Goal: Task Accomplishment & Management: Manage account settings

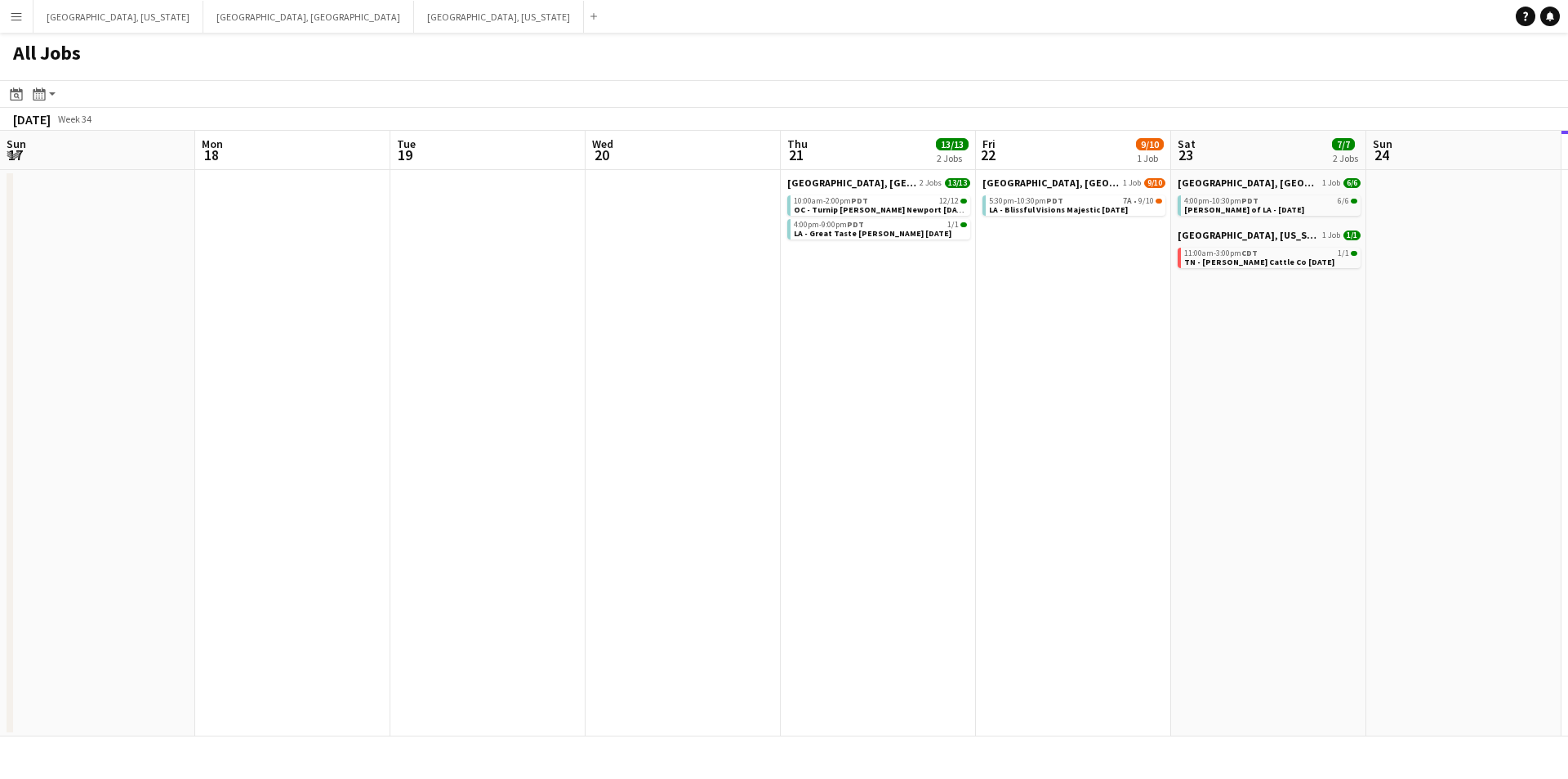
scroll to position [0, 488]
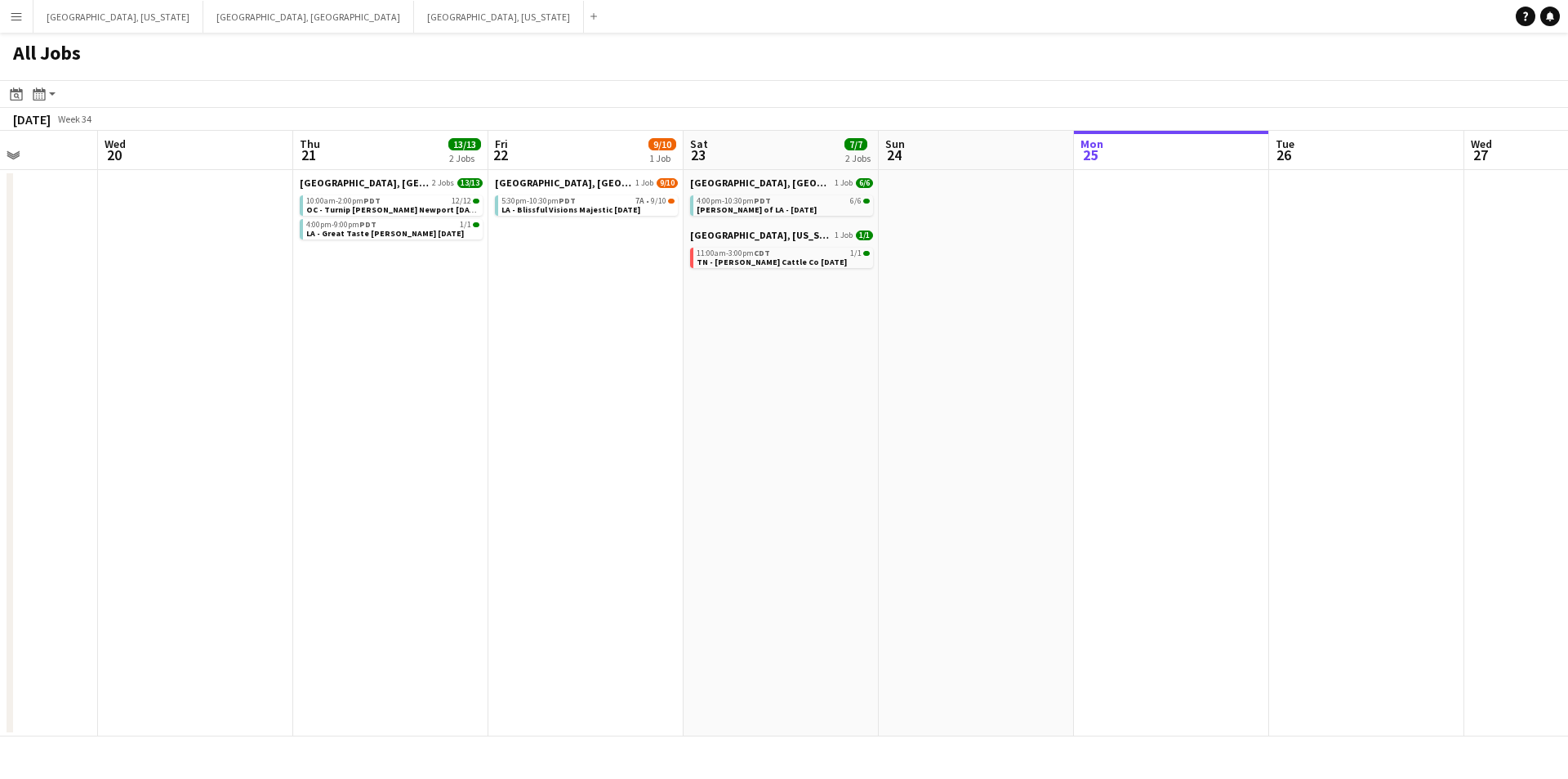
click at [7, 7] on button "Menu" at bounding box center [16, 16] width 33 height 33
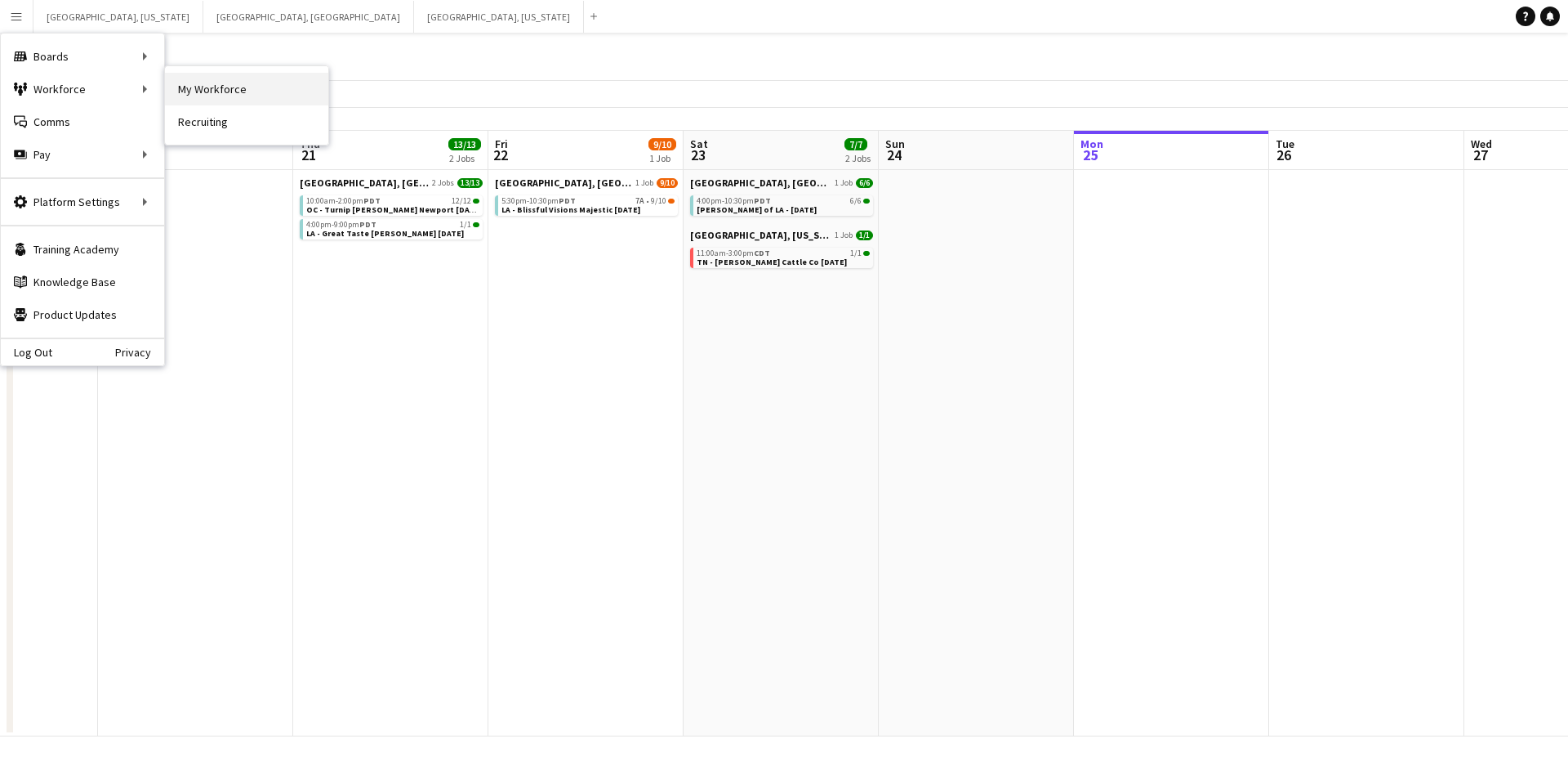
click at [230, 83] on link "My Workforce" at bounding box center [247, 89] width 163 height 33
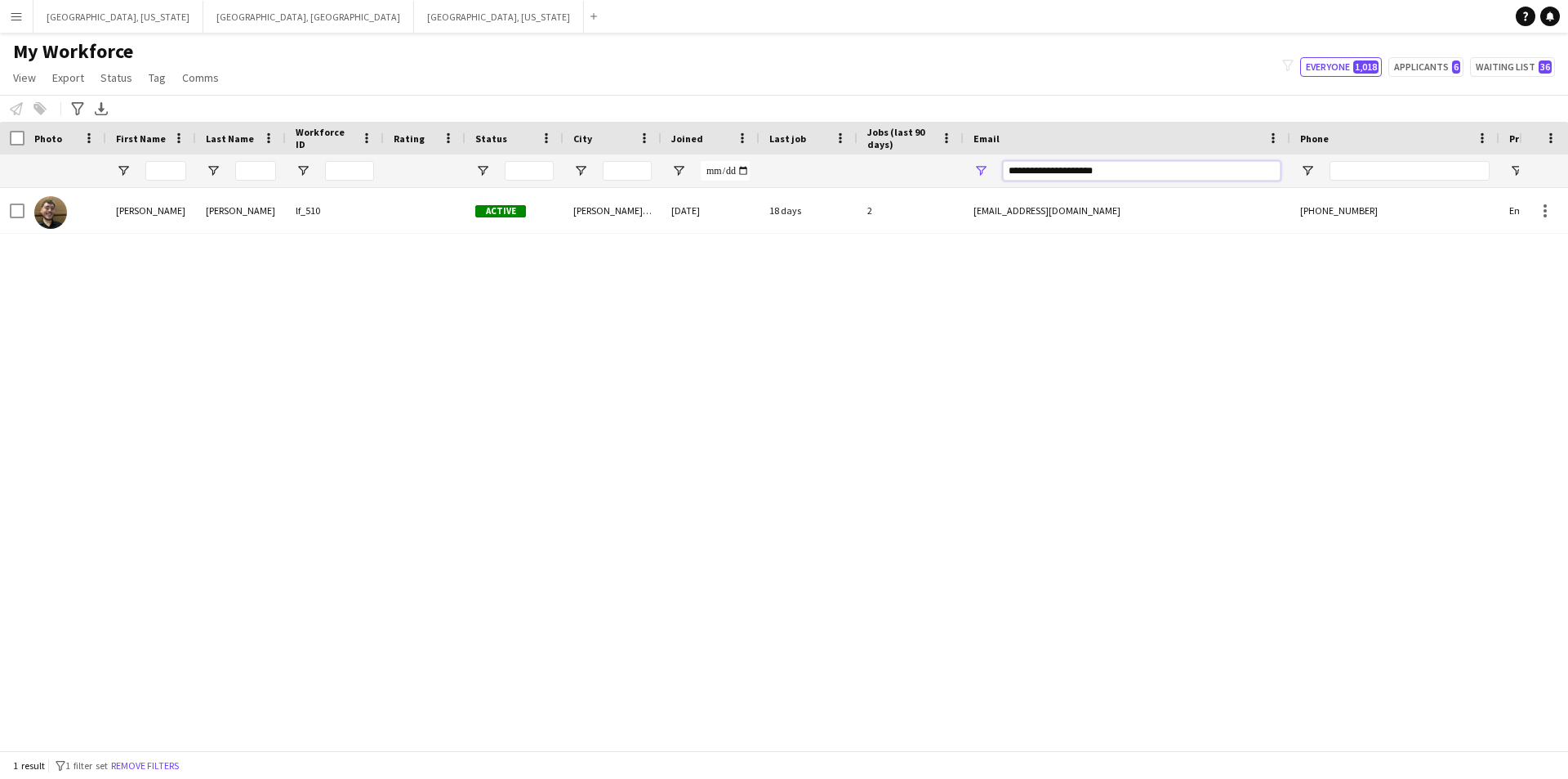
click at [1041, 175] on input "**********" at bounding box center [1141, 171] width 278 height 20
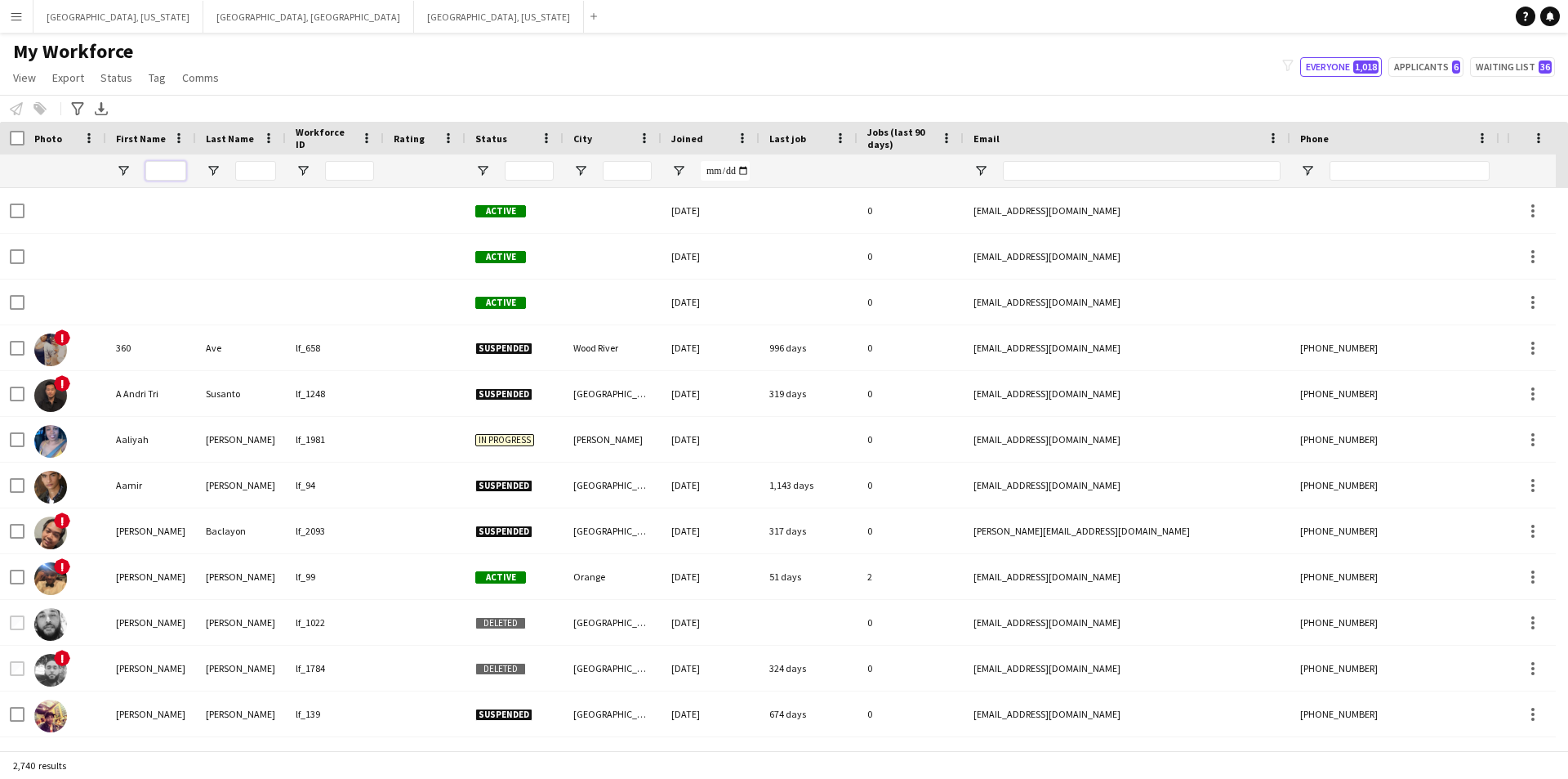
click at [154, 175] on input "First Name Filter Input" at bounding box center [165, 171] width 41 height 20
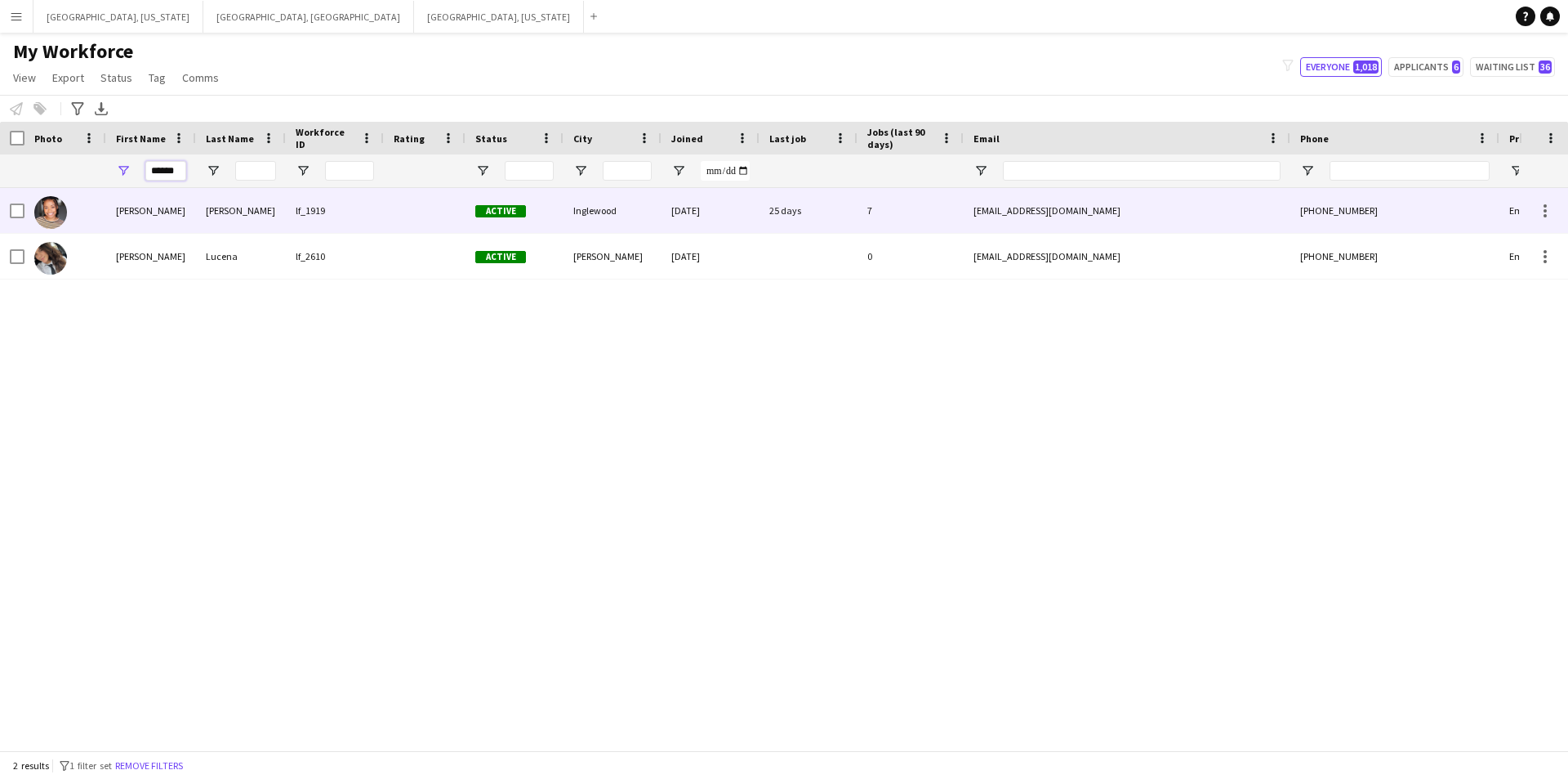
type input "******"
click at [221, 219] on div "[PERSON_NAME]" at bounding box center [241, 210] width 90 height 45
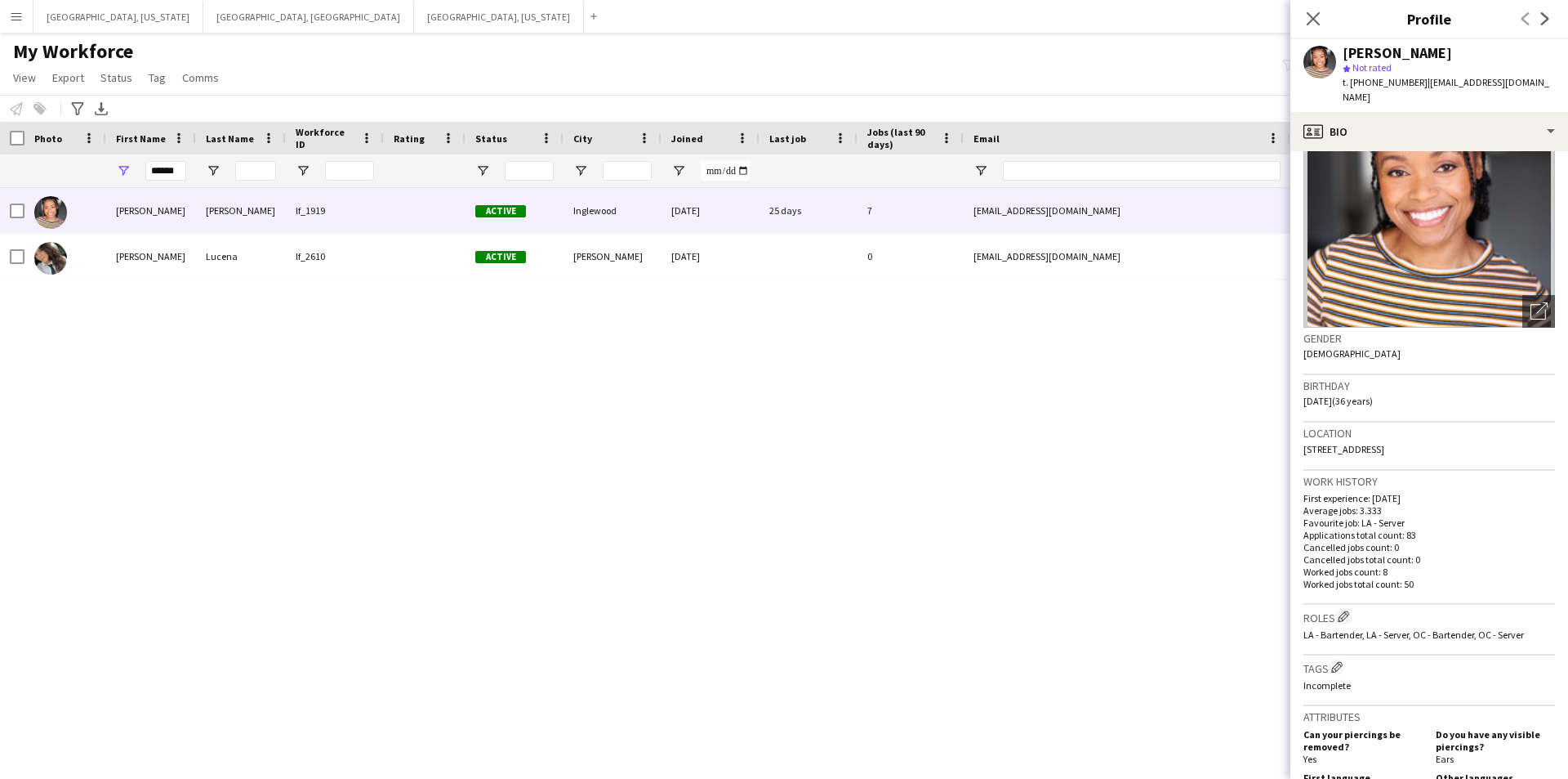
scroll to position [163, 0]
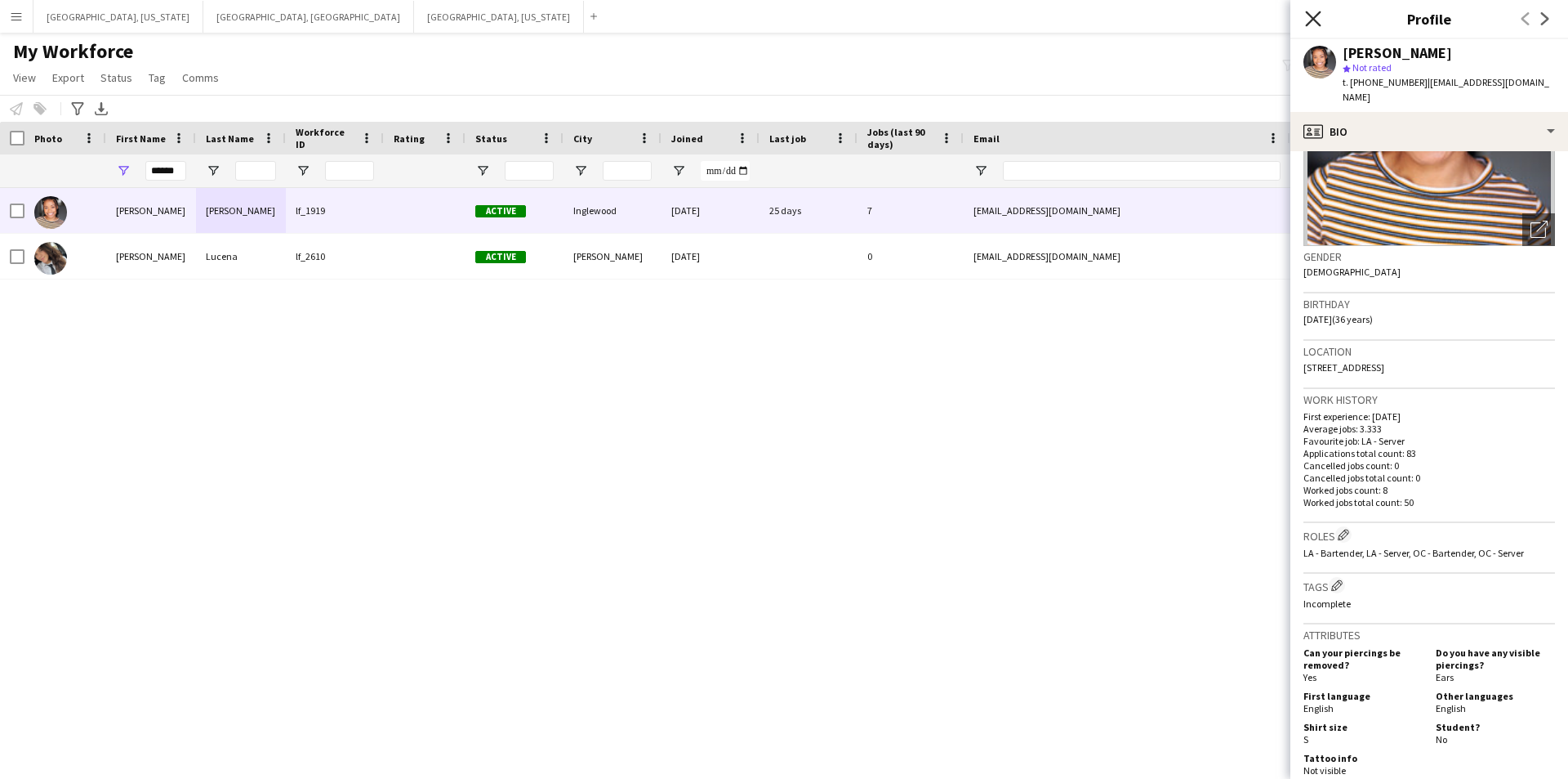
click at [1315, 16] on icon at bounding box center [1313, 19] width 16 height 16
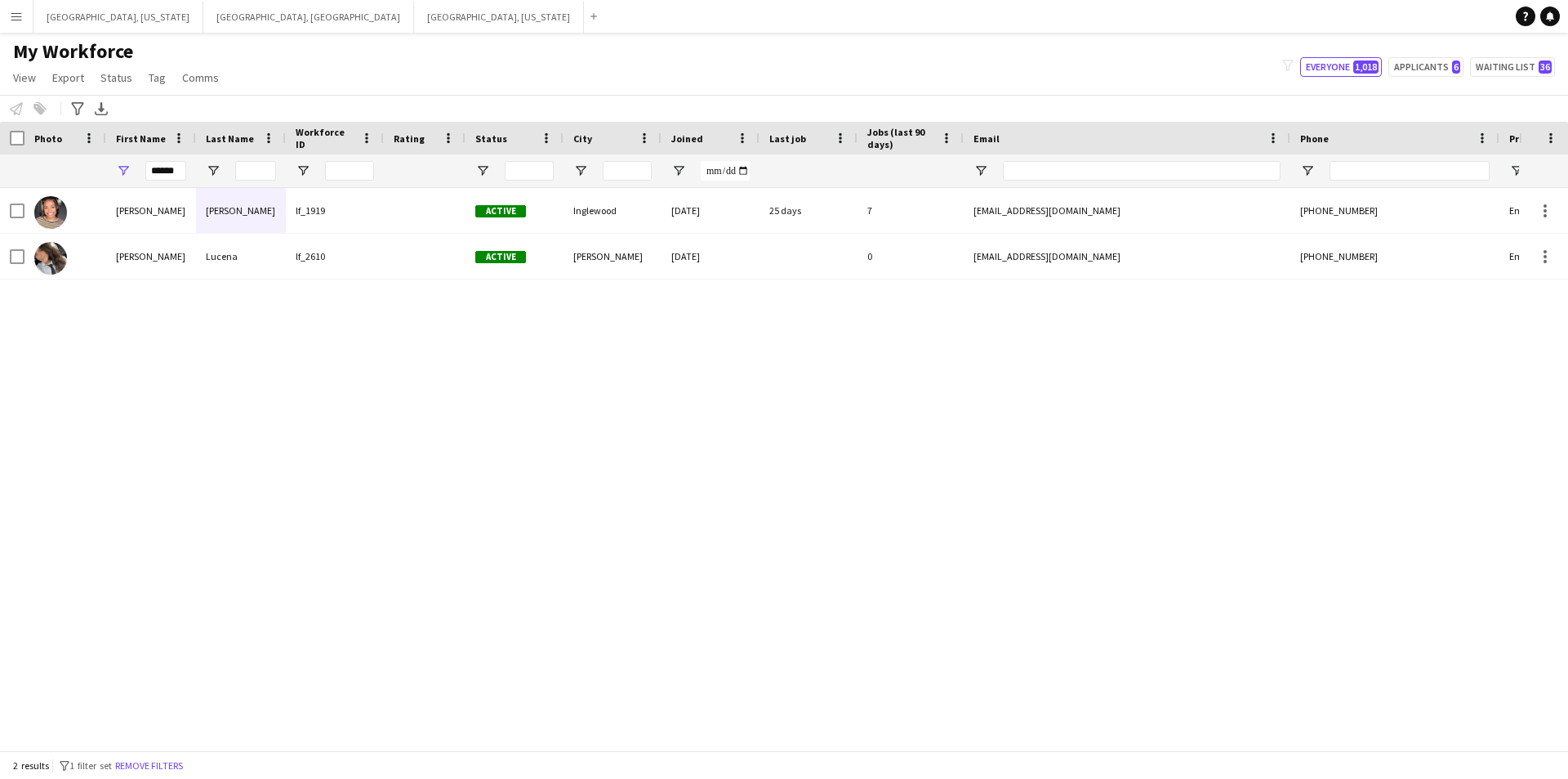
click at [10, 16] on app-icon "Menu" at bounding box center [16, 16] width 13 height 13
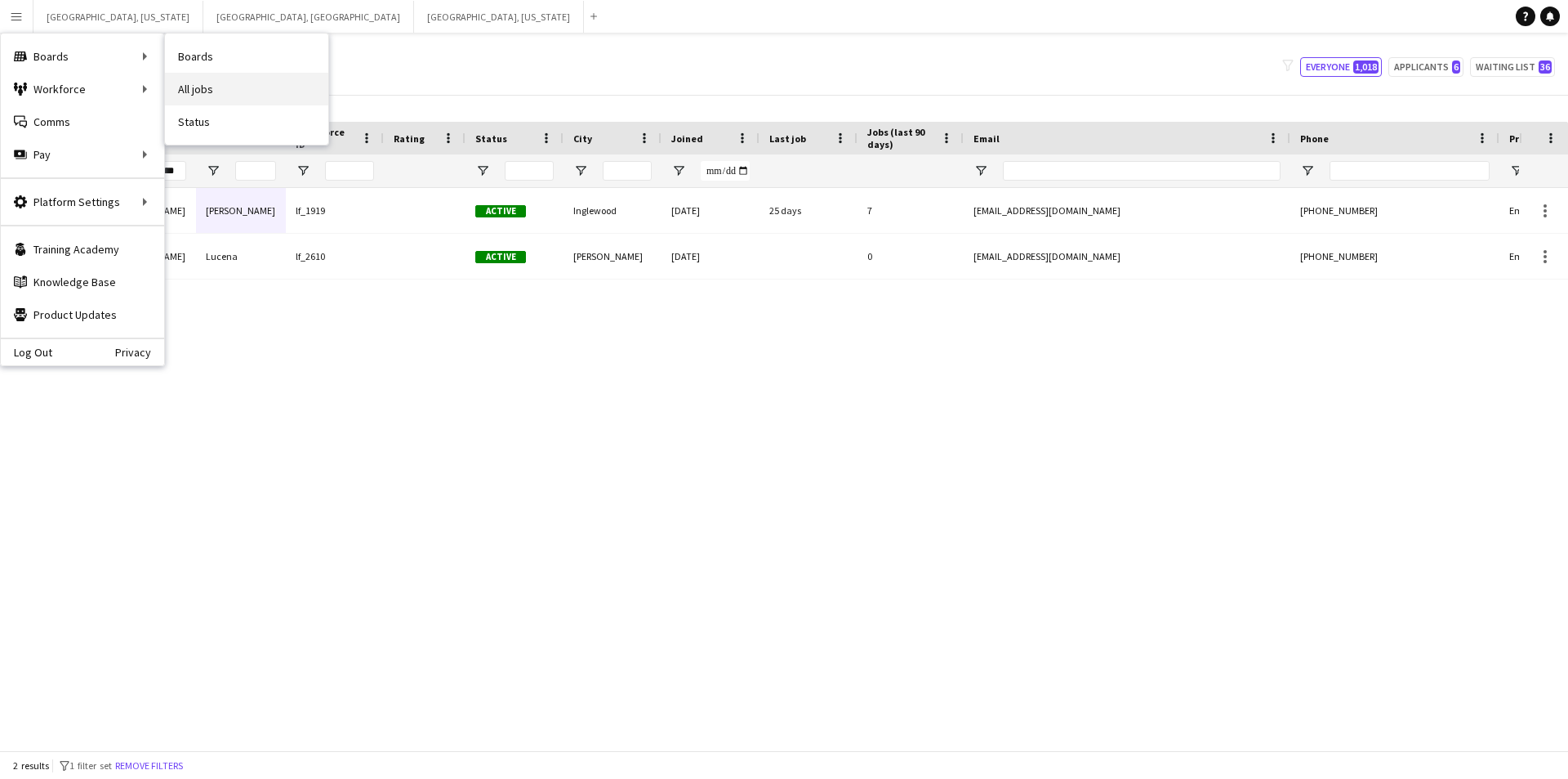
click at [244, 86] on link "All jobs" at bounding box center [247, 89] width 163 height 33
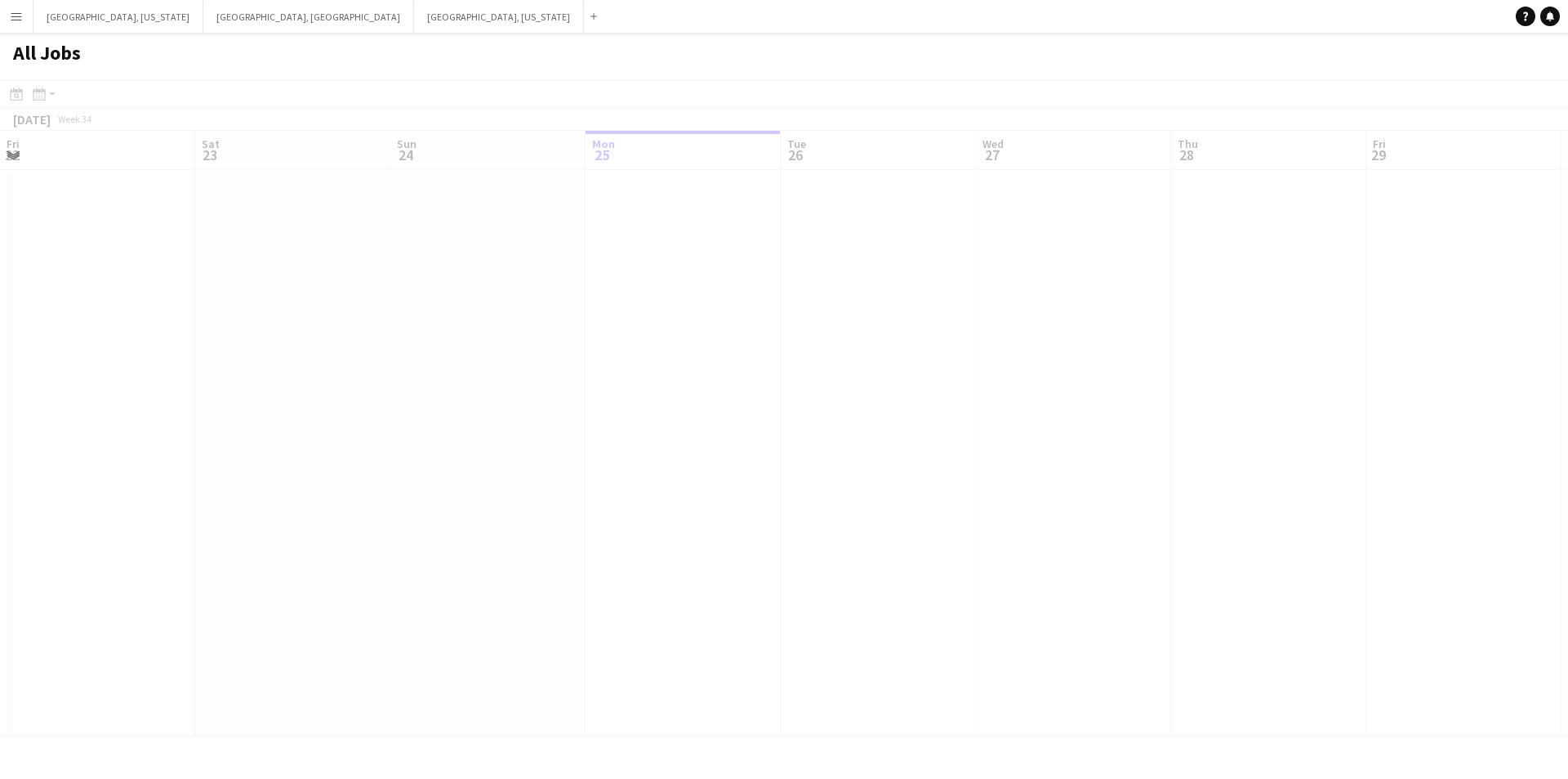
scroll to position [0, 390]
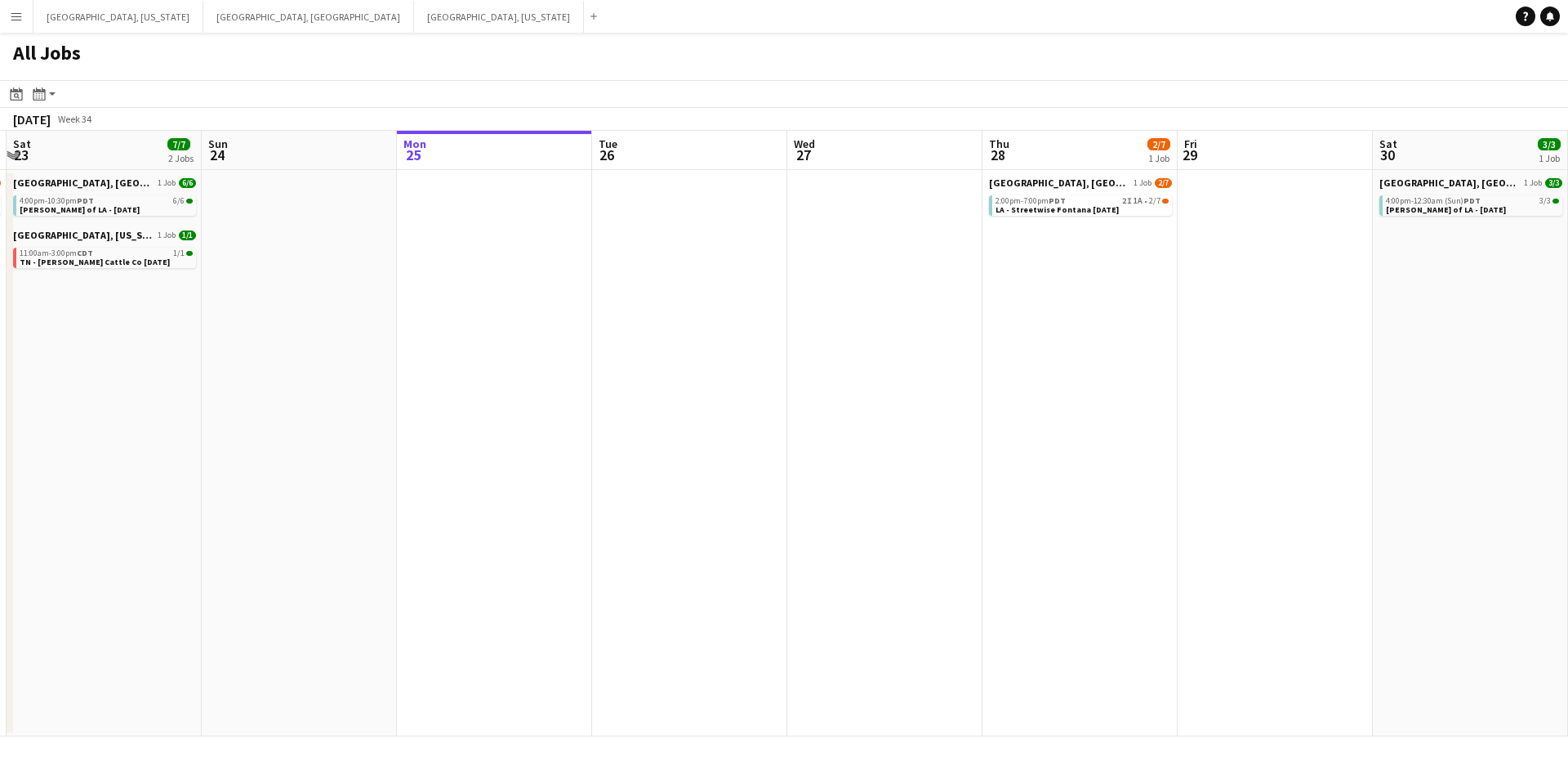
drag, startPoint x: 439, startPoint y: 459, endPoint x: 640, endPoint y: 443, distance: 201.6
click at [640, 443] on app-calendar-viewport "Thu 21 13/13 2 Jobs Fri 22 9/10 1 Job Sat 23 7/7 2 Jobs Sun 24 Mon 25 Tue 26 We…" at bounding box center [784, 433] width 1568 height 606
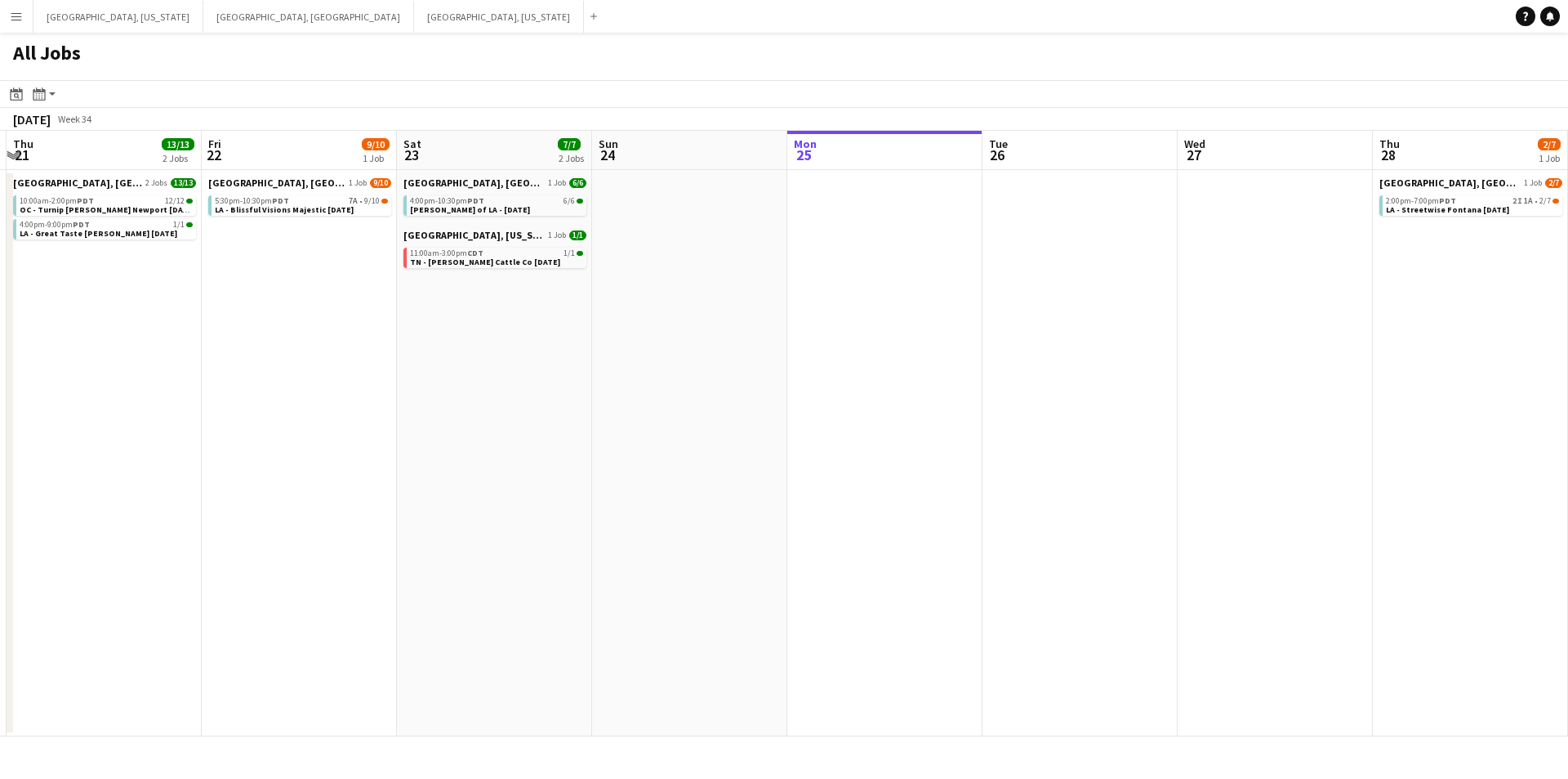
drag, startPoint x: 457, startPoint y: 441, endPoint x: 851, endPoint y: 437, distance: 394.0
click at [851, 437] on app-calendar-viewport "Tue 19 Wed 20 Thu 21 13/13 2 Jobs Fri 22 9/10 1 Job Sat 23 7/7 2 Jobs Sun 24 Mo…" at bounding box center [784, 433] width 1568 height 606
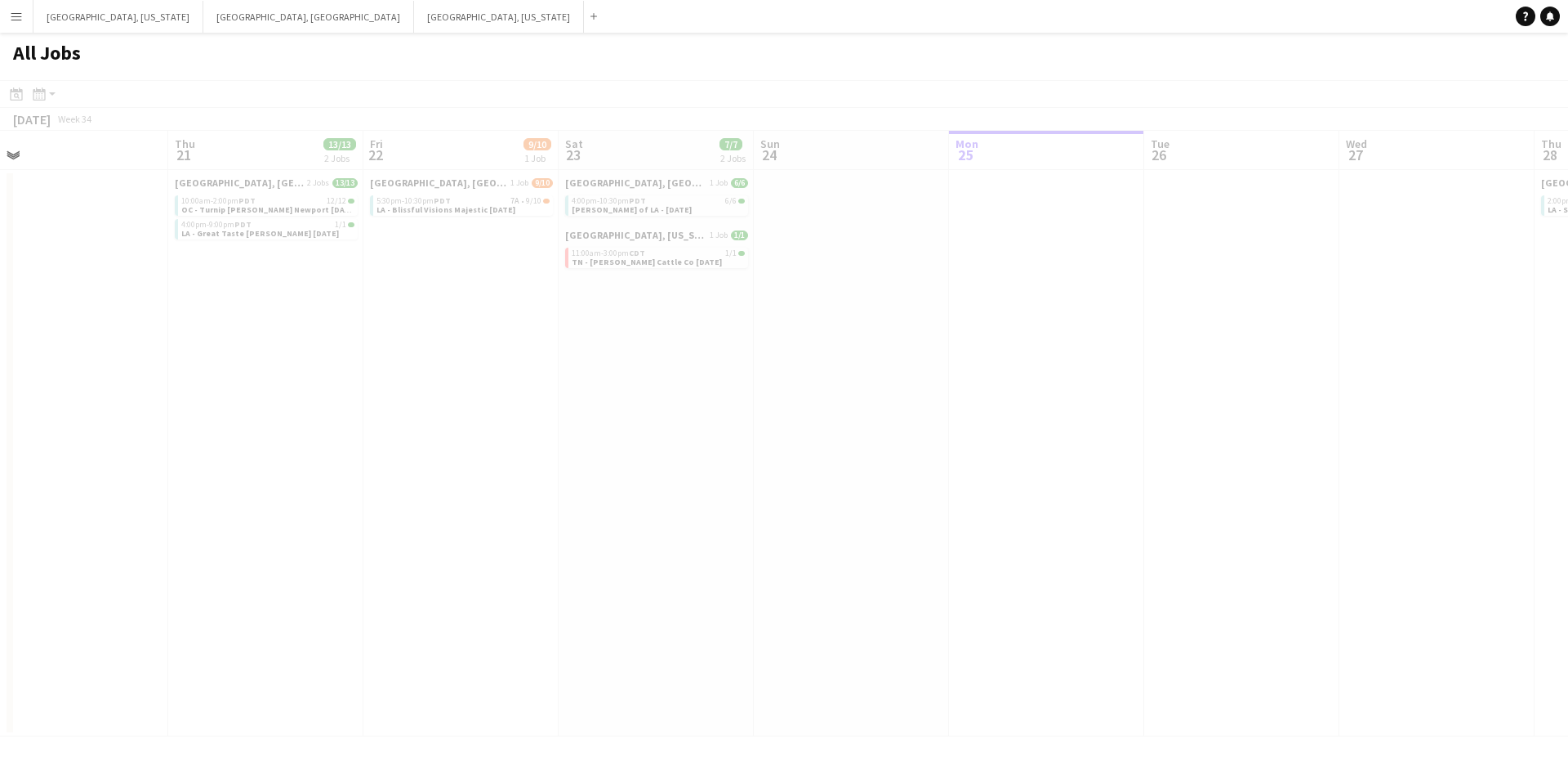
drag, startPoint x: 553, startPoint y: 430, endPoint x: 672, endPoint y: 430, distance: 119.0
click at [866, 431] on app-all-jobs "All Jobs Date picker AUG 2025 AUG 2025 Monday M Tuesday T Wednesday W Thursday …" at bounding box center [784, 385] width 1568 height 703
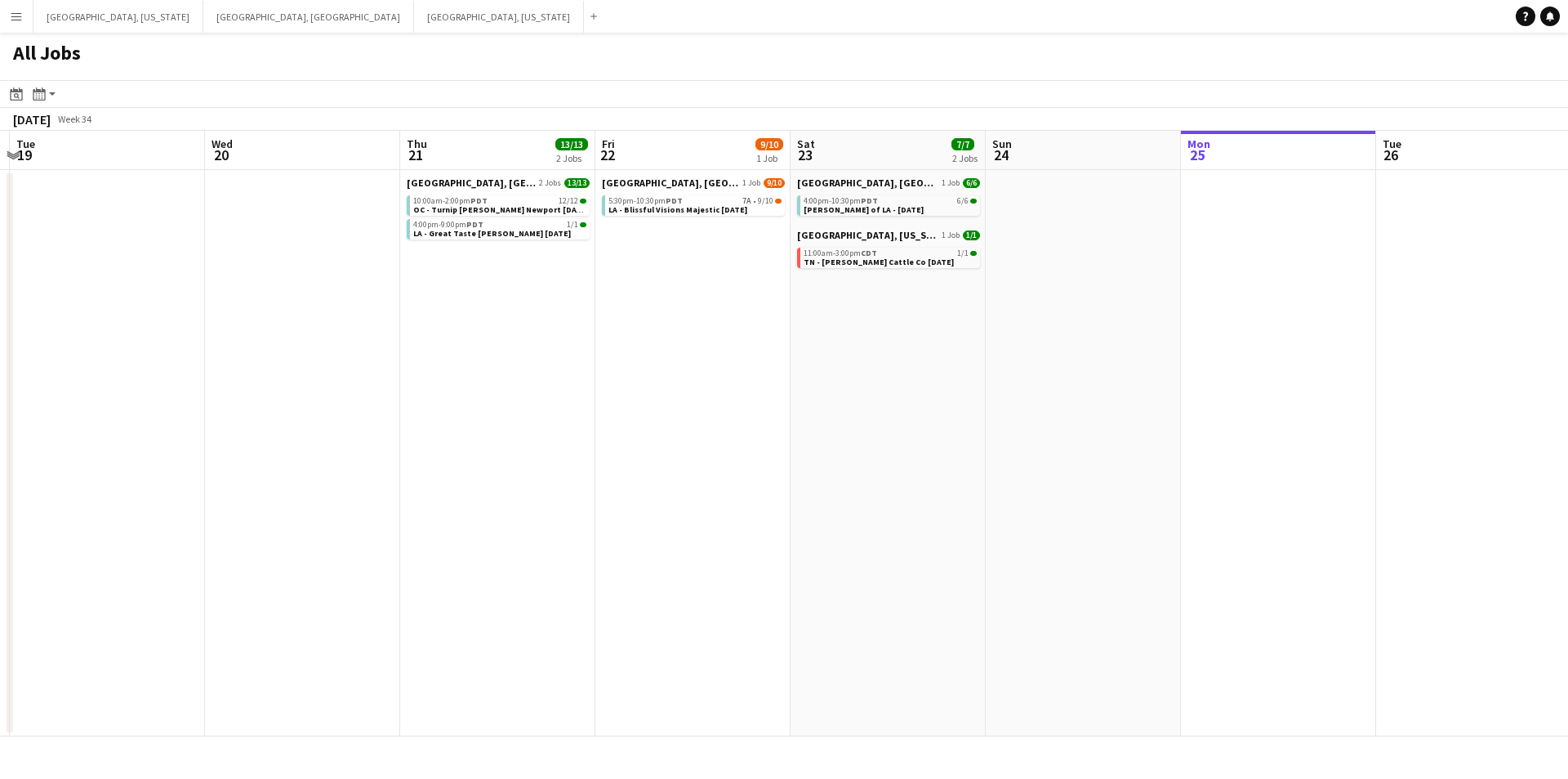
drag, startPoint x: 597, startPoint y: 398, endPoint x: 829, endPoint y: 398, distance: 232.0
click at [829, 398] on app-calendar-viewport "Sun 17 Mon 18 Tue 19 Wed 20 Thu 21 13/13 2 Jobs Fri 22 9/10 1 Job Sat 23 7/7 2 …" at bounding box center [784, 433] width 1568 height 606
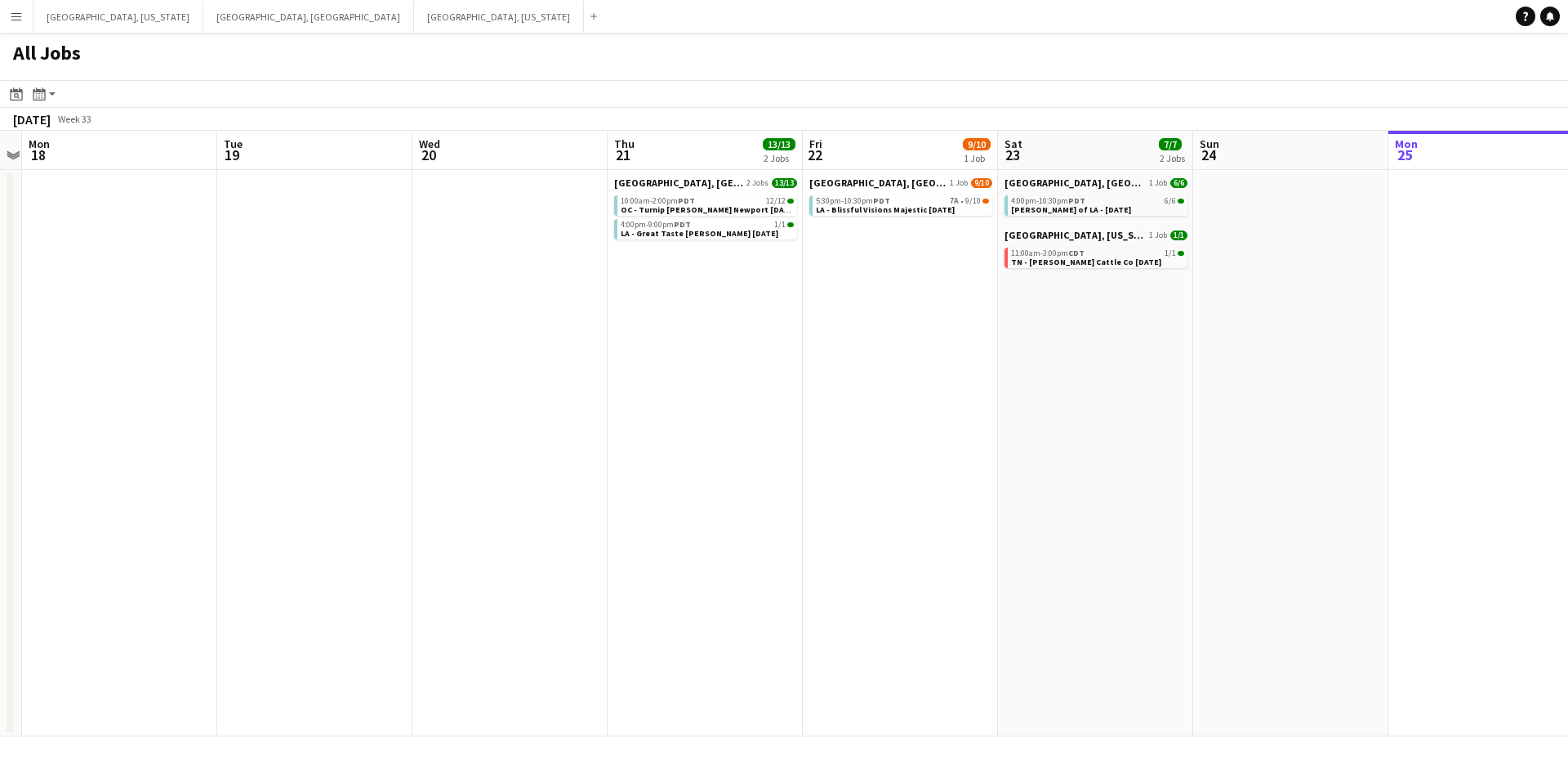
drag, startPoint x: 651, startPoint y: 398, endPoint x: 858, endPoint y: 398, distance: 207.0
click at [858, 398] on app-calendar-viewport "Sat 16 20/20 6 Jobs Sun 17 Mon 18 Tue 19 Wed 20 Thu 21 13/13 2 Jobs Fri 22 9/10…" at bounding box center [784, 433] width 1568 height 606
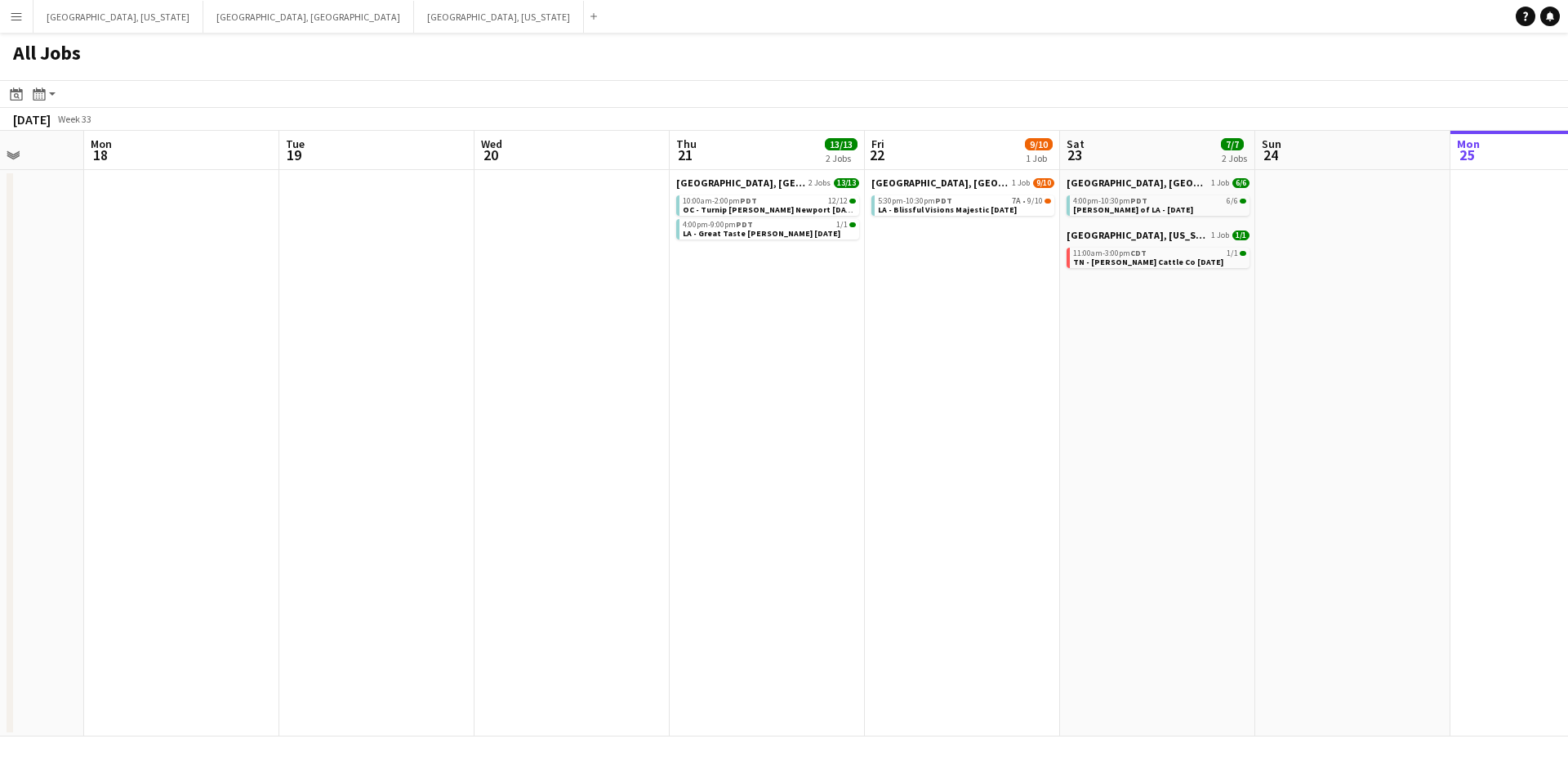
drag, startPoint x: 795, startPoint y: 400, endPoint x: 857, endPoint y: 399, distance: 62.0
click at [857, 399] on app-calendar-viewport "Fri 15 2/2 2 Jobs Sat 16 20/20 6 Jobs Sun 17 Mon 18 Tue 19 Wed 20 Thu 21 13/13 …" at bounding box center [784, 433] width 1568 height 606
click at [734, 205] on span "OC - Turnip [PERSON_NAME] Newport [DATE]" at bounding box center [771, 209] width 175 height 11
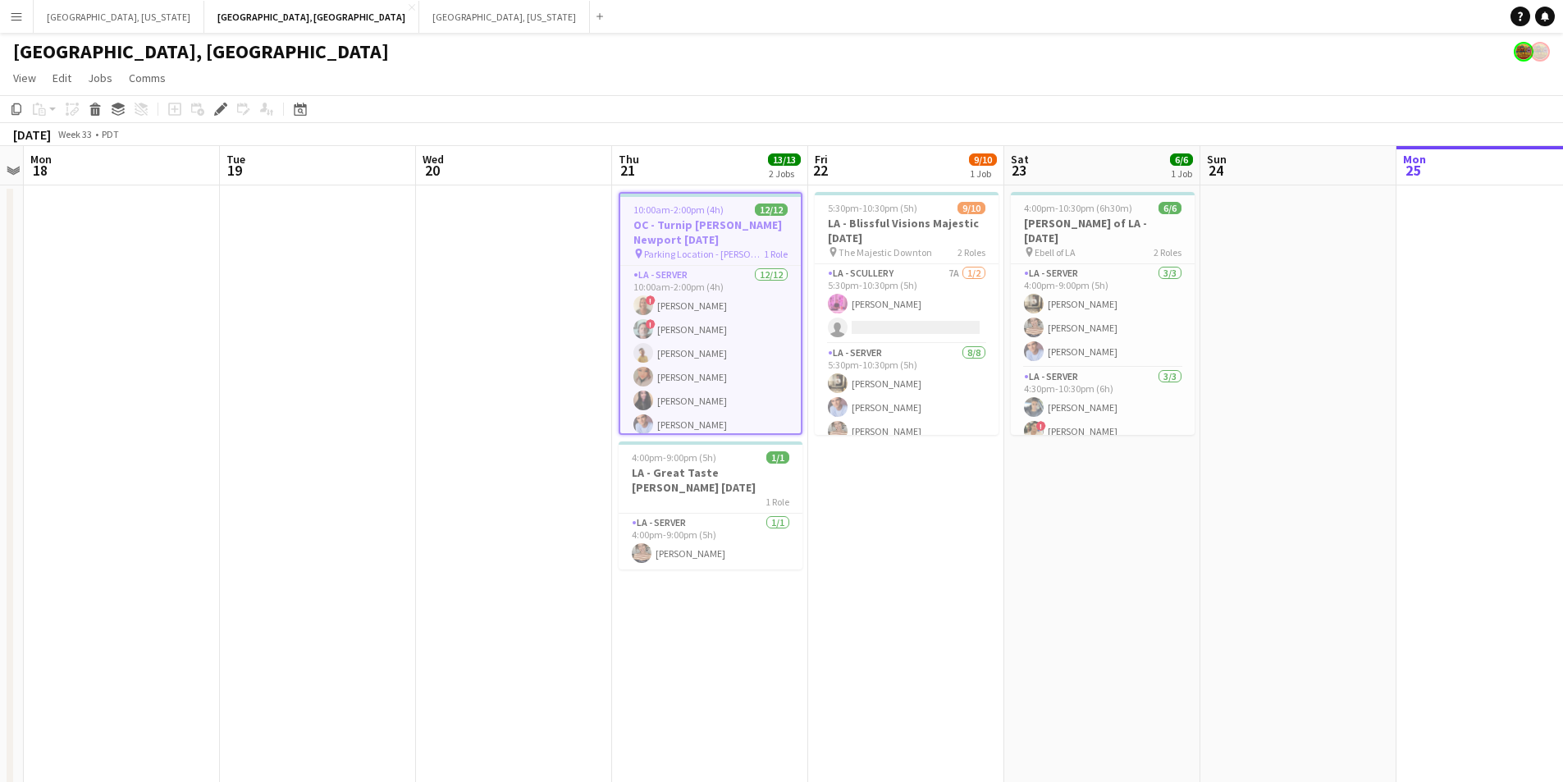
click at [702, 229] on h3 "OC - Turnip [PERSON_NAME] Newport [DATE]" at bounding box center [710, 232] width 180 height 30
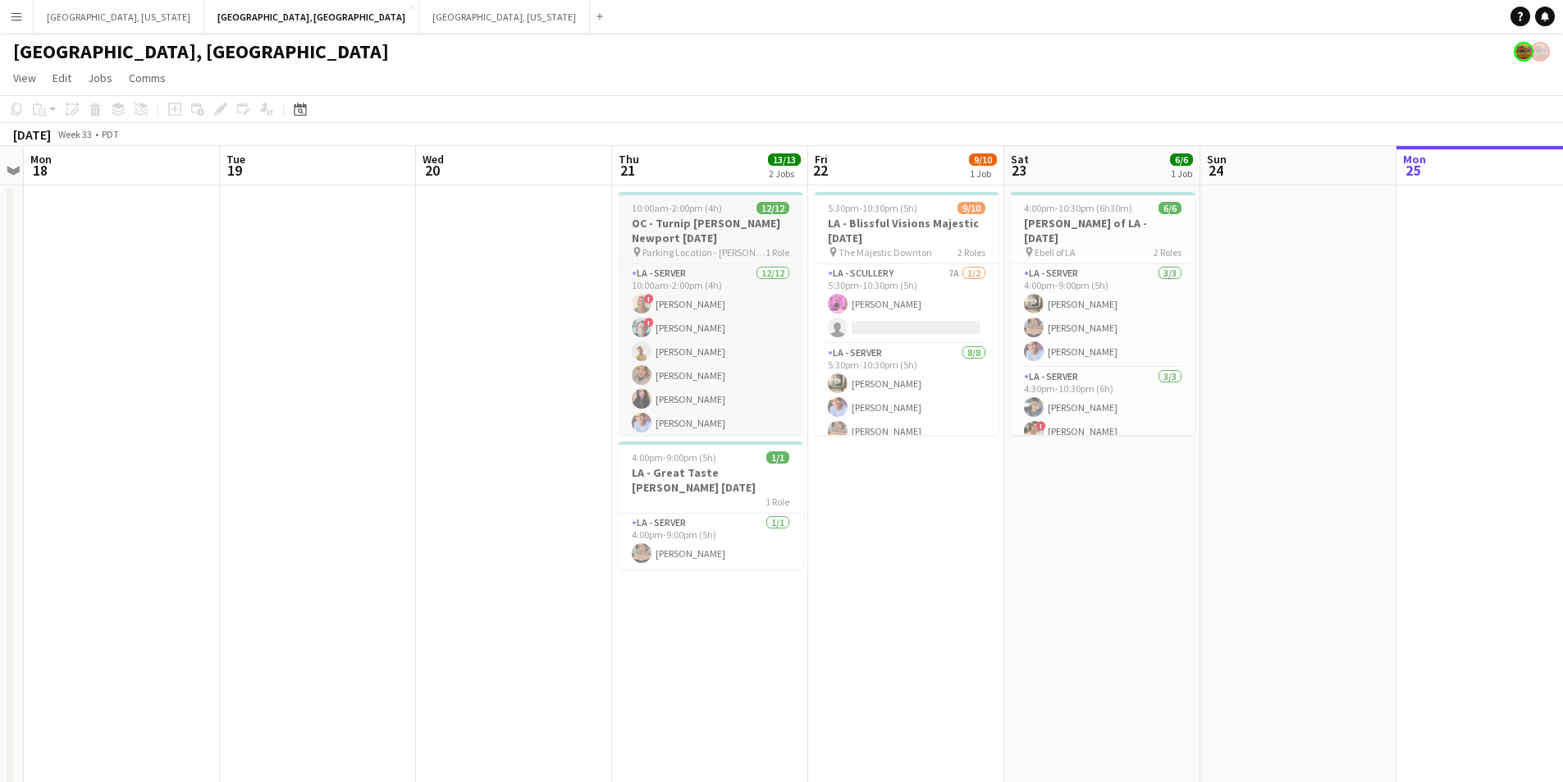
click at [702, 229] on h3 "OC - Turnip [PERSON_NAME] Newport [DATE]" at bounding box center [711, 231] width 184 height 30
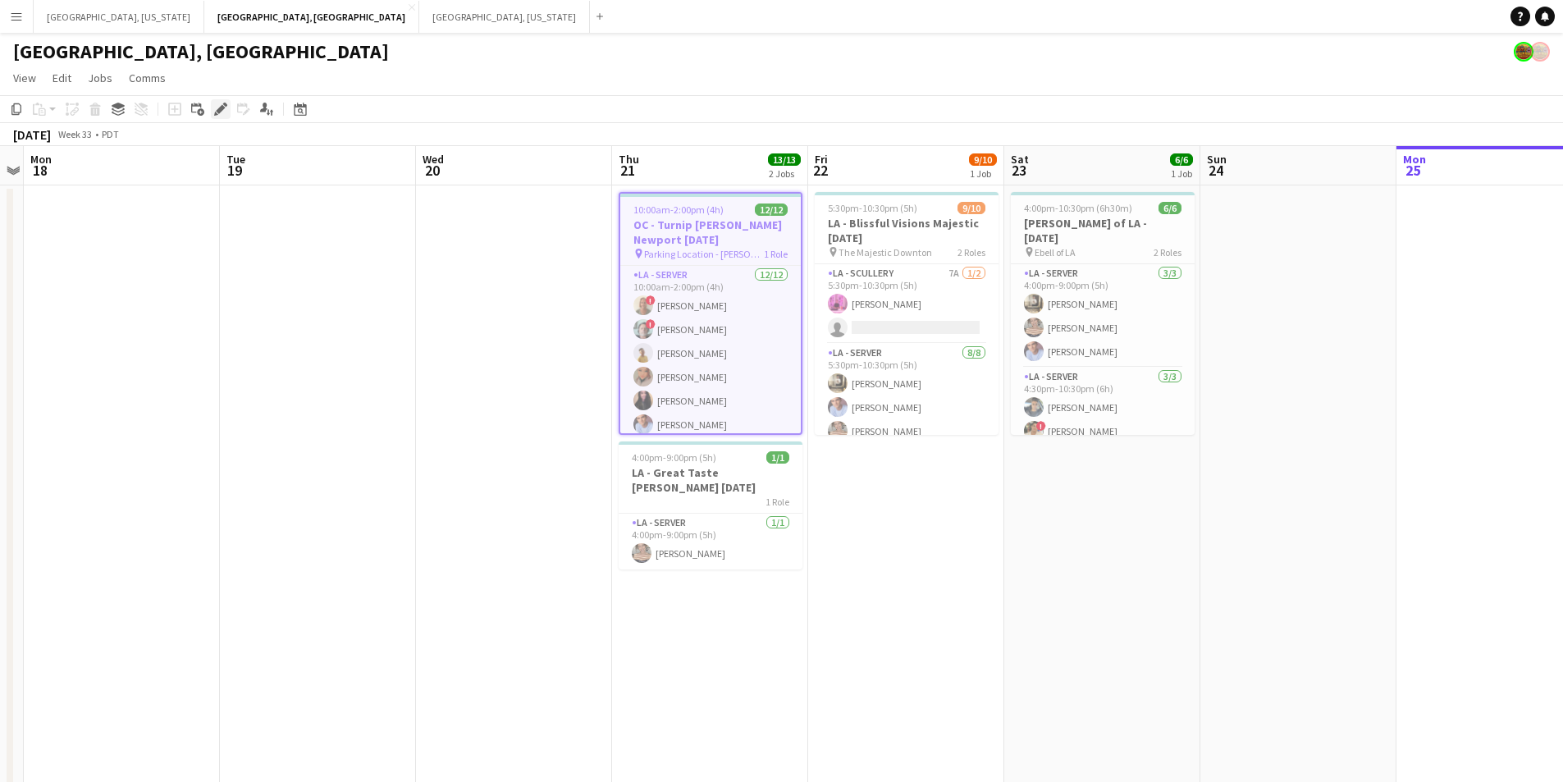
click at [216, 107] on icon "Edit" at bounding box center [220, 109] width 13 height 13
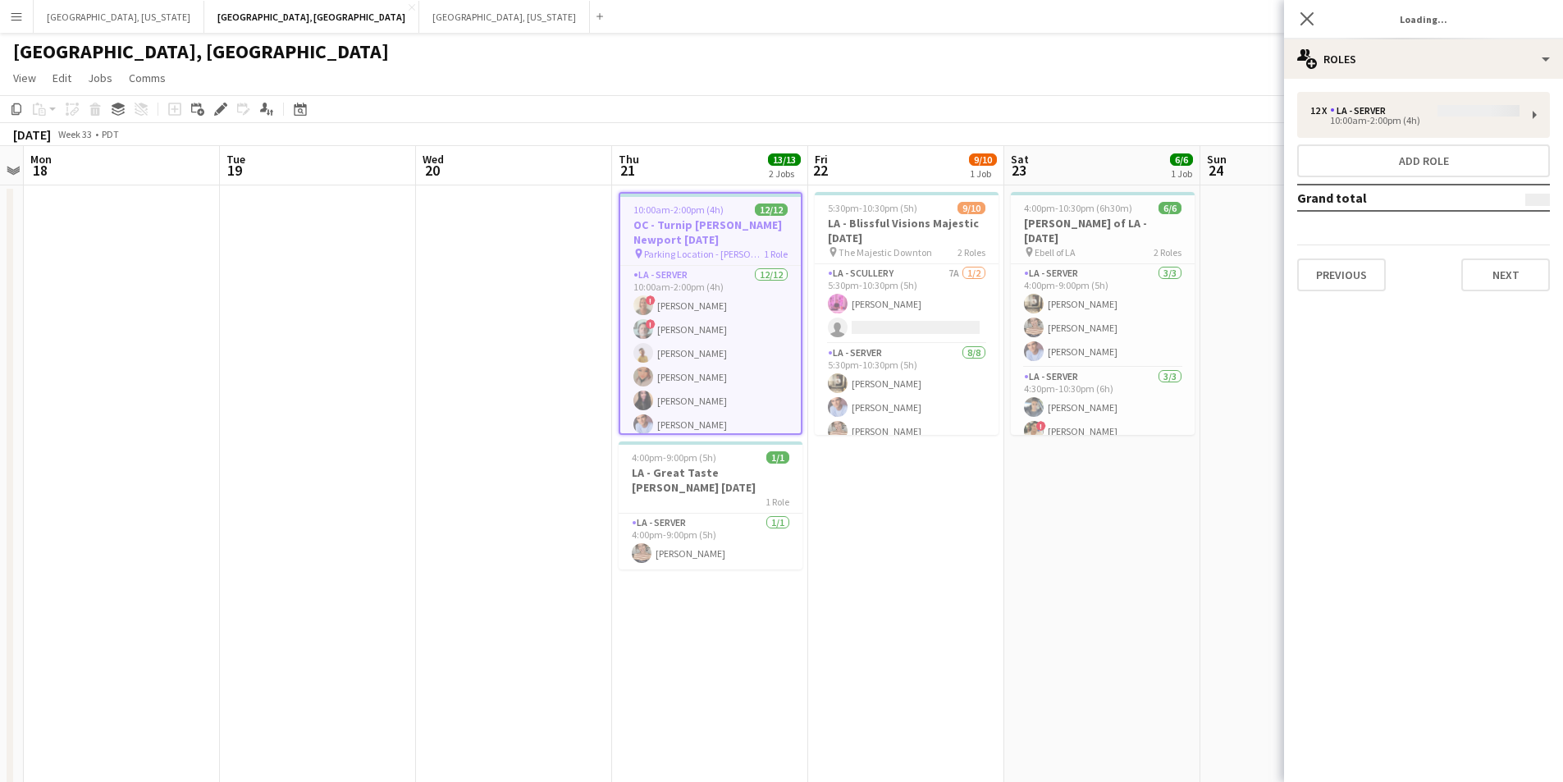
type input "**********"
click at [1510, 259] on button "Next" at bounding box center [1505, 274] width 89 height 33
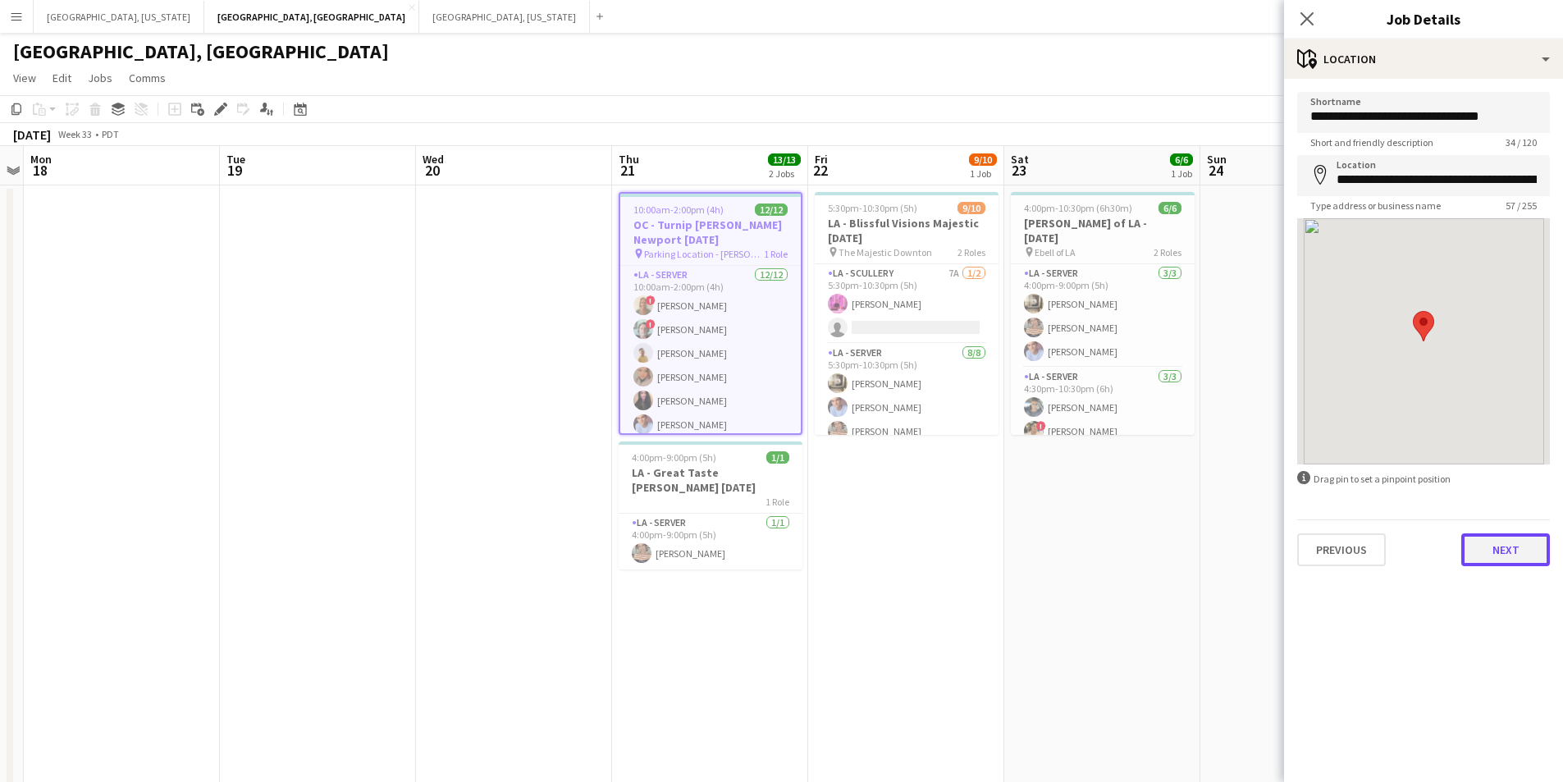
click at [1530, 546] on button "Next" at bounding box center [1505, 549] width 89 height 33
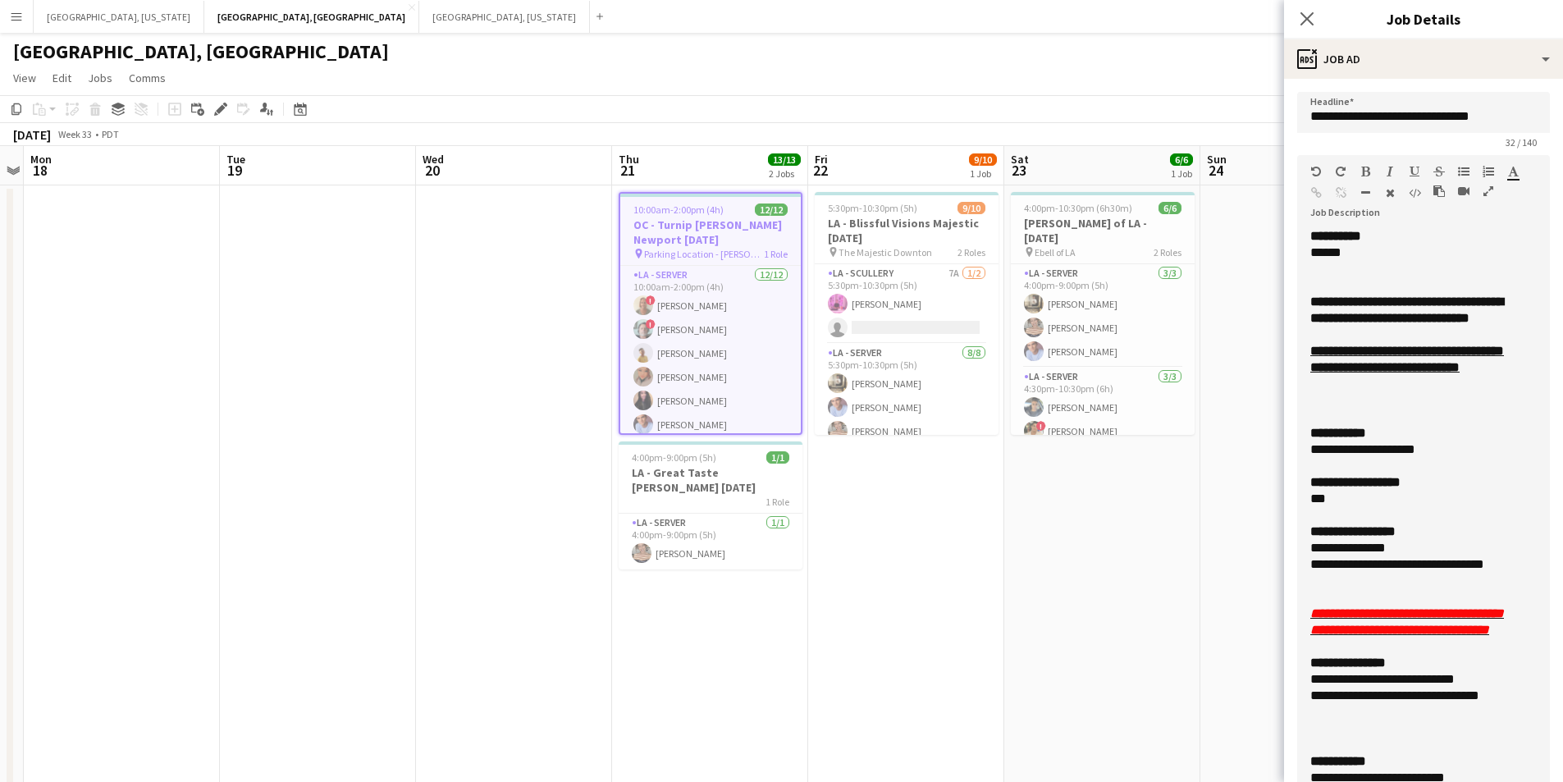
drag, startPoint x: 1527, startPoint y: 320, endPoint x: 1567, endPoint y: 814, distance: 495.5
click at [1563, 781] on html "Menu Boards Boards Boards All jobs Status Workforce Workforce My Workforce Recr…" at bounding box center [781, 449] width 1563 height 899
click at [1305, 11] on icon "Close pop-in" at bounding box center [1307, 19] width 16 height 16
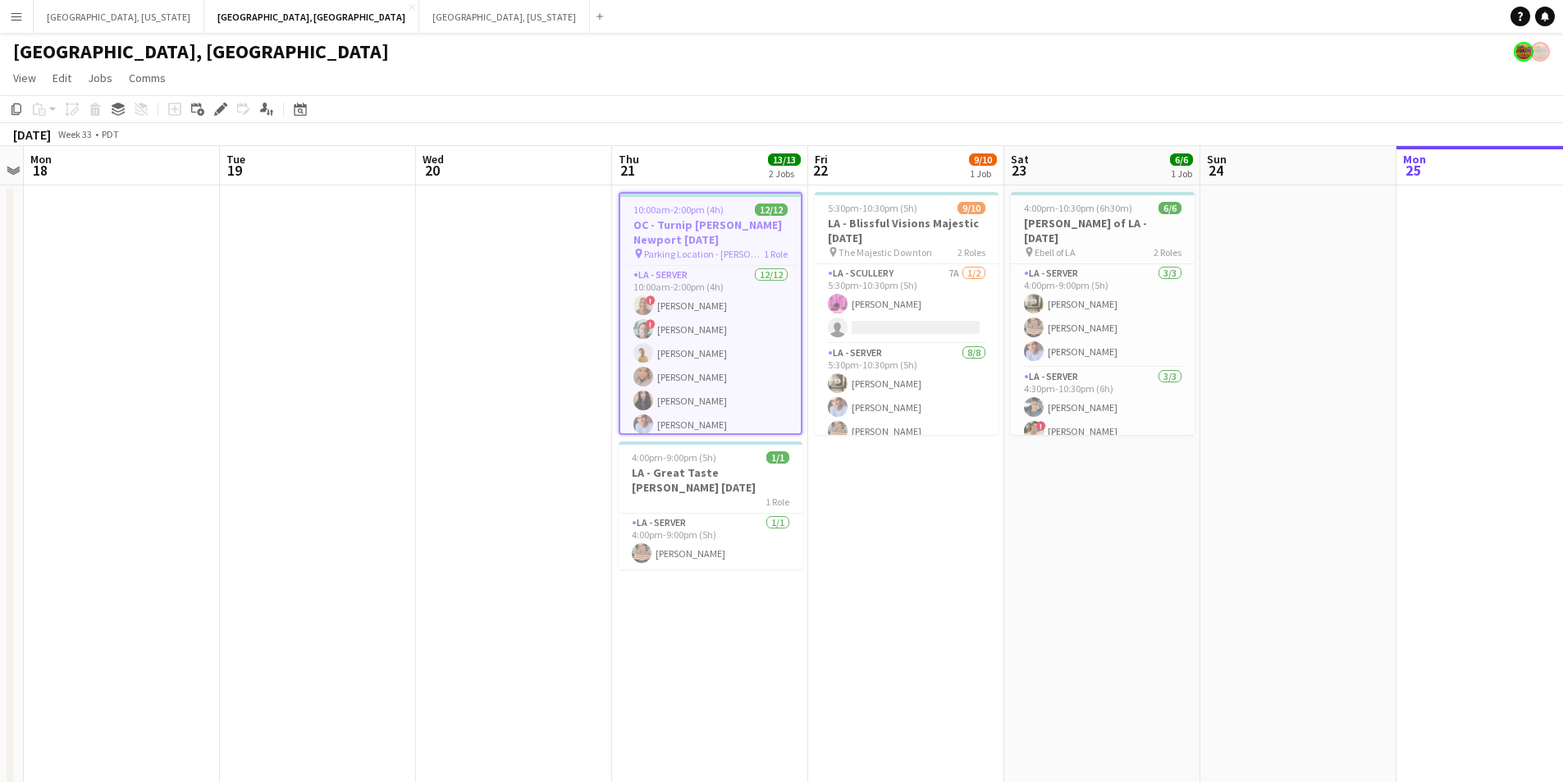
click at [680, 221] on h3 "OC - Turnip [PERSON_NAME] Newport [DATE]" at bounding box center [710, 232] width 180 height 30
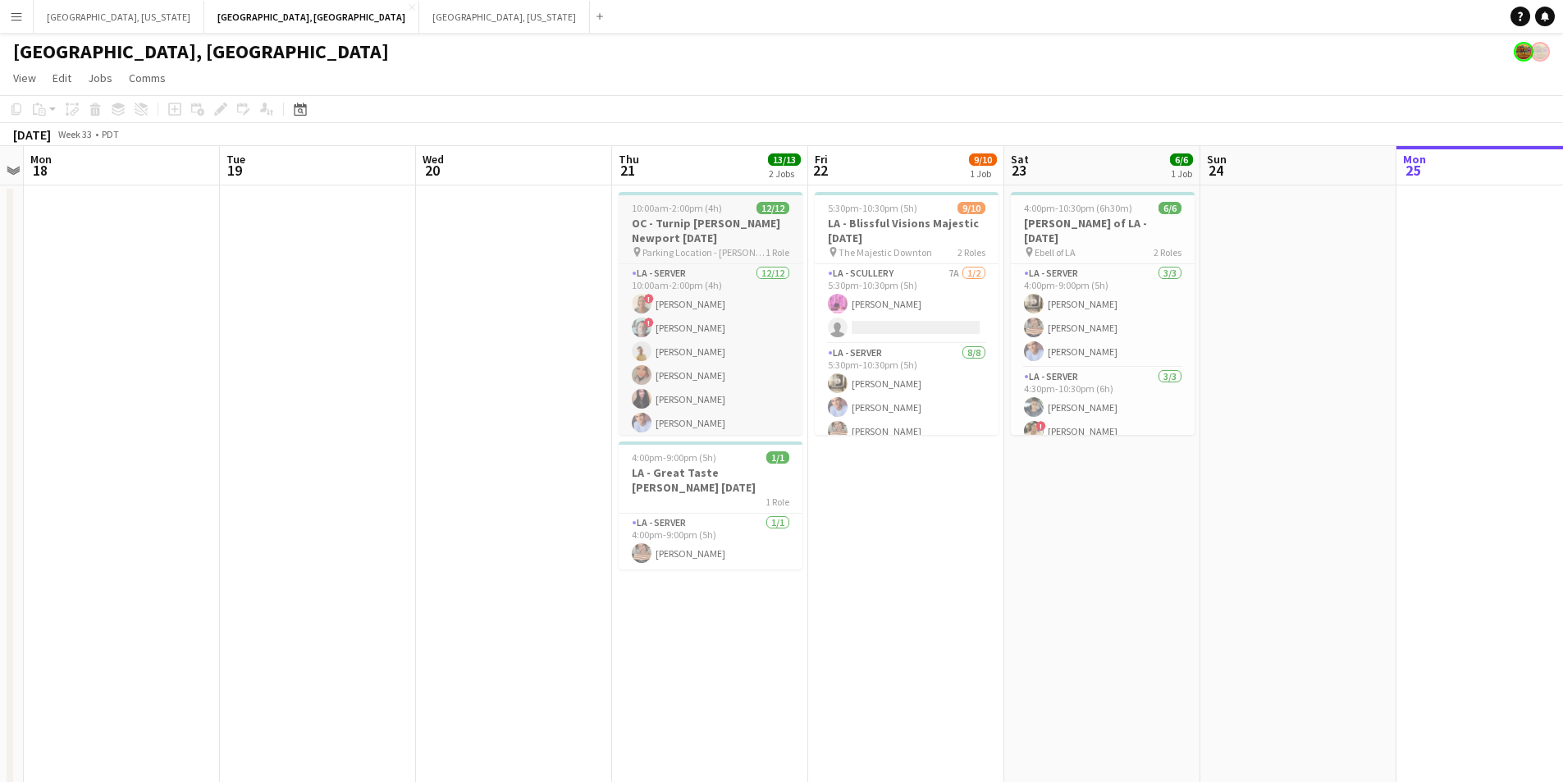
click at [680, 221] on h3 "OC - Turnip [PERSON_NAME] Newport [DATE]" at bounding box center [711, 231] width 184 height 30
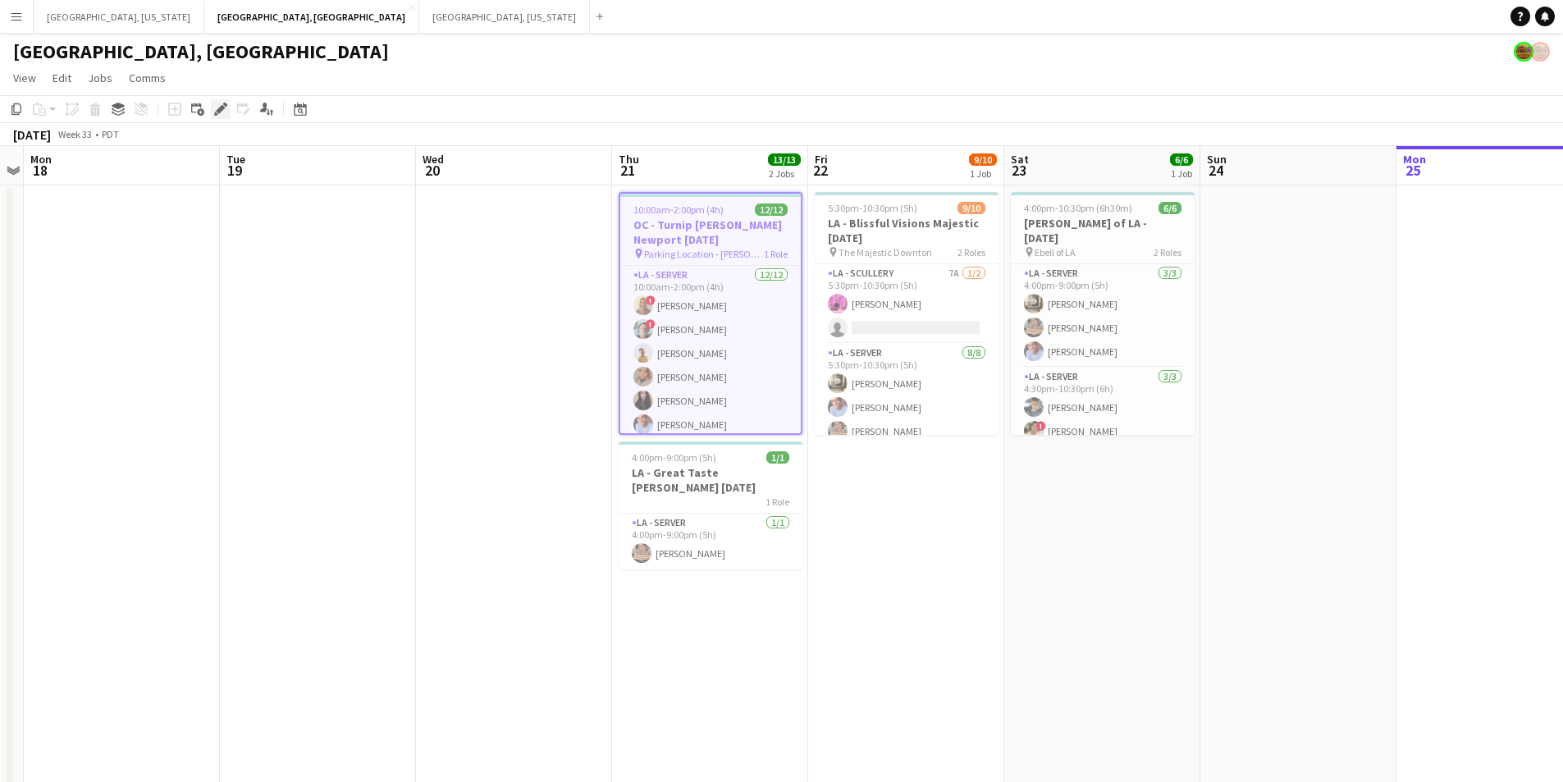
click at [213, 113] on div "Edit" at bounding box center [221, 109] width 20 height 20
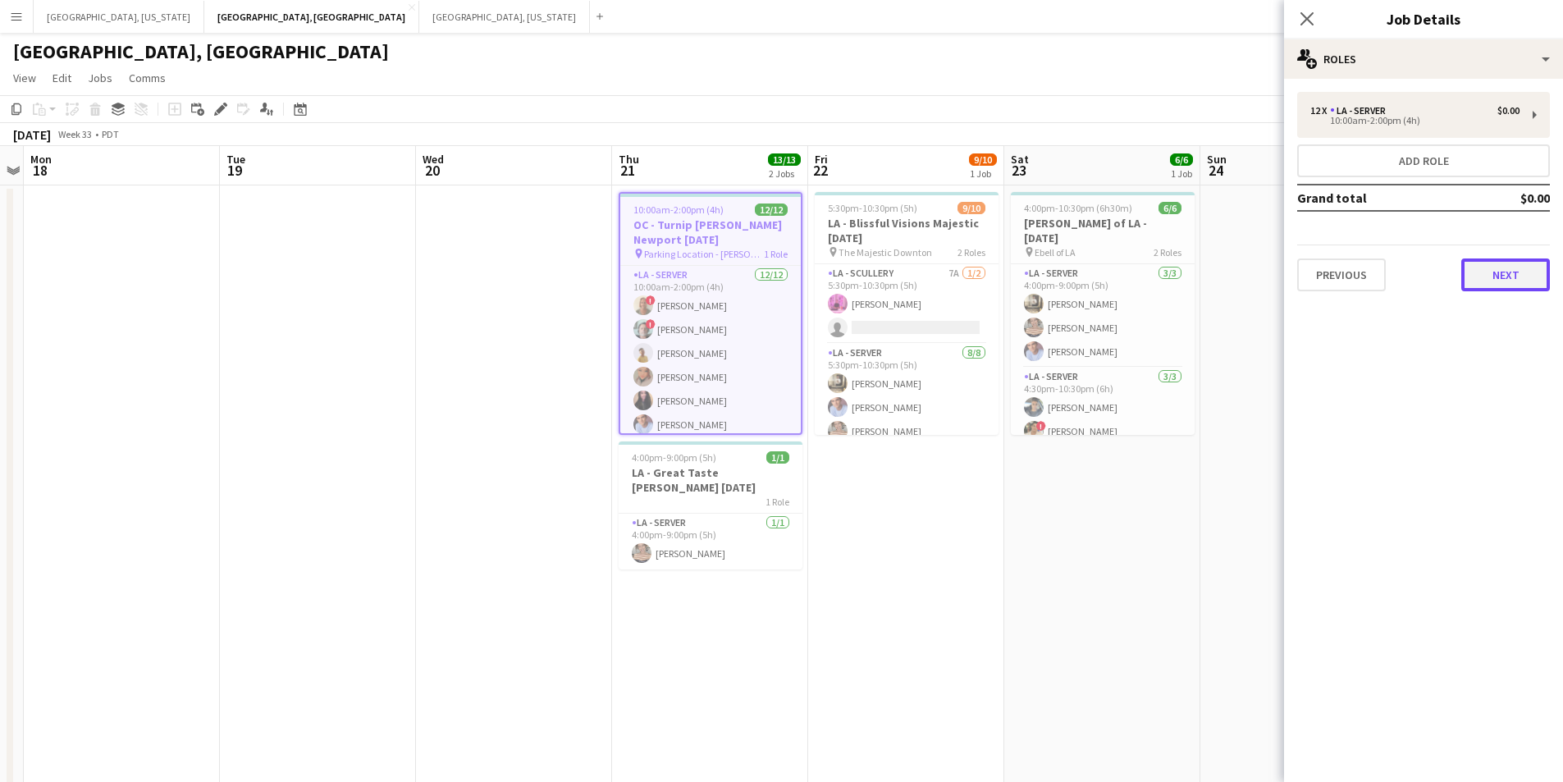
click at [1541, 281] on button "Next" at bounding box center [1505, 274] width 89 height 33
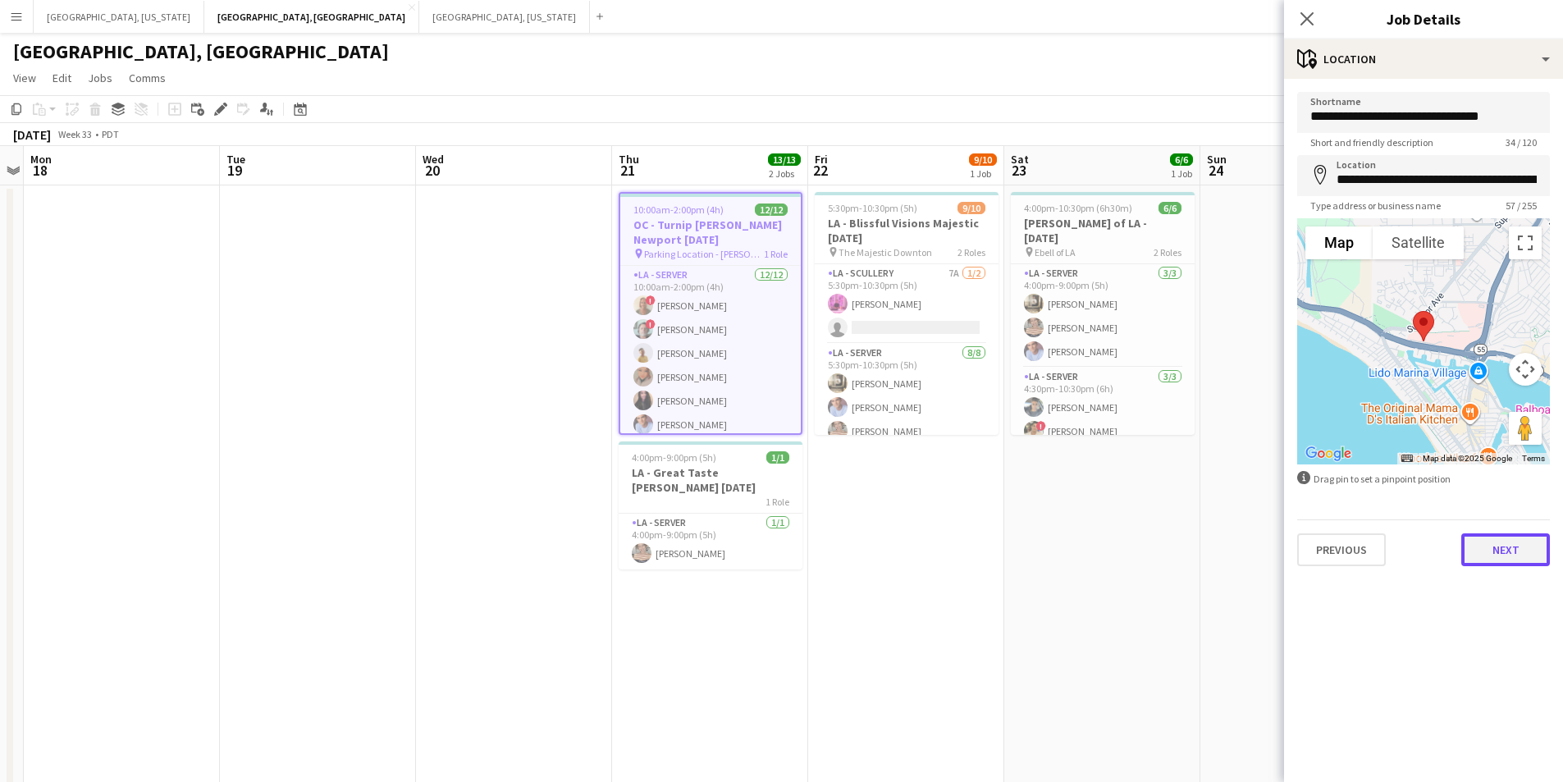
click at [1535, 541] on button "Next" at bounding box center [1505, 549] width 89 height 33
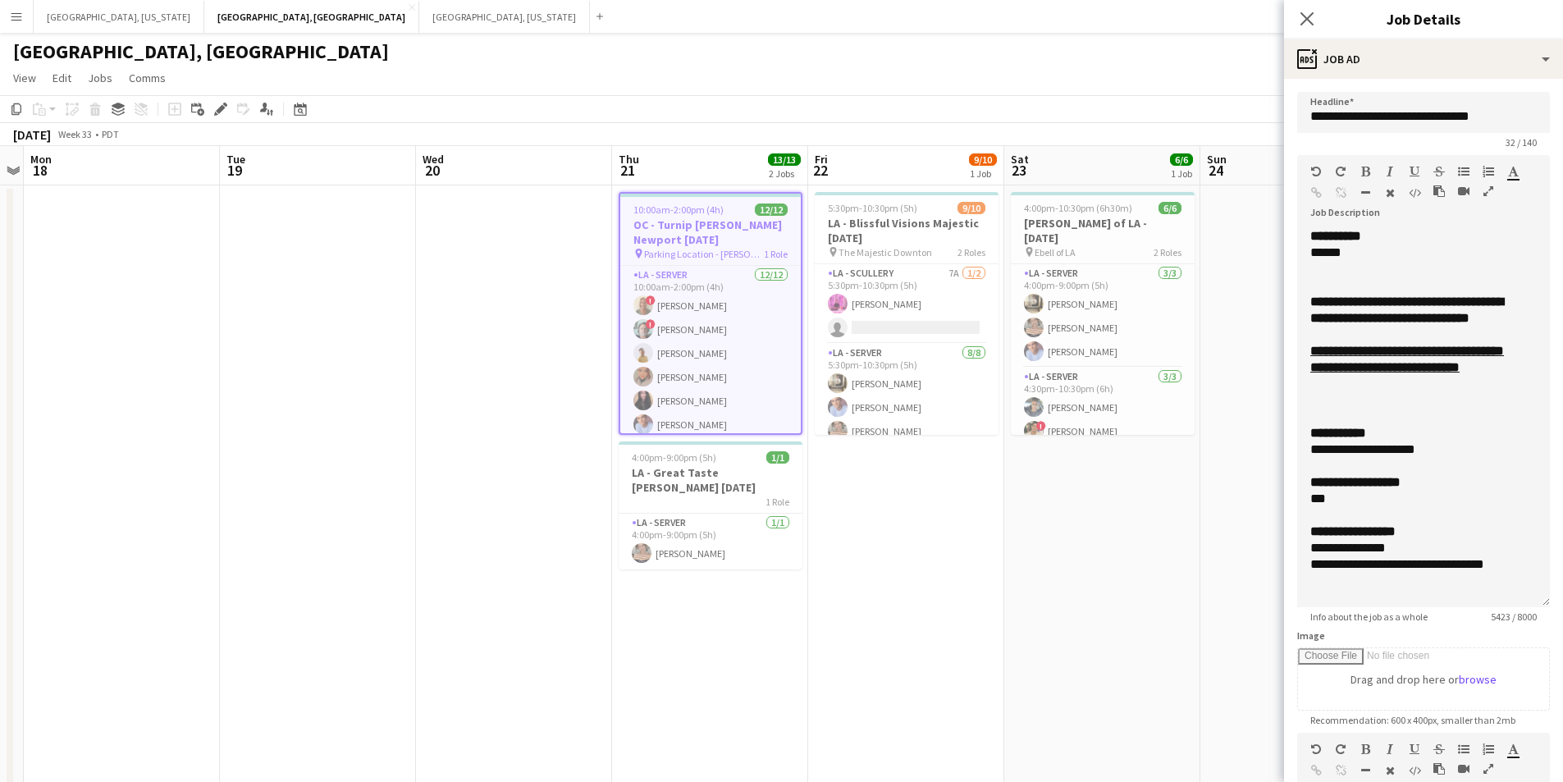
drag, startPoint x: 1521, startPoint y: 341, endPoint x: 1536, endPoint y: 622, distance: 280.9
click at [1536, 622] on app-form-group "**********" at bounding box center [1423, 389] width 253 height 468
click at [1302, 16] on icon "Close pop-in" at bounding box center [1307, 19] width 16 height 16
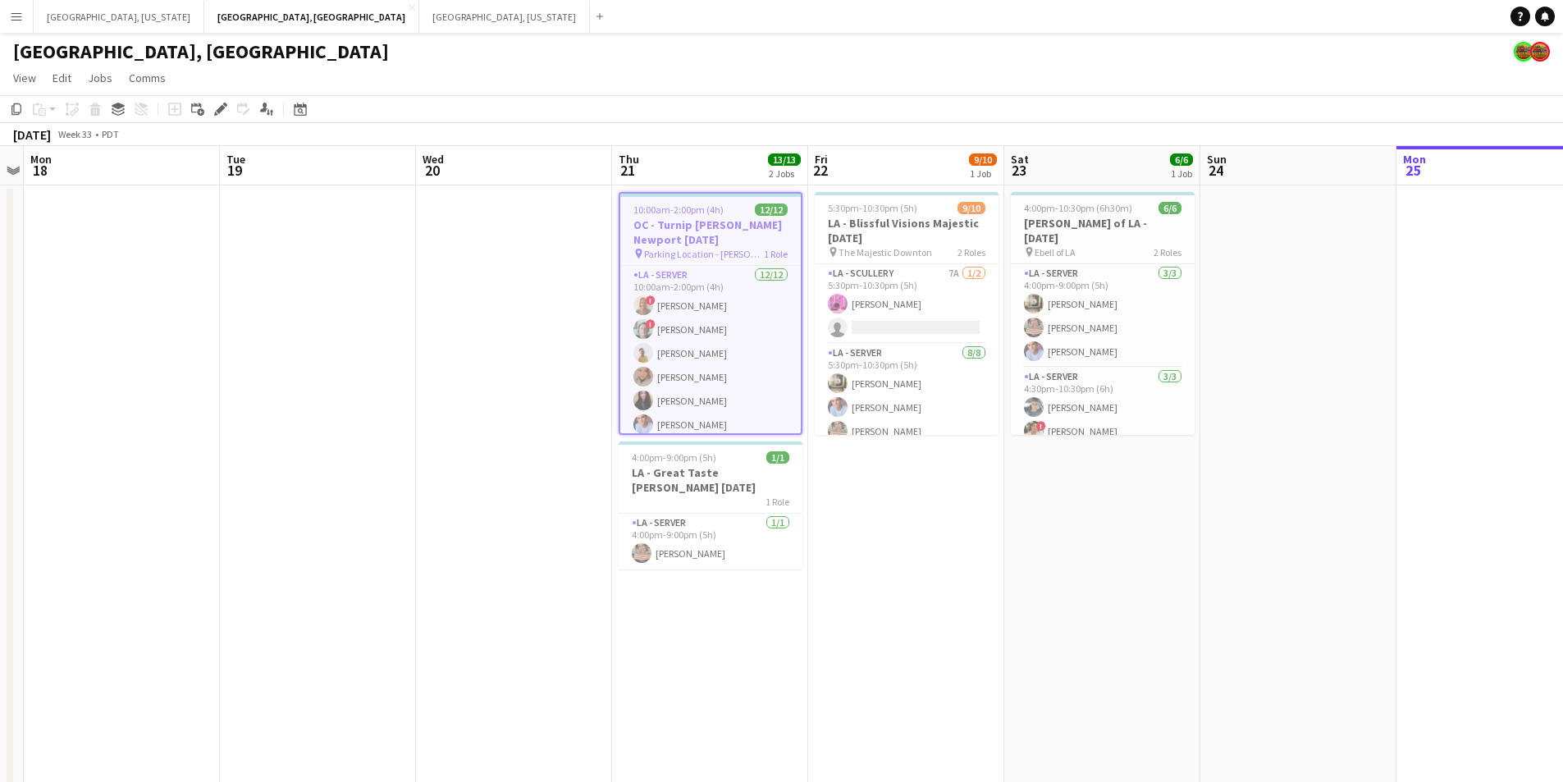
click at [701, 224] on h3 "OC - Turnip [PERSON_NAME] Newport [DATE]" at bounding box center [710, 232] width 180 height 30
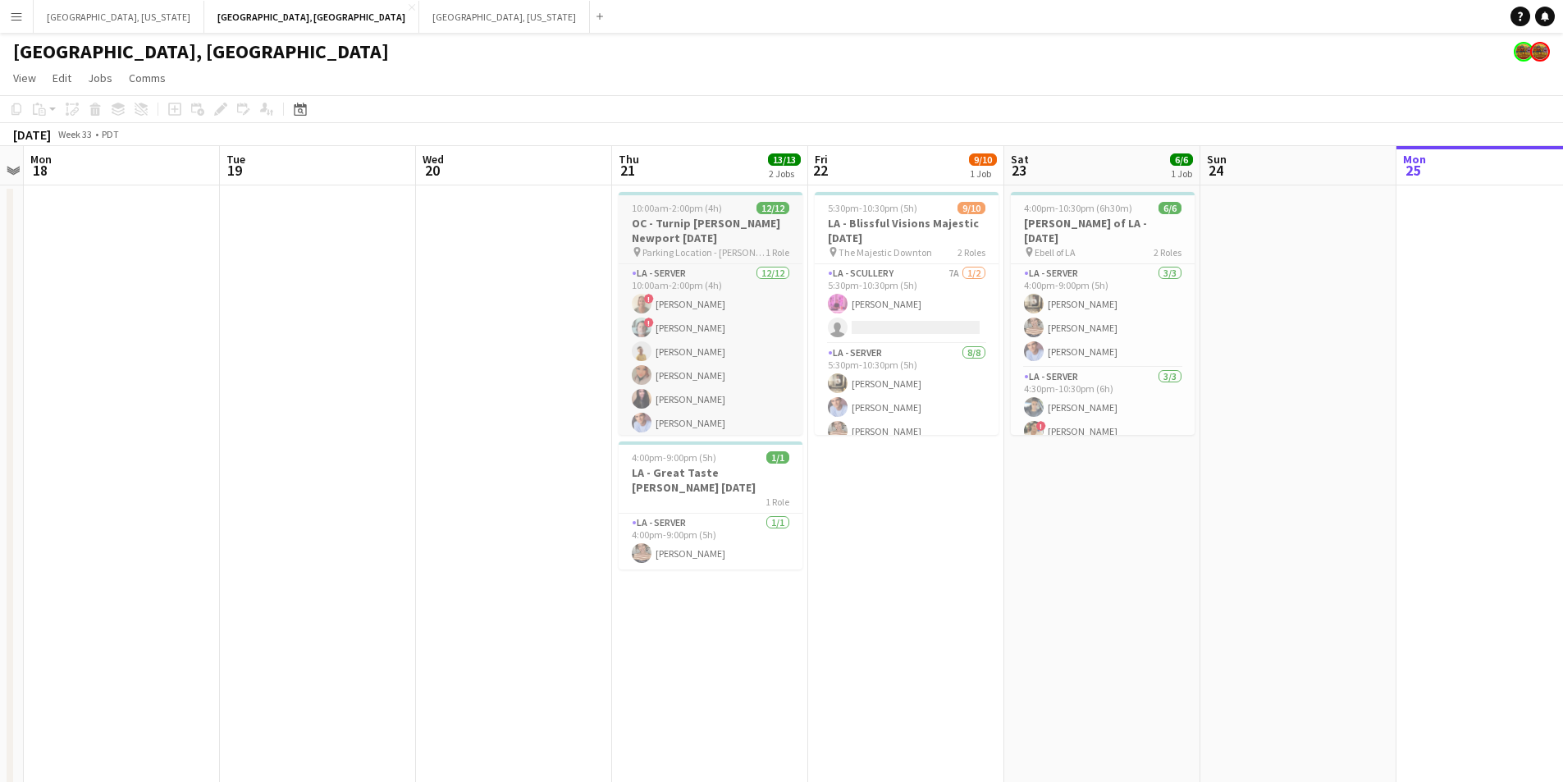
click at [696, 223] on h3 "OC - Turnip [PERSON_NAME] Newport [DATE]" at bounding box center [711, 231] width 184 height 30
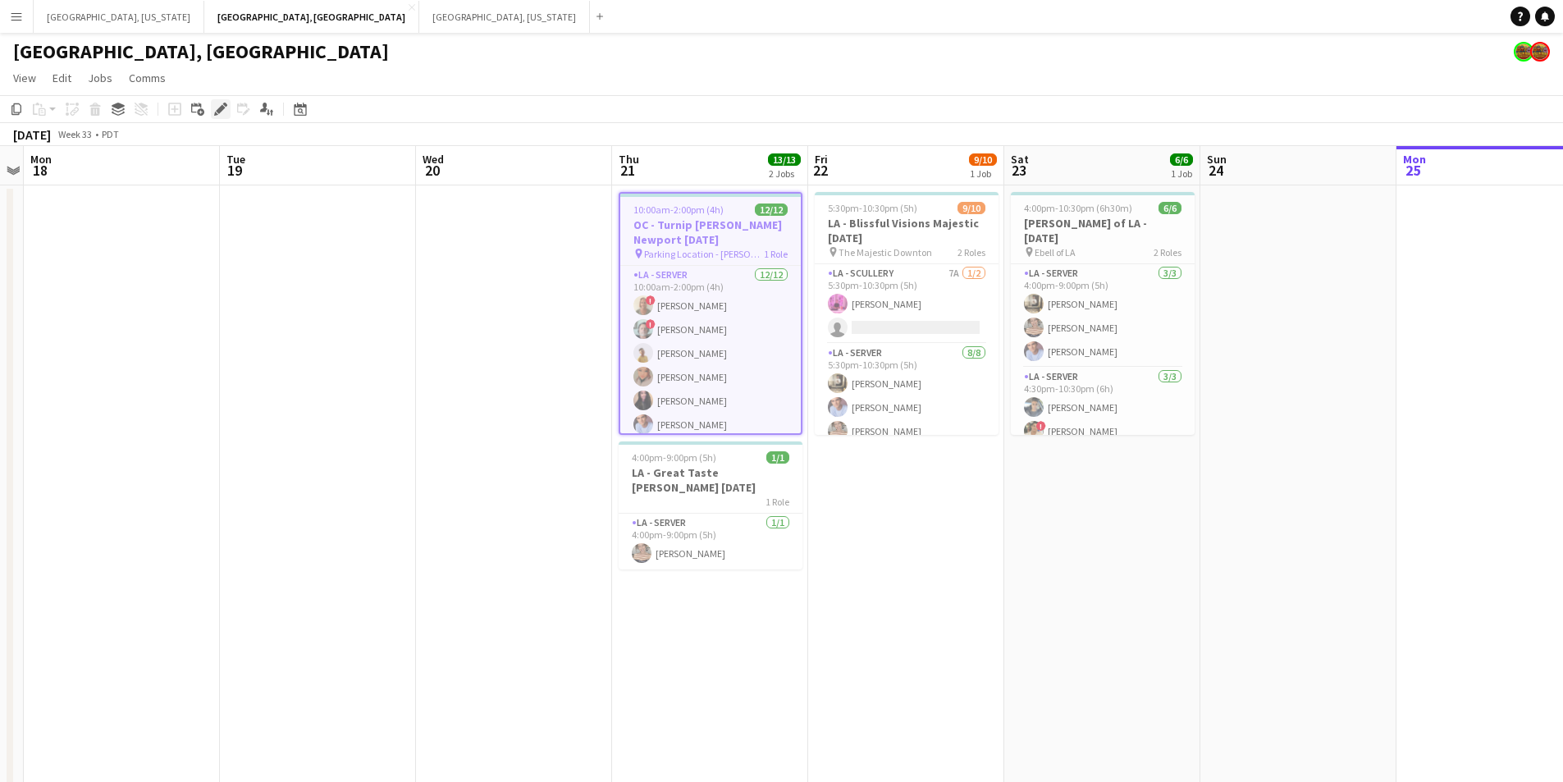
click at [216, 108] on icon "Edit" at bounding box center [220, 109] width 13 height 13
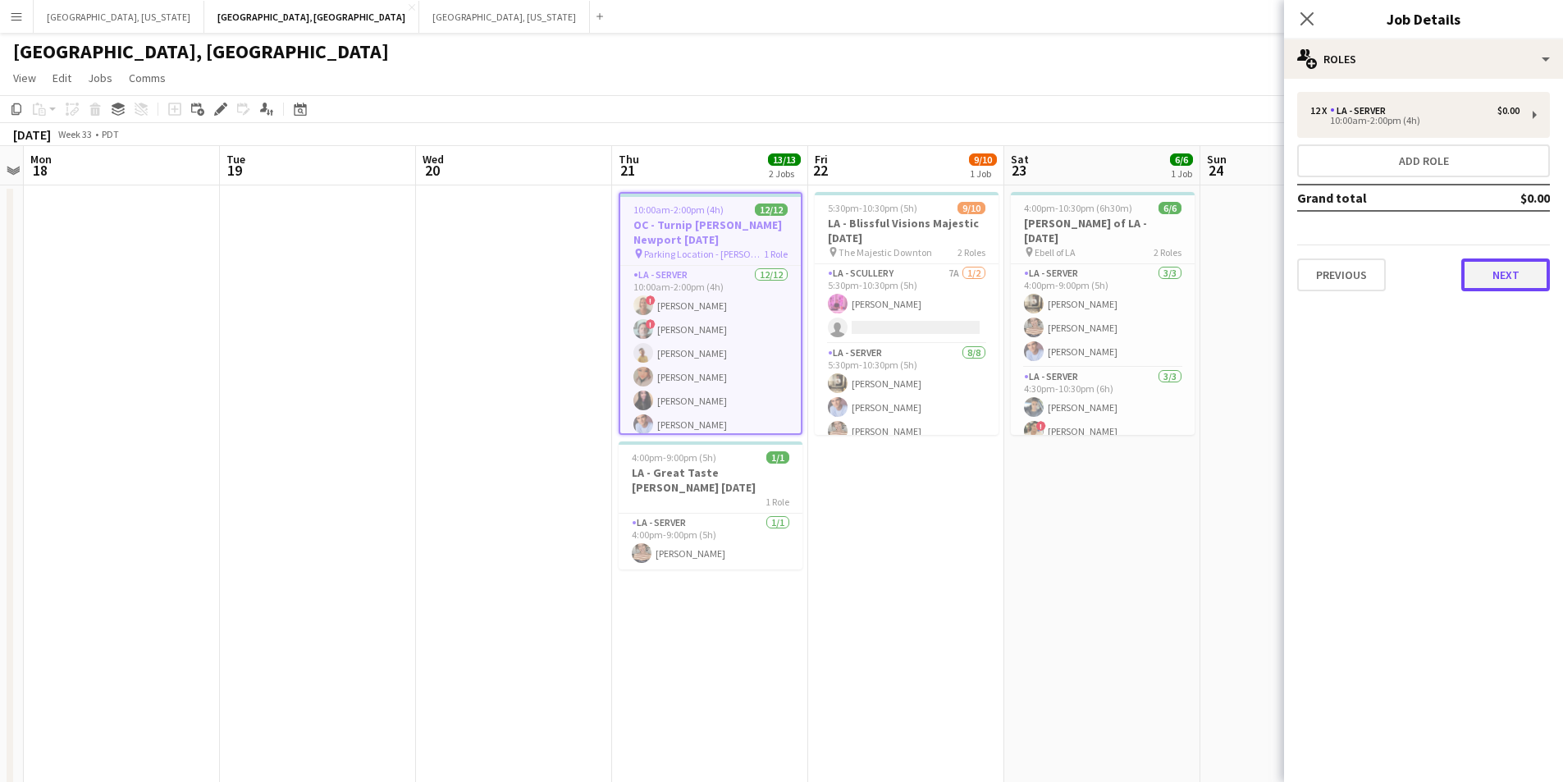
click at [1519, 285] on button "Next" at bounding box center [1505, 274] width 89 height 33
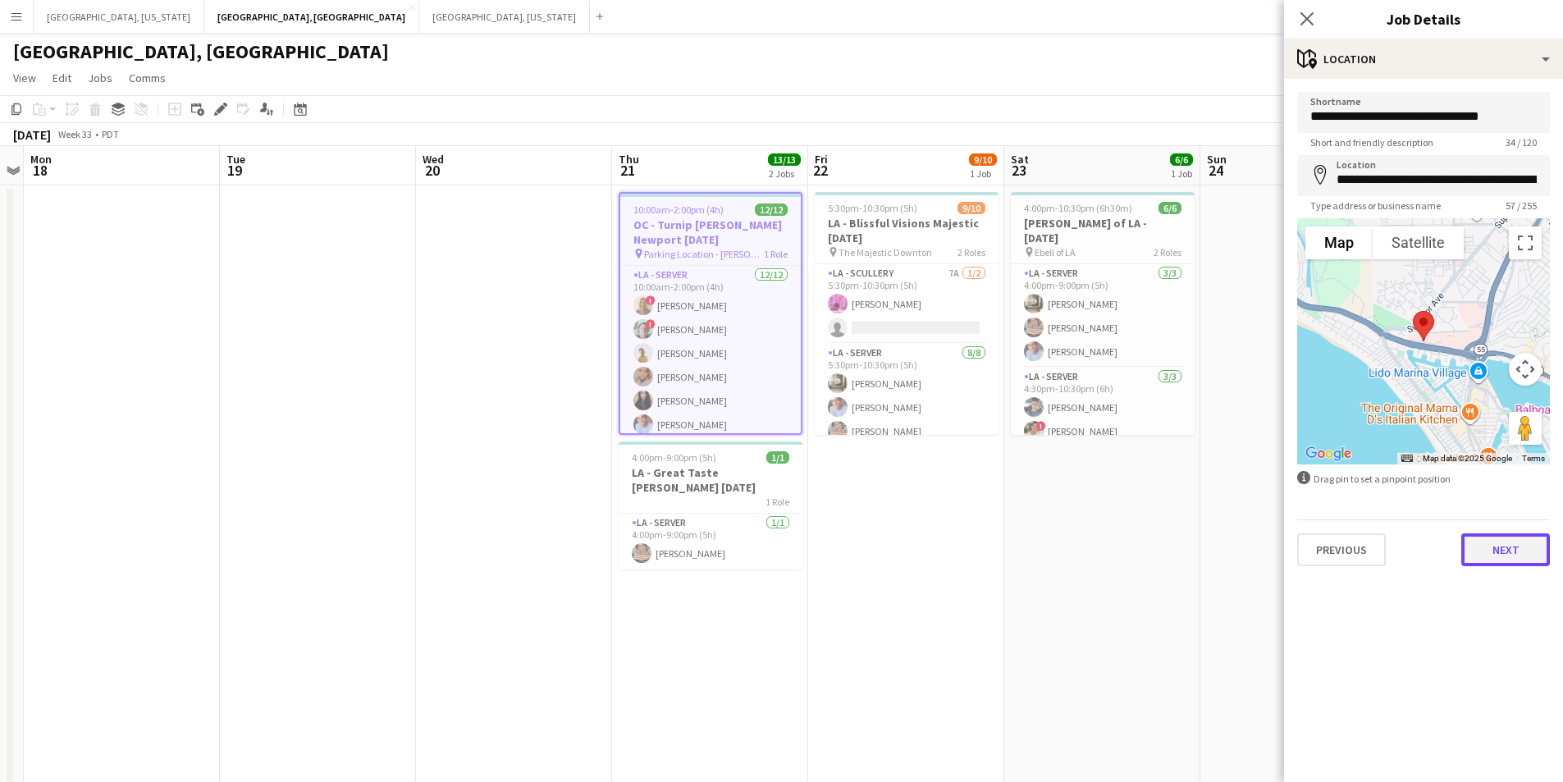
click at [1532, 550] on button "Next" at bounding box center [1505, 549] width 89 height 33
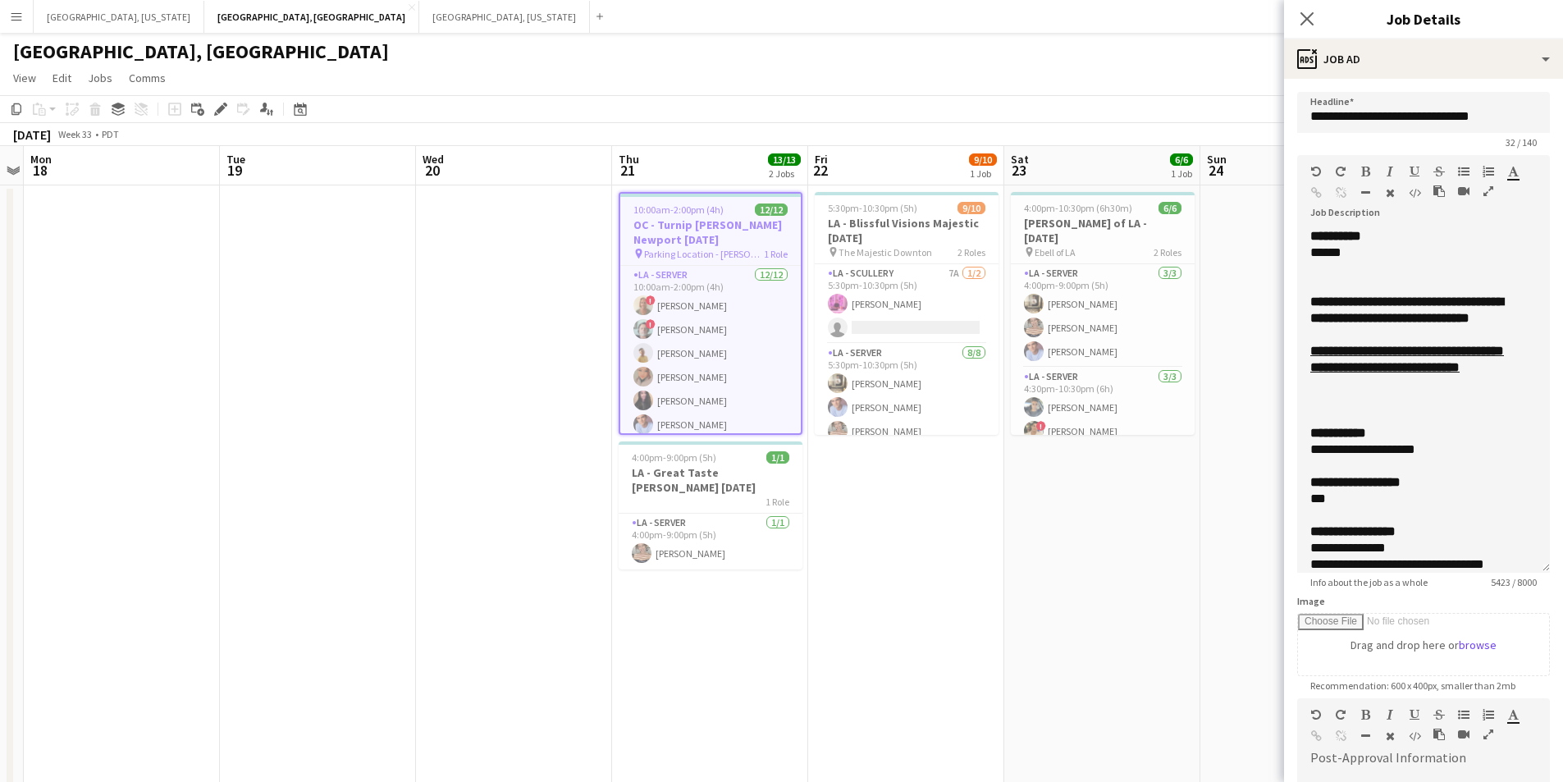
drag, startPoint x: 1518, startPoint y: 336, endPoint x: 1556, endPoint y: 639, distance: 306.0
click at [1556, 639] on mat-expansion-panel "**********" at bounding box center [1423, 430] width 279 height 703
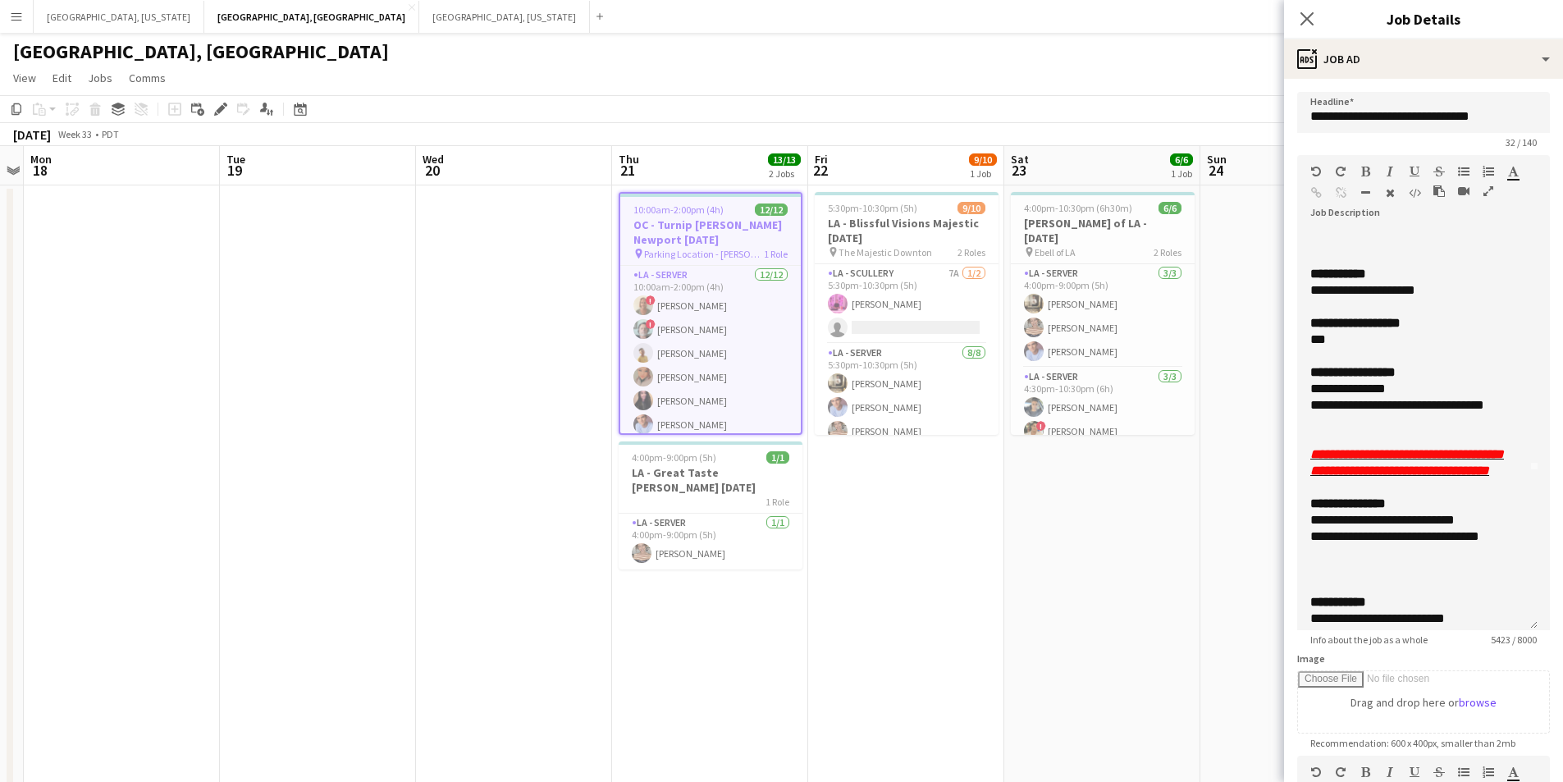
scroll to position [246, 0]
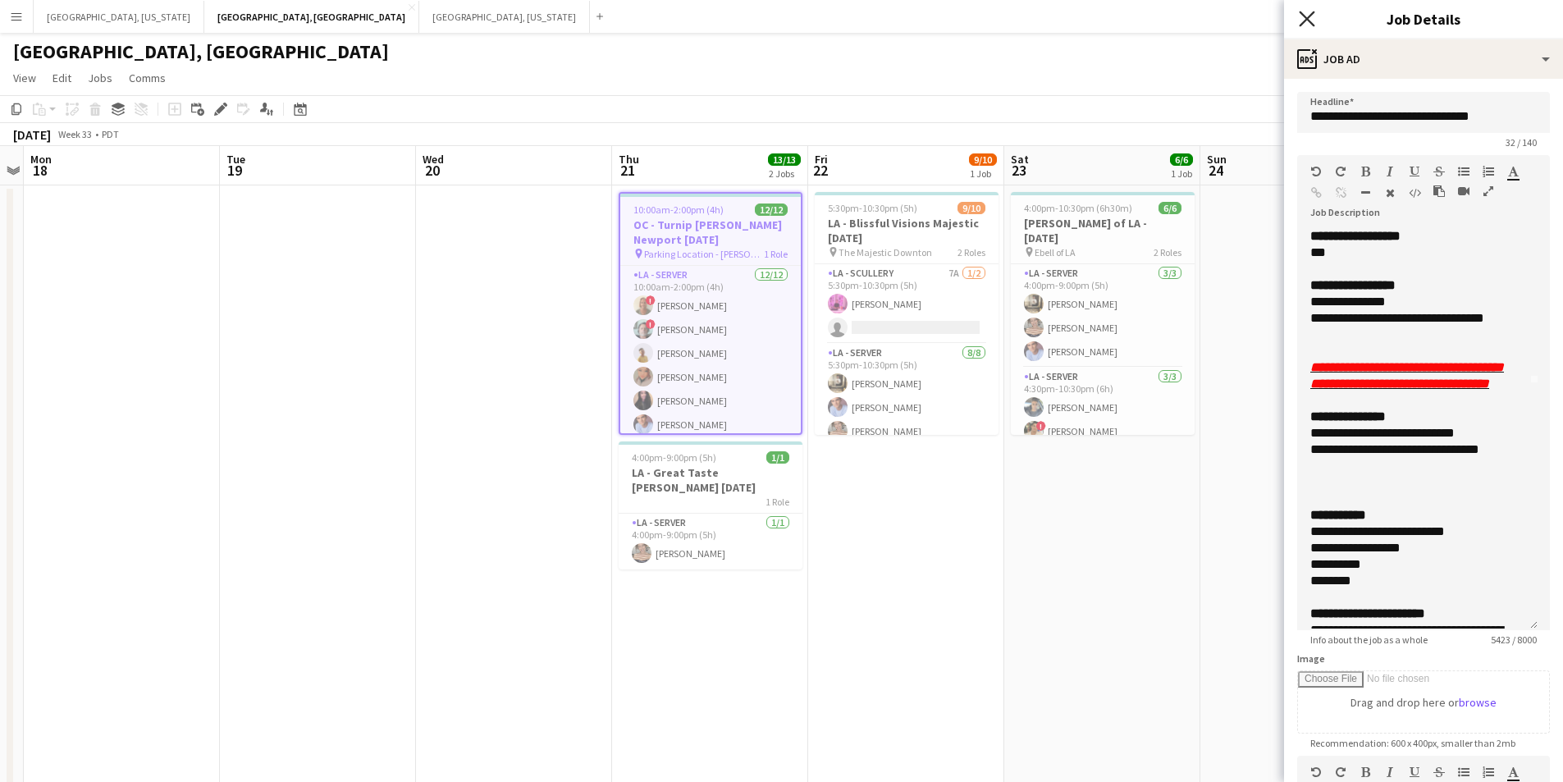
click at [1307, 25] on icon "Close pop-in" at bounding box center [1307, 19] width 16 height 16
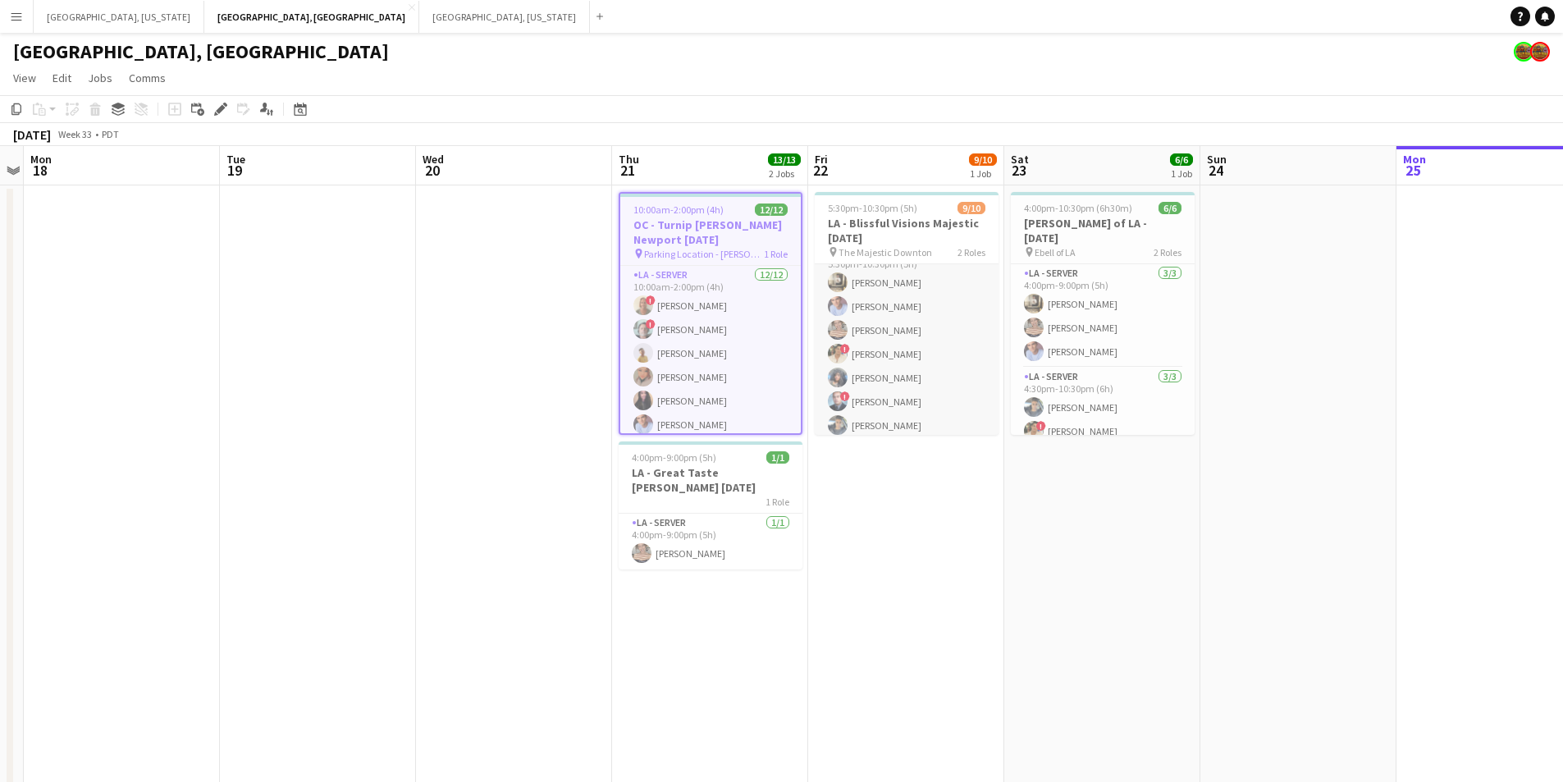
scroll to position [131, 0]
click at [742, 473] on h3 "LA - Great Taste [PERSON_NAME] [DATE]" at bounding box center [711, 480] width 184 height 30
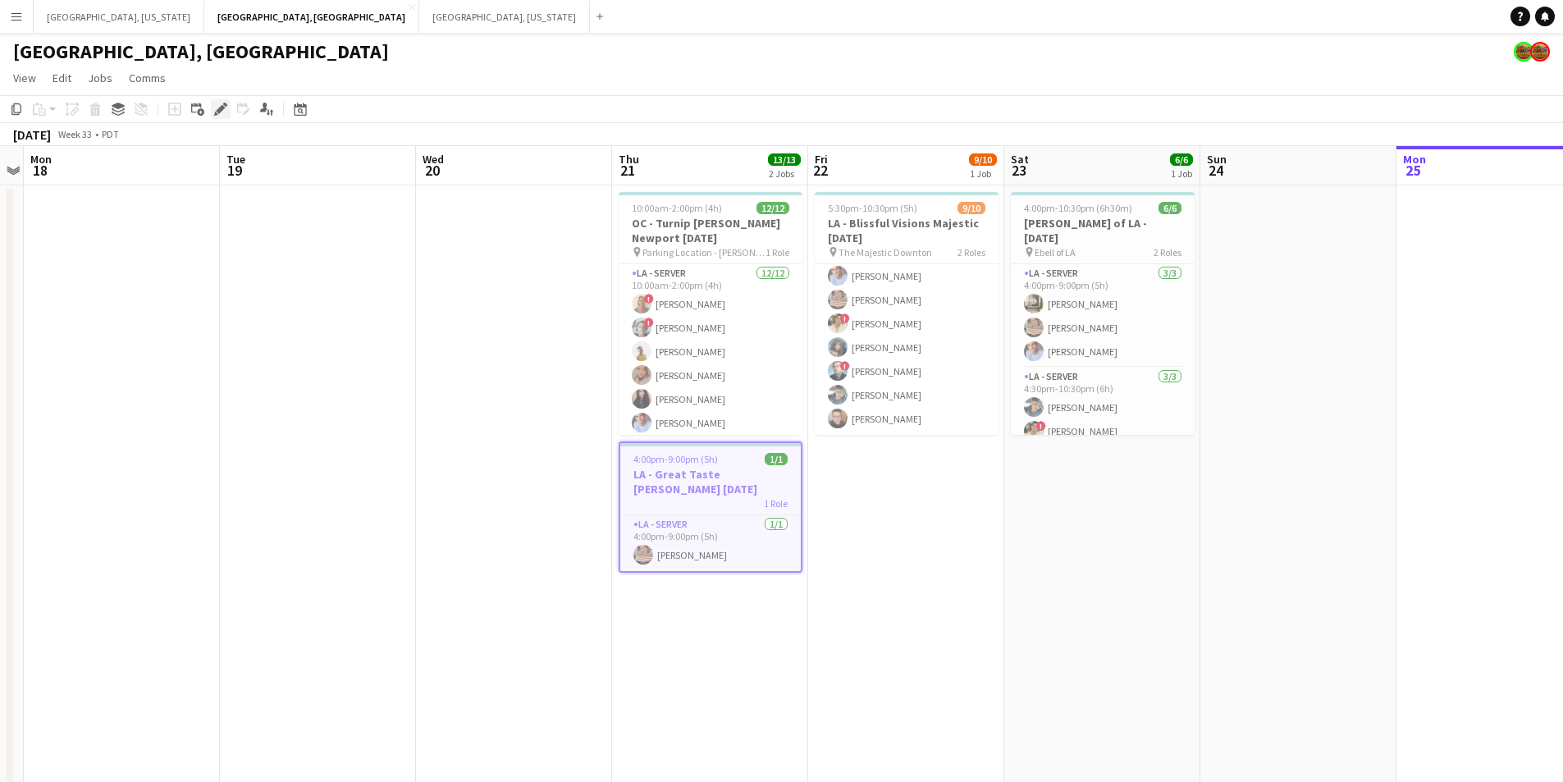
click at [217, 107] on icon "Edit" at bounding box center [220, 109] width 13 height 13
type input "**********"
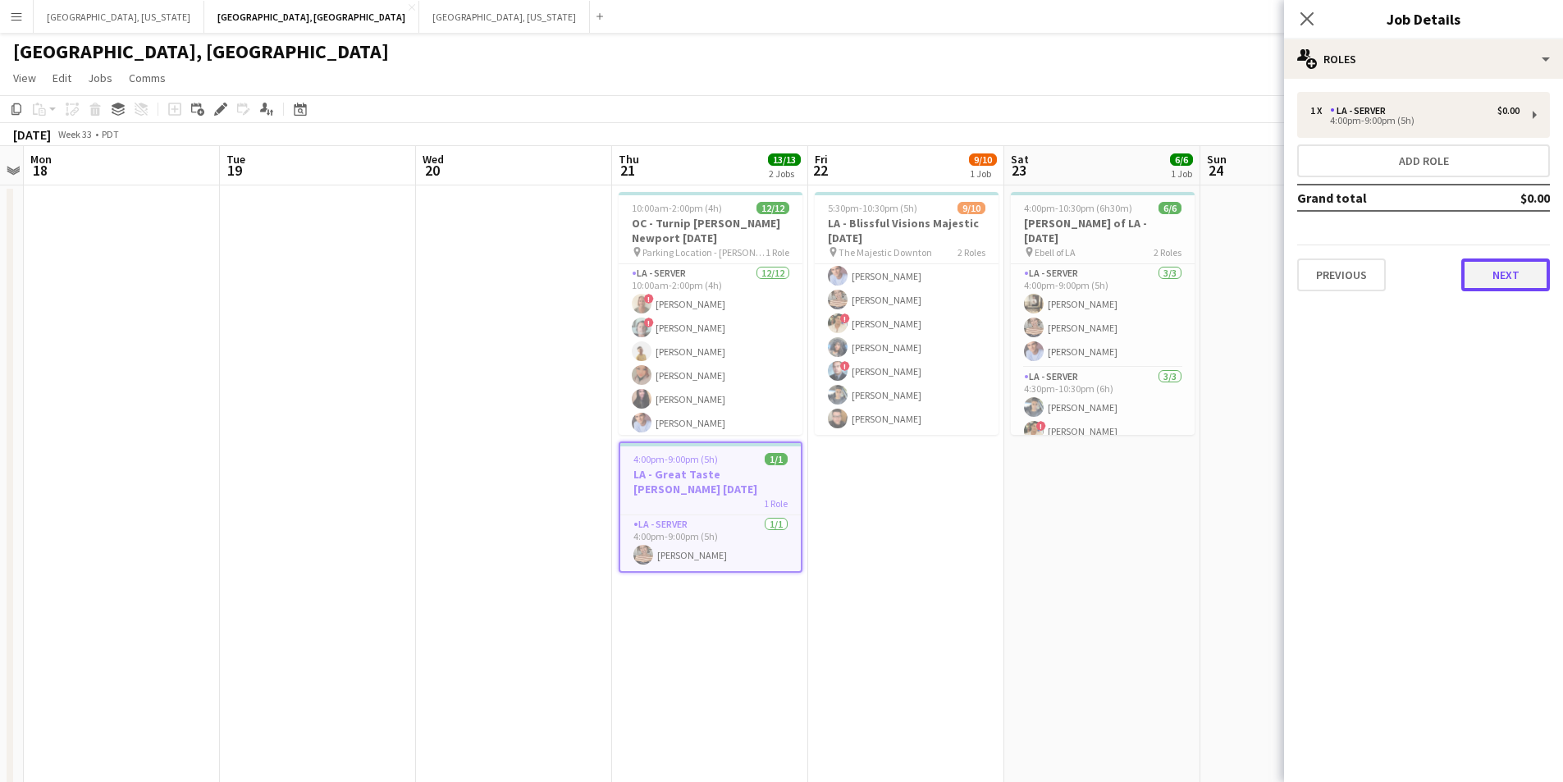
click at [1484, 267] on button "Next" at bounding box center [1505, 274] width 89 height 33
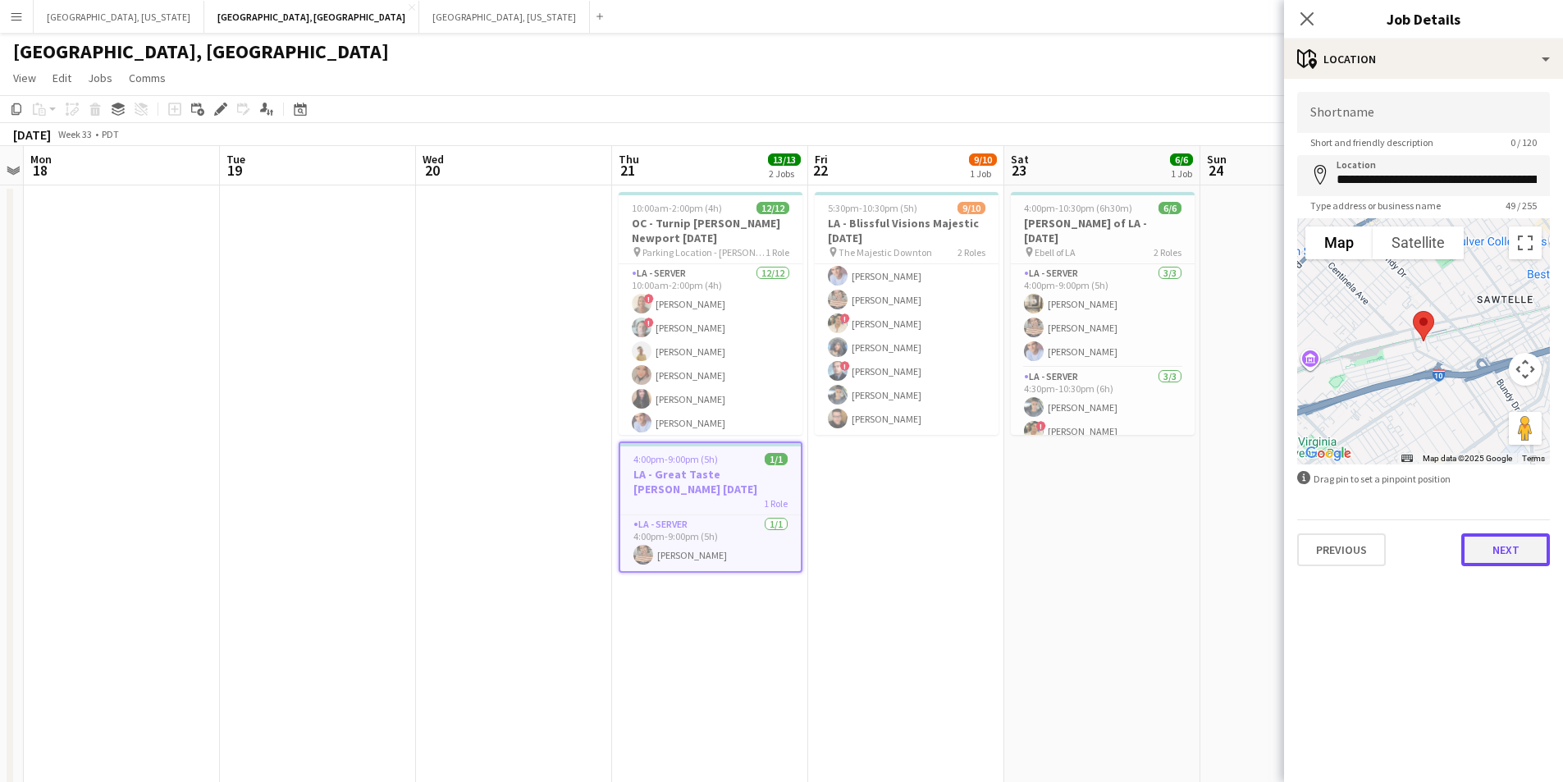
click at [1522, 537] on button "Next" at bounding box center [1505, 549] width 89 height 33
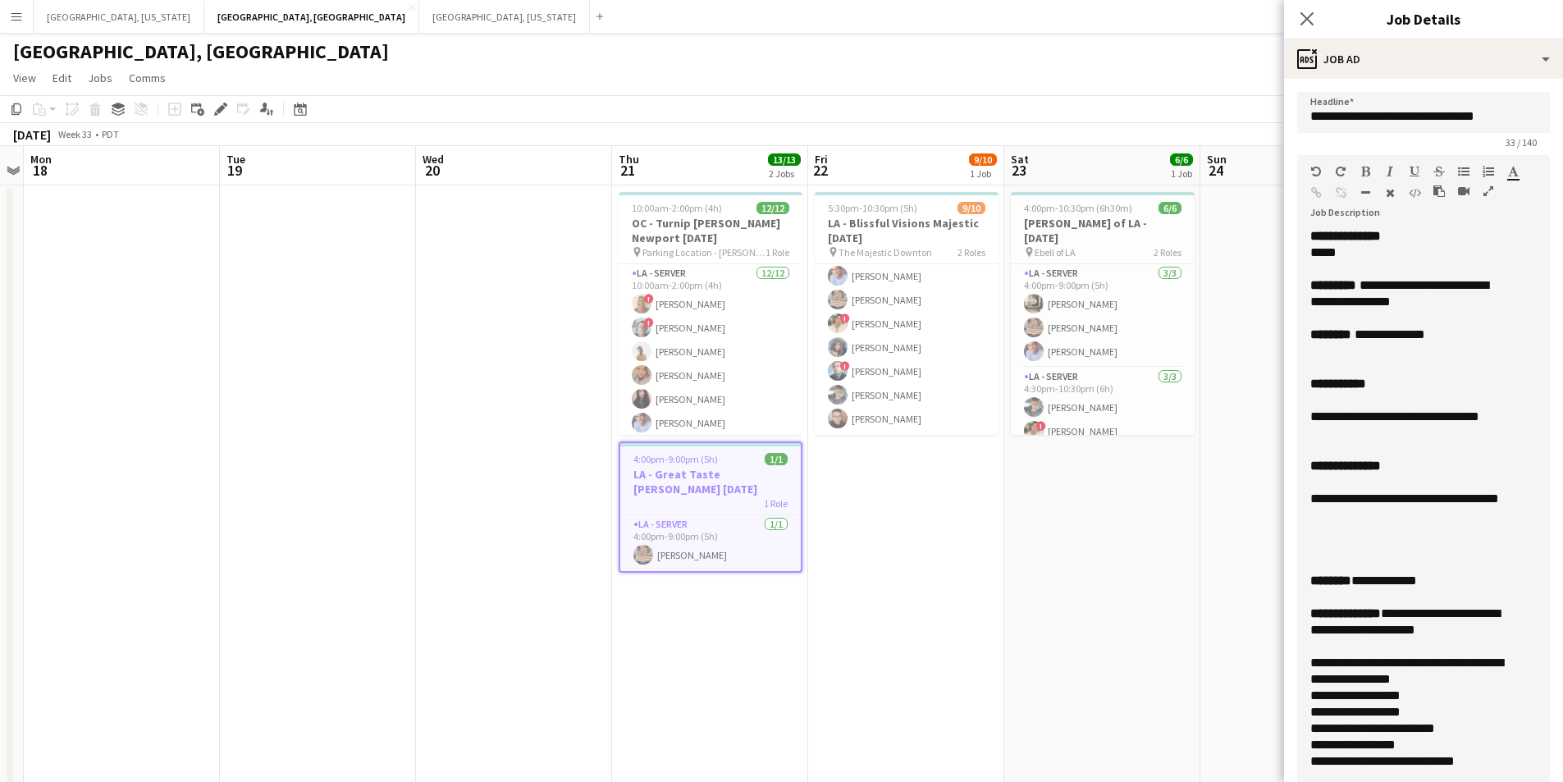
drag, startPoint x: 1521, startPoint y: 336, endPoint x: 1527, endPoint y: 814, distance: 478.3
click at [1527, 781] on html "Menu Boards Boards Boards All jobs Status Workforce Workforce My Workforce Recr…" at bounding box center [781, 449] width 1563 height 899
click at [1312, 25] on icon at bounding box center [1307, 19] width 16 height 16
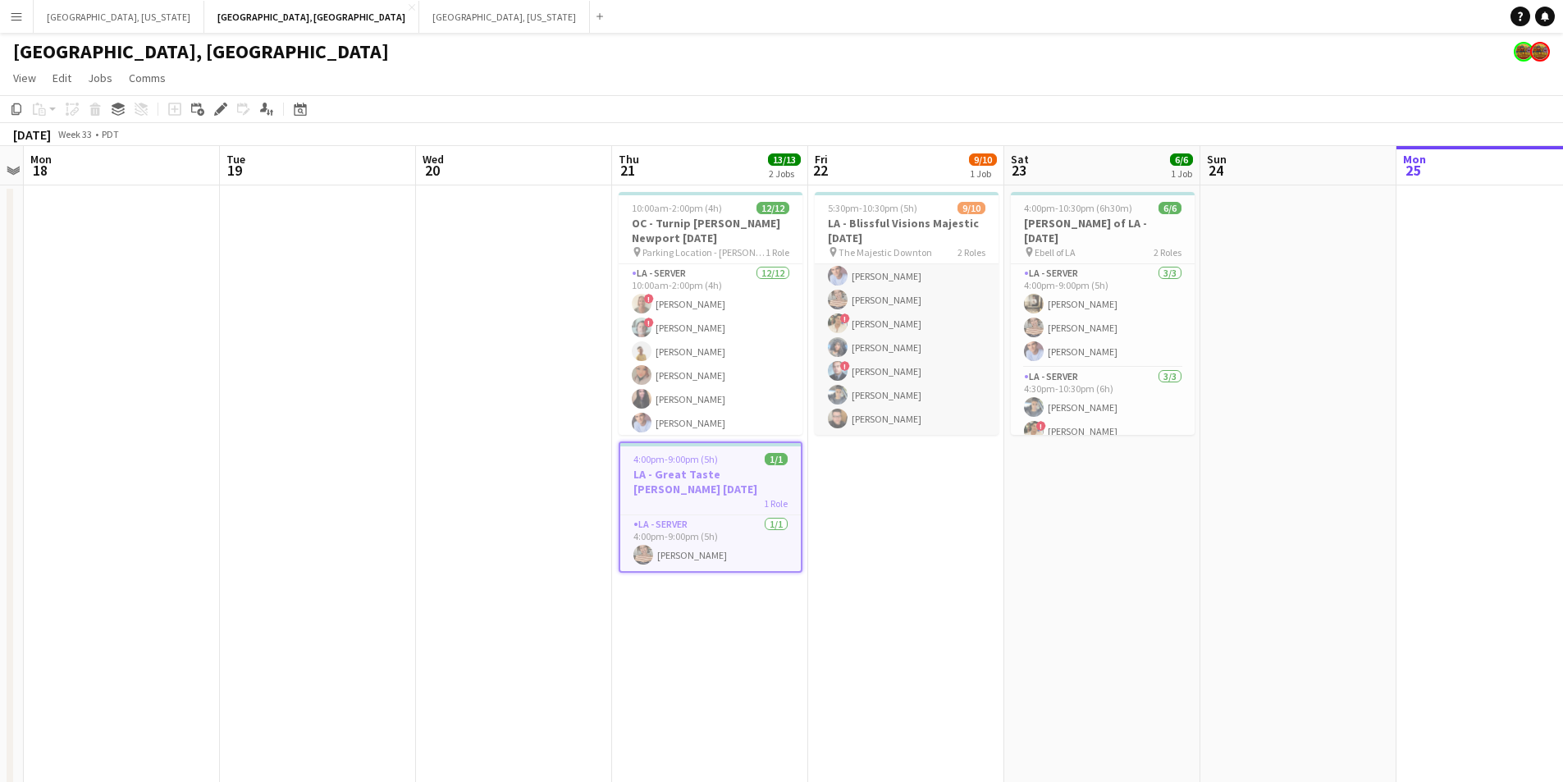
click at [902, 313] on app-card-role "LA - Server [DATE] 5:30pm-10:30pm (5h) [PERSON_NAME] [PERSON_NAME] [PERSON_NAME…" at bounding box center [907, 323] width 184 height 222
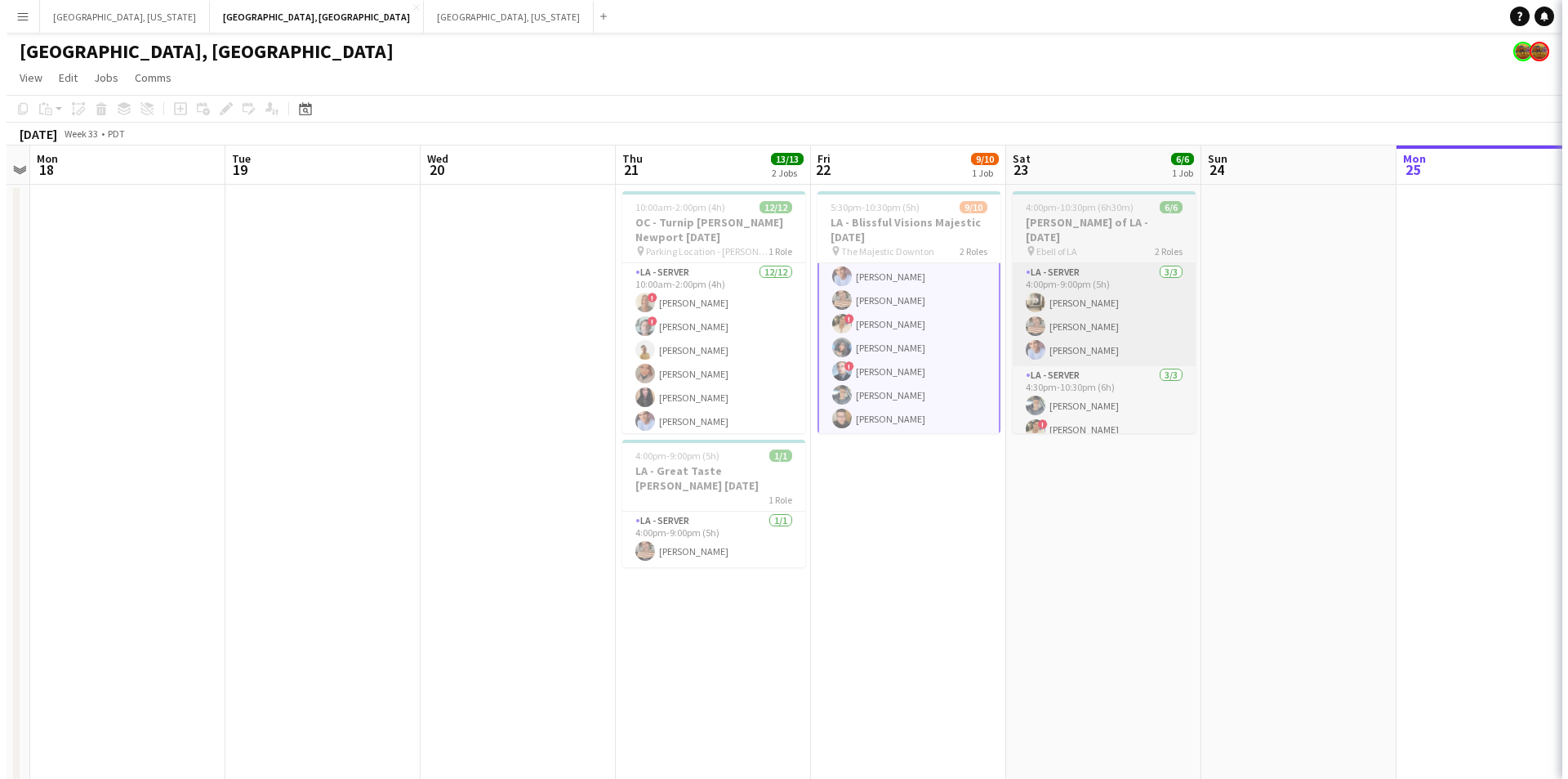
scroll to position [132, 0]
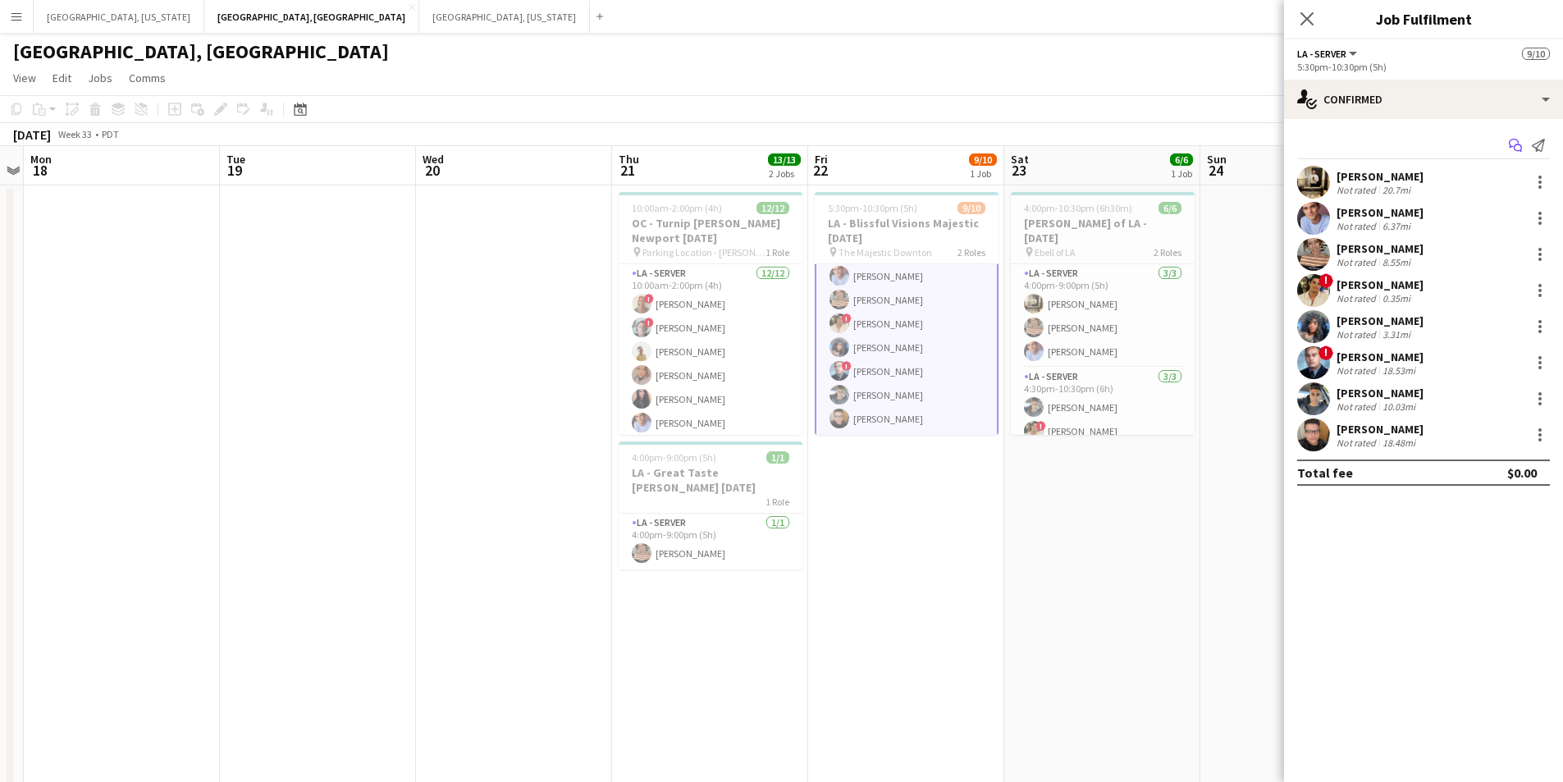
click at [1518, 139] on icon "Start chat" at bounding box center [1515, 145] width 13 height 13
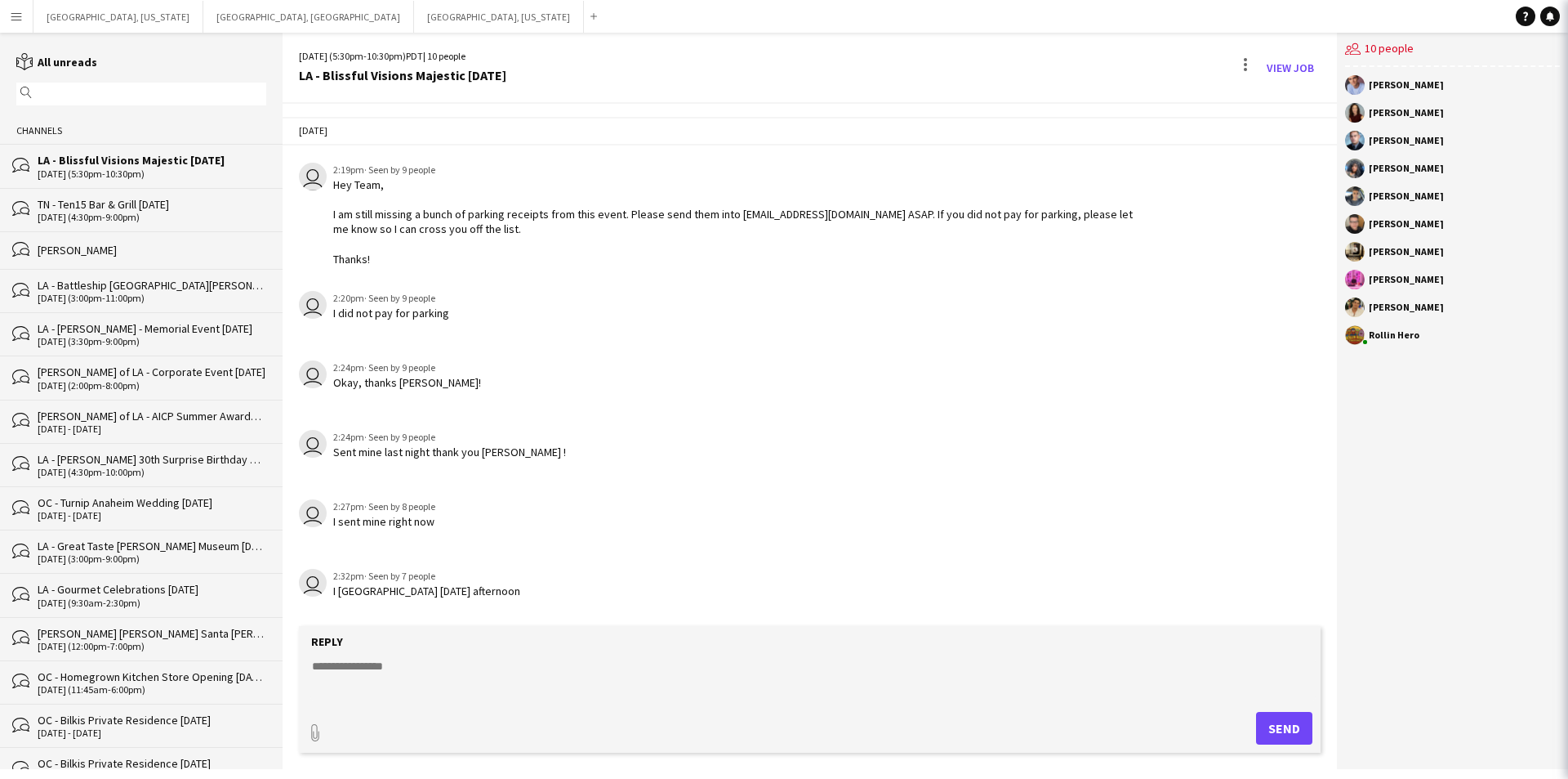
scroll to position [78, 0]
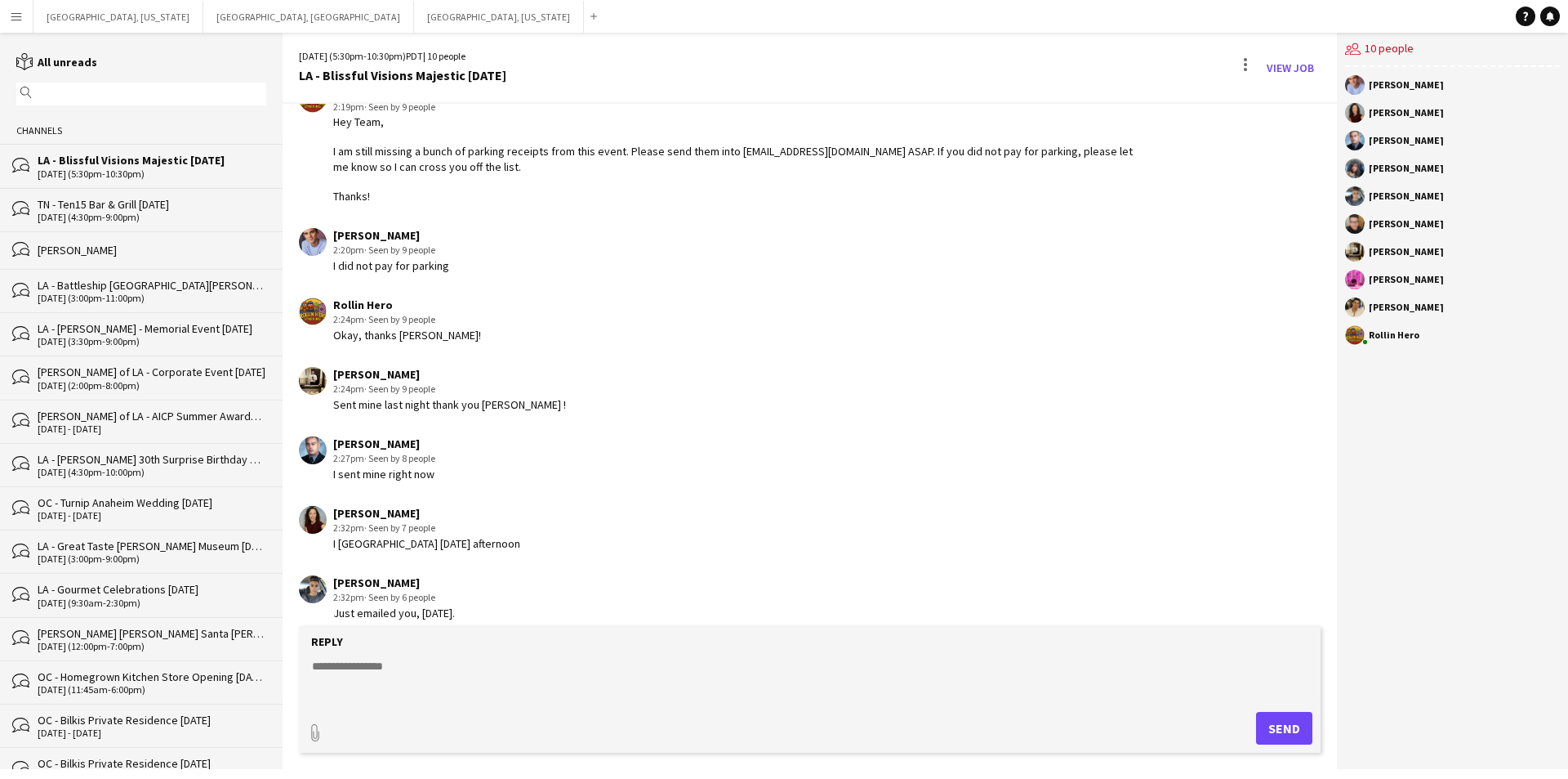
click at [579, 662] on textarea at bounding box center [813, 678] width 1006 height 43
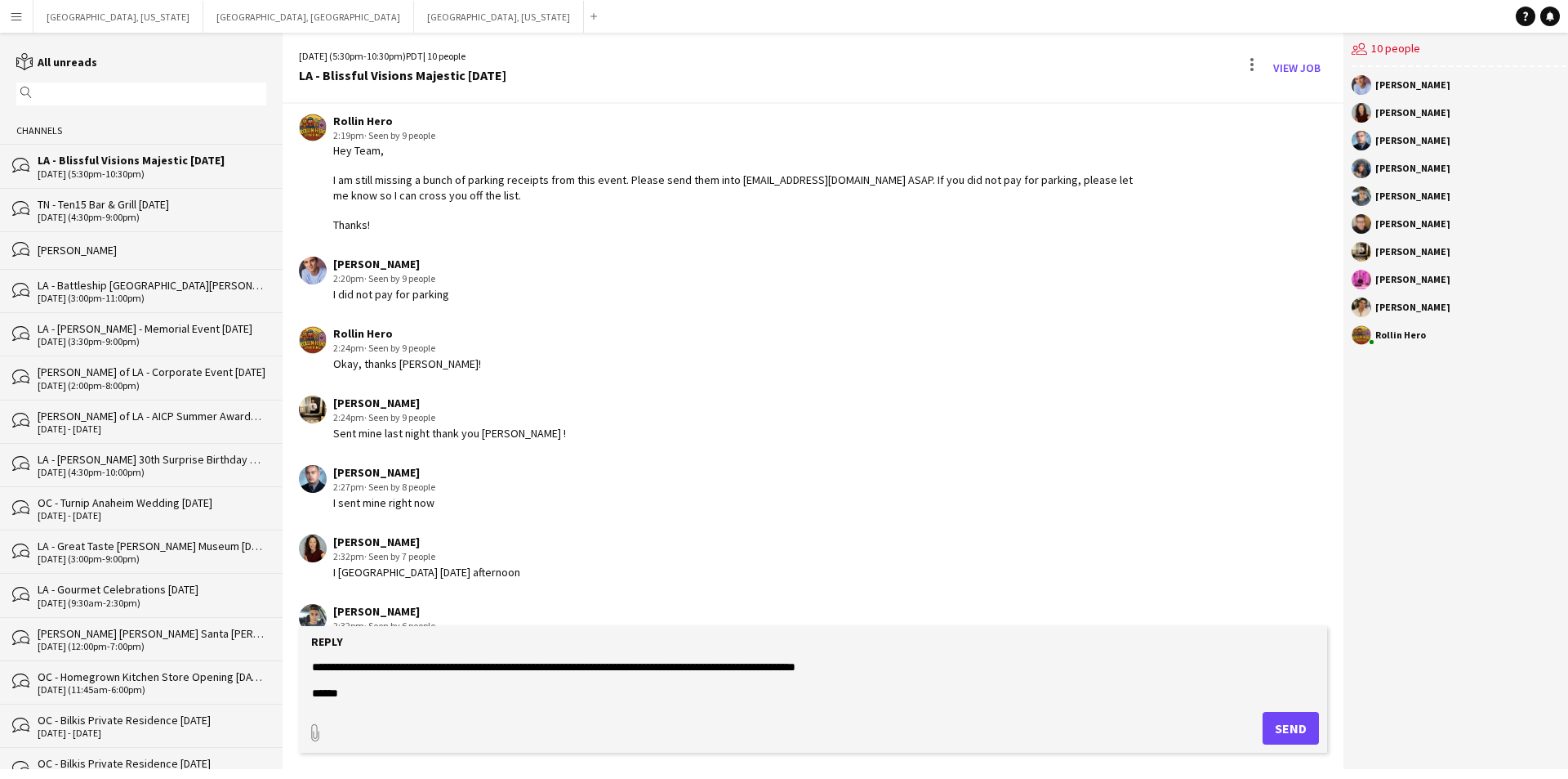
scroll to position [93, 0]
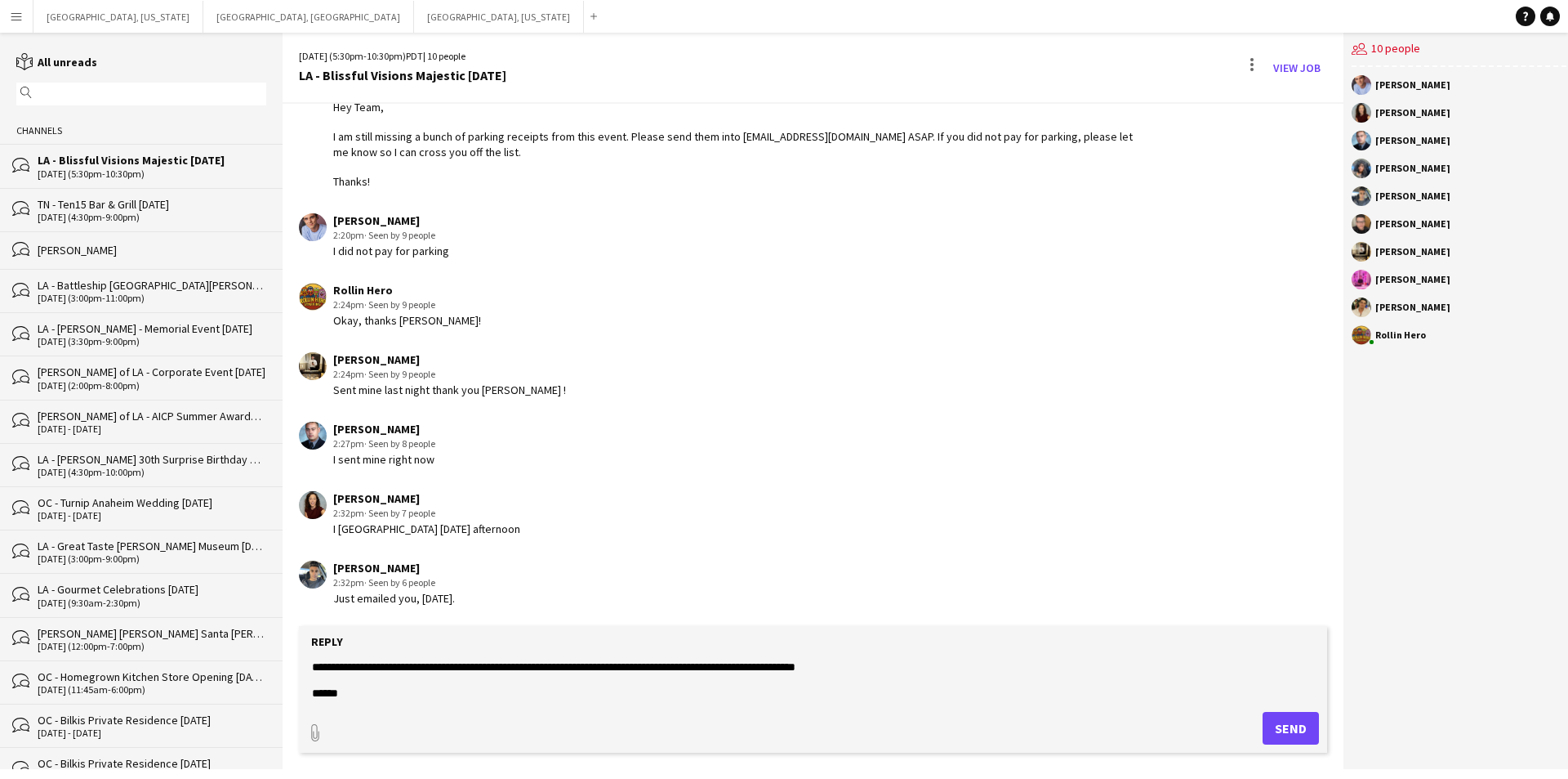
type textarea "**********"
click at [1277, 729] on button "Send" at bounding box center [1290, 728] width 57 height 33
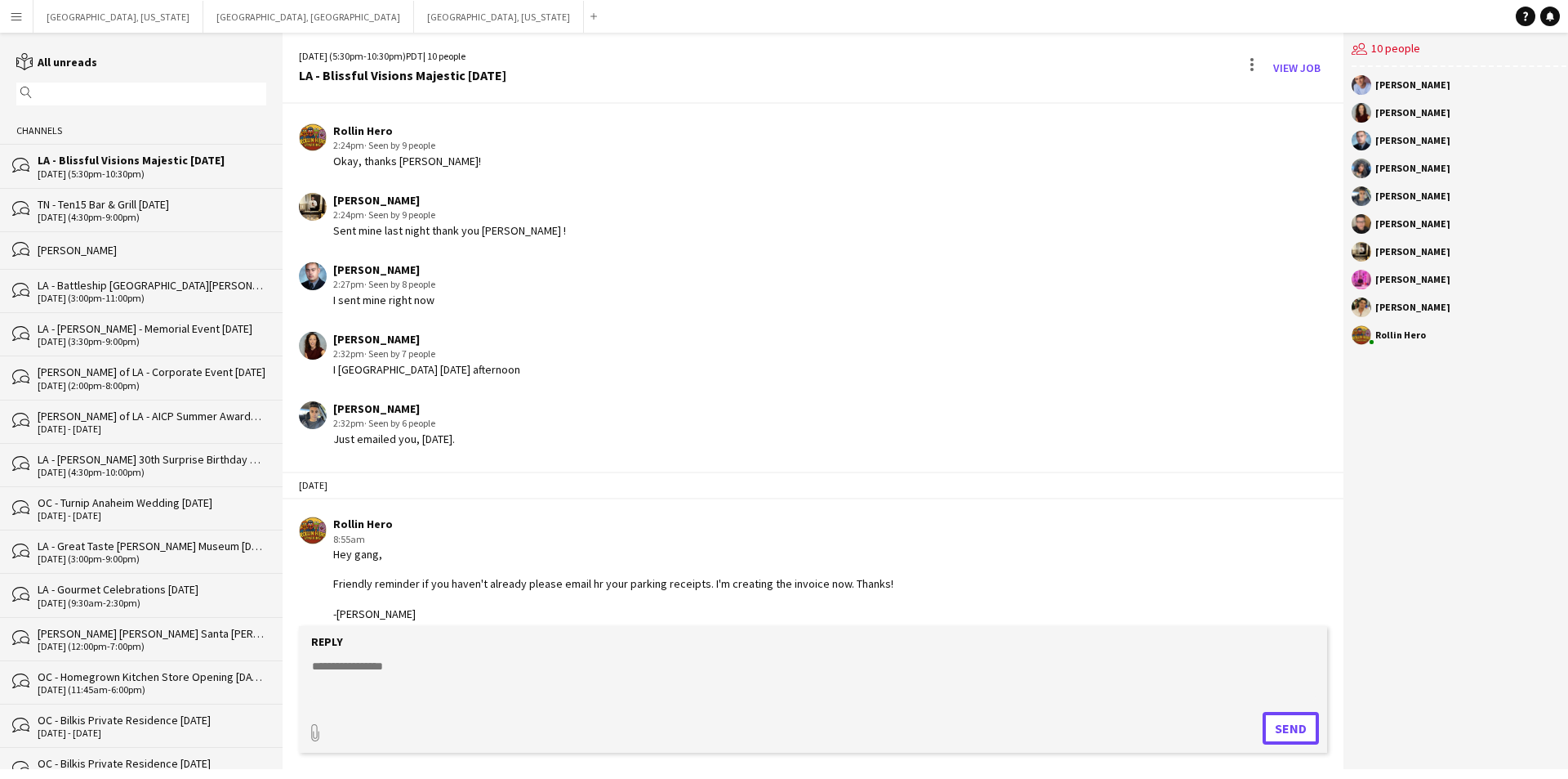
scroll to position [405, 0]
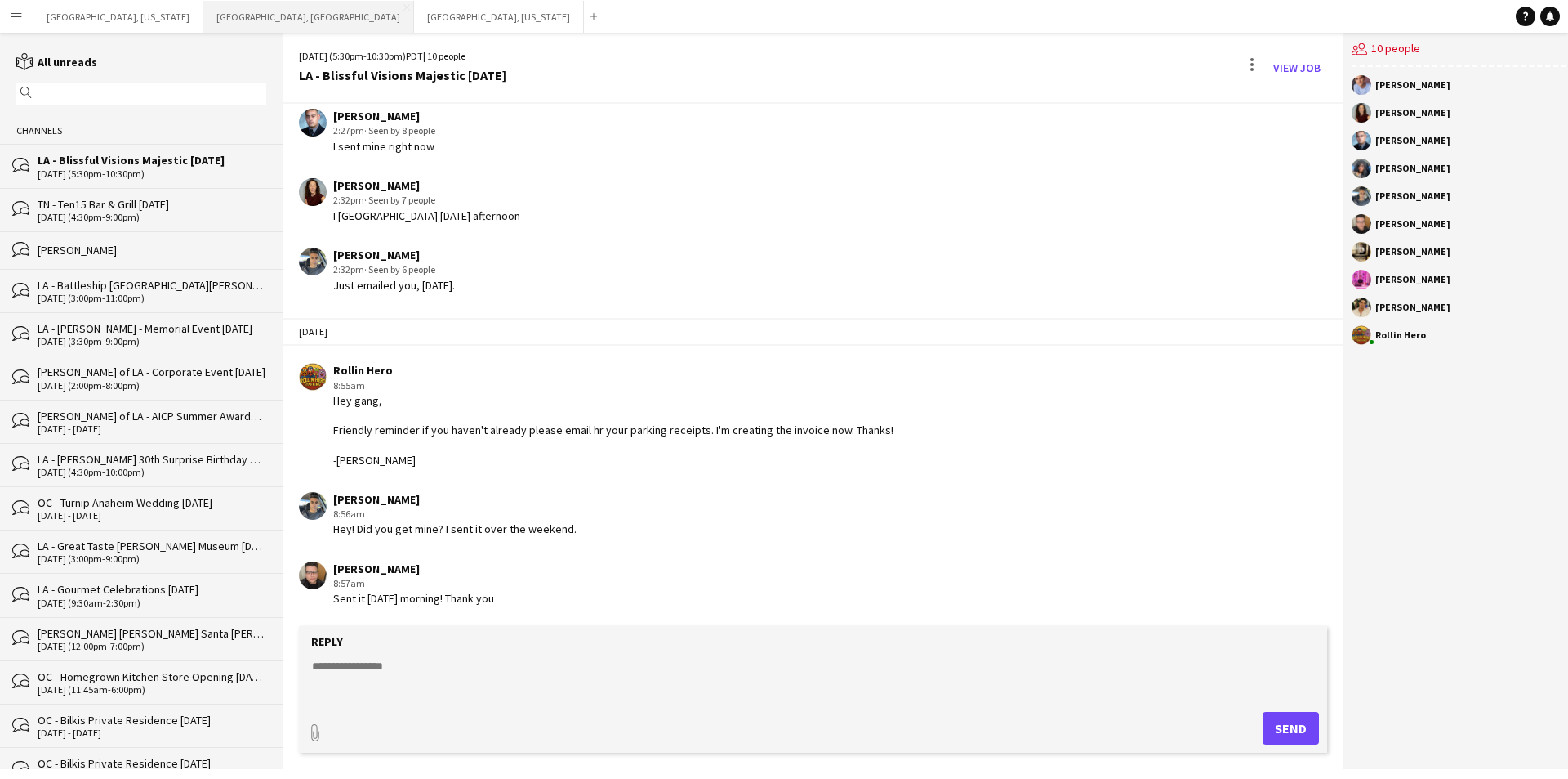
click at [203, 15] on button "[GEOGRAPHIC_DATA], [GEOGRAPHIC_DATA] Close" at bounding box center [309, 17] width 211 height 32
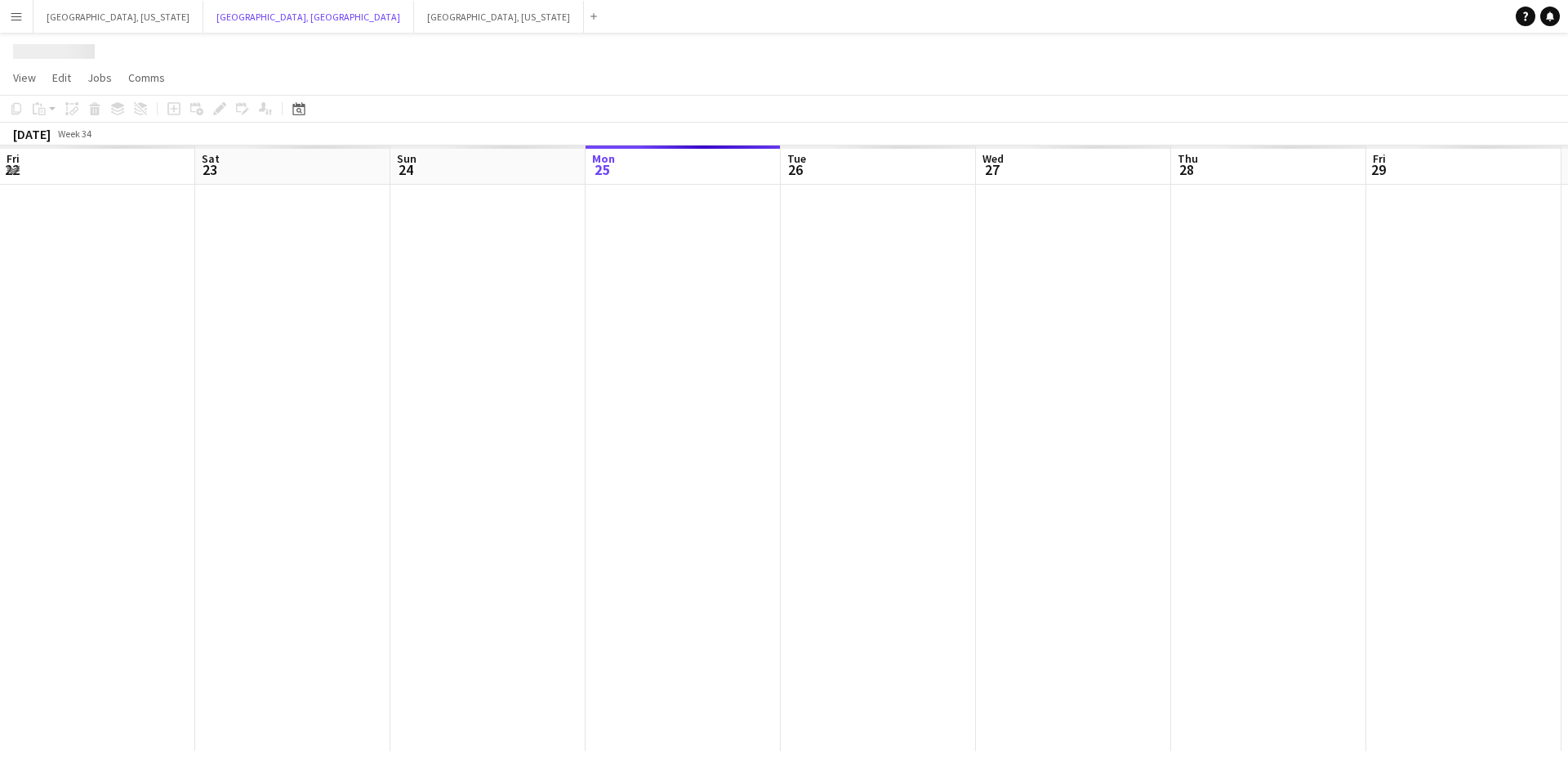
scroll to position [0, 390]
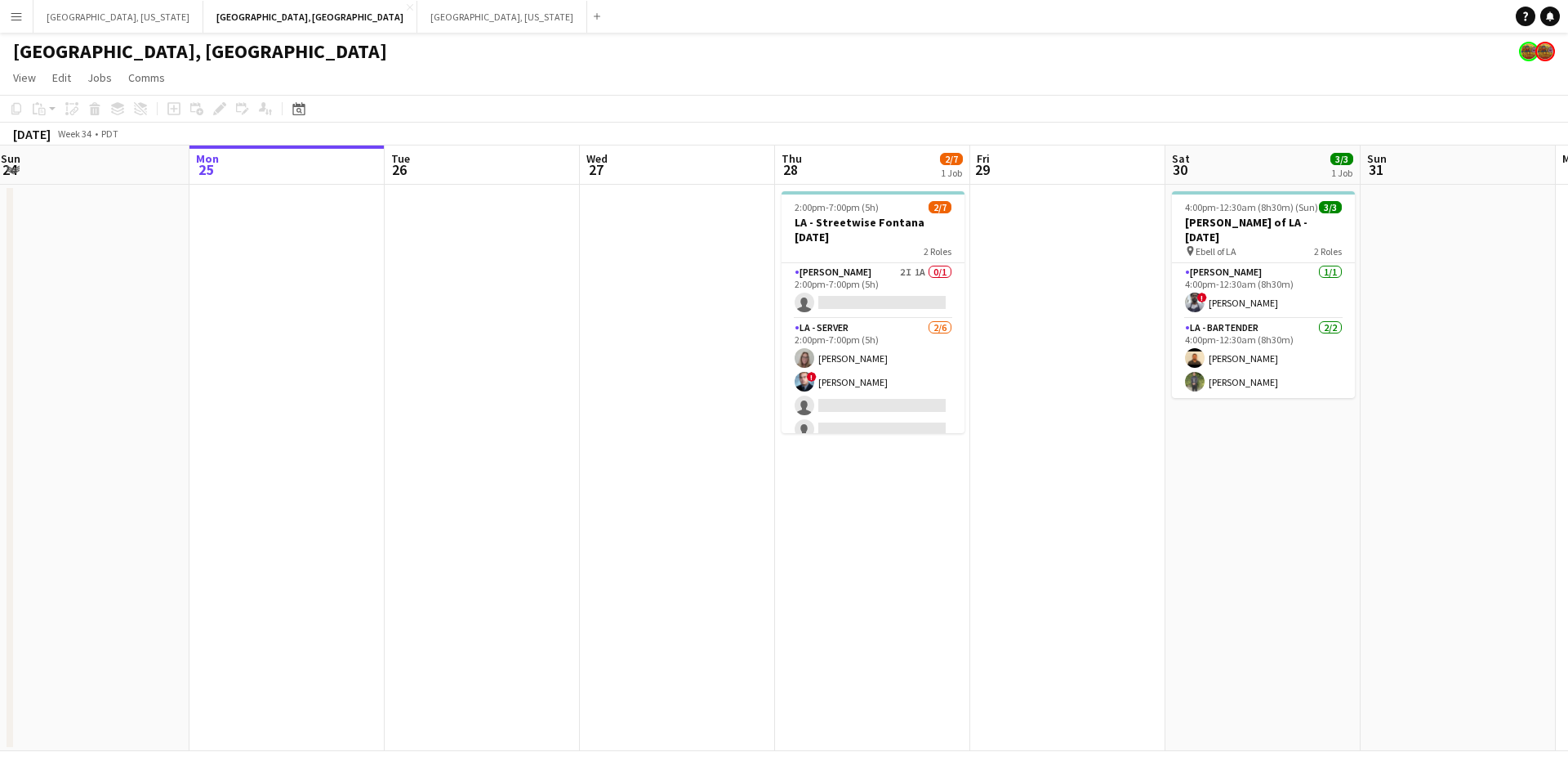
drag, startPoint x: 702, startPoint y: 402, endPoint x: 901, endPoint y: 381, distance: 200.1
click at [900, 381] on app-calendar-viewport "Fri 22 9/10 1 Job Sat 23 6/6 1 Job Sun 24 Mon 25 Tue 26 Wed 27 Thu 28 2/7 1 Job…" at bounding box center [784, 448] width 1568 height 606
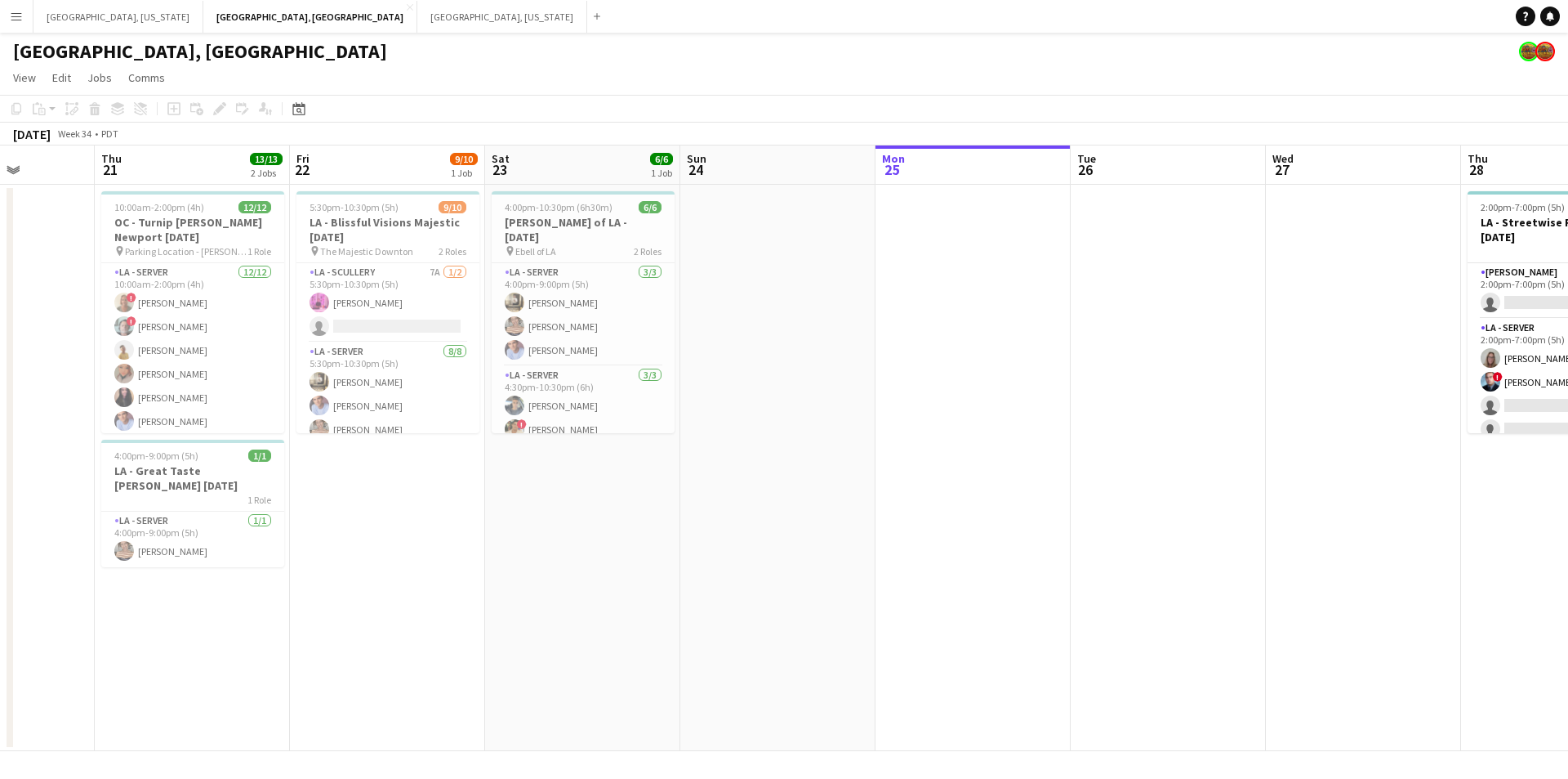
scroll to position [0, 439]
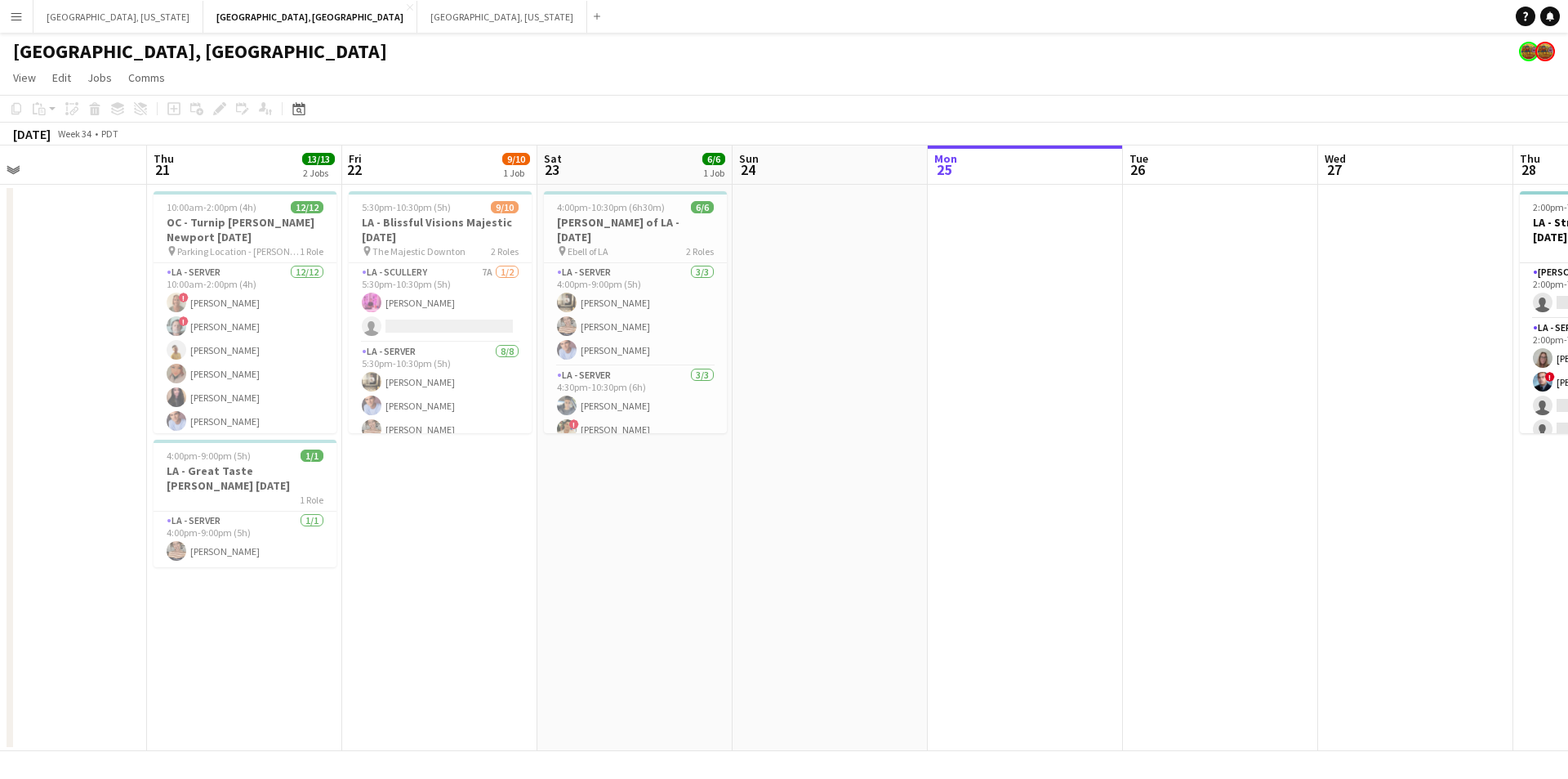
drag, startPoint x: 569, startPoint y: 411, endPoint x: 838, endPoint y: 396, distance: 269.4
click at [838, 396] on app-calendar-viewport "Mon 18 Tue 19 Wed 20 Thu 21 13/13 2 Jobs Fri 22 9/10 1 Job Sat 23 6/6 1 Job Sun…" at bounding box center [784, 448] width 1568 height 606
click at [380, 233] on h3 "LA - Blissful Visions Majestic [DATE]" at bounding box center [440, 230] width 183 height 30
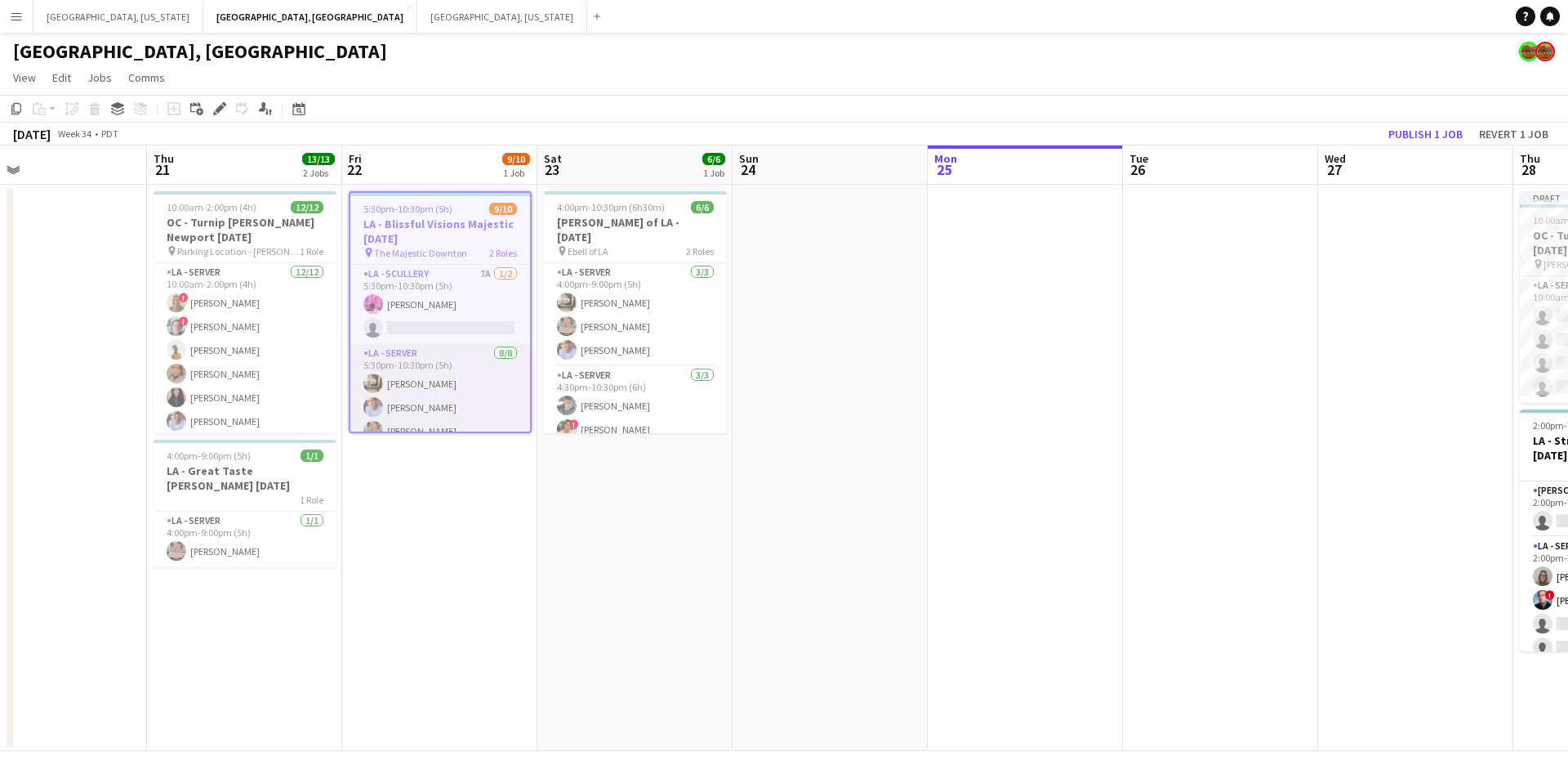
click at [401, 360] on app-card-role "LA - Server [DATE] 5:30pm-10:30pm (5h) [PERSON_NAME] [PERSON_NAME] [PERSON_NAME…" at bounding box center [440, 454] width 179 height 221
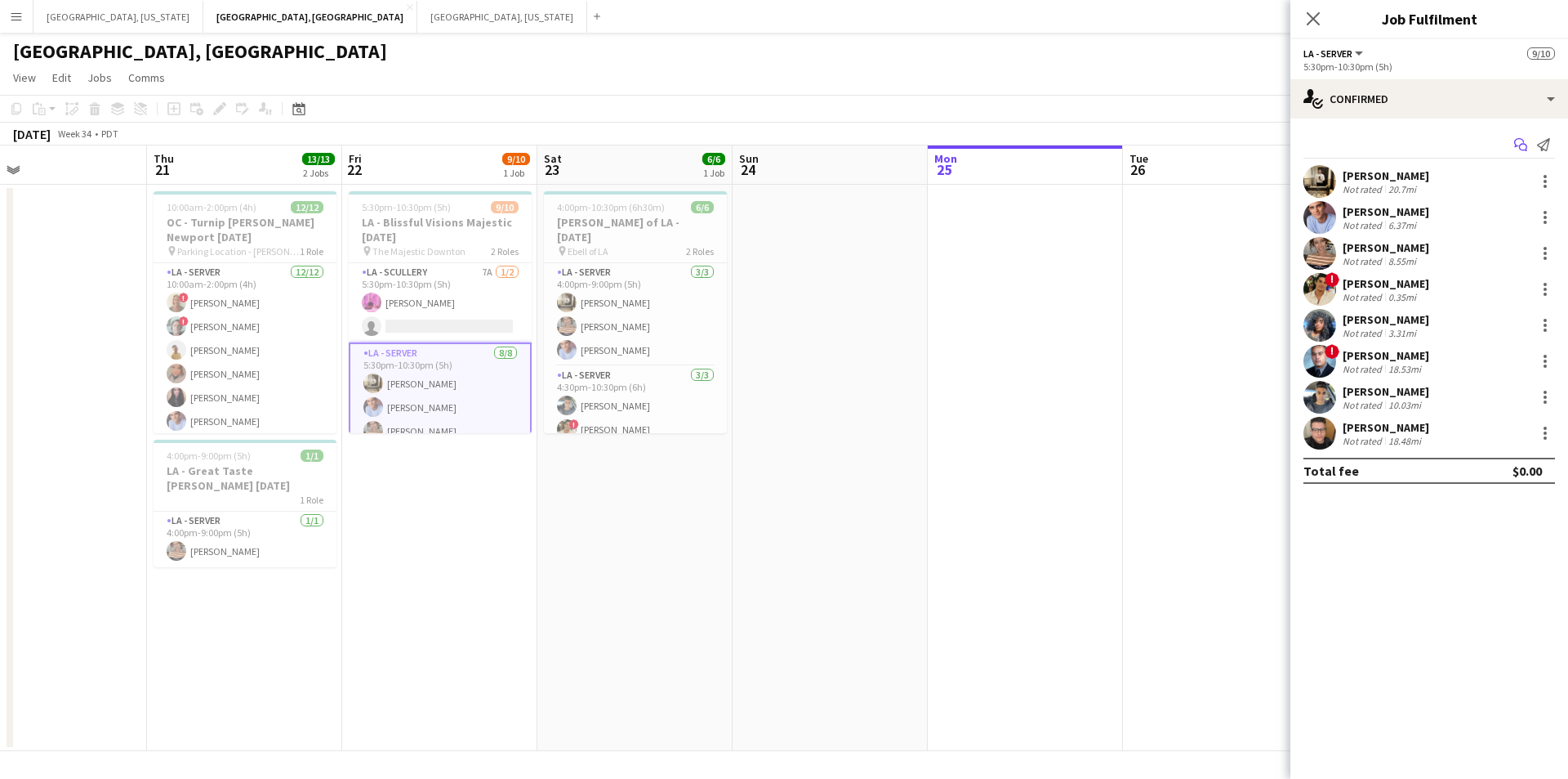
click at [1516, 144] on icon at bounding box center [1519, 142] width 10 height 9
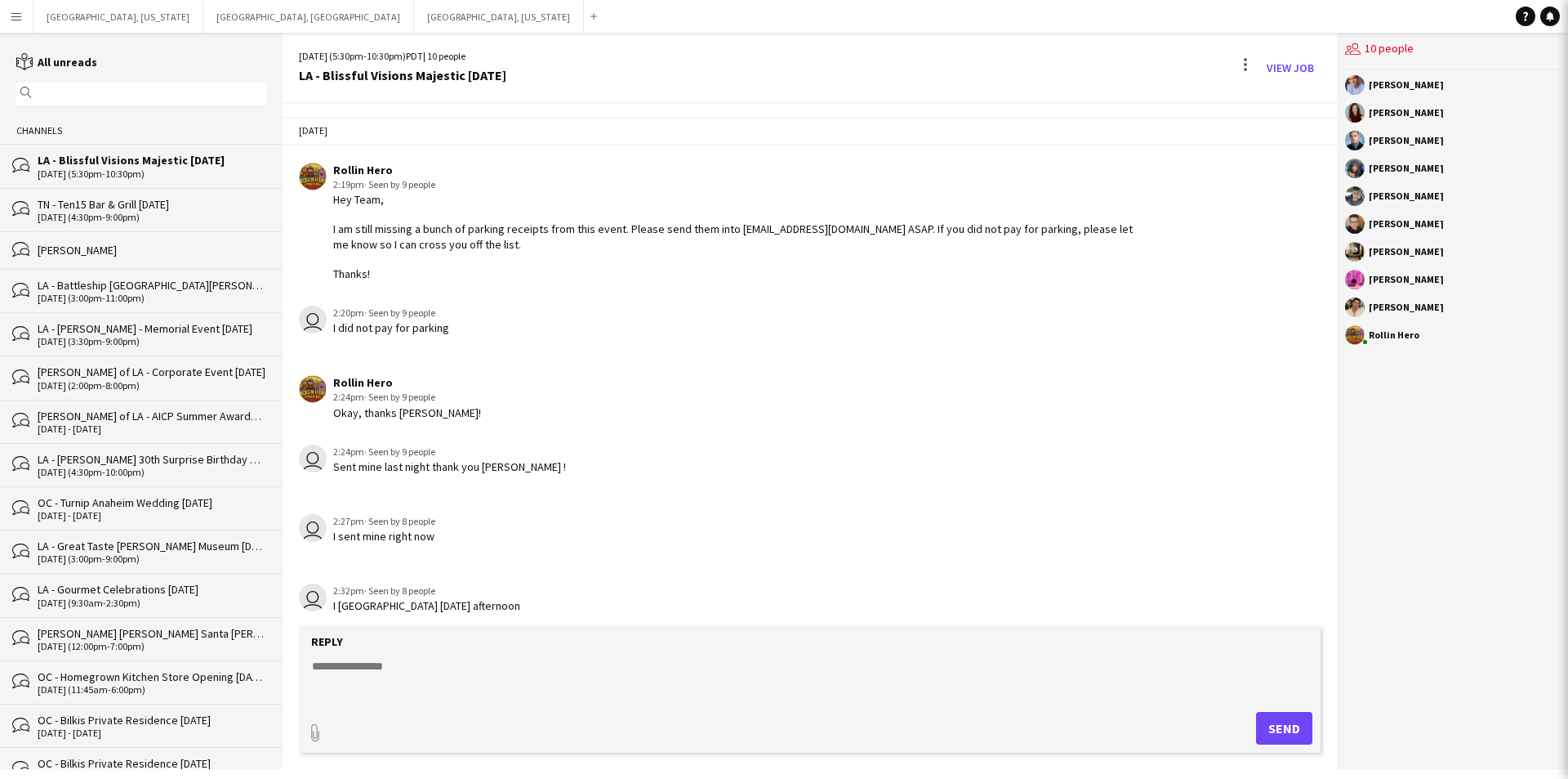
scroll to position [405, 0]
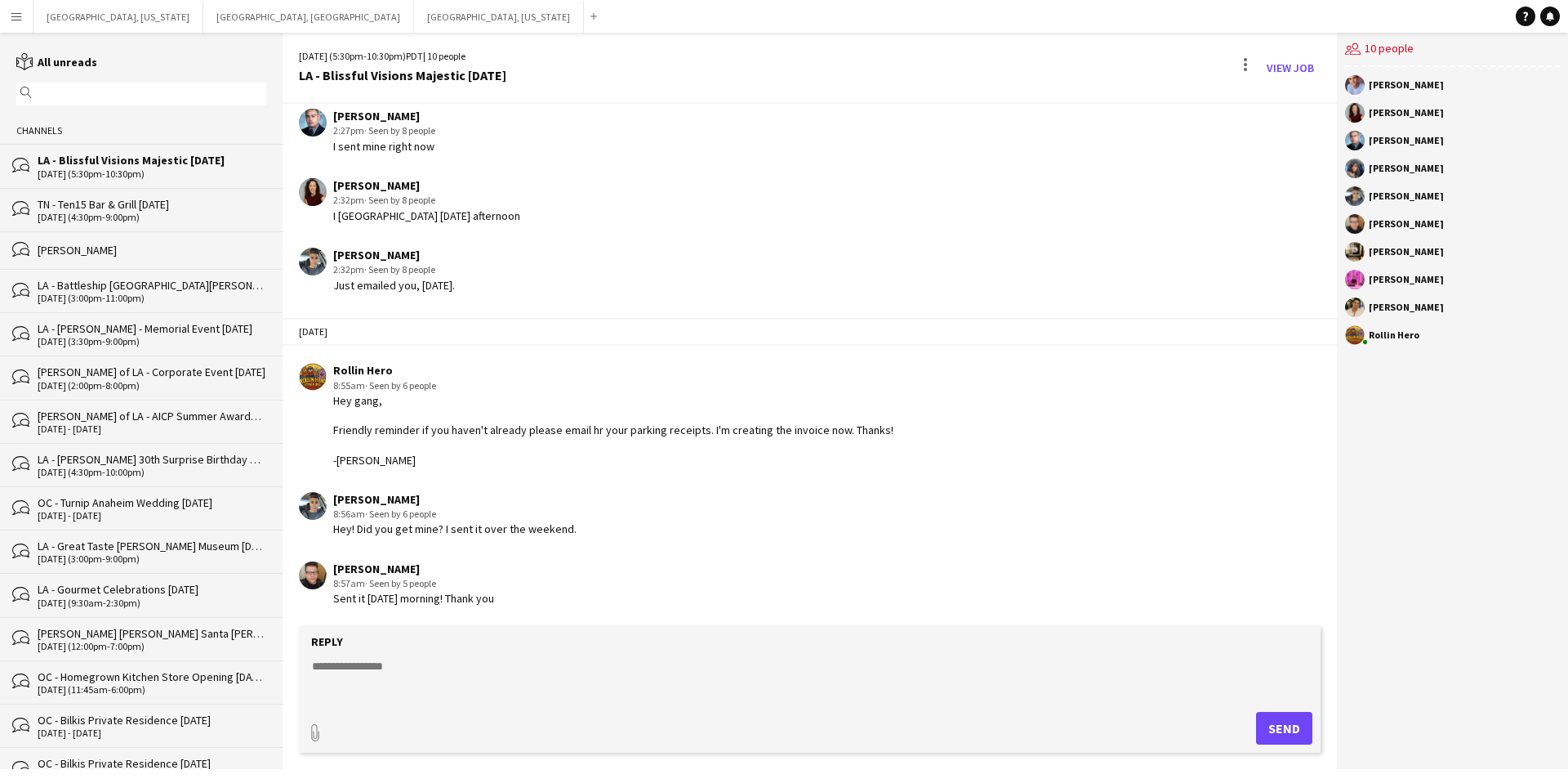
click at [559, 657] on textarea at bounding box center [813, 678] width 1006 height 43
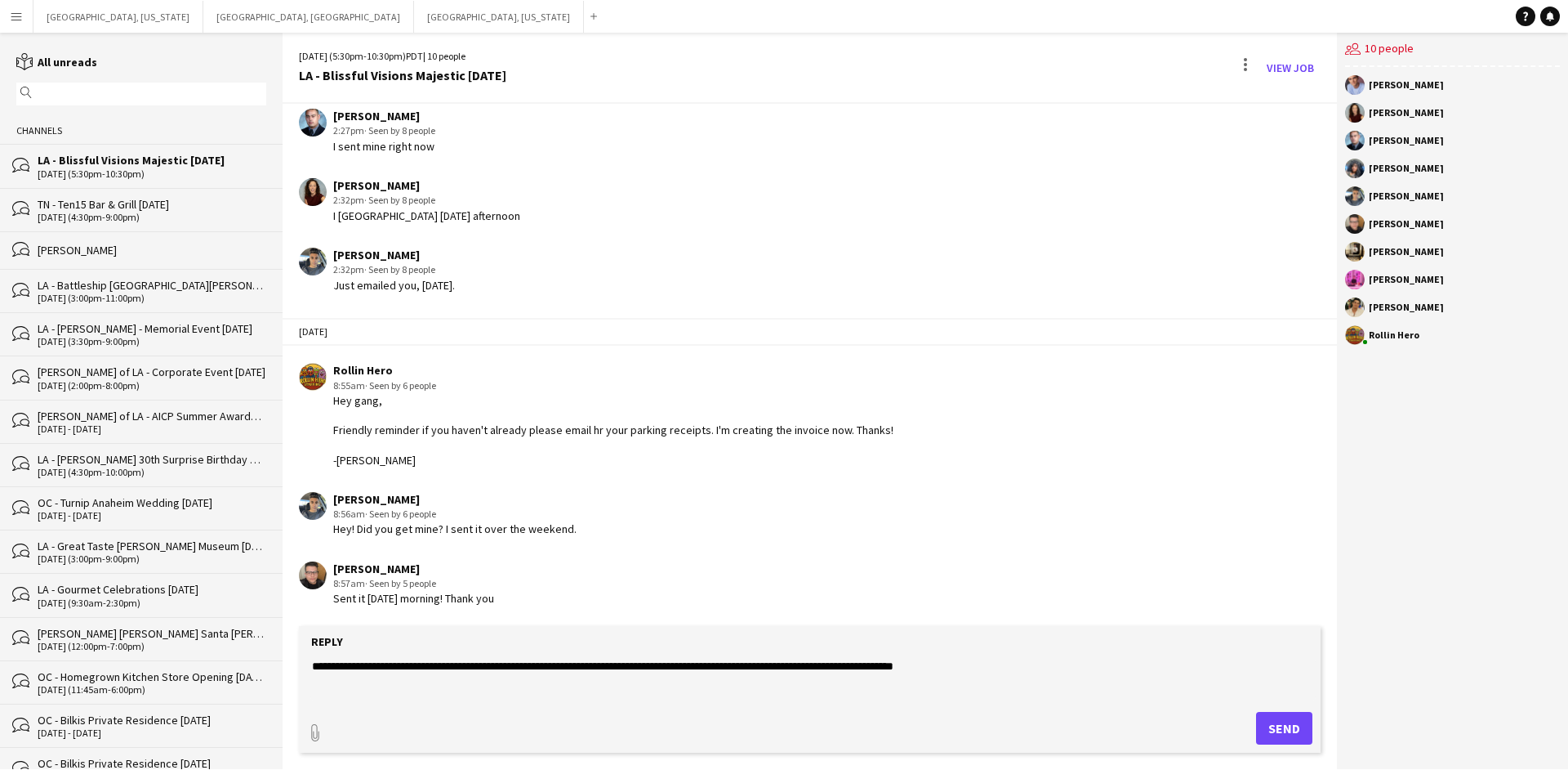
click at [764, 666] on textarea "**********" at bounding box center [813, 678] width 1006 height 43
click at [1014, 667] on textarea "**********" at bounding box center [813, 678] width 1006 height 43
type textarea "**********"
click at [1300, 730] on button "Send" at bounding box center [1284, 728] width 57 height 33
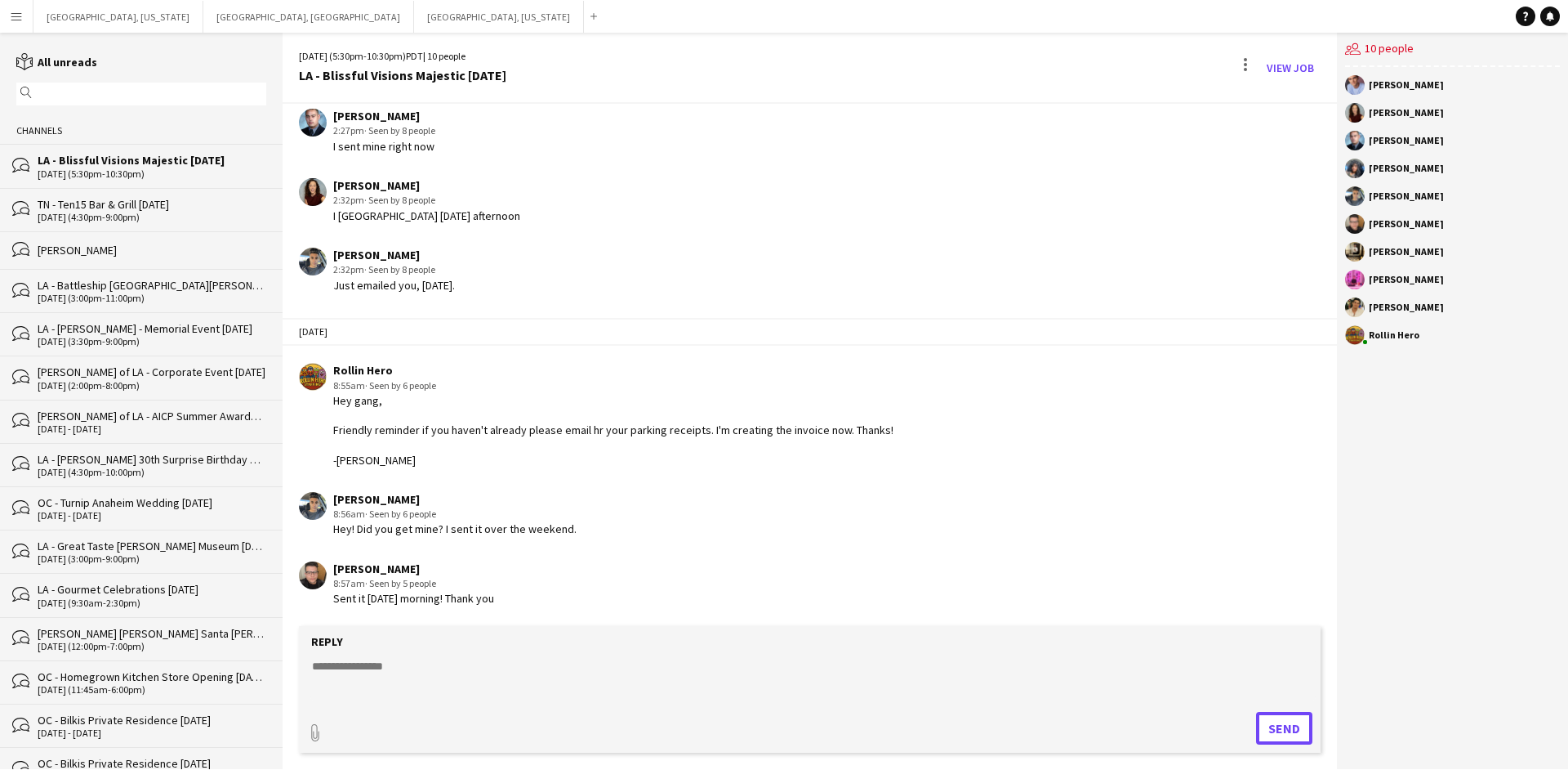
scroll to position [475, 0]
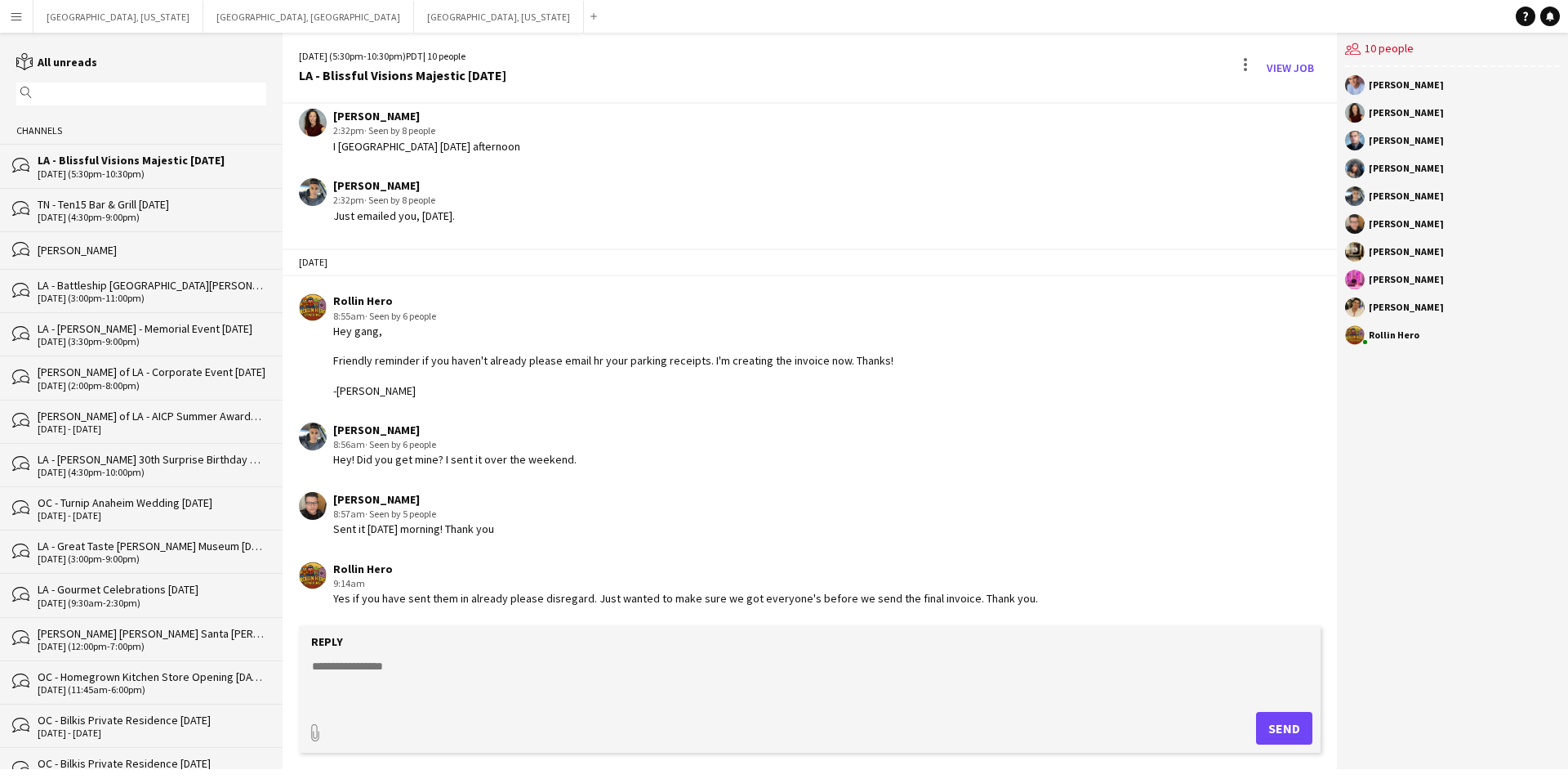
click at [0, 10] on button "Menu" at bounding box center [16, 16] width 33 height 33
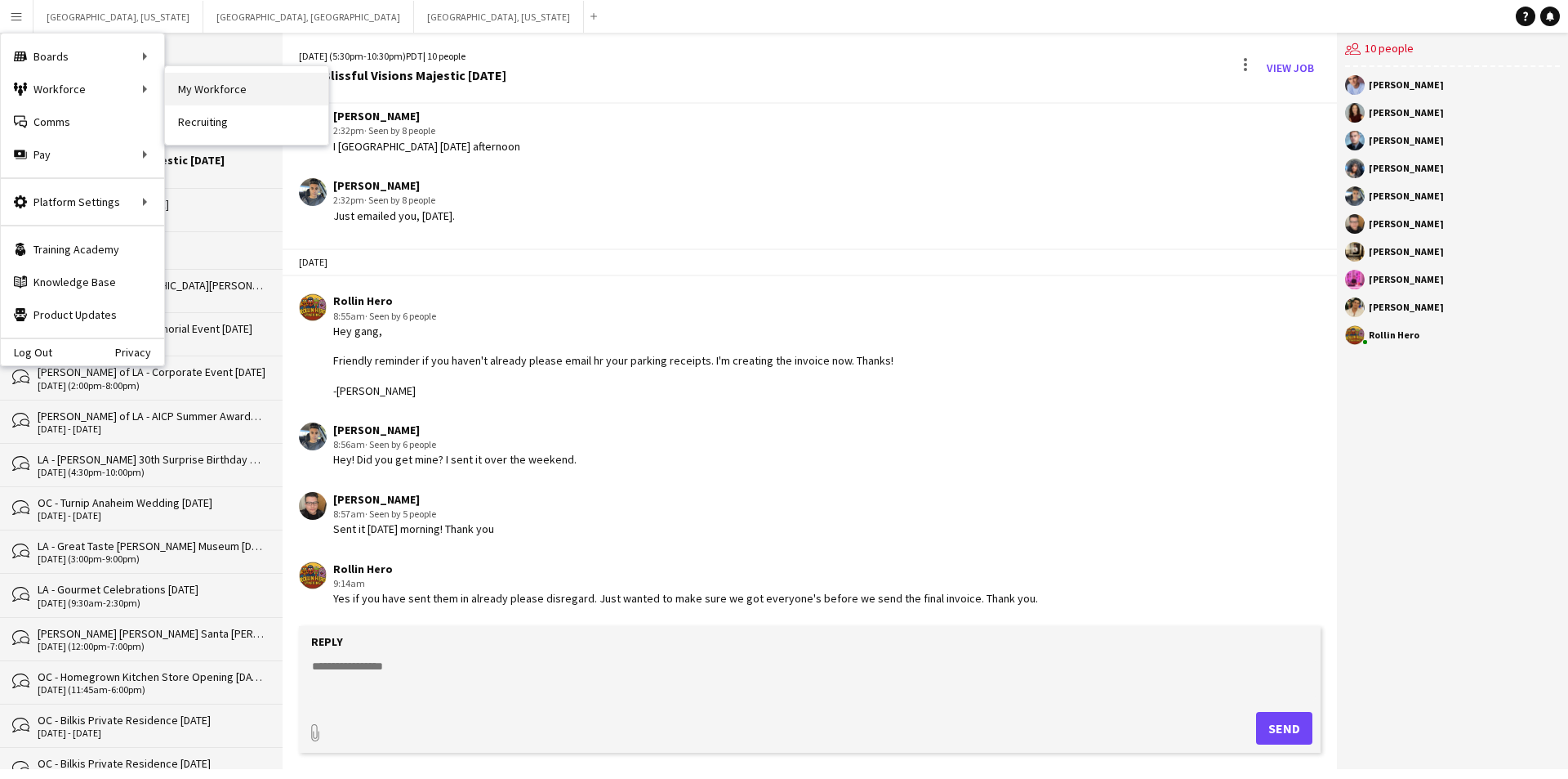
click at [253, 94] on link "My Workforce" at bounding box center [247, 89] width 163 height 33
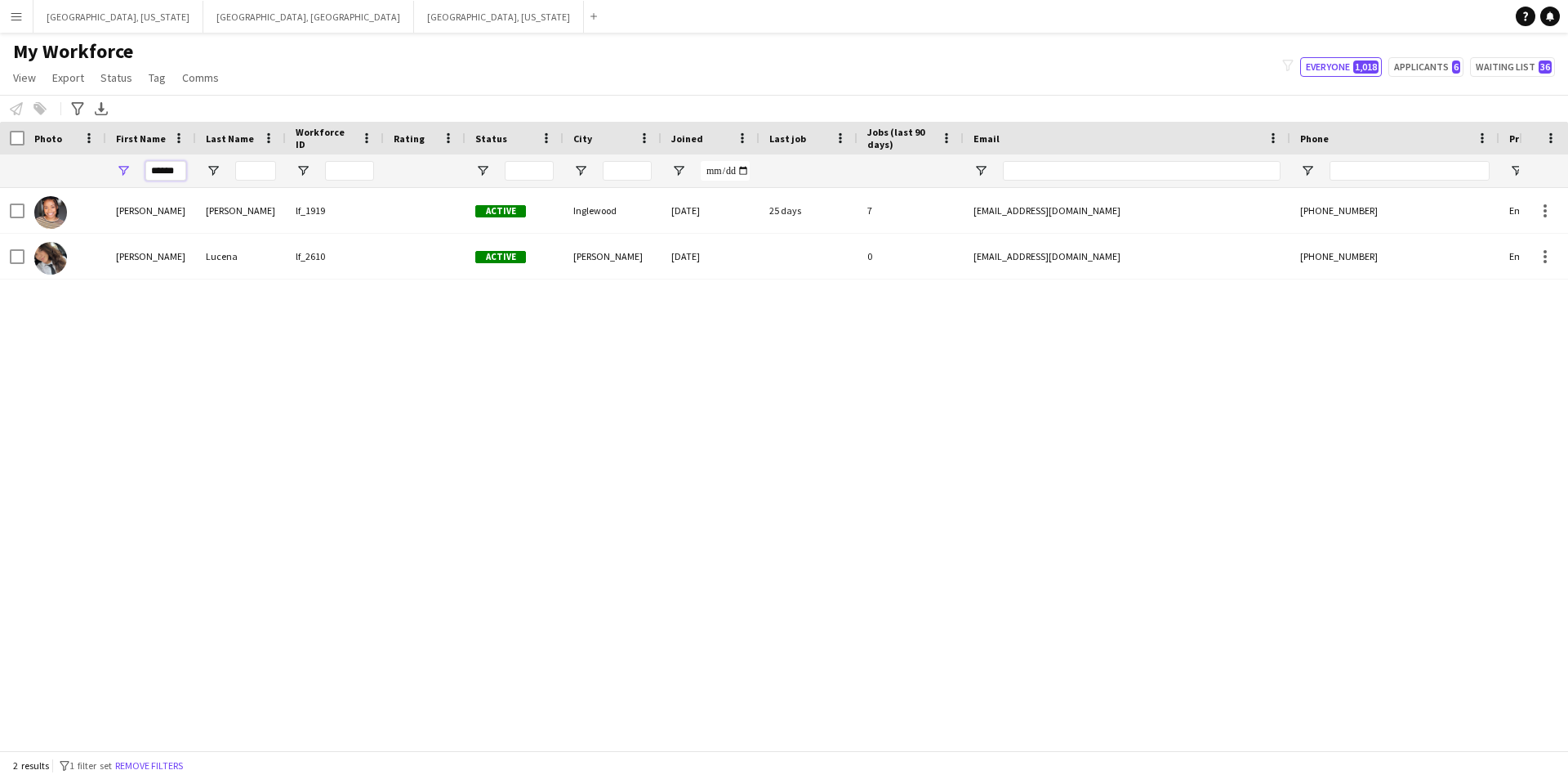
click at [172, 170] on input "******" at bounding box center [165, 171] width 41 height 20
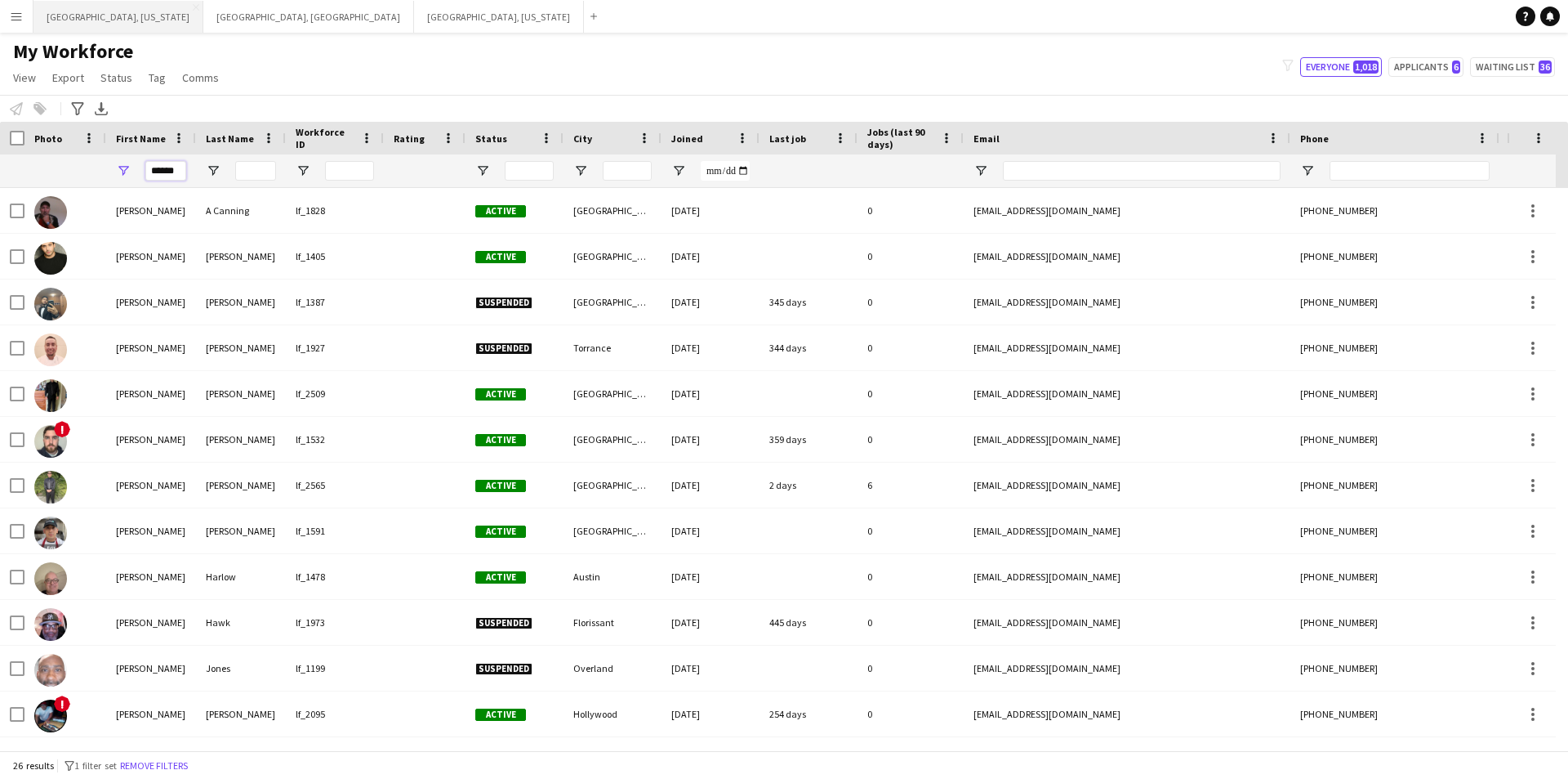
type input "******"
click at [203, 13] on button "[GEOGRAPHIC_DATA], [GEOGRAPHIC_DATA] Close" at bounding box center [309, 17] width 211 height 32
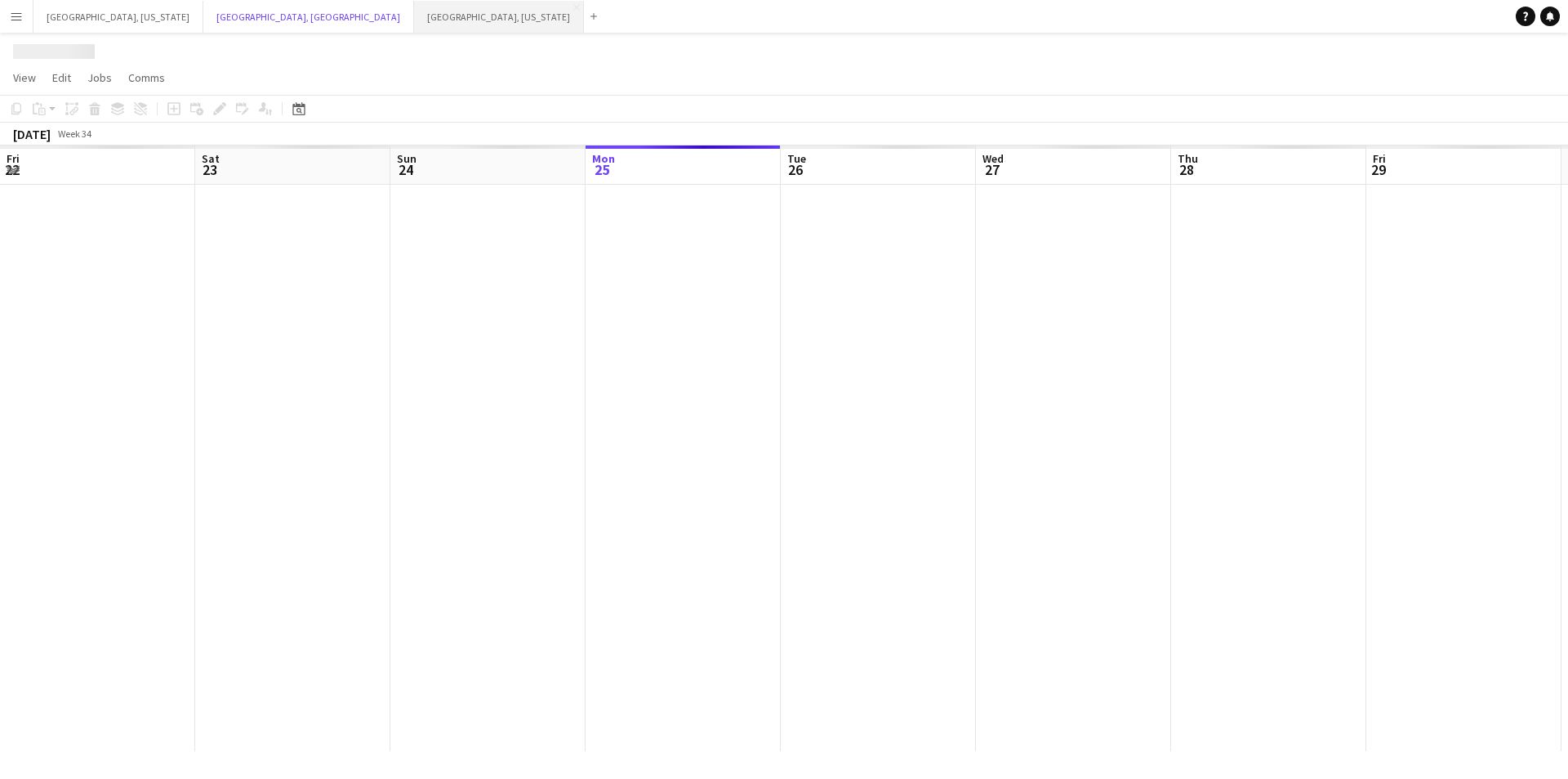
scroll to position [0, 390]
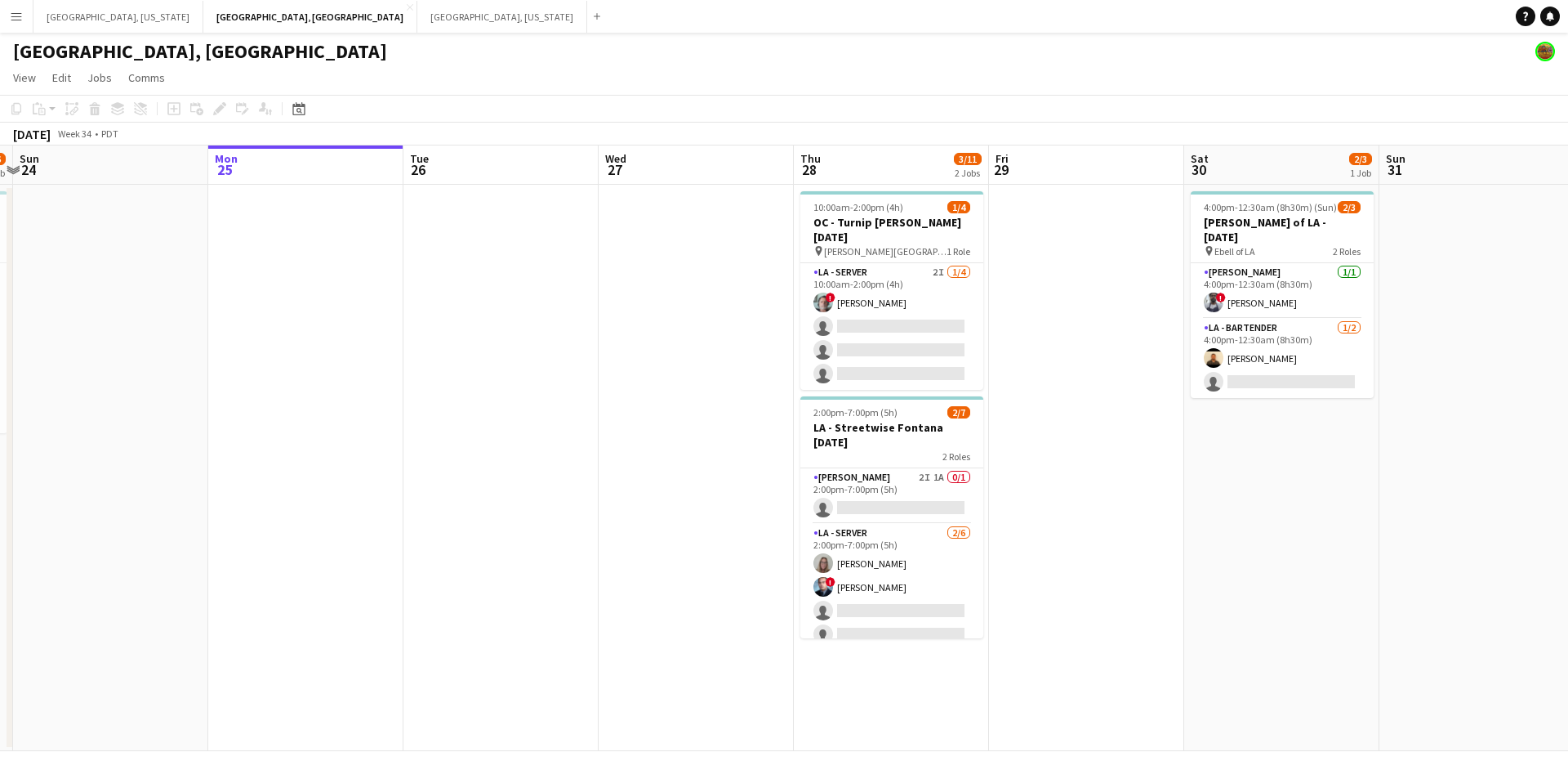
drag, startPoint x: 493, startPoint y: 517, endPoint x: 1095, endPoint y: 462, distance: 604.5
click at [1102, 462] on app-calendar-viewport "Fri 22 9/10 1 Job Sat 23 5/6 1 Job Sun 24 Mon 25 Tue 26 Wed 27 Thu 28 3/11 2 Jo…" at bounding box center [784, 448] width 1568 height 606
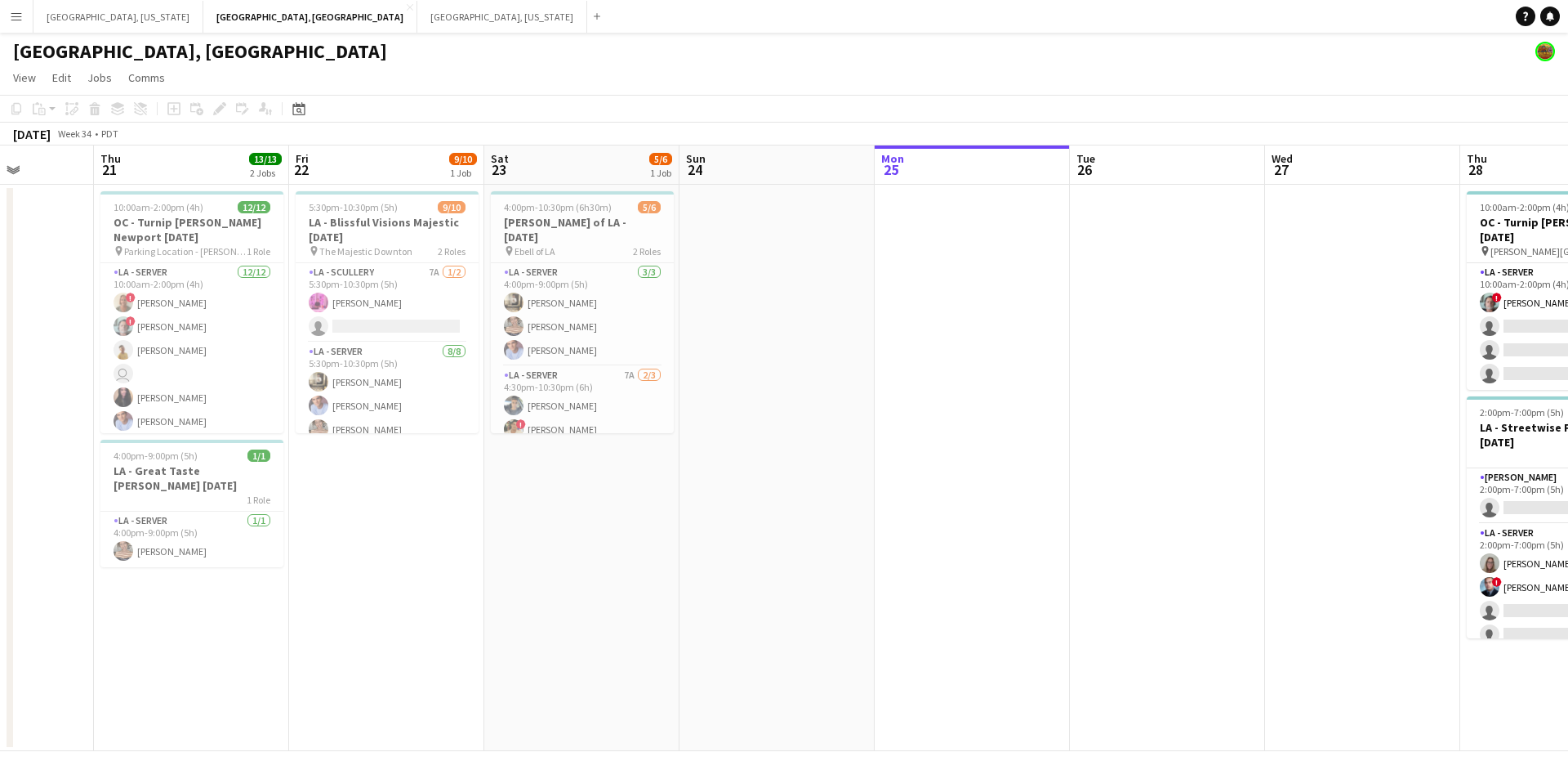
drag, startPoint x: 699, startPoint y: 464, endPoint x: 948, endPoint y: 461, distance: 249.0
click at [948, 461] on app-calendar-viewport "Mon 18 Tue 19 Wed 20 Thu 21 13/13 2 Jobs Fri 22 9/10 1 Job Sat 23 5/6 1 Job Sun…" at bounding box center [784, 448] width 1568 height 606
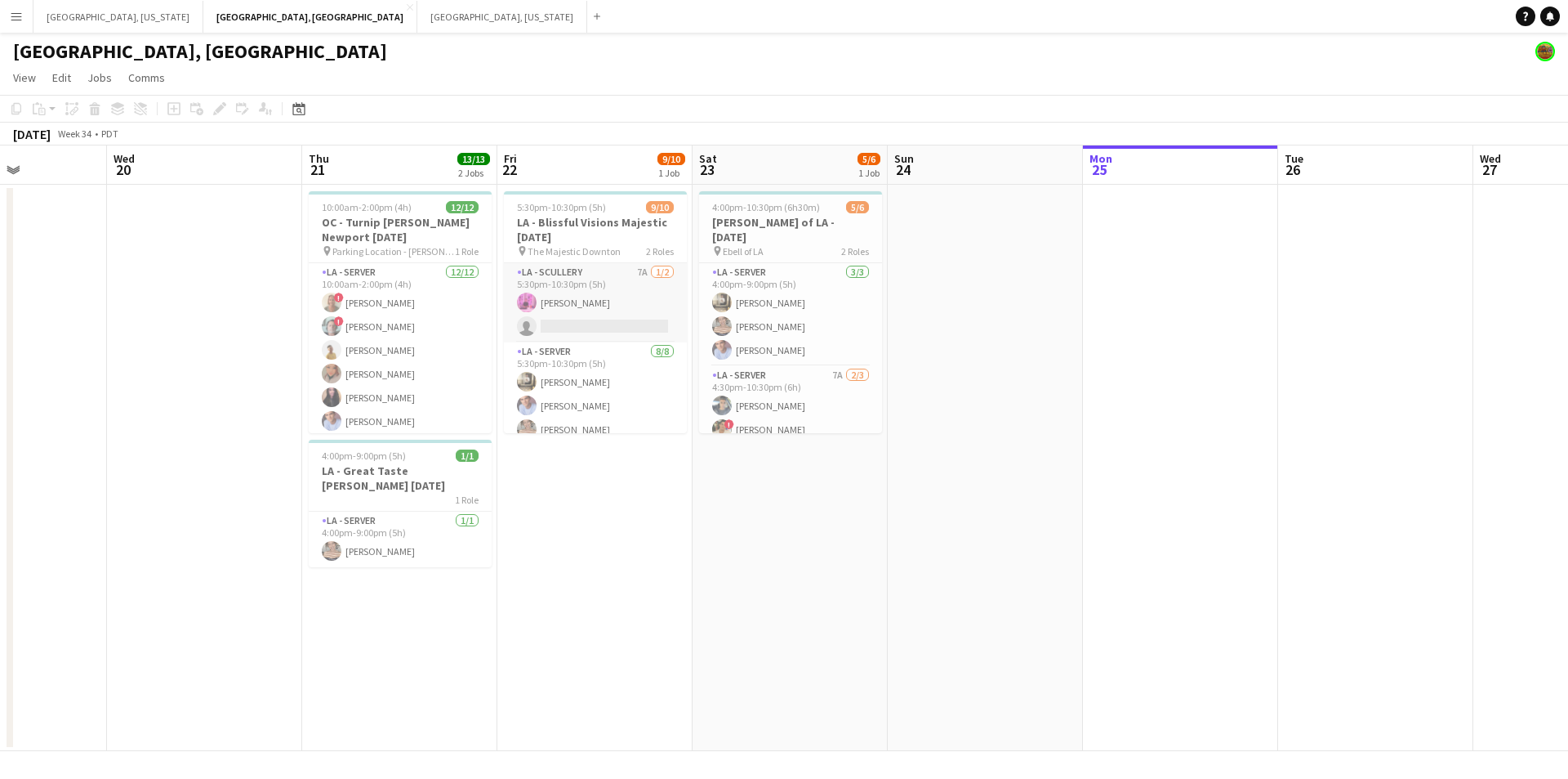
click at [596, 321] on app-card-role "LA - Scullery 7A [DATE] 5:30pm-10:30pm (5h) [PERSON_NAME] single-neutral-actions" at bounding box center [595, 303] width 183 height 80
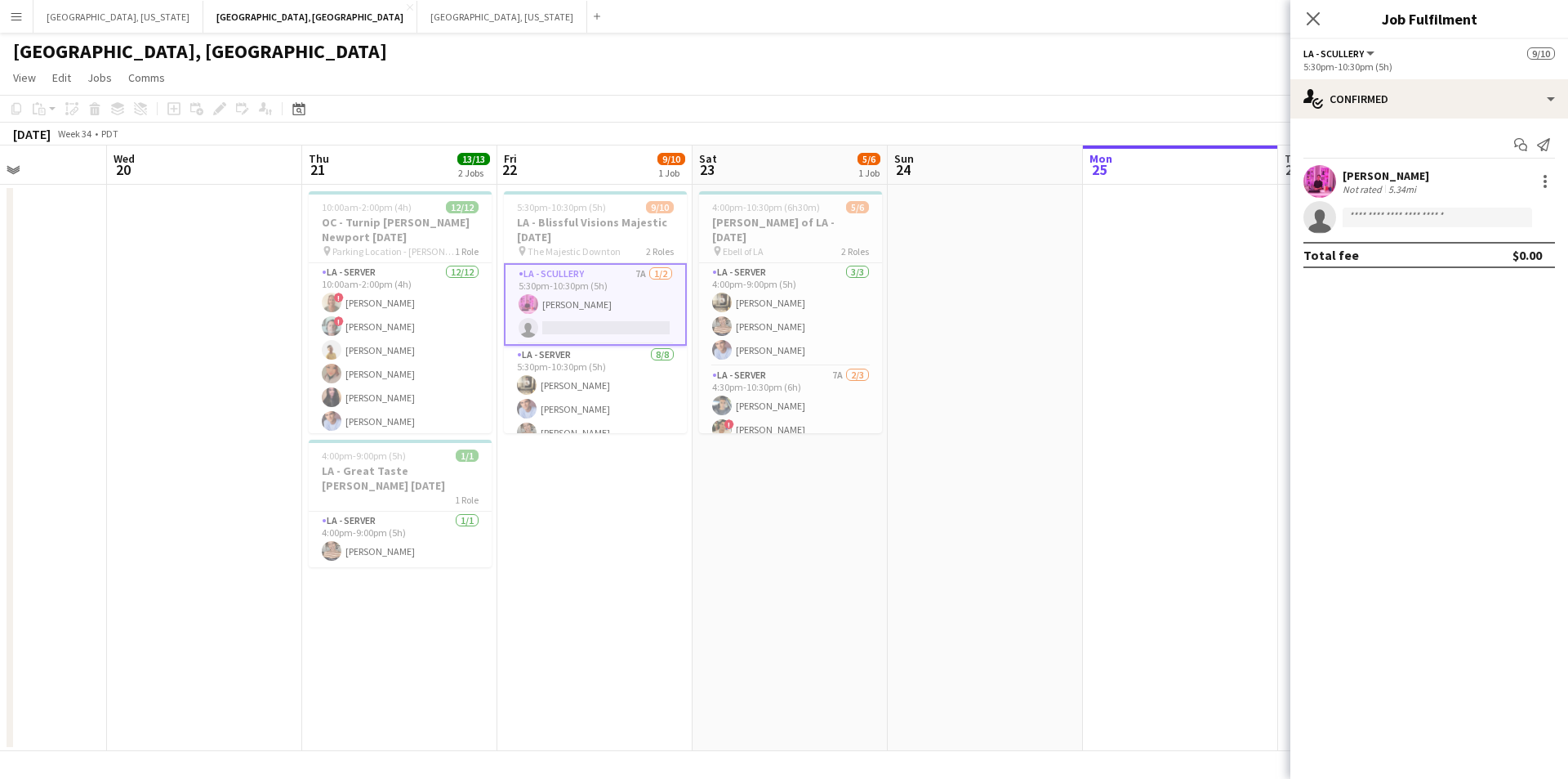
click at [1520, 132] on div "Start chat Send notification" at bounding box center [1429, 144] width 252 height 27
click at [1520, 143] on icon "Start chat" at bounding box center [1520, 144] width 13 height 13
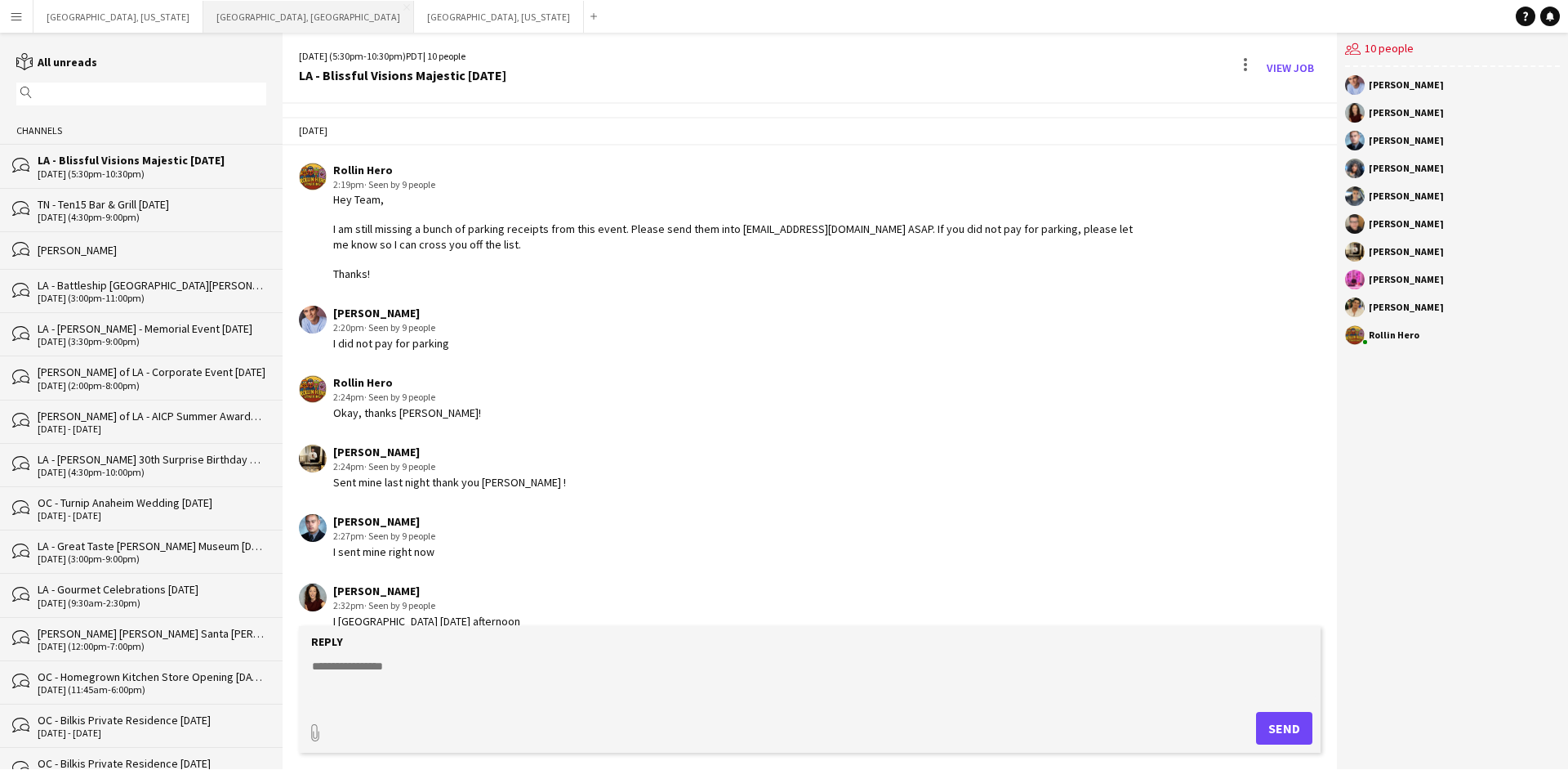
click at [203, 12] on button "[GEOGRAPHIC_DATA], [GEOGRAPHIC_DATA] Close" at bounding box center [309, 17] width 211 height 32
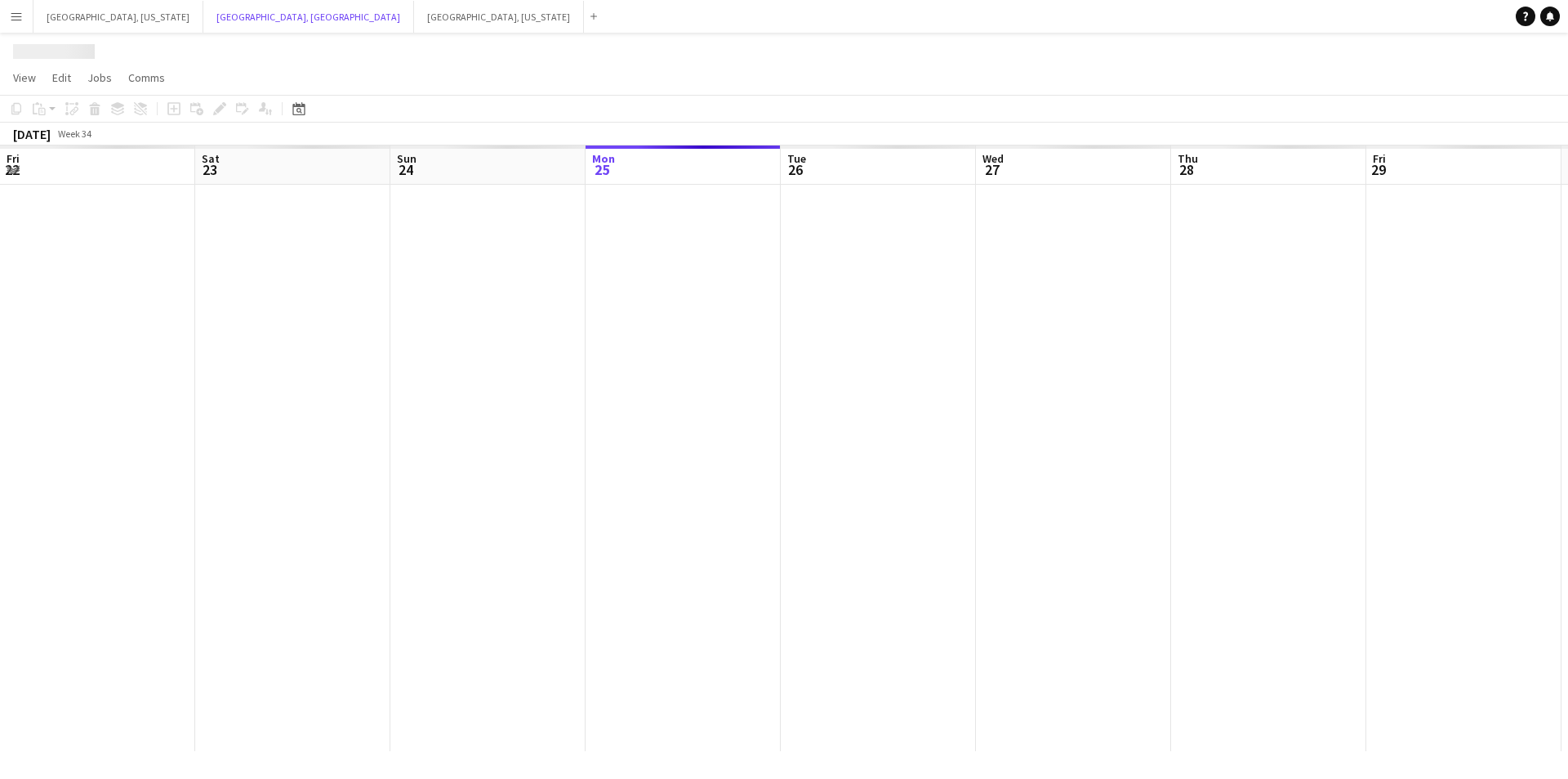
scroll to position [0, 390]
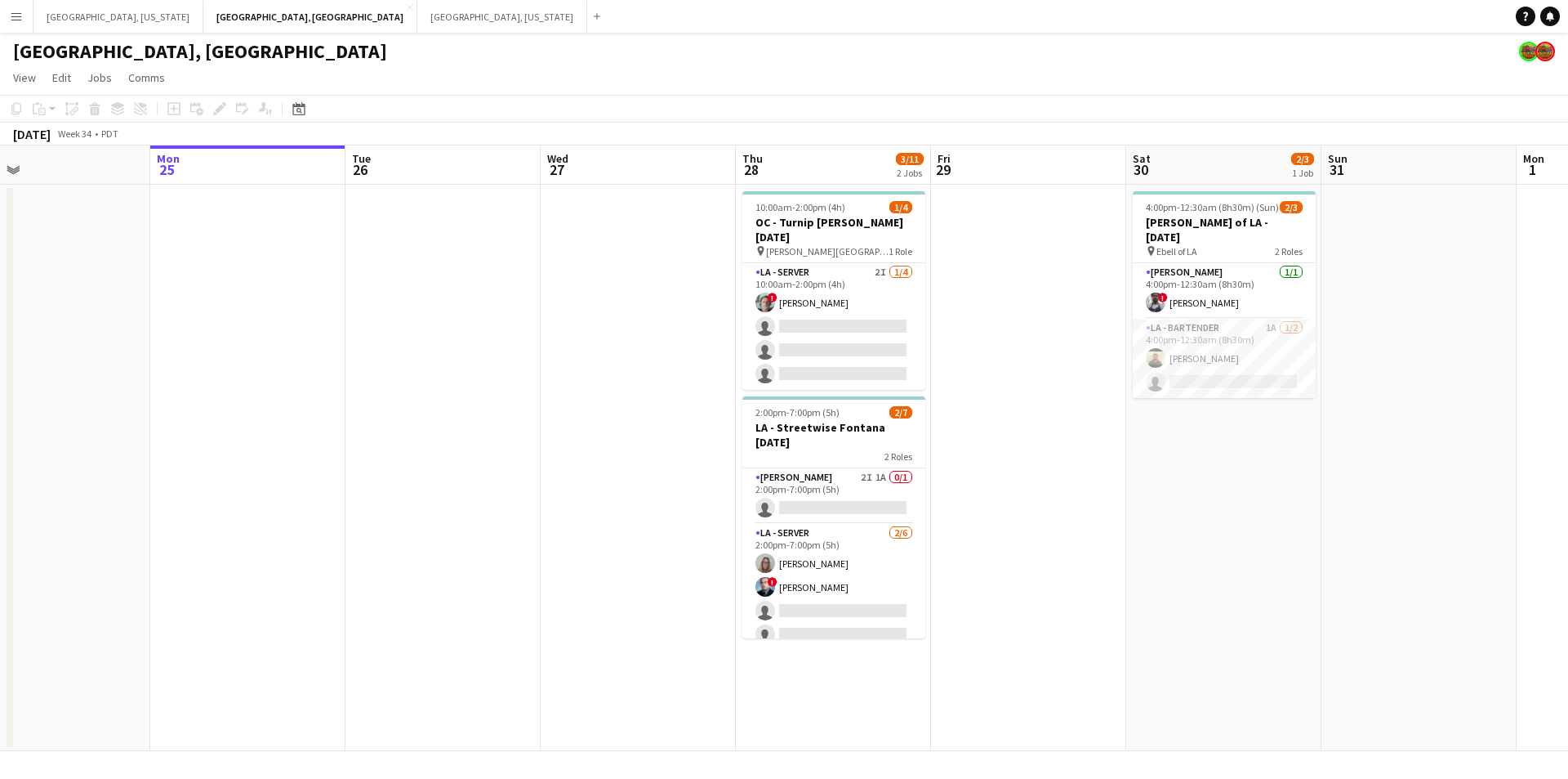
drag, startPoint x: 530, startPoint y: 402, endPoint x: 1065, endPoint y: 339, distance: 538.7
click at [1082, 336] on app-calendar-viewport "Fri 22 9/10 1 Job Sat 23 5/6 1 Job Sun 24 Mon 25 Tue 26 Wed 27 Thu 28 3/11 2 Jo…" at bounding box center [784, 448] width 1568 height 606
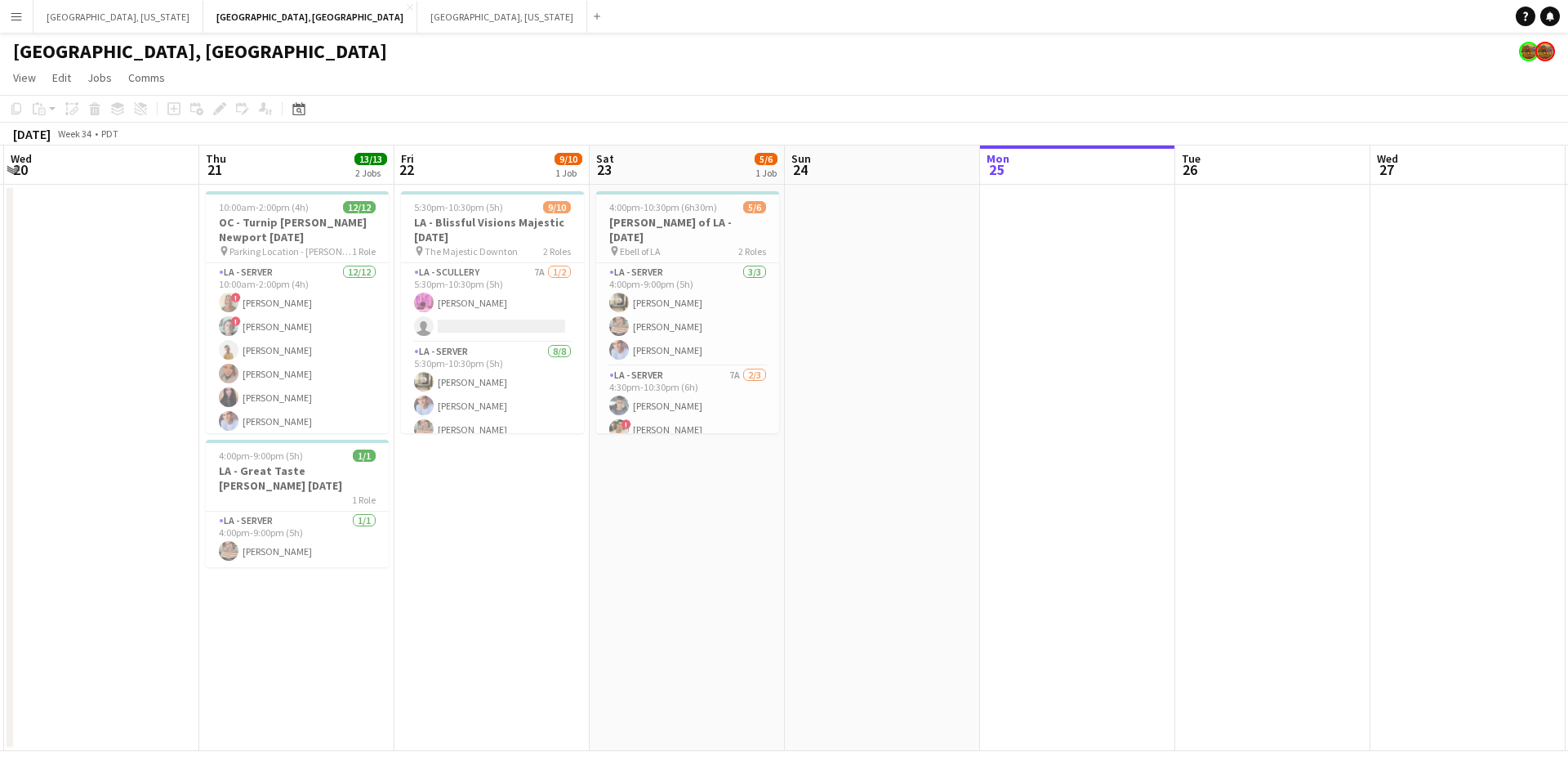
scroll to position [0, 513]
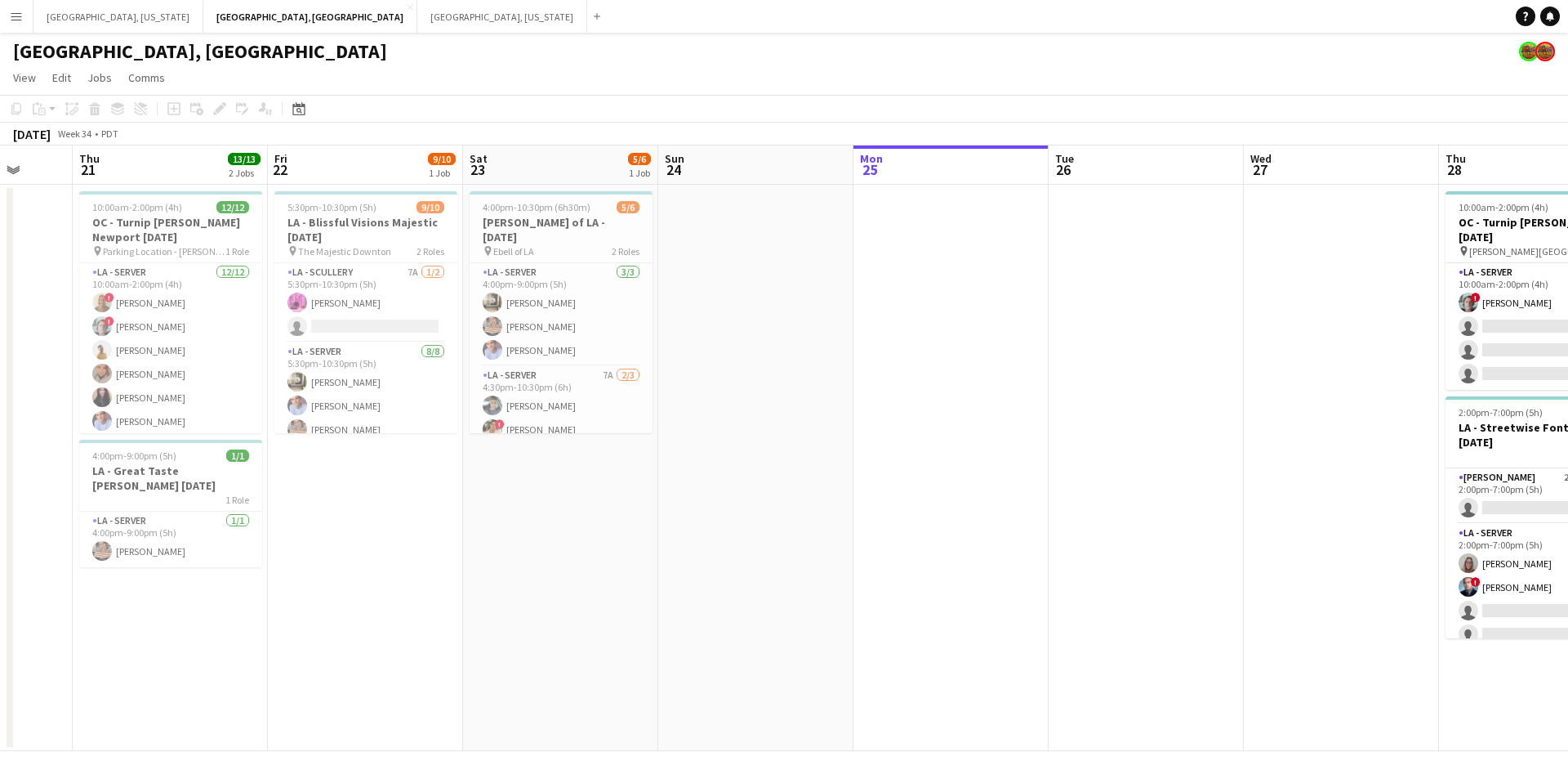
drag, startPoint x: 816, startPoint y: 356, endPoint x: 1080, endPoint y: 357, distance: 264.0
click at [1080, 357] on app-calendar-viewport "Mon 18 Tue 19 Wed 20 Thu 21 13/13 2 Jobs Fri 22 9/10 1 Job Sat 23 5/6 1 Job Sun…" at bounding box center [784, 448] width 1568 height 606
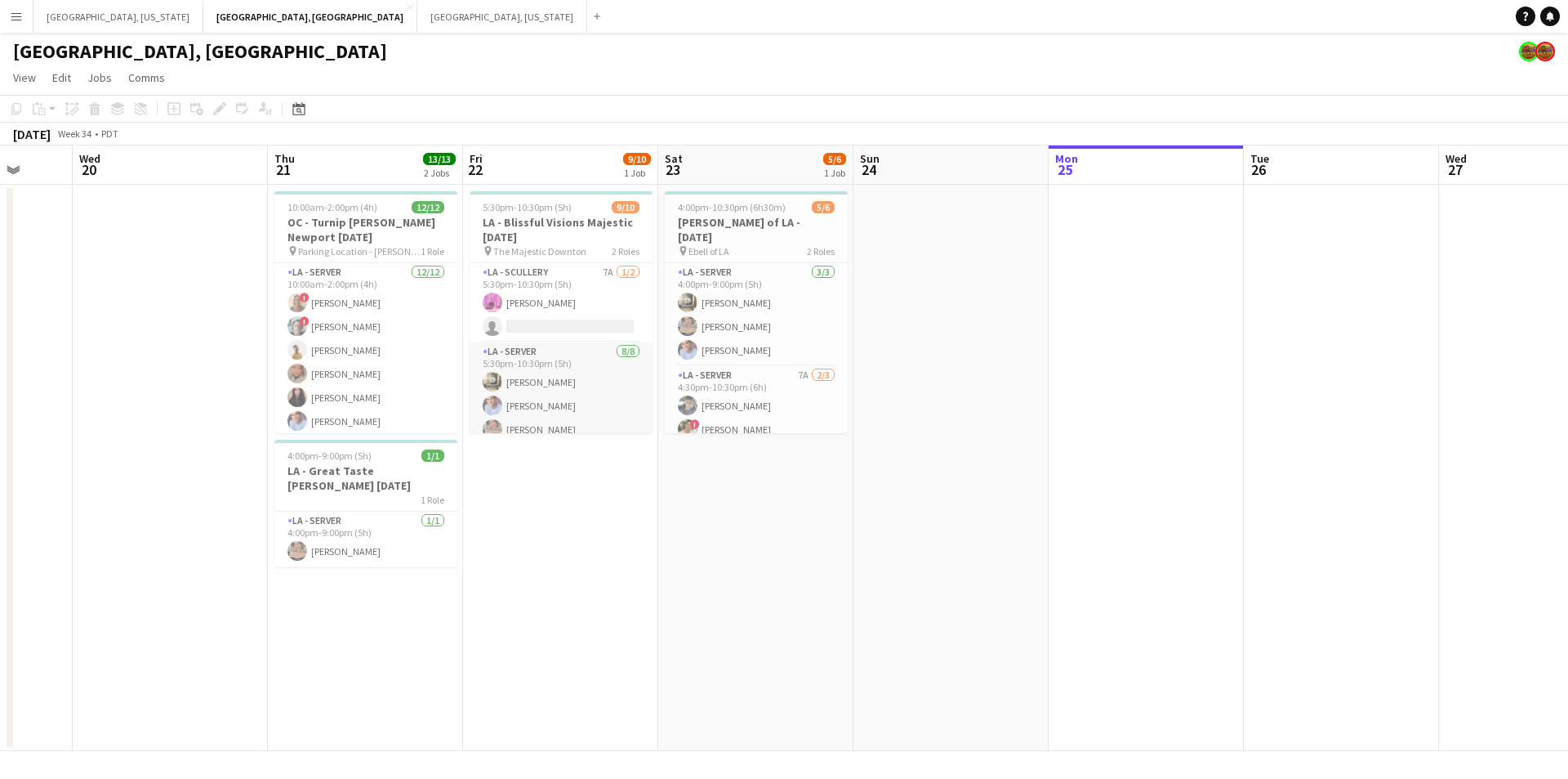
scroll to position [130, 0]
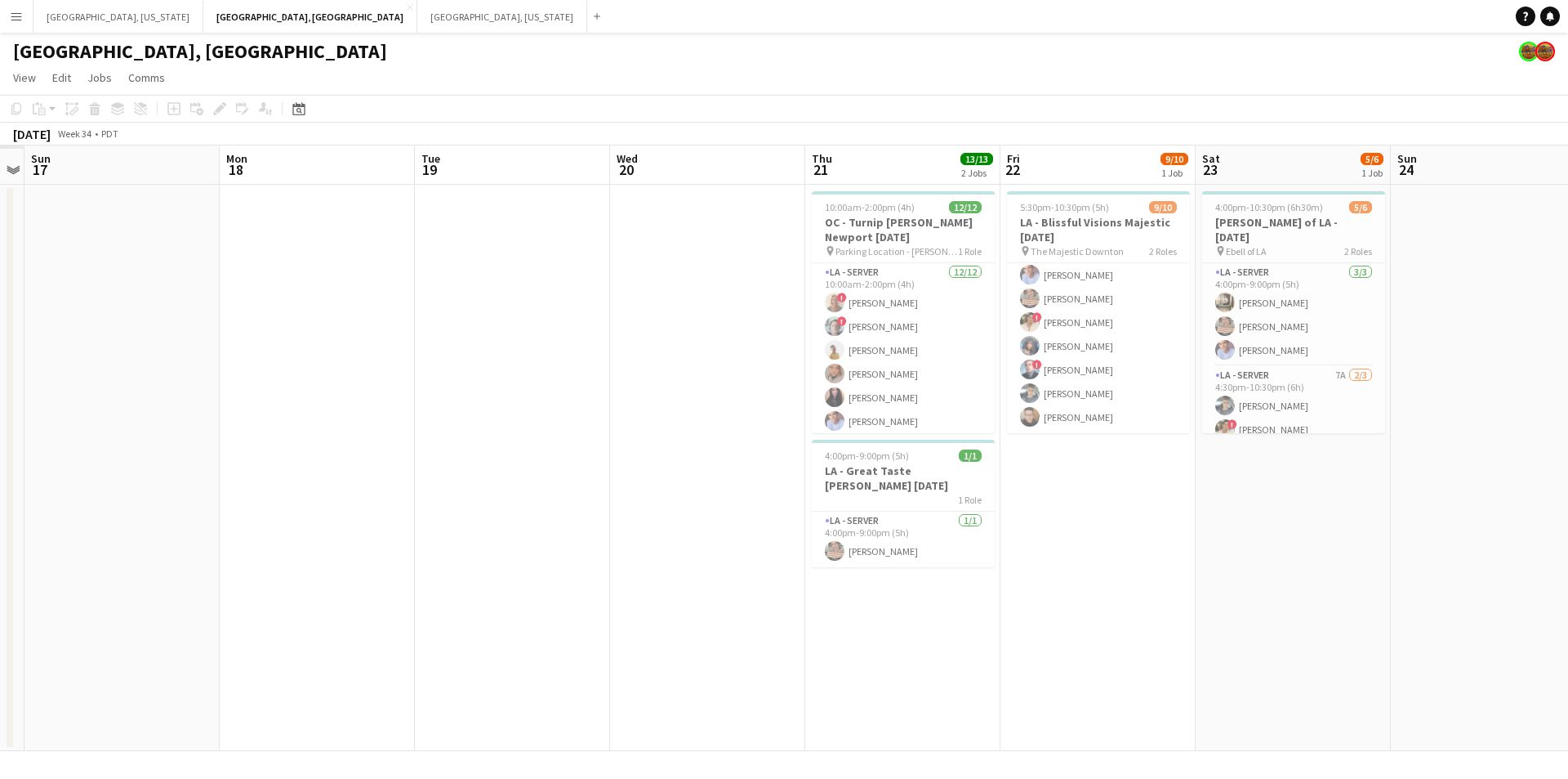
drag, startPoint x: 512, startPoint y: 594, endPoint x: 1071, endPoint y: 585, distance: 559.1
click at [1071, 585] on app-calendar-viewport "Fri 15 Sat 16 Sun 17 Mon 18 Tue 19 Wed 20 Thu 21 13/13 2 Jobs Fri 22 9/10 1 Job…" at bounding box center [784, 448] width 1568 height 606
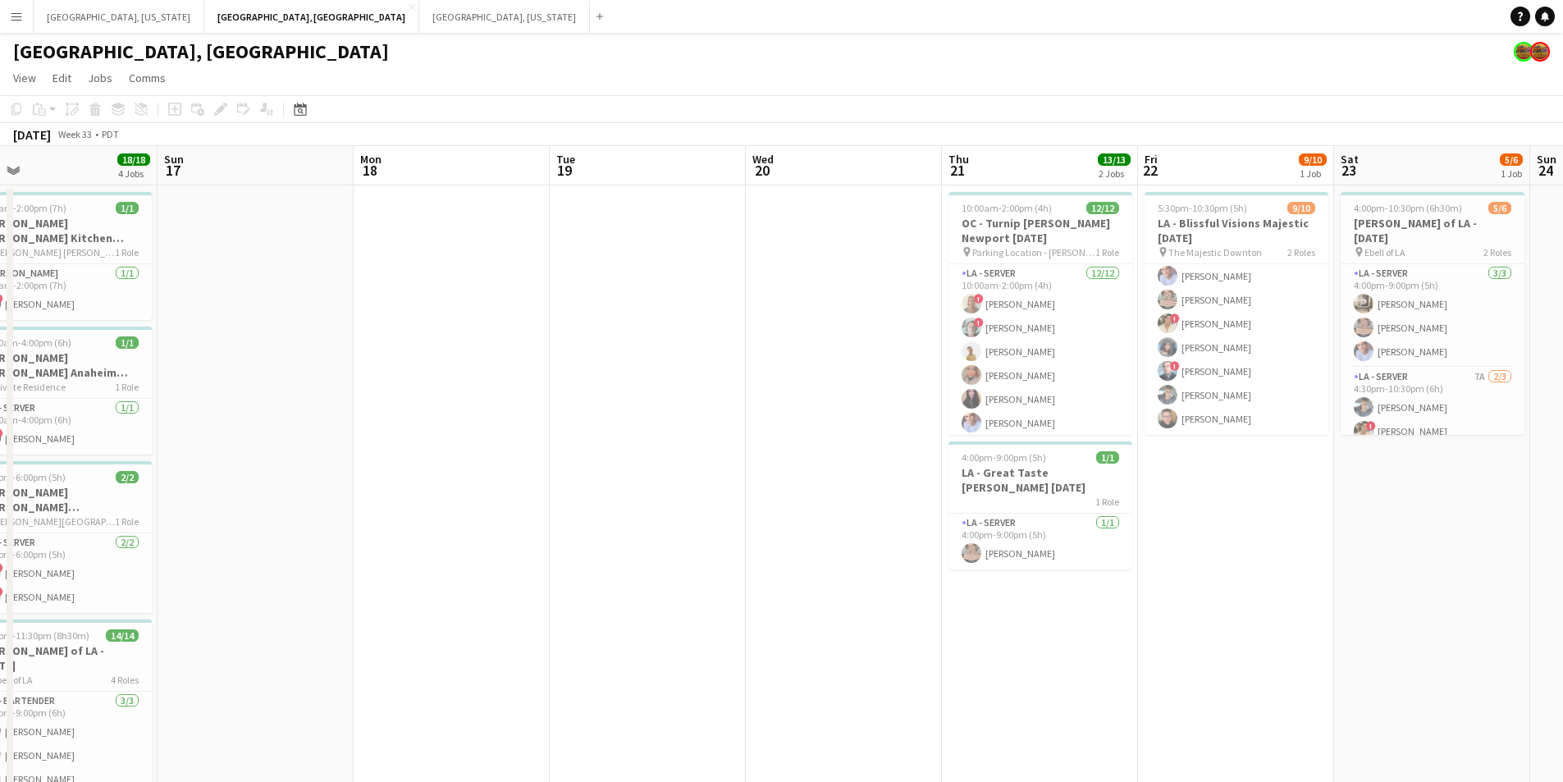
scroll to position [0, 356]
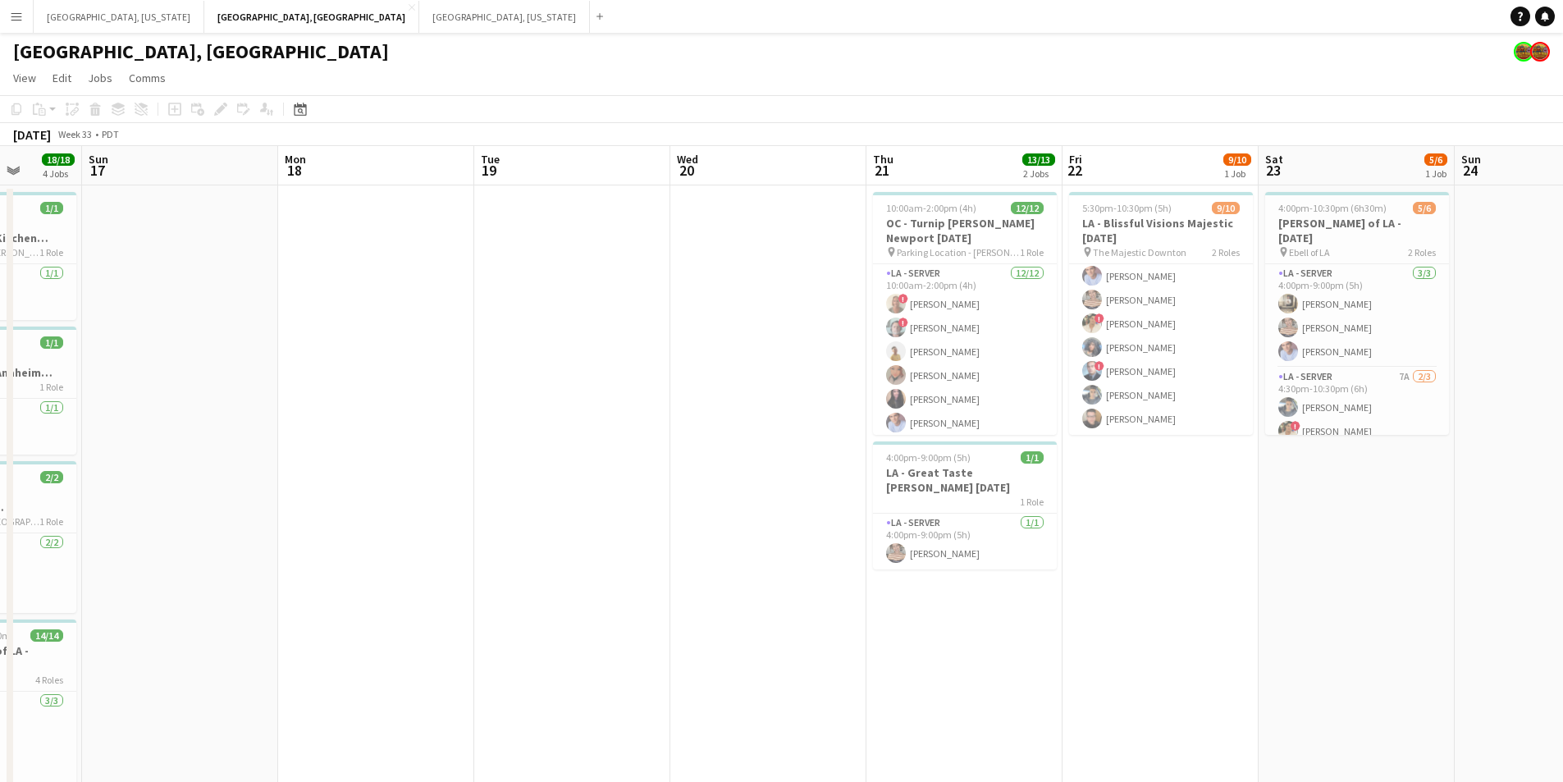
drag, startPoint x: 679, startPoint y: 610, endPoint x: 514, endPoint y: 574, distance: 169.6
click at [540, 574] on app-calendar-viewport "Thu 14 1/1 1 Job Fri 15 1/1 1 Job Sat 16 18/18 4 Jobs Sun 17 Mon 18 Tue 19 Wed …" at bounding box center [781, 522] width 1563 height 753
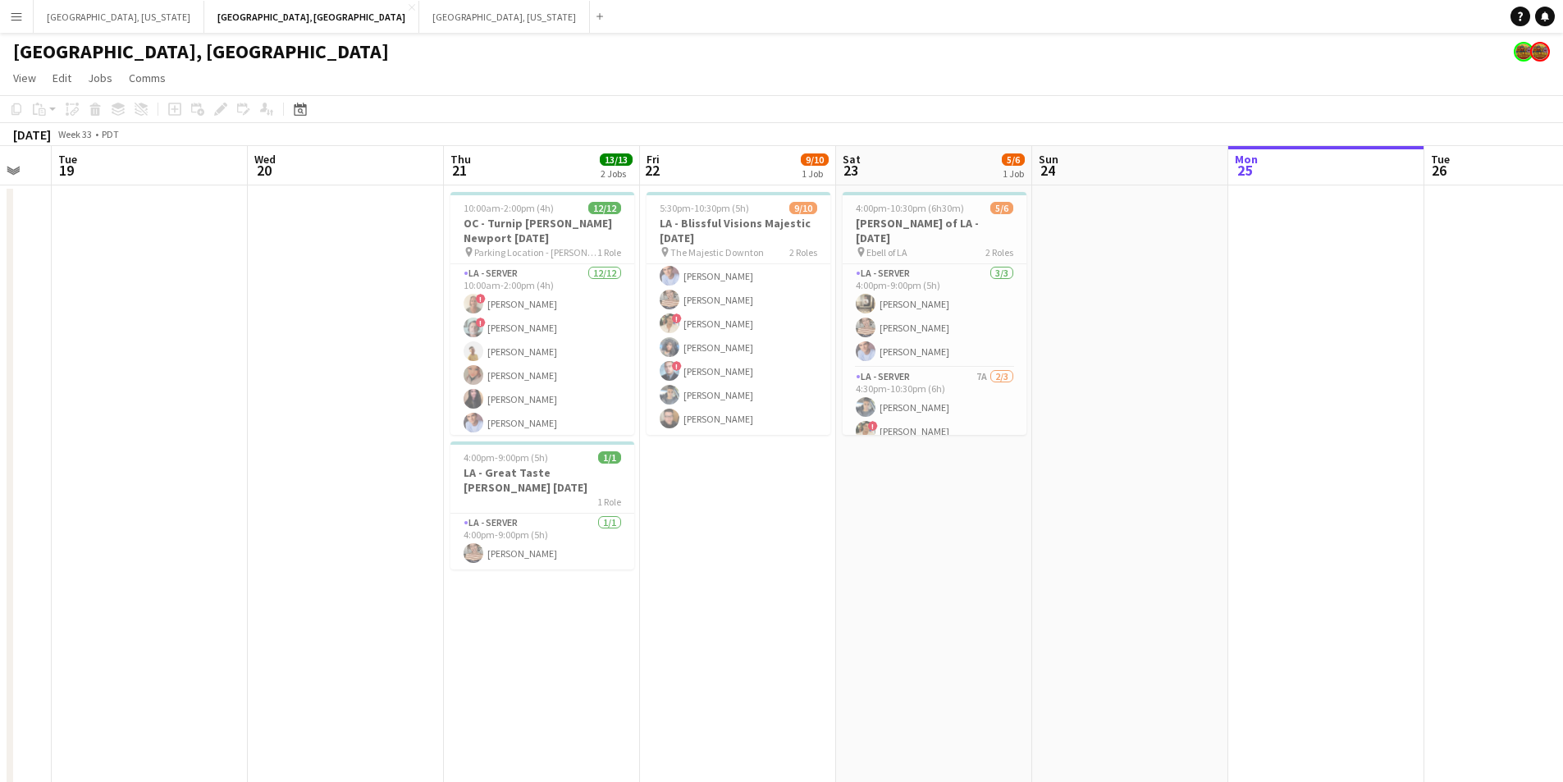
scroll to position [0, 611]
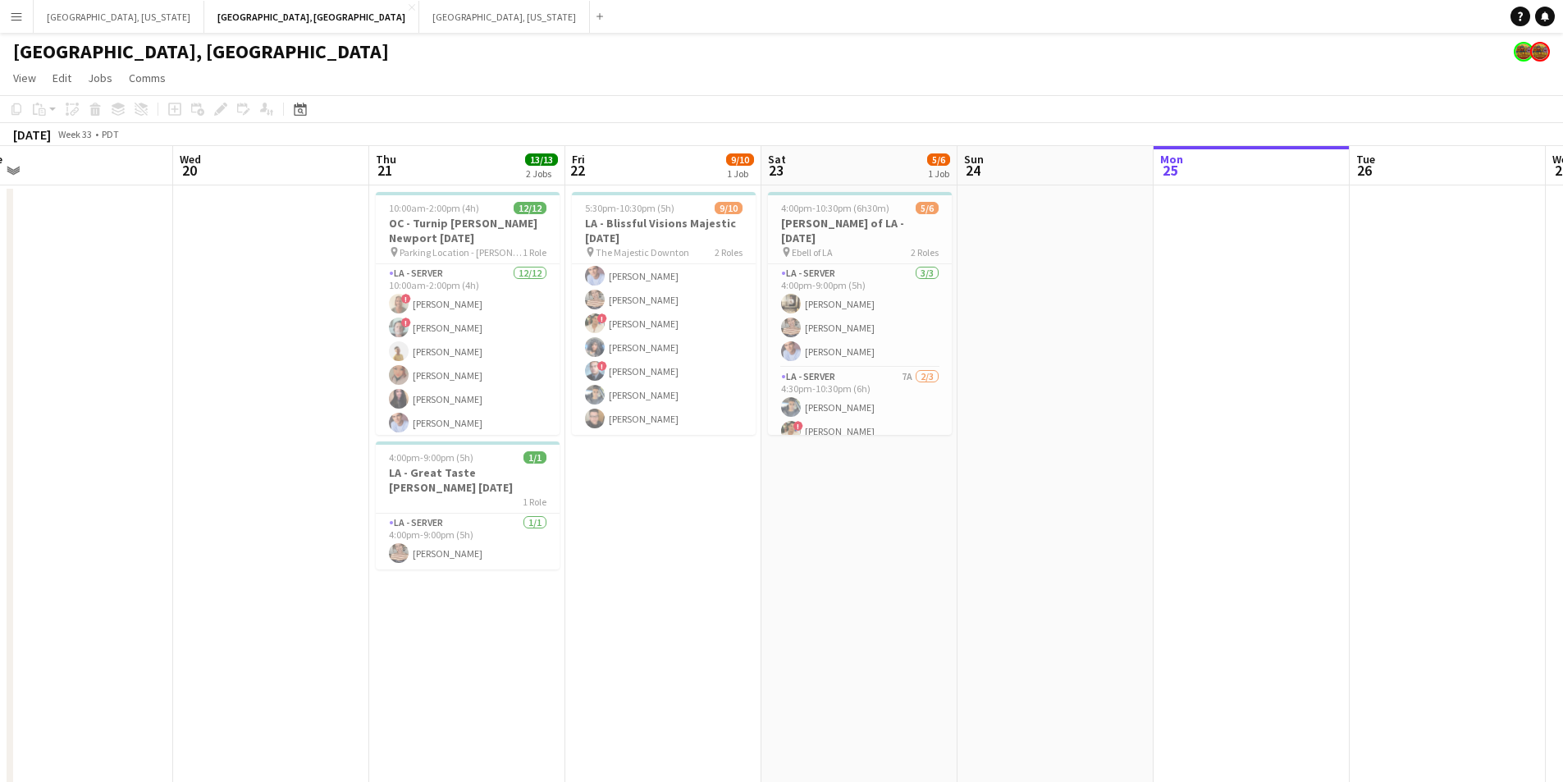
drag, startPoint x: 1326, startPoint y: 557, endPoint x: 834, endPoint y: 567, distance: 492.3
click at [834, 567] on app-calendar-viewport "Sat 16 18/18 4 Jobs Sun 17 Mon 18 Tue 19 Wed 20 Thu 21 13/13 2 Jobs Fri 22 9/10…" at bounding box center [781, 522] width 1563 height 753
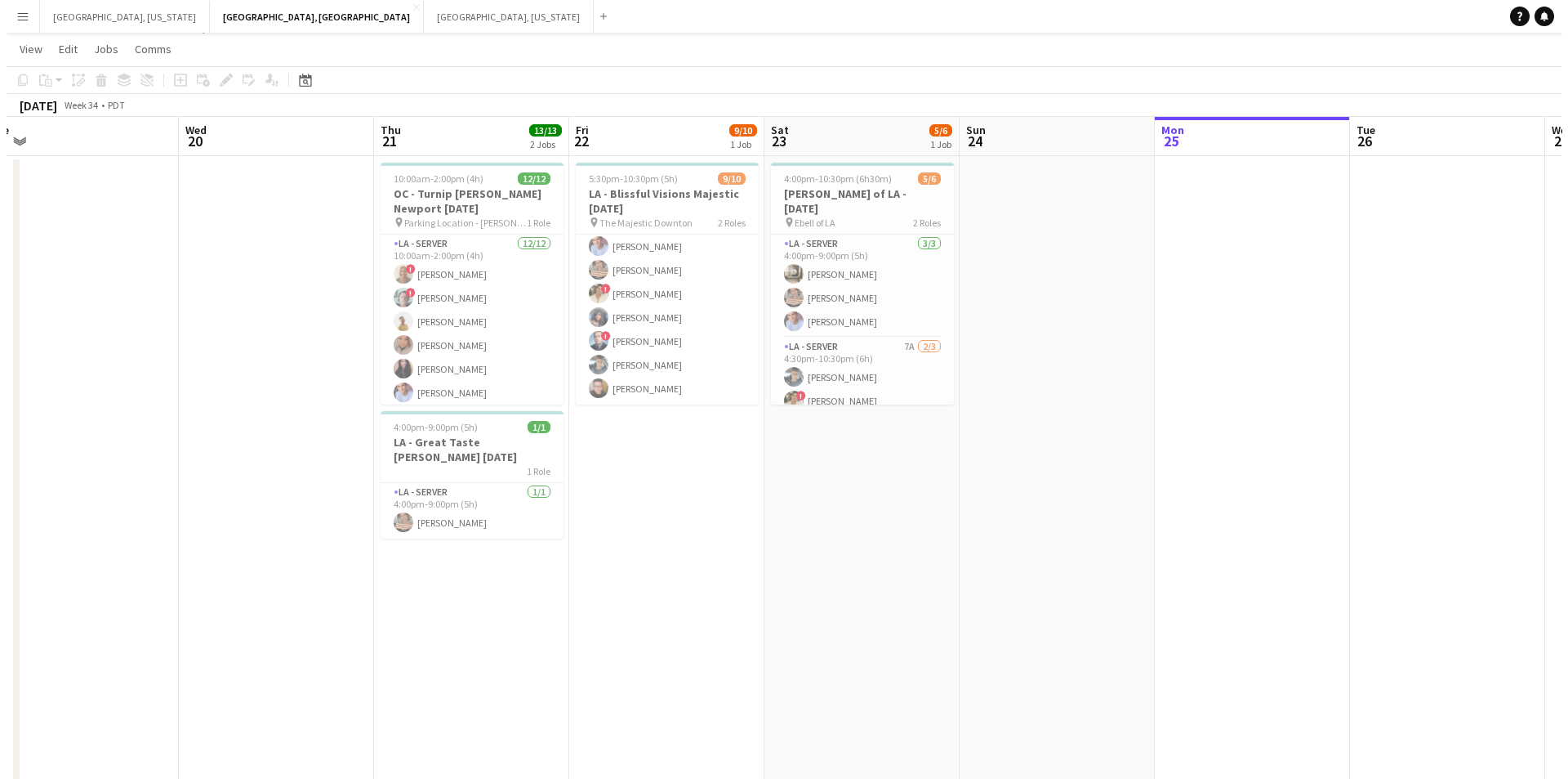
scroll to position [0, 0]
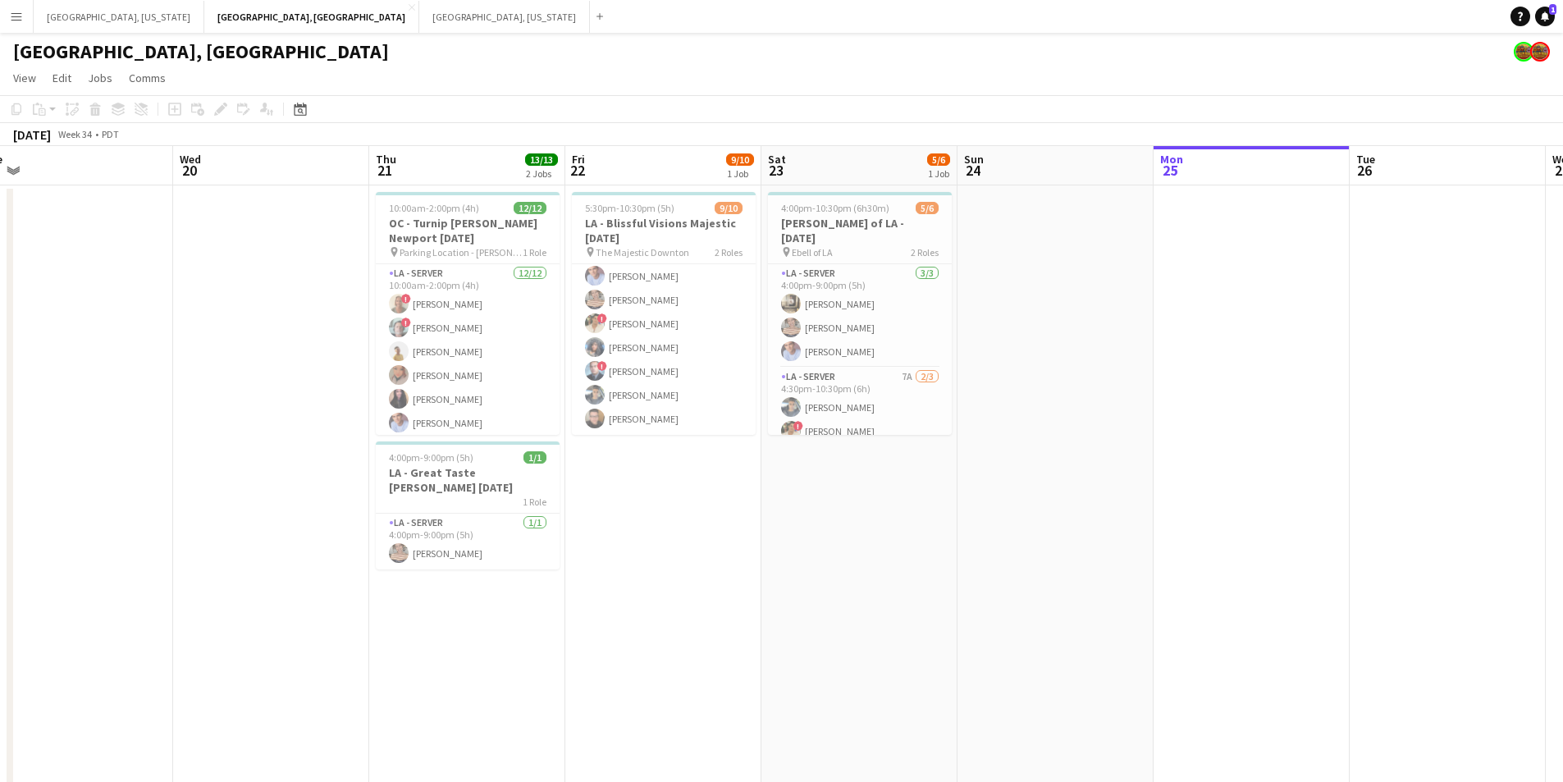
click at [2, 16] on button "Menu" at bounding box center [16, 16] width 33 height 33
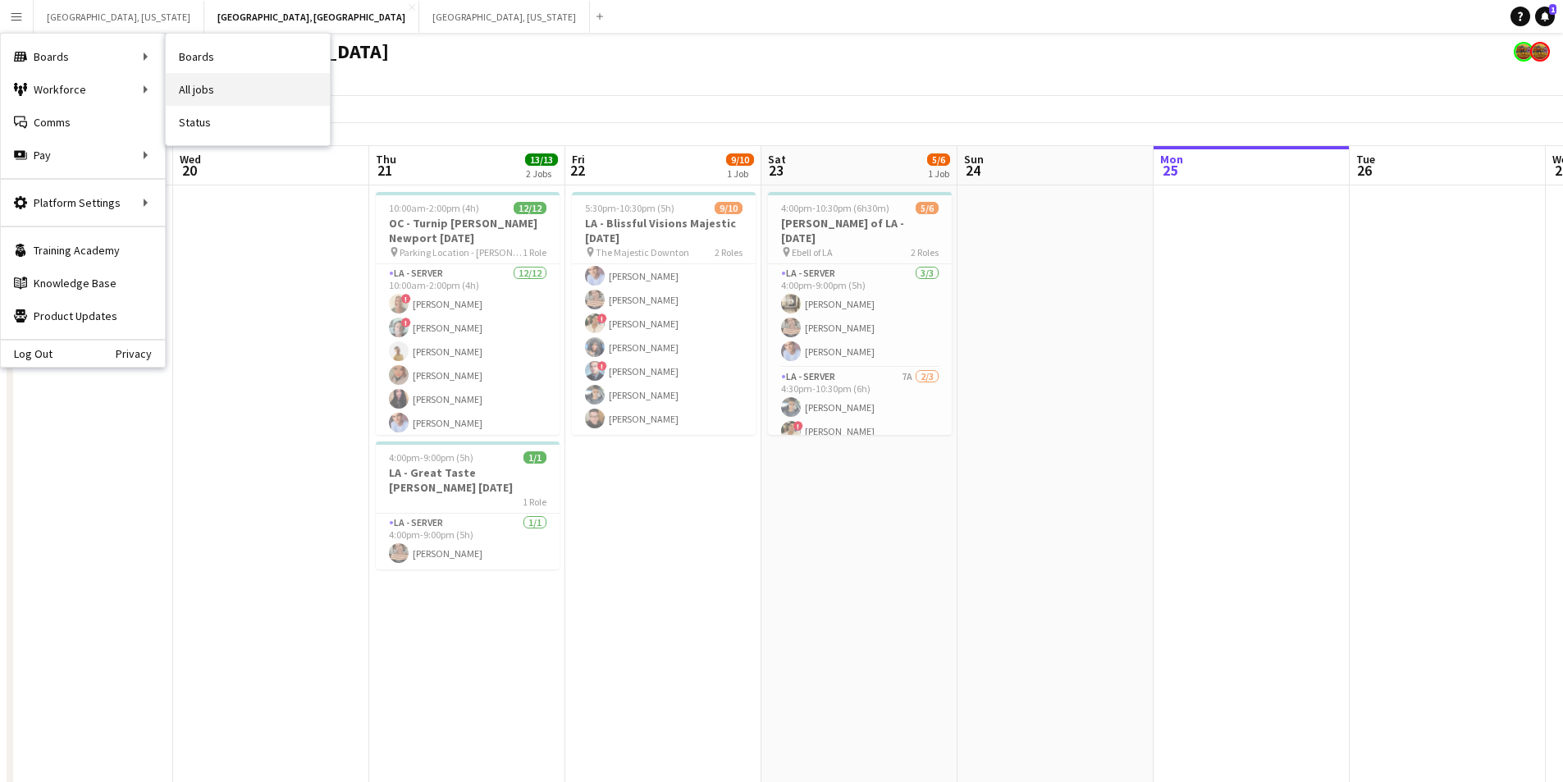
click at [181, 87] on link "All jobs" at bounding box center [248, 89] width 164 height 33
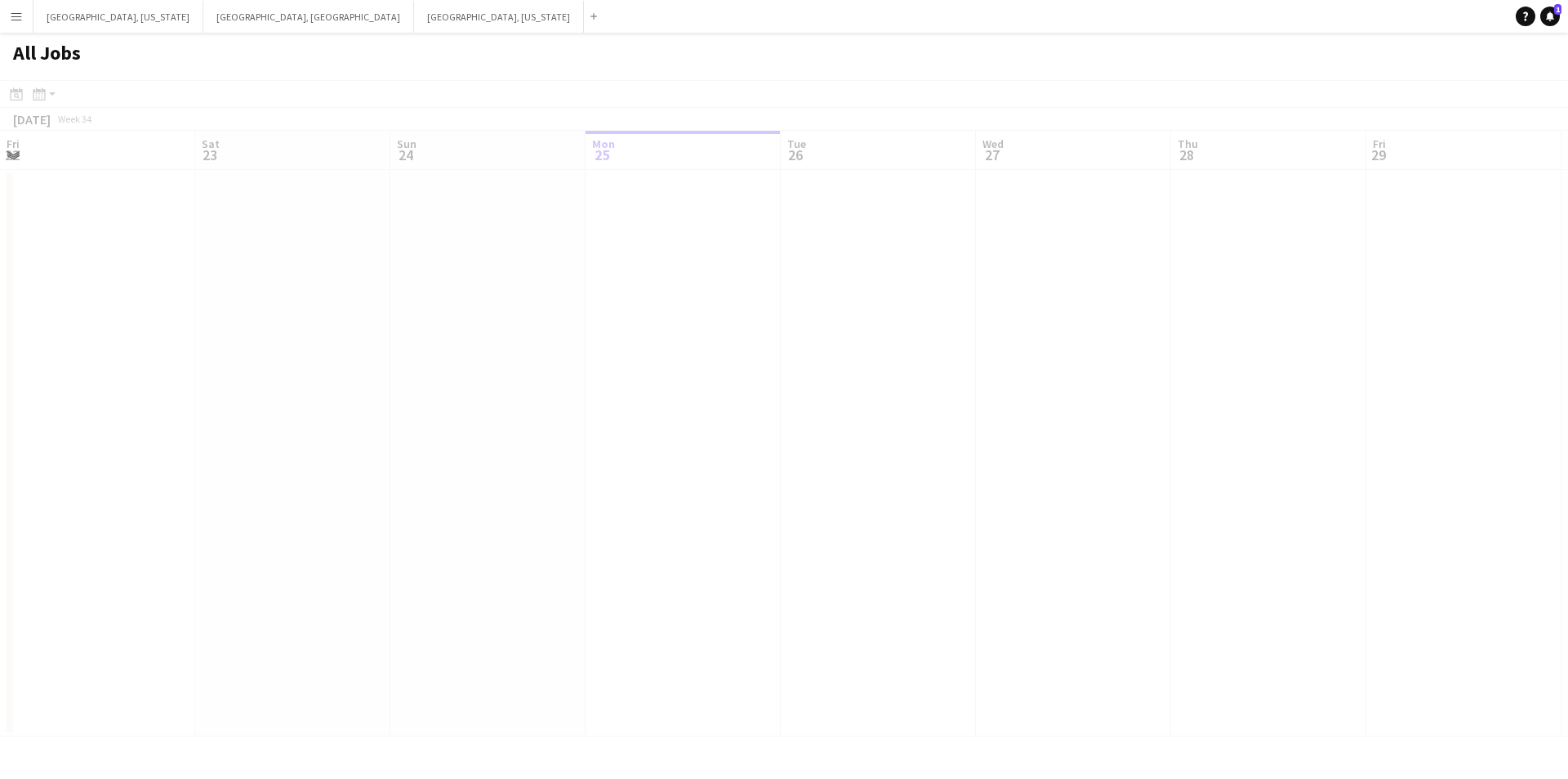
scroll to position [0, 390]
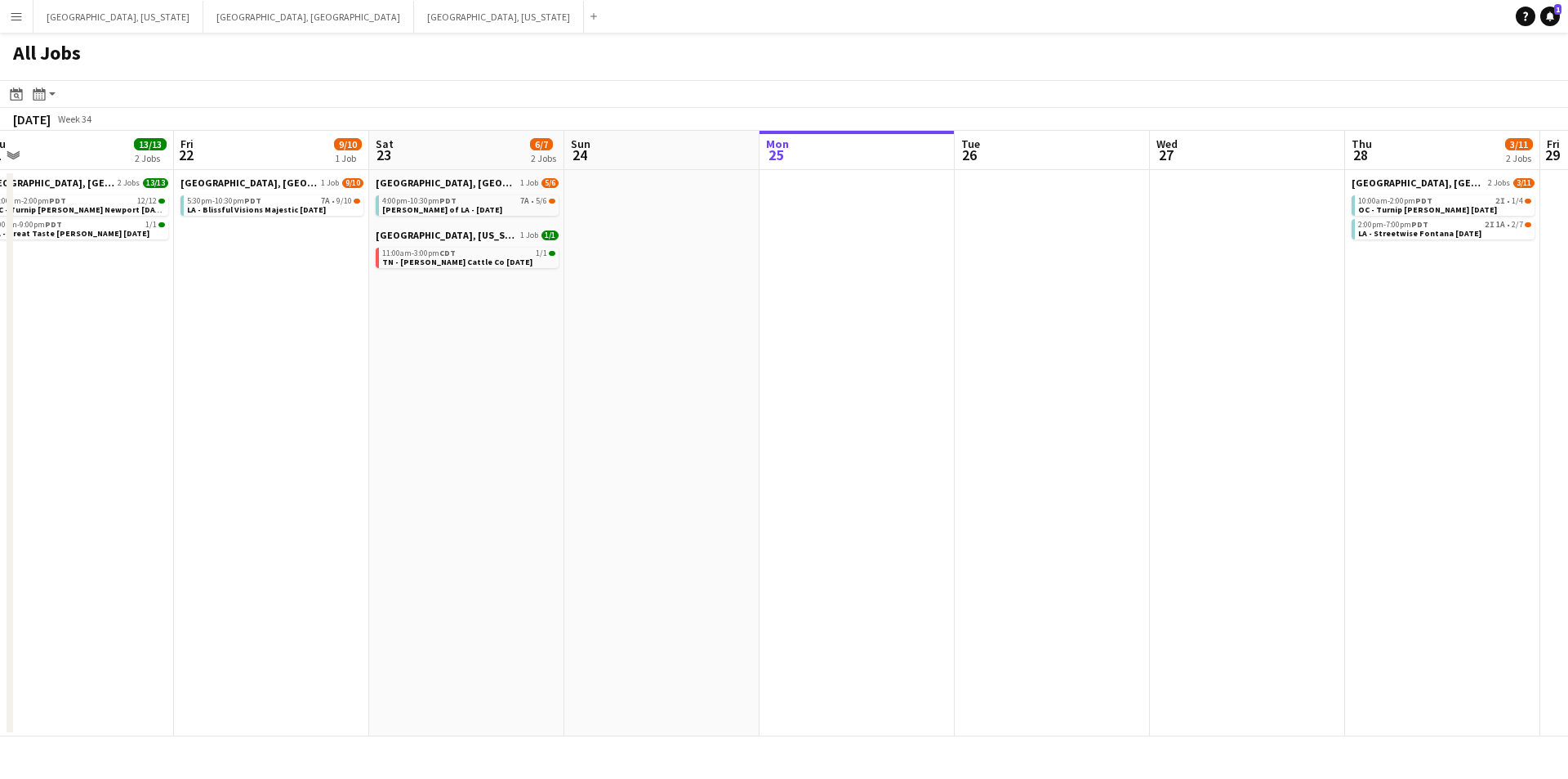
drag, startPoint x: 597, startPoint y: 354, endPoint x: 1162, endPoint y: 349, distance: 565.0
click at [1162, 349] on app-calendar-viewport "Tue 19 Wed 20 Thu 21 13/13 2 Jobs Fri 22 9/10 1 Job Sat 23 6/7 2 Jobs Sun 24 Mo…" at bounding box center [784, 433] width 1568 height 606
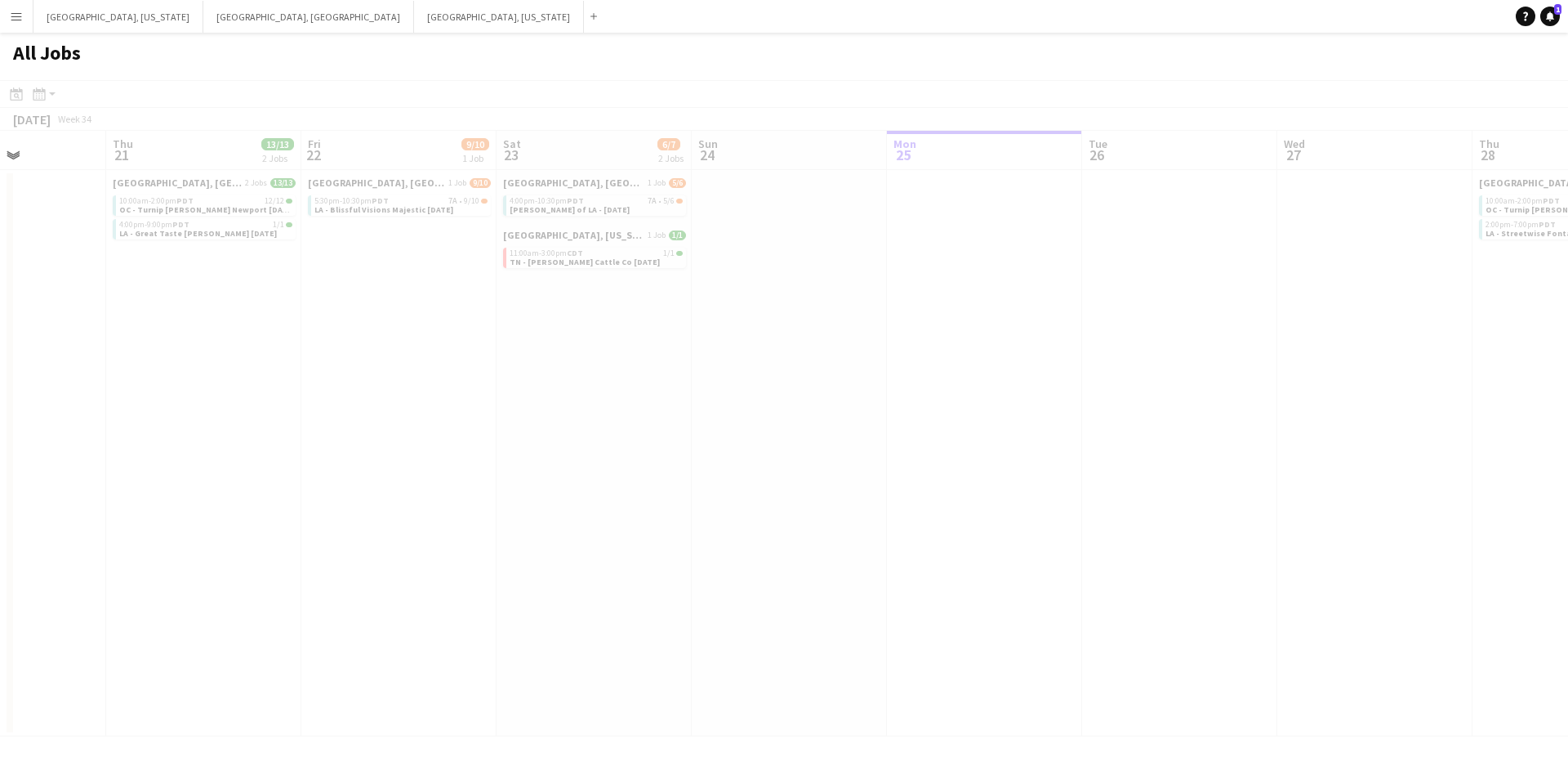
drag, startPoint x: 787, startPoint y: 348, endPoint x: 915, endPoint y: 339, distance: 128.3
click at [1007, 339] on app-all-jobs "All Jobs Date picker [DATE] [DATE] [DATE] M [DATE] T [DATE] W [DATE] T [DATE] F…" at bounding box center [784, 385] width 1568 height 703
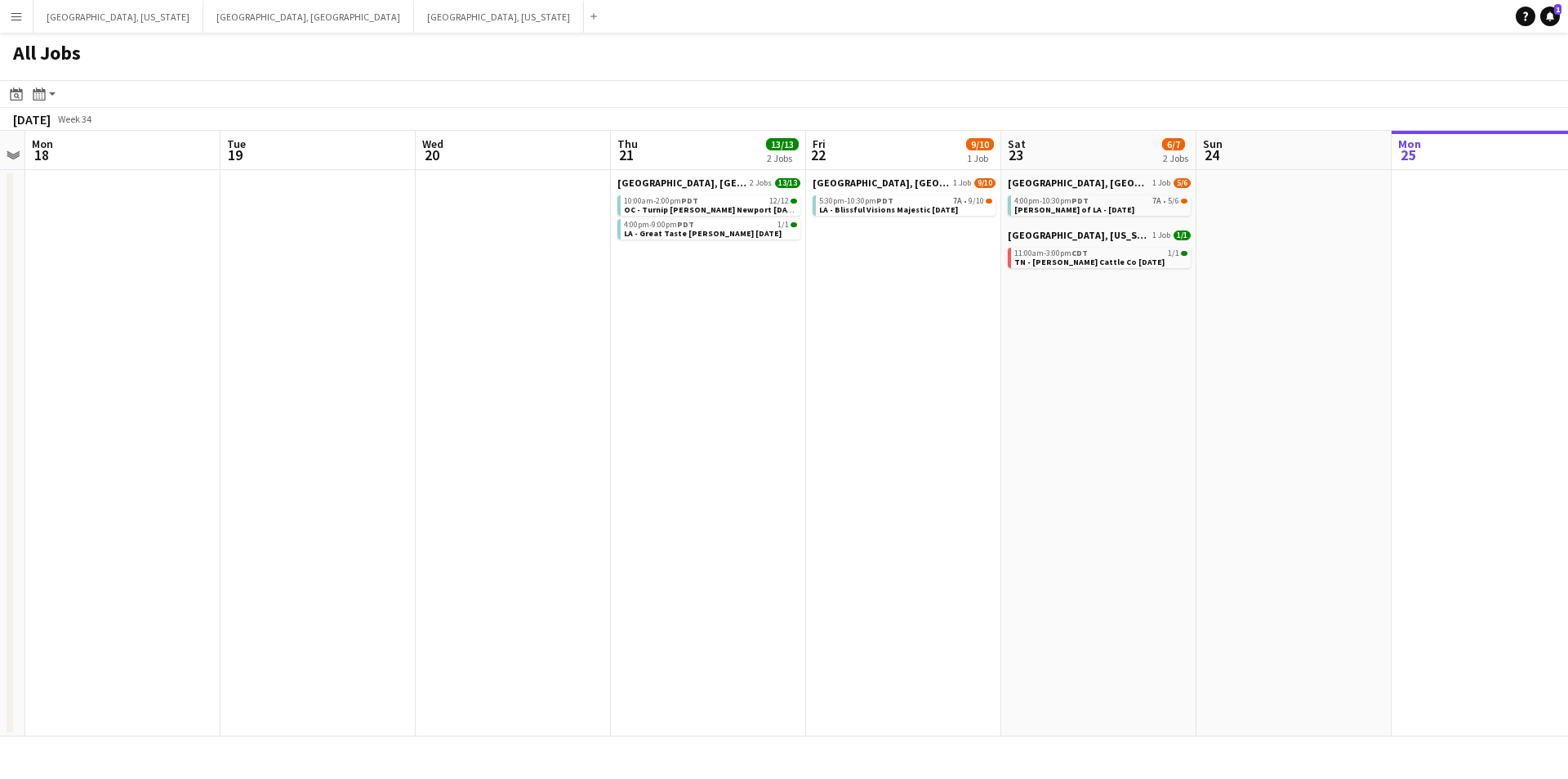
drag, startPoint x: 617, startPoint y: 346, endPoint x: 1122, endPoint y: 358, distance: 505.1
click at [1122, 358] on app-calendar-viewport "Sat 16 20/20 6 Jobs Sun 17 Mon 18 Tue 19 Wed 20 Thu 21 13/13 2 Jobs Fri 22 9/10…" at bounding box center [784, 433] width 1568 height 606
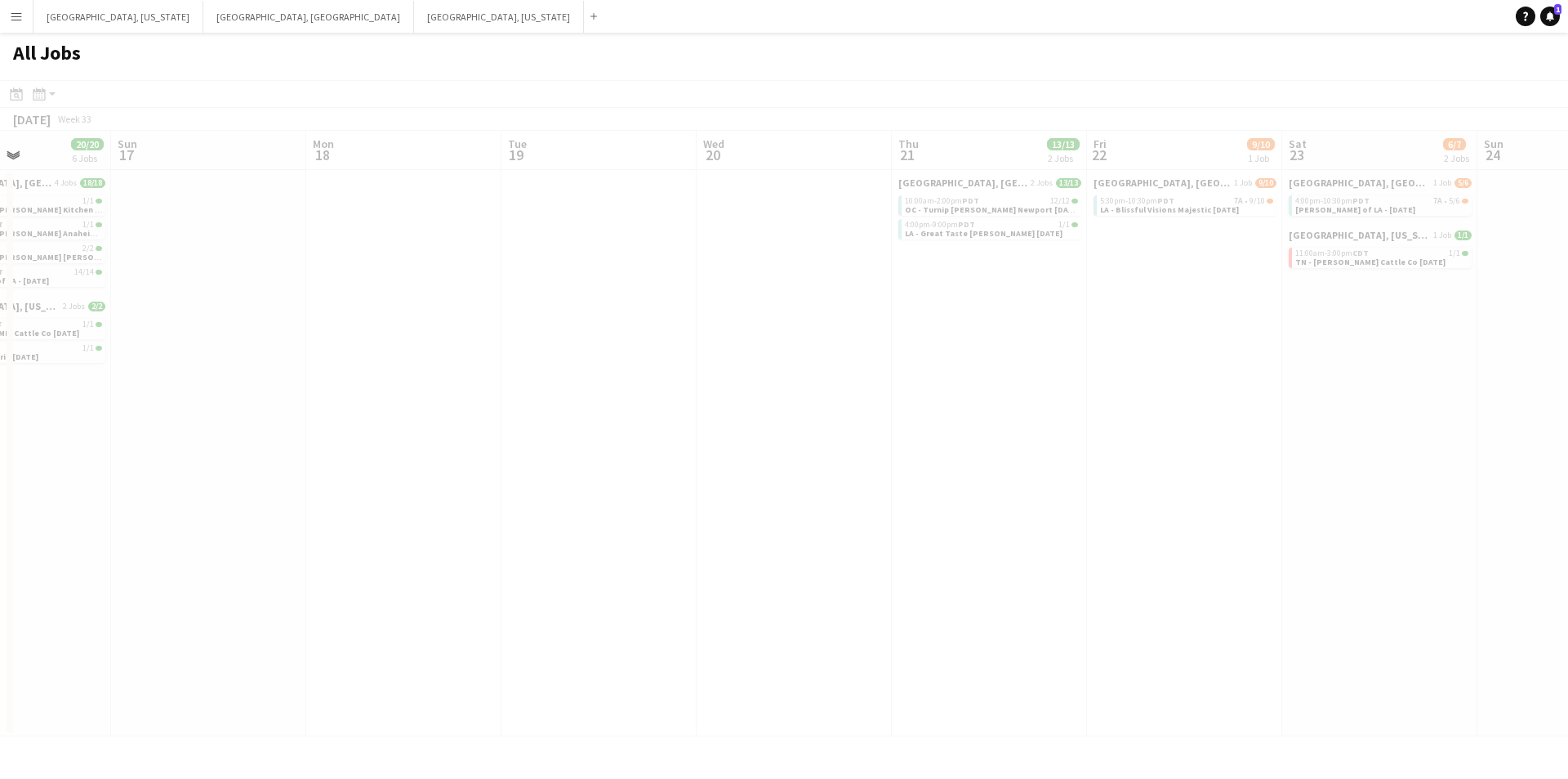
drag, startPoint x: 997, startPoint y: 373, endPoint x: 858, endPoint y: 377, distance: 139.1
click at [859, 377] on app-calendar-viewport "Thu 14 Fri 15 2/2 2 Jobs Sat 16 20/20 6 Jobs Sun 17 Mon 18 Tue 19 Wed 20 Thu 21…" at bounding box center [784, 433] width 1568 height 606
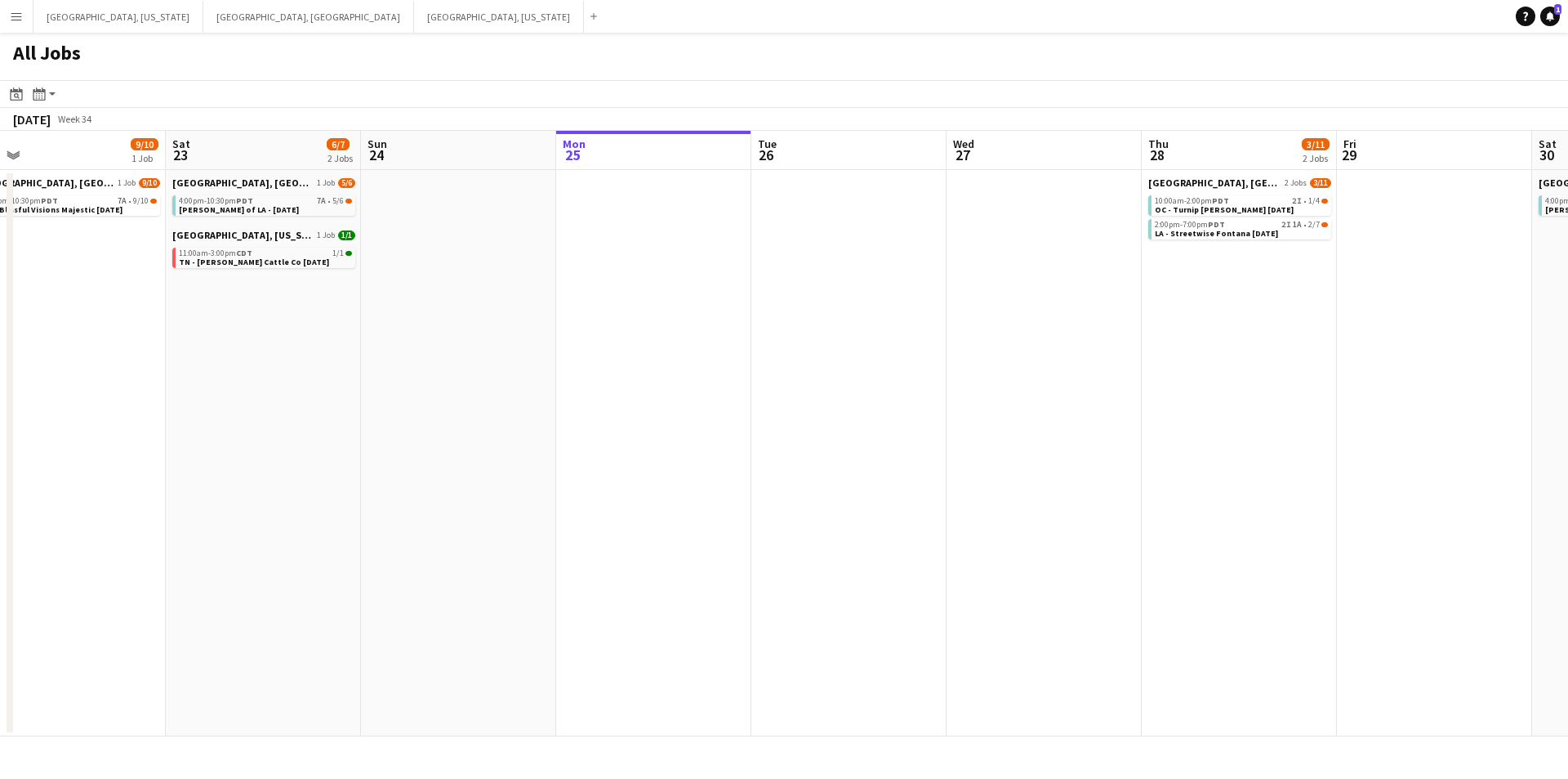
drag, startPoint x: 1167, startPoint y: 384, endPoint x: 769, endPoint y: 387, distance: 398.0
click at [769, 387] on app-calendar-viewport "Mon 18 Tue 19 Wed 20 Thu 21 13/13 2 Jobs Fri 22 9/10 1 Job Sat 23 6/7 2 Jobs Su…" at bounding box center [784, 433] width 1568 height 606
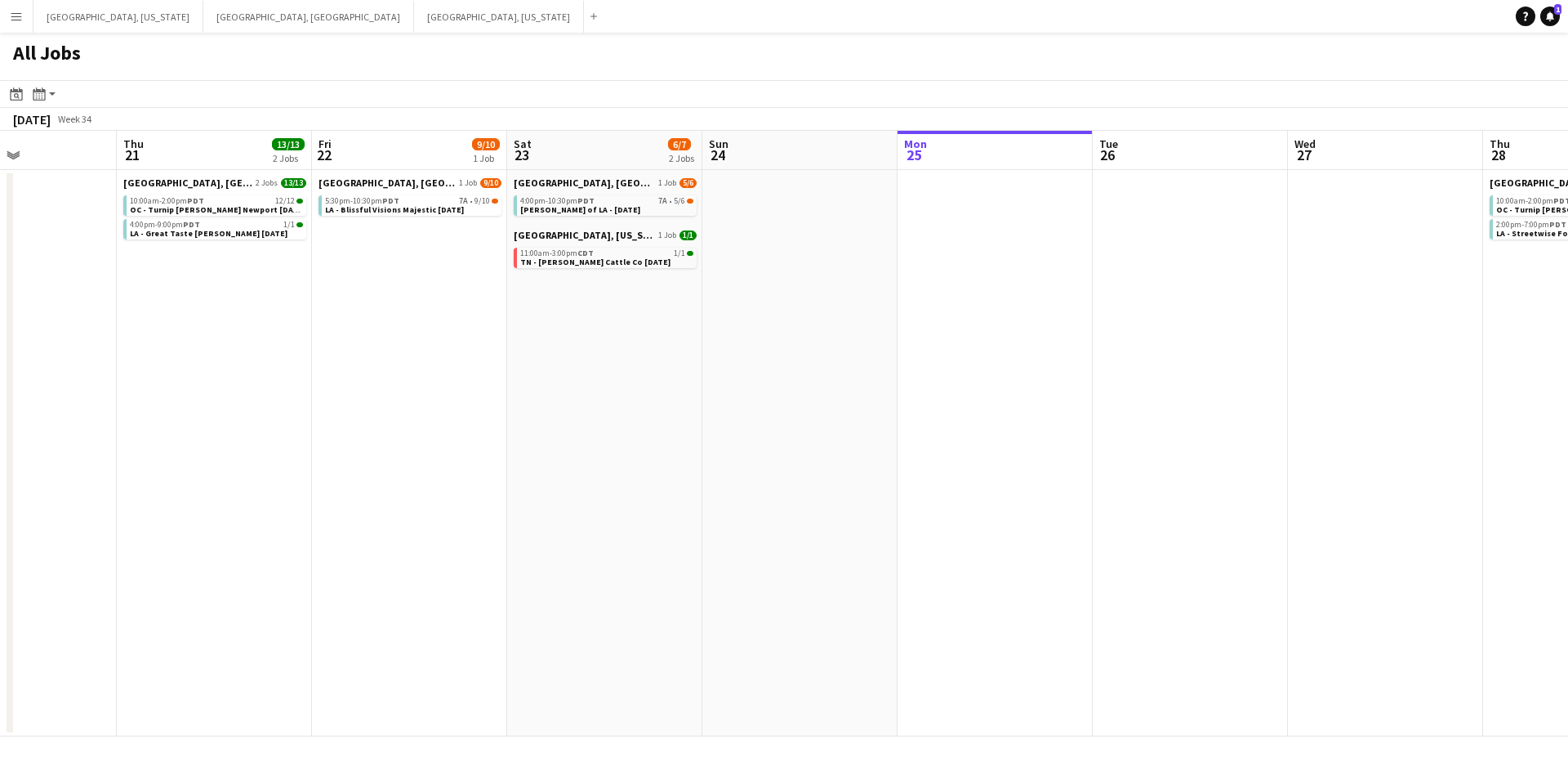
scroll to position [0, 796]
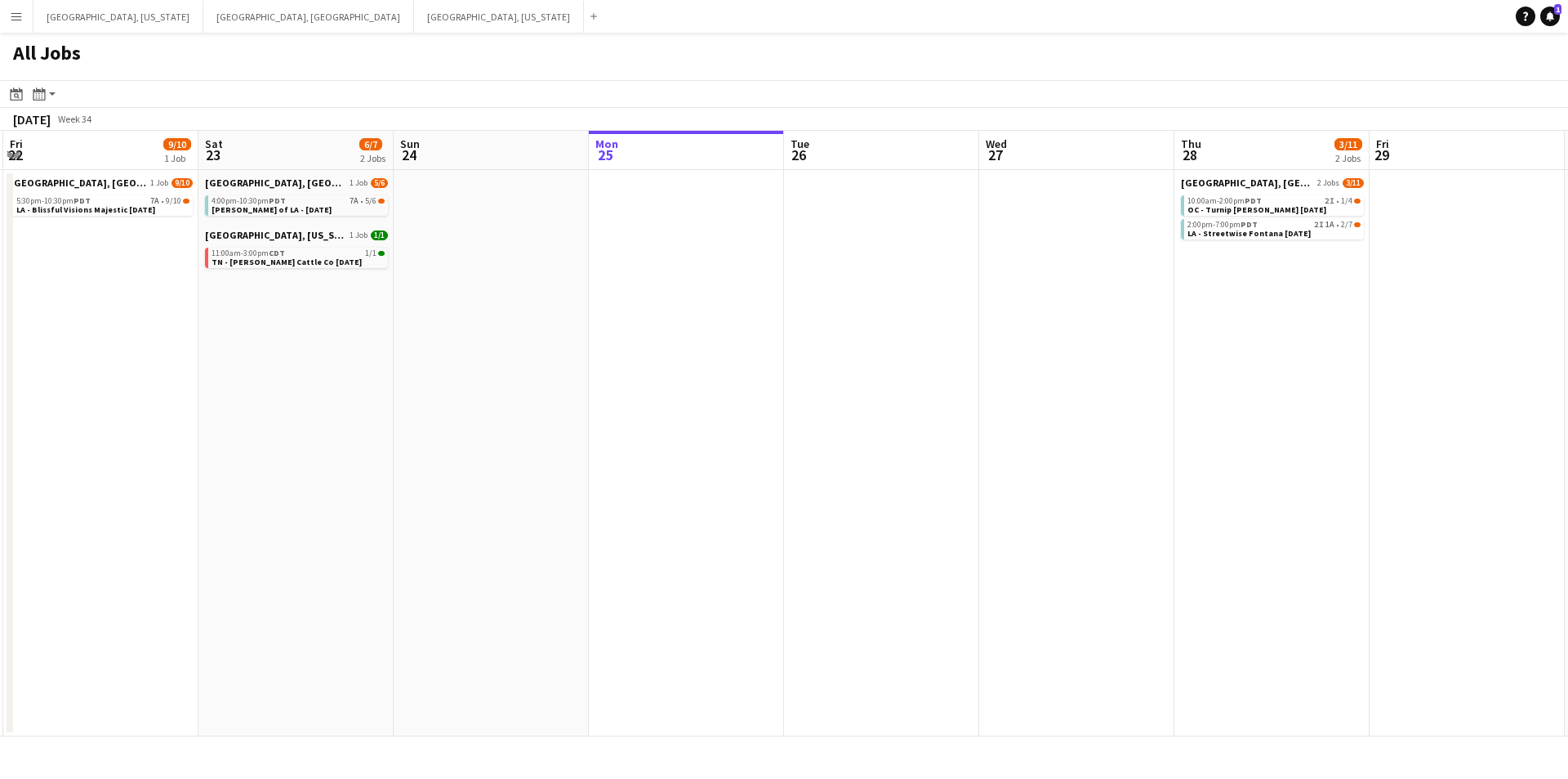
drag, startPoint x: 1022, startPoint y: 390, endPoint x: 719, endPoint y: 390, distance: 303.0
click at [719, 390] on app-calendar-viewport "Mon 18 Tue 19 Wed 20 Thu 21 13/13 2 Jobs Fri 22 9/10 1 Job Sat 23 6/7 2 Jobs Su…" at bounding box center [784, 433] width 1568 height 606
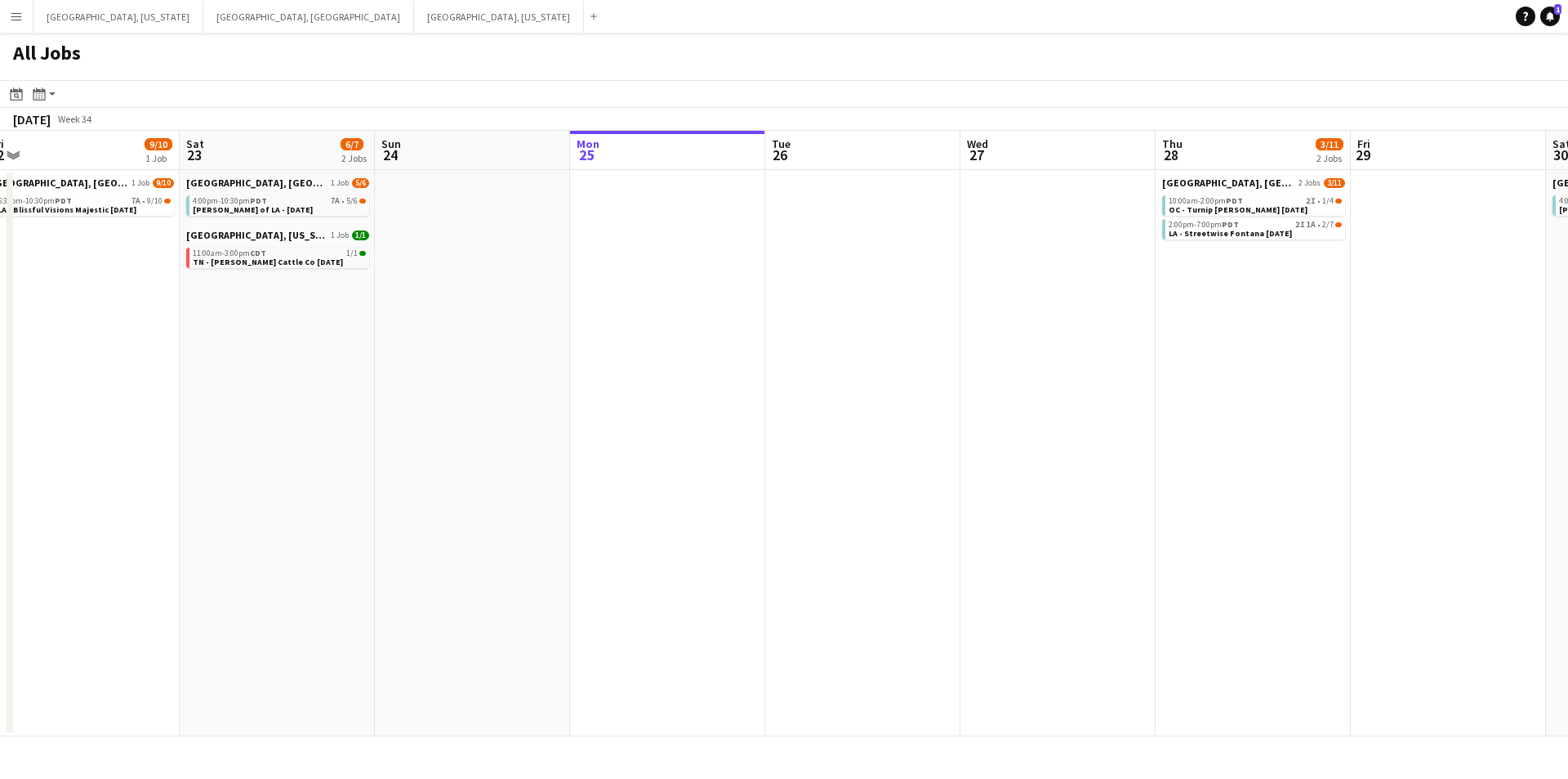
click at [0, 23] on button "Menu" at bounding box center [16, 16] width 33 height 33
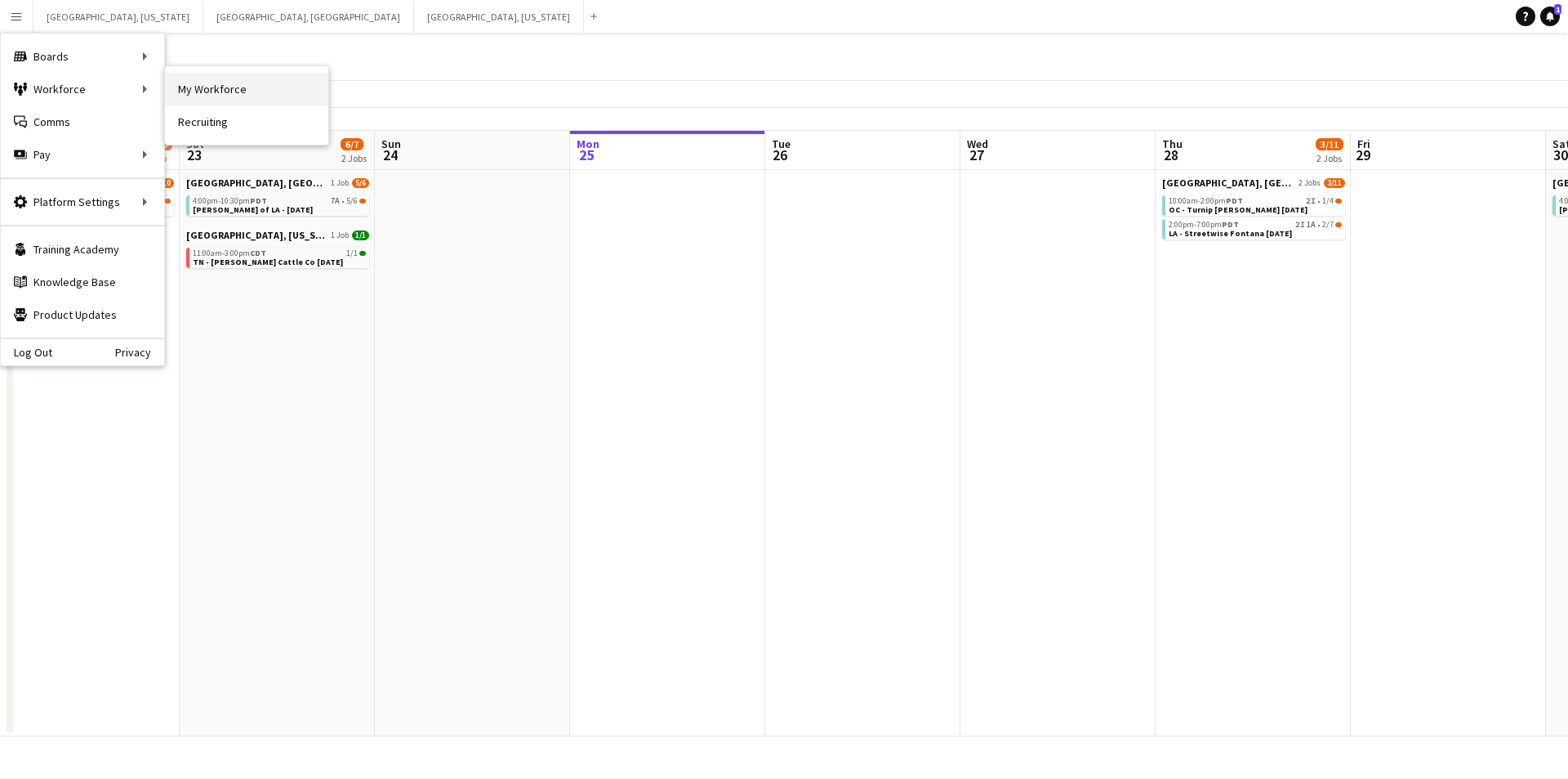
click at [231, 94] on link "My Workforce" at bounding box center [247, 89] width 163 height 33
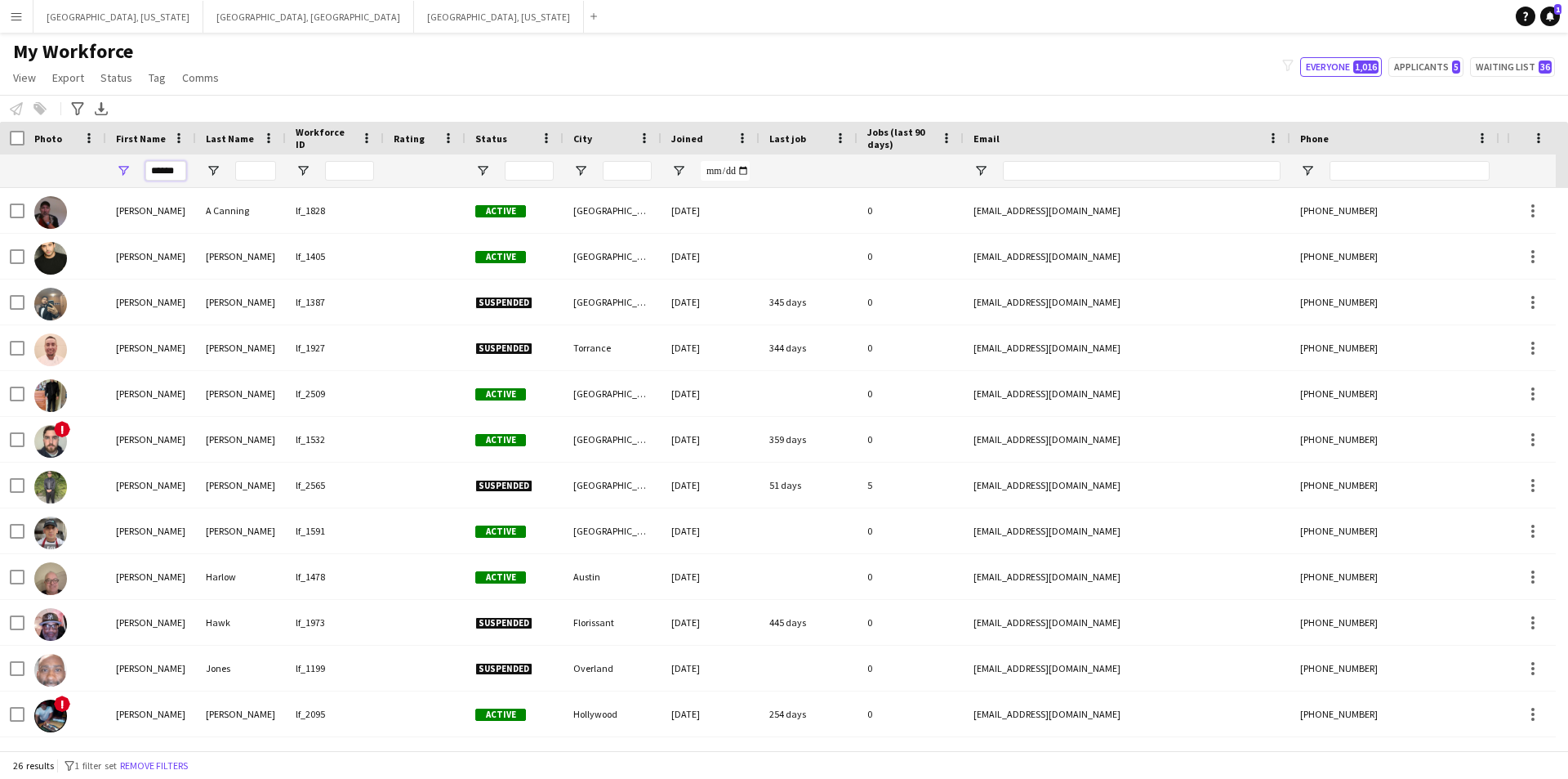
click at [170, 172] on input "******" at bounding box center [165, 171] width 41 height 20
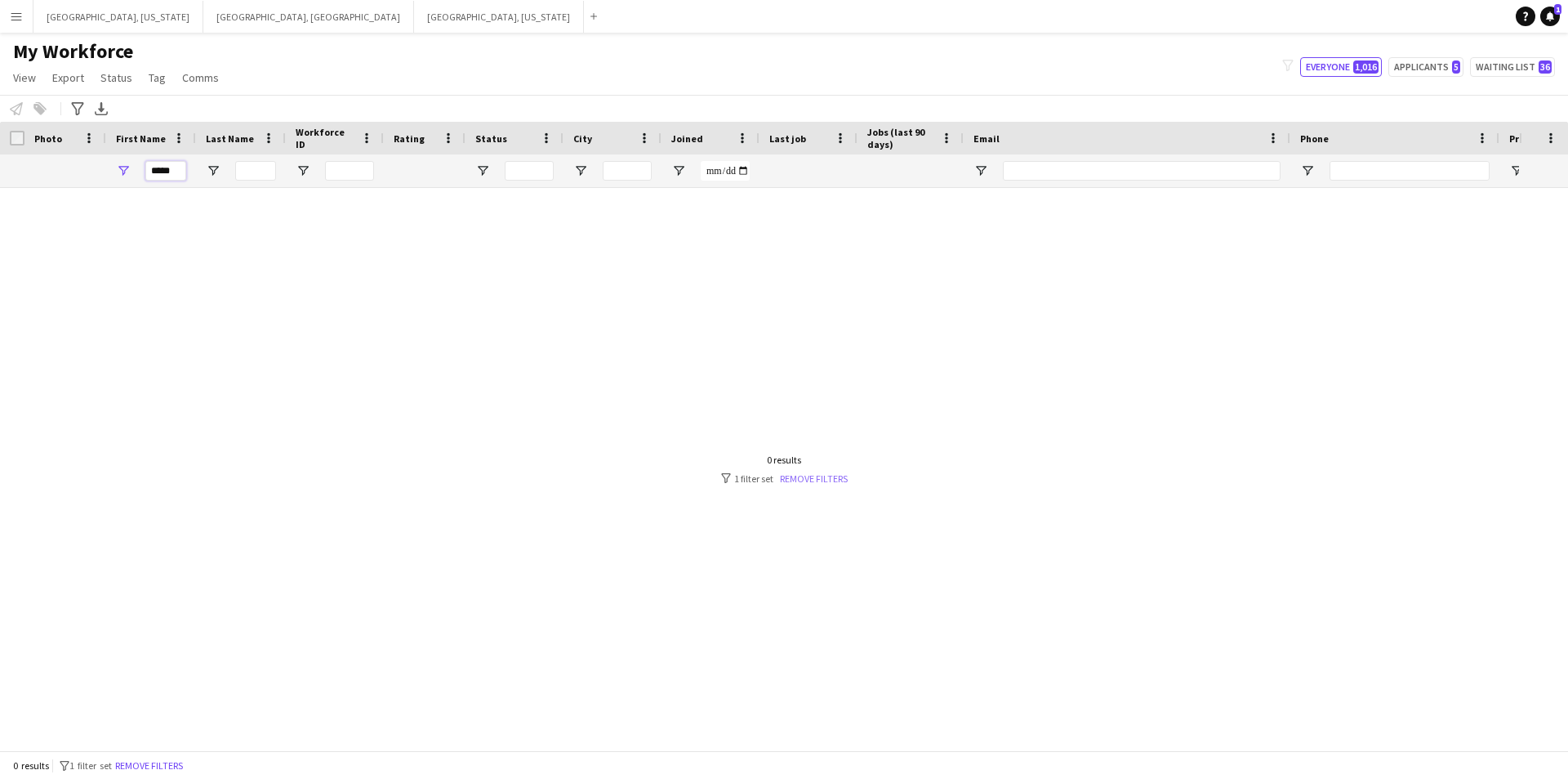
type input "*****"
click at [798, 478] on link "Remove filters" at bounding box center [813, 478] width 68 height 12
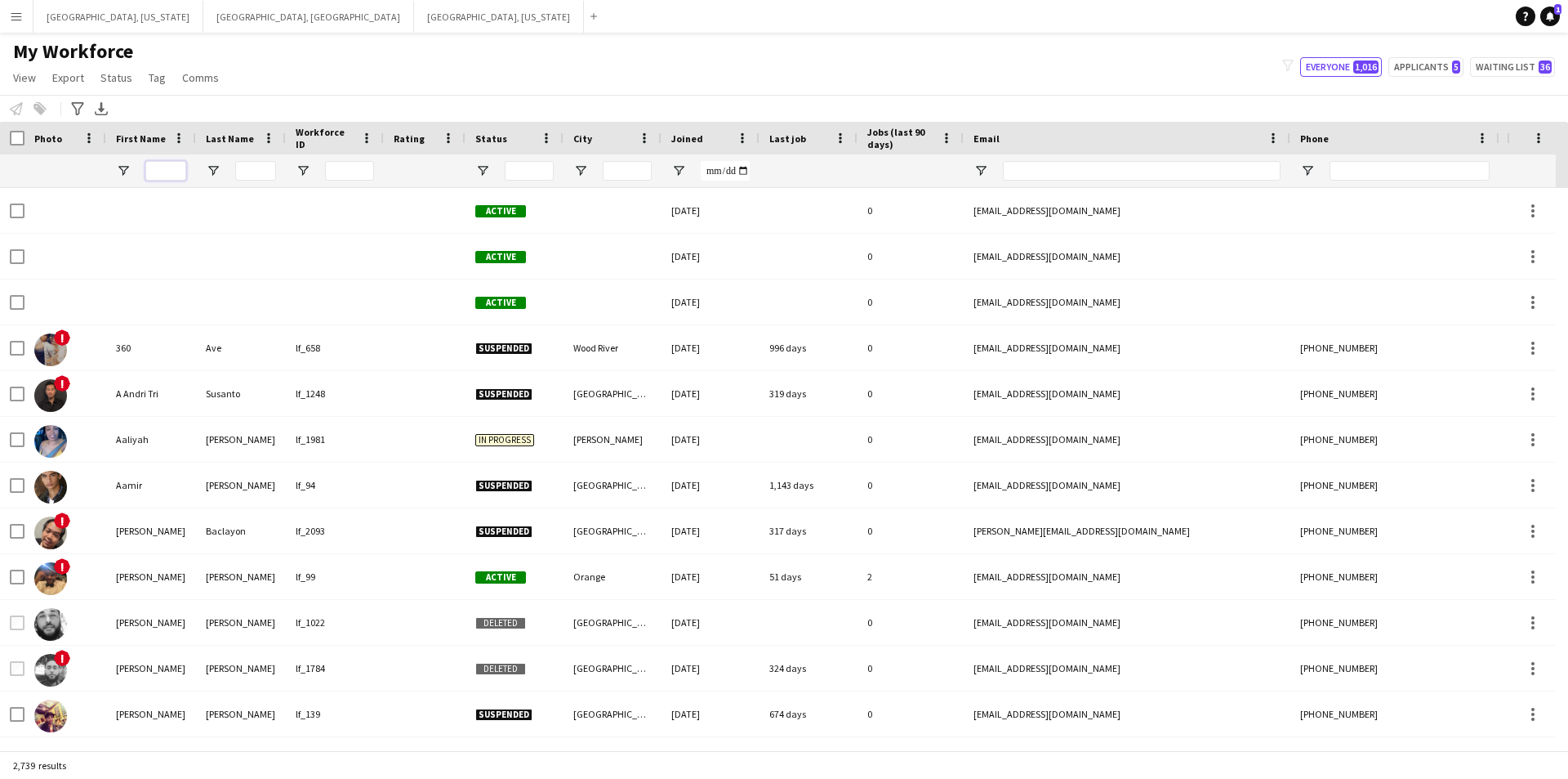
click at [157, 170] on input "First Name Filter Input" at bounding box center [165, 171] width 41 height 20
type input "*****"
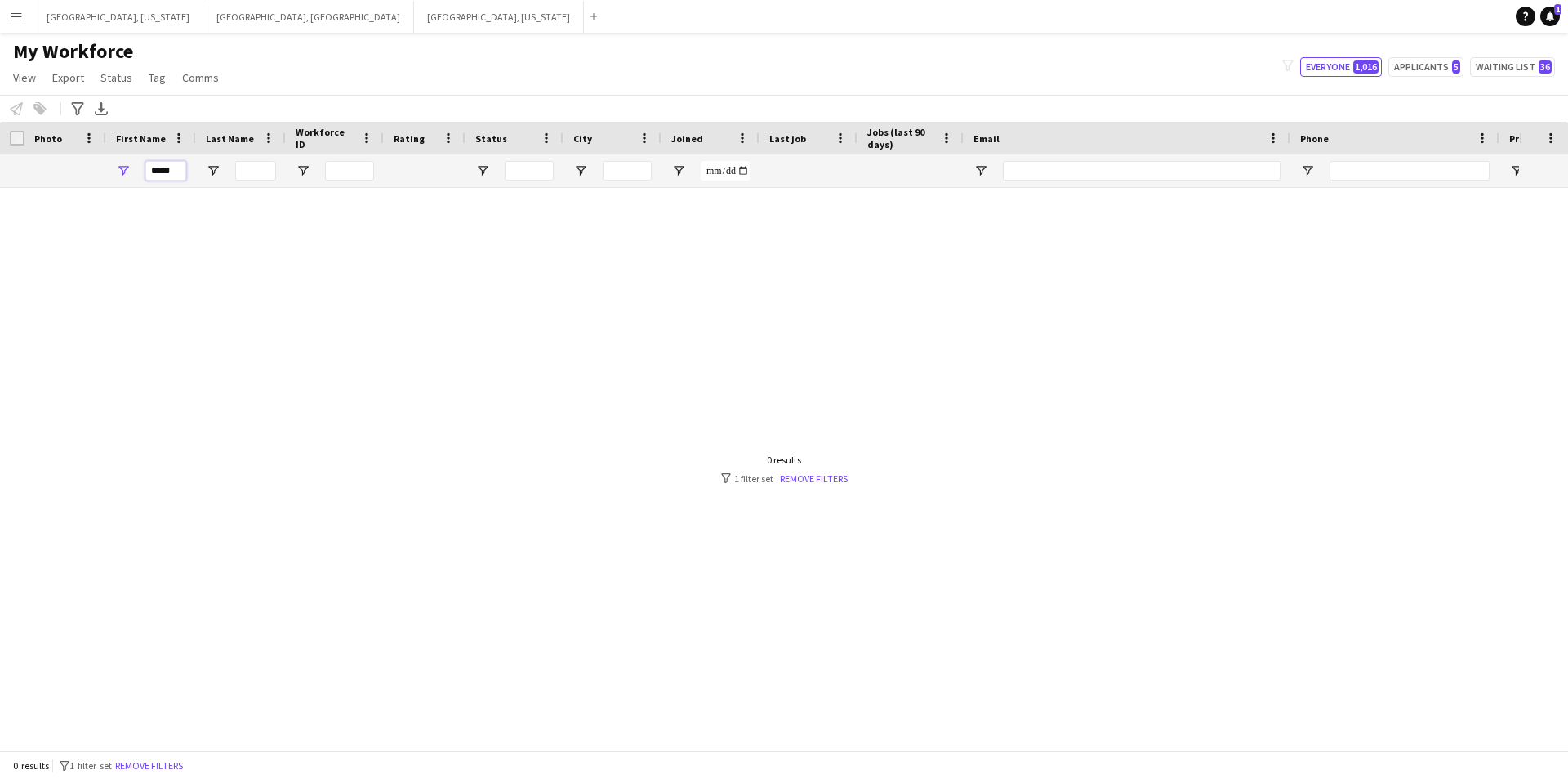
click at [166, 173] on input "*****" at bounding box center [165, 171] width 41 height 20
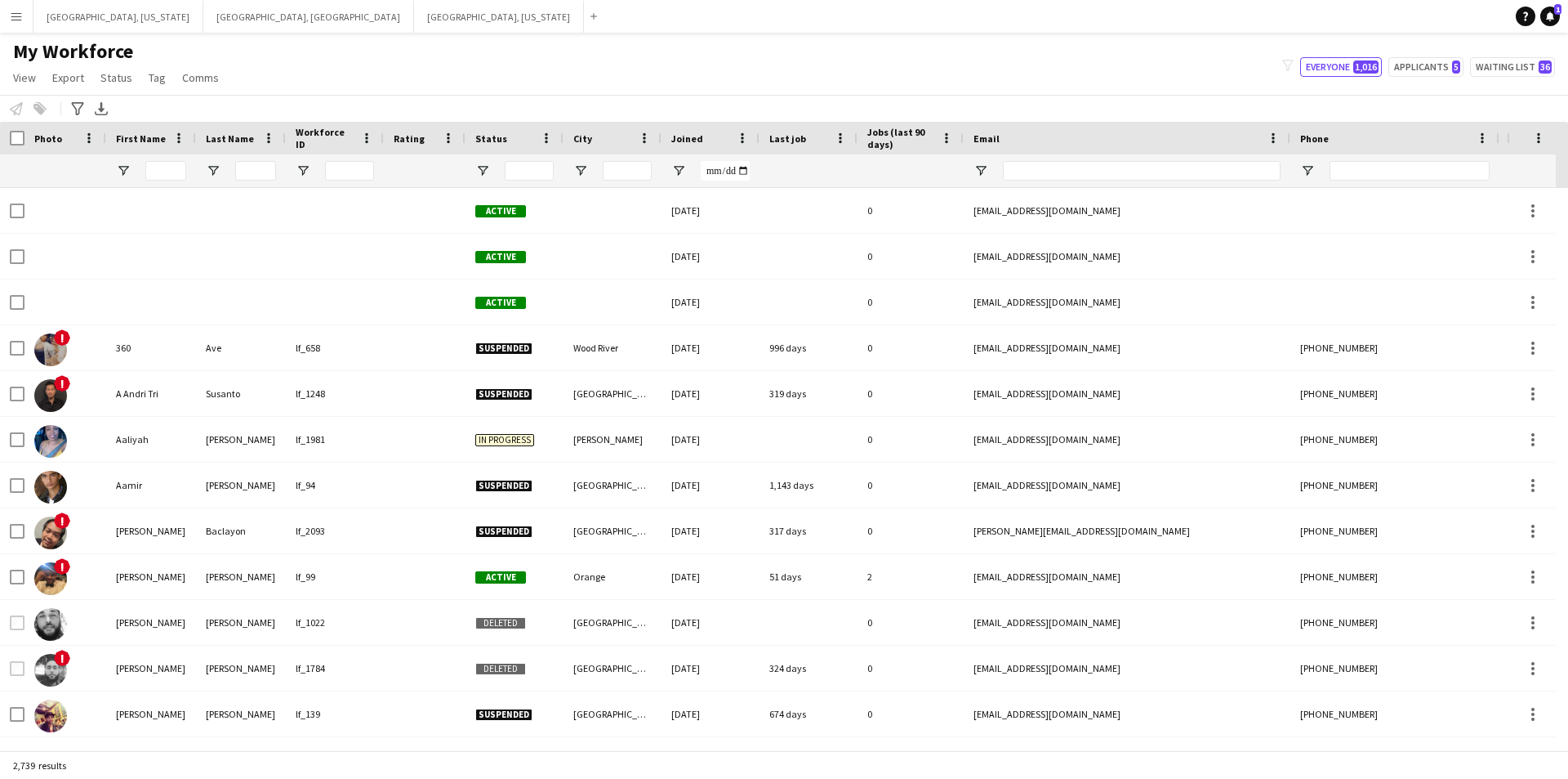
click at [280, 168] on div at bounding box center [241, 170] width 90 height 33
click at [254, 170] on input "Last Name Filter Input" at bounding box center [255, 171] width 41 height 20
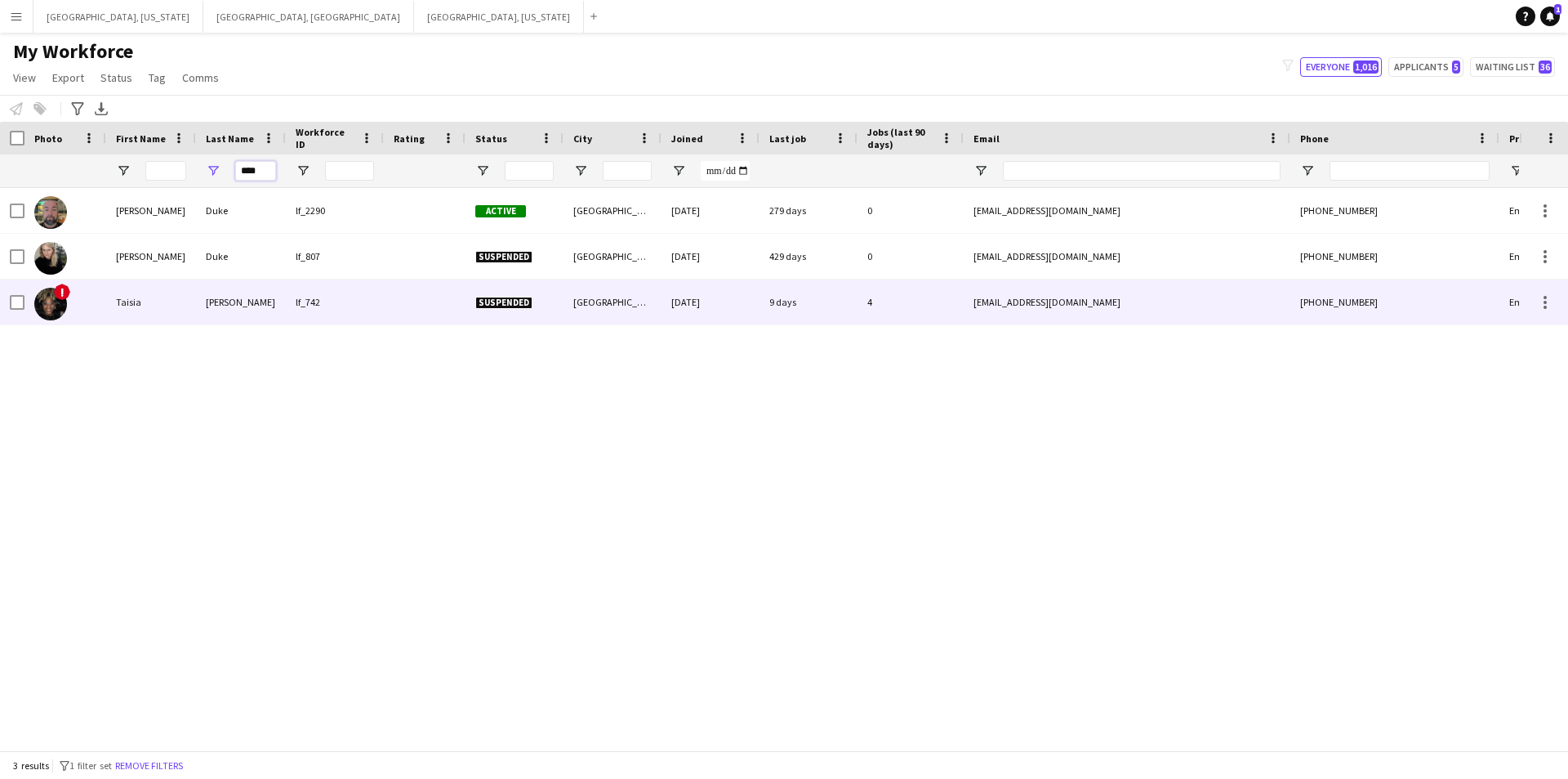
type input "****"
click at [380, 297] on div "lf_742" at bounding box center [335, 302] width 98 height 45
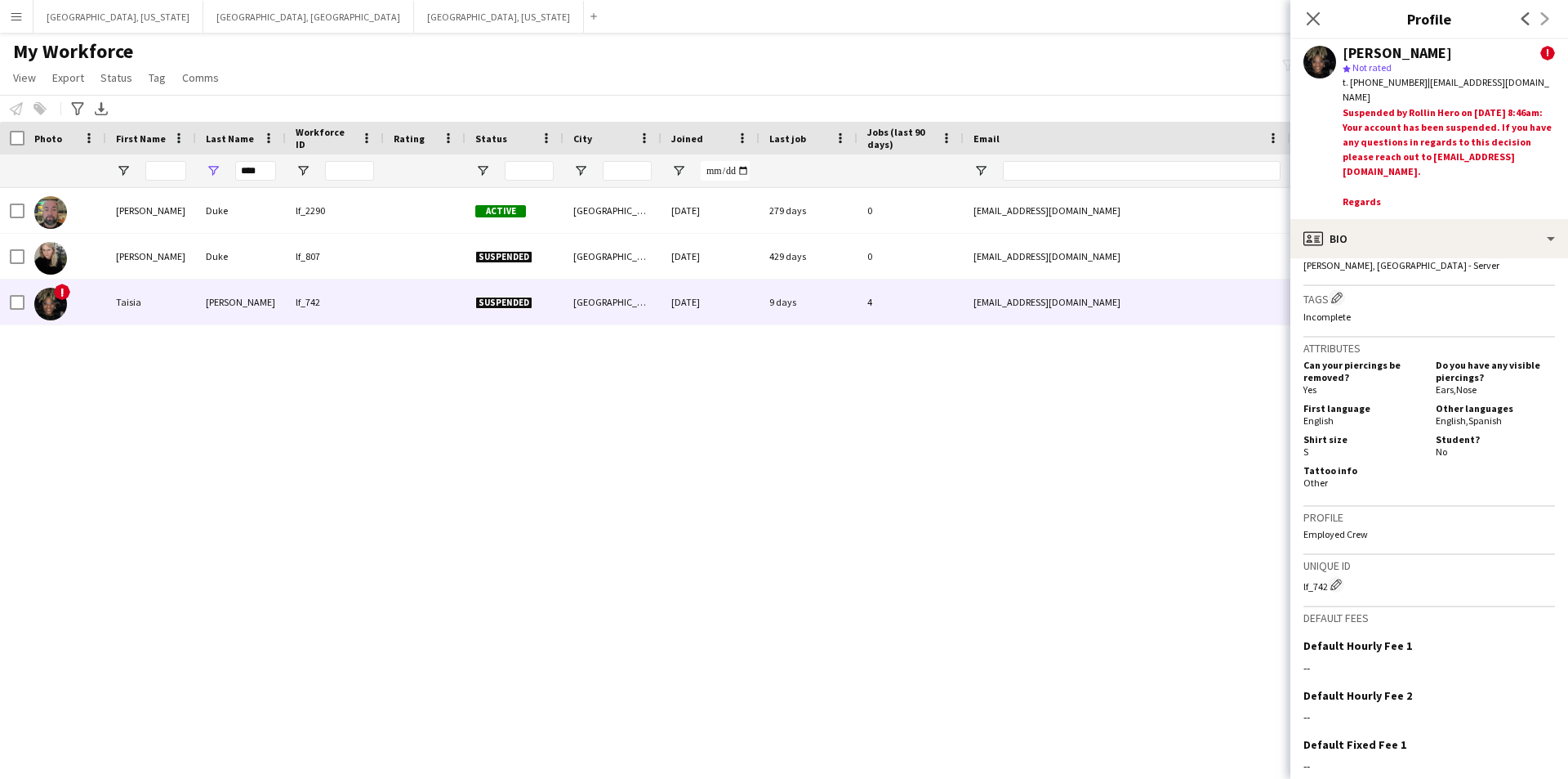
scroll to position [735, 0]
click at [1321, 585] on div "lf_742 Edit crew unique ID" at bounding box center [1429, 584] width 252 height 16
click at [1325, 580] on div "lf_742 Edit crew unique ID" at bounding box center [1429, 584] width 252 height 16
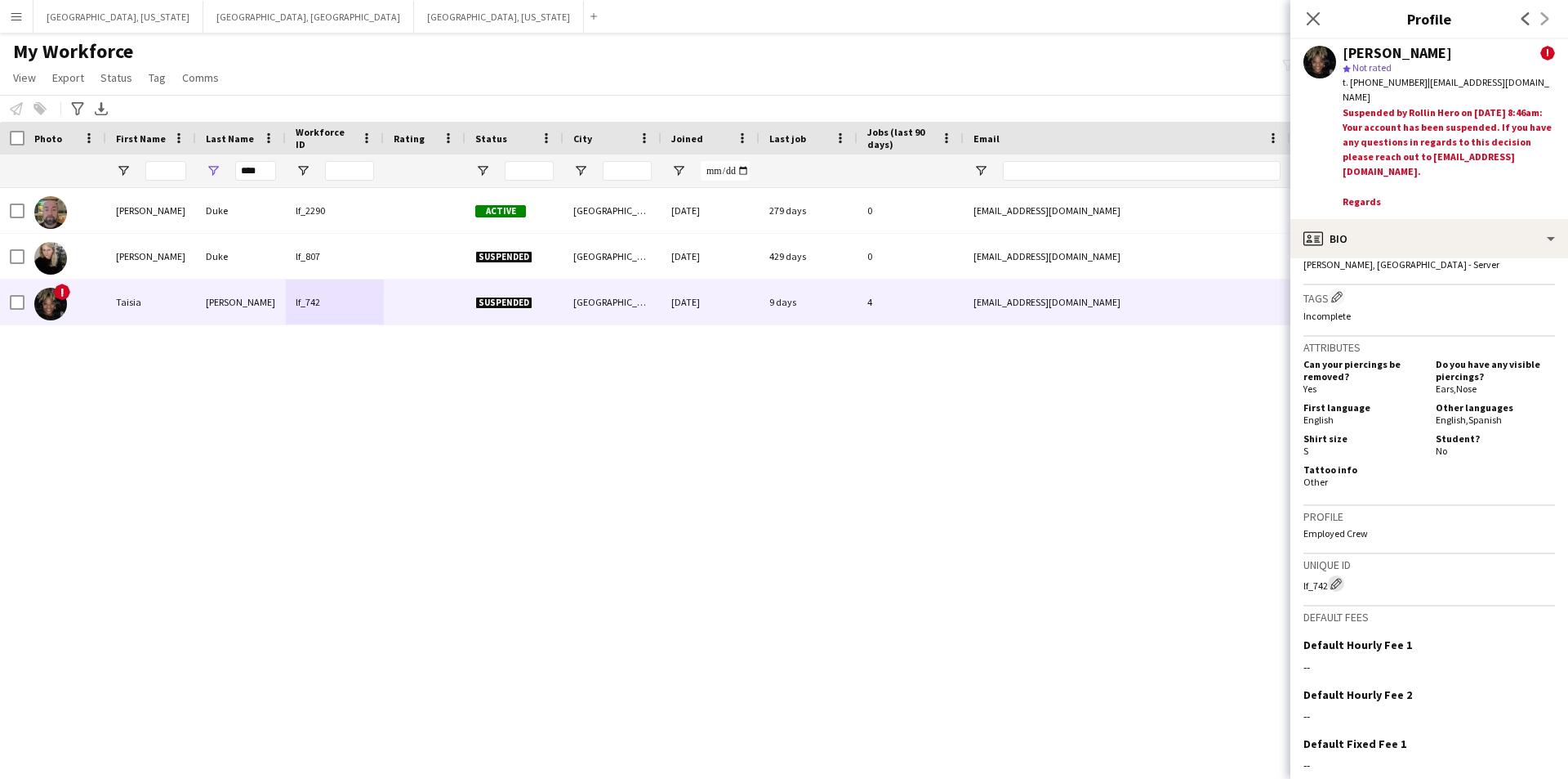
click at [1334, 581] on app-icon "Edit crew unique ID" at bounding box center [1335, 583] width 11 height 11
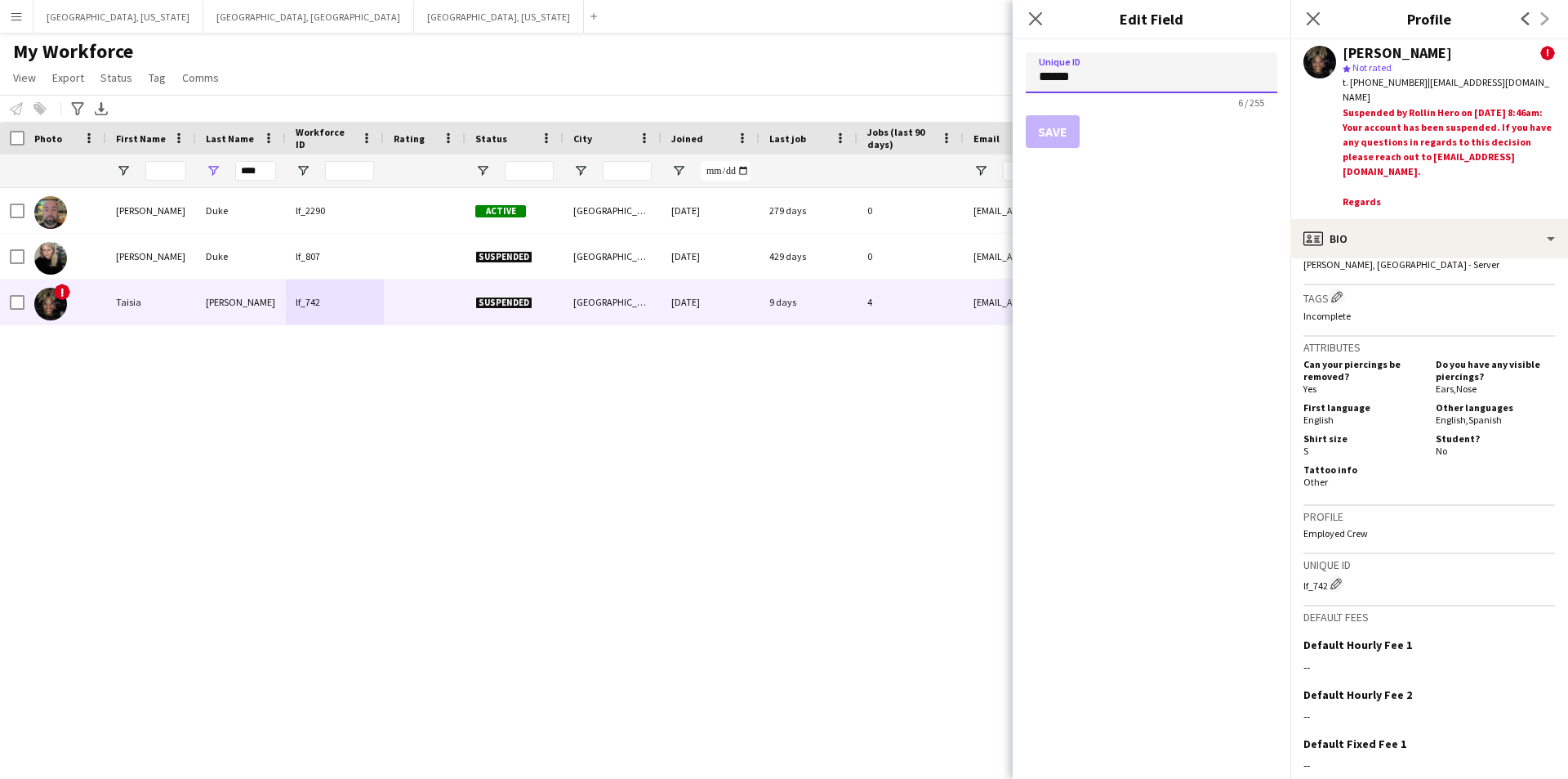
drag, startPoint x: 1055, startPoint y: 81, endPoint x: 985, endPoint y: 85, distance: 70.1
click at [985, 85] on body "Menu Boards Boards Boards All jobs Status Workforce Workforce My Workforce Recr…" at bounding box center [784, 390] width 1568 height 779
type input "***"
click at [1039, 129] on button "Save" at bounding box center [1052, 131] width 54 height 33
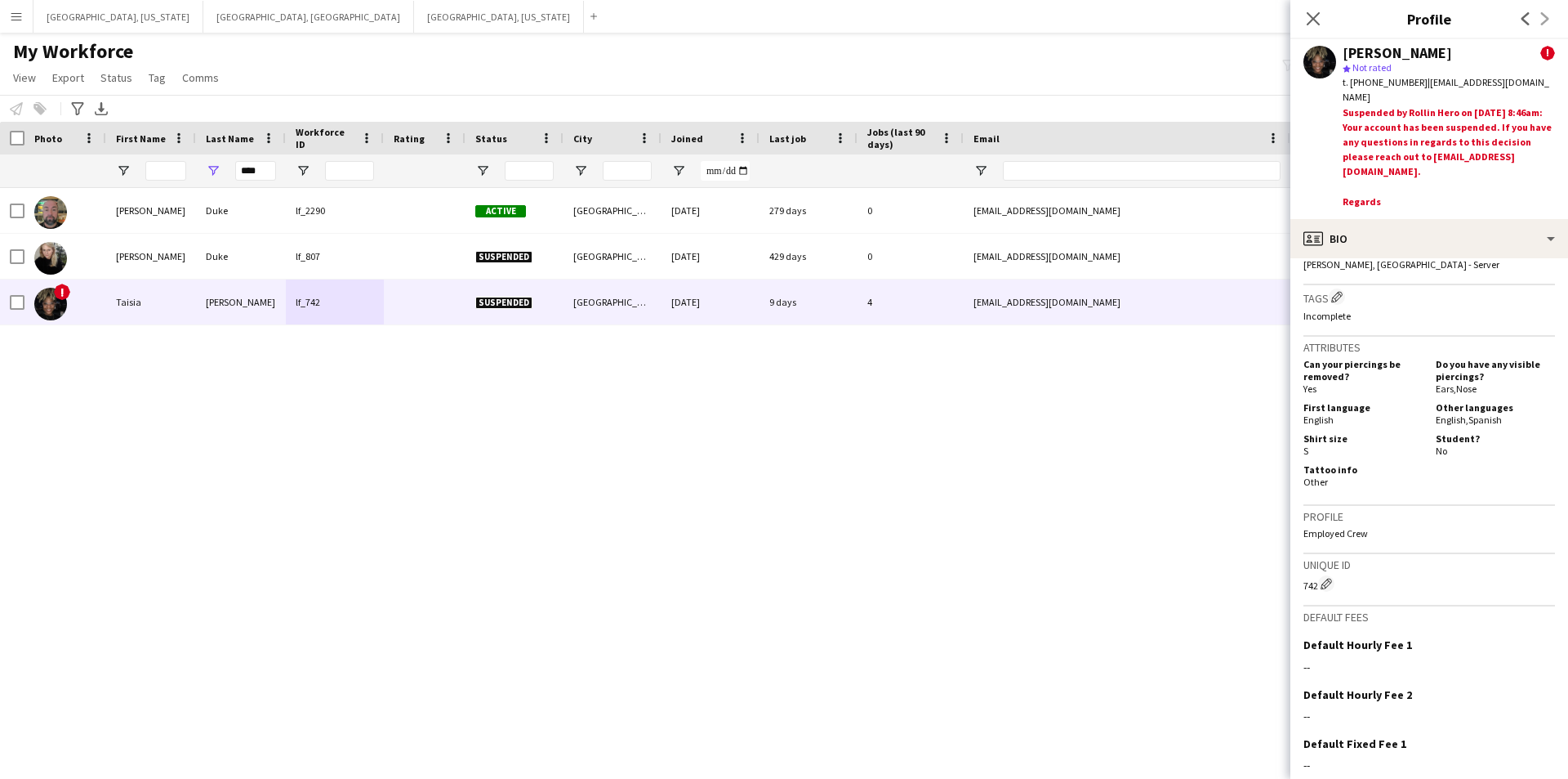
click at [1311, 584] on div "742 Edit crew unique ID" at bounding box center [1429, 584] width 252 height 16
copy div "742"
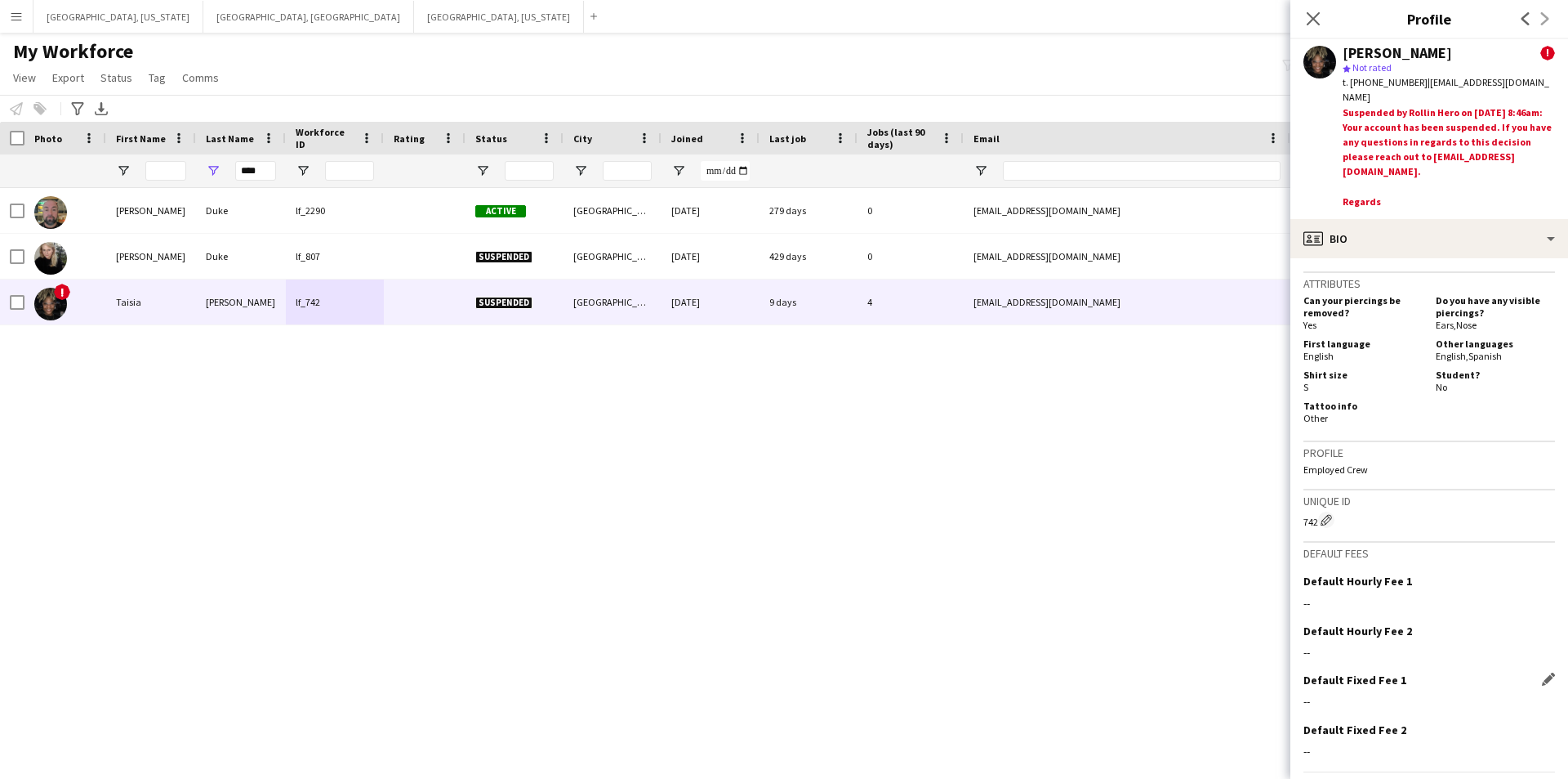
scroll to position [849, 0]
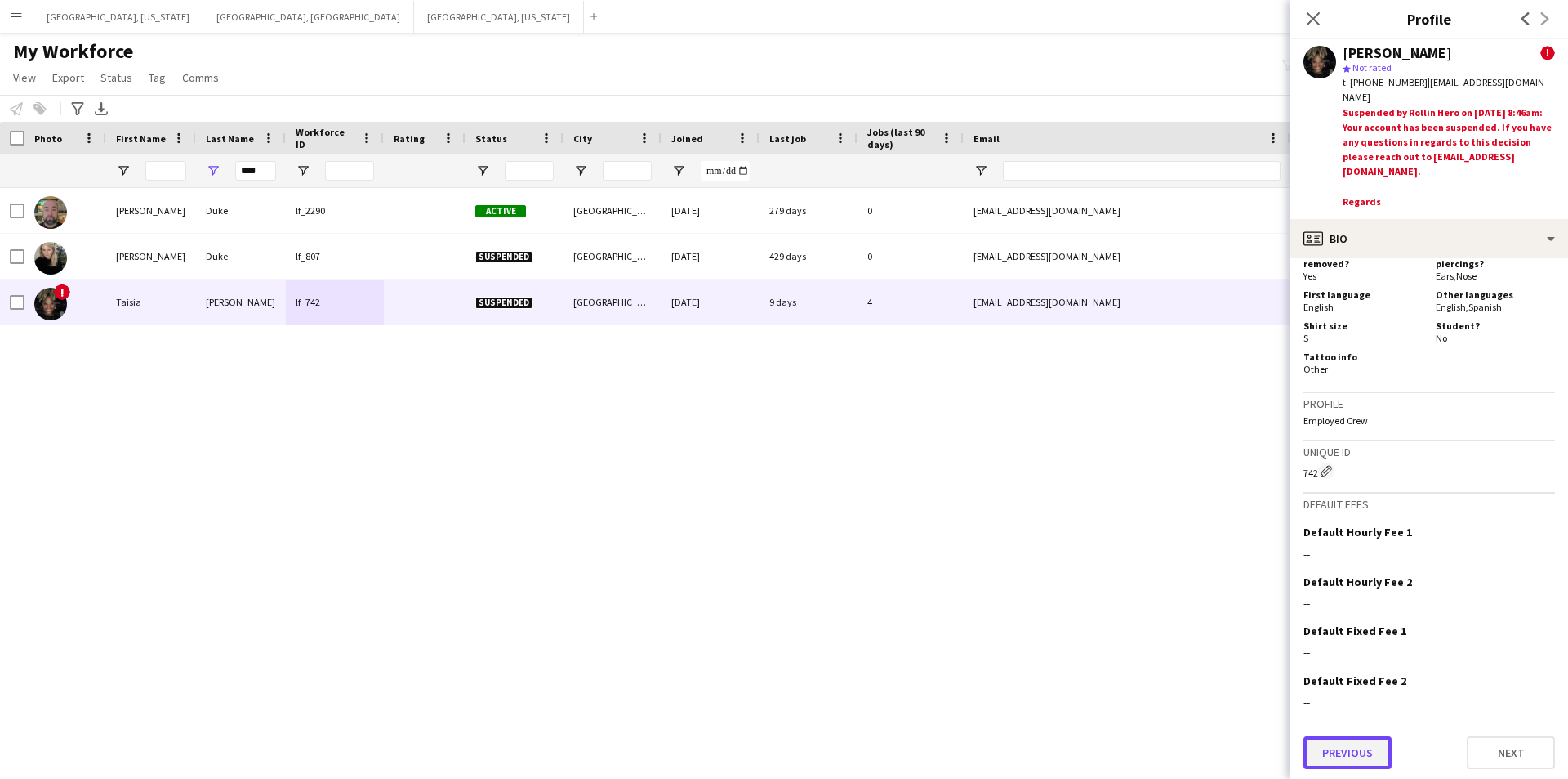
click at [1345, 744] on button "Previous" at bounding box center [1347, 752] width 89 height 33
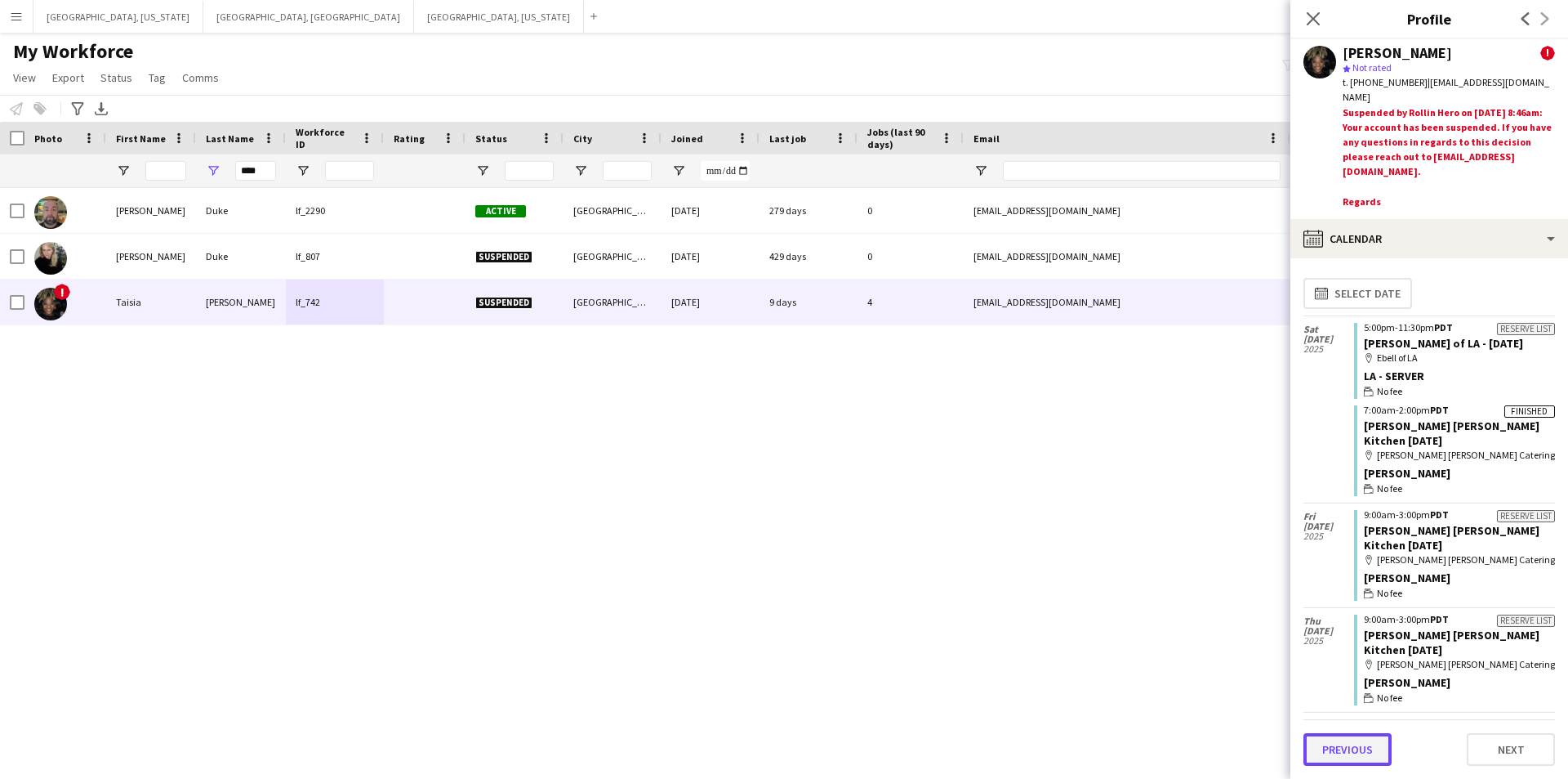
click at [1346, 742] on button "Previous" at bounding box center [1347, 749] width 89 height 33
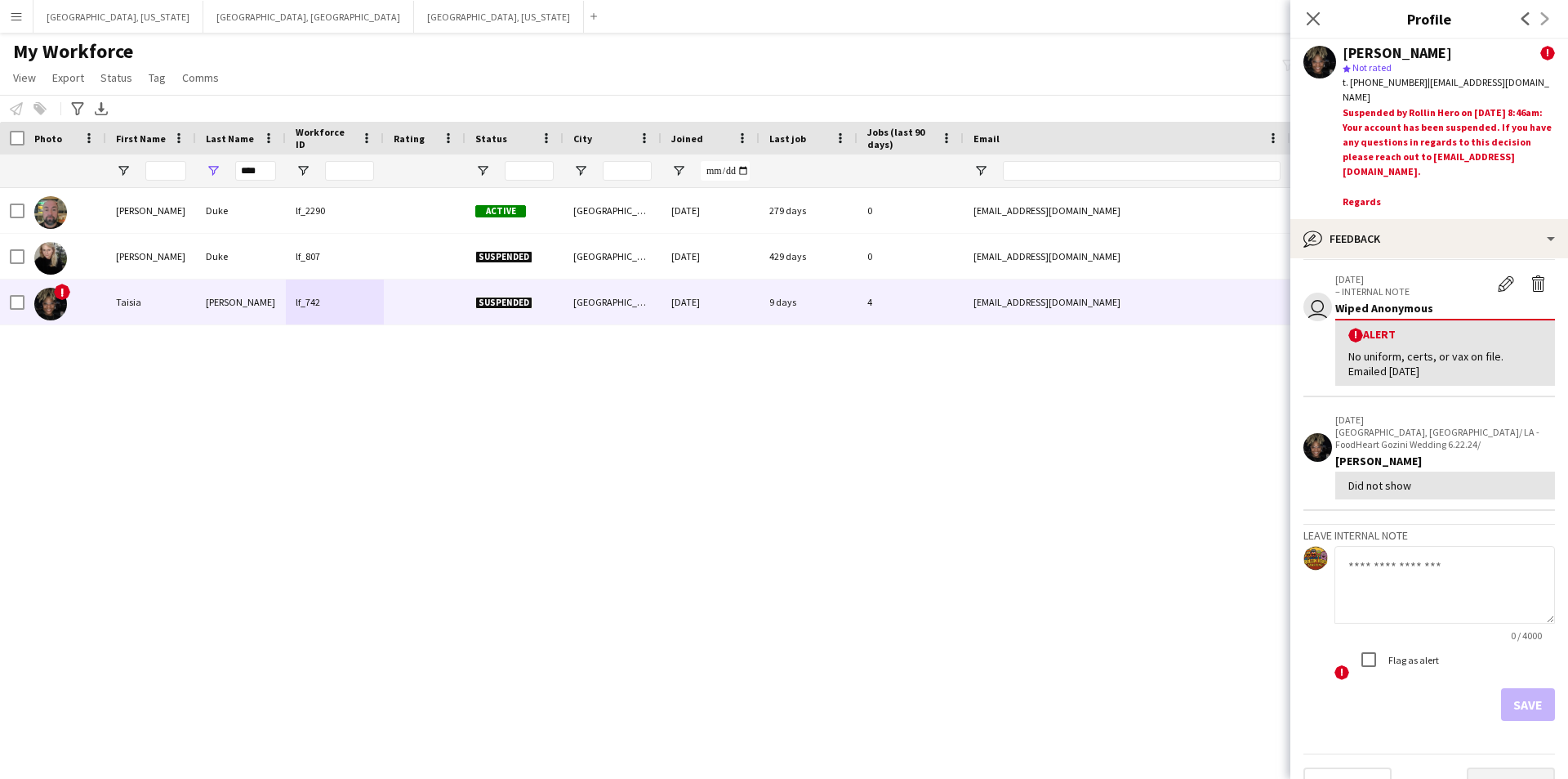
scroll to position [91, 0]
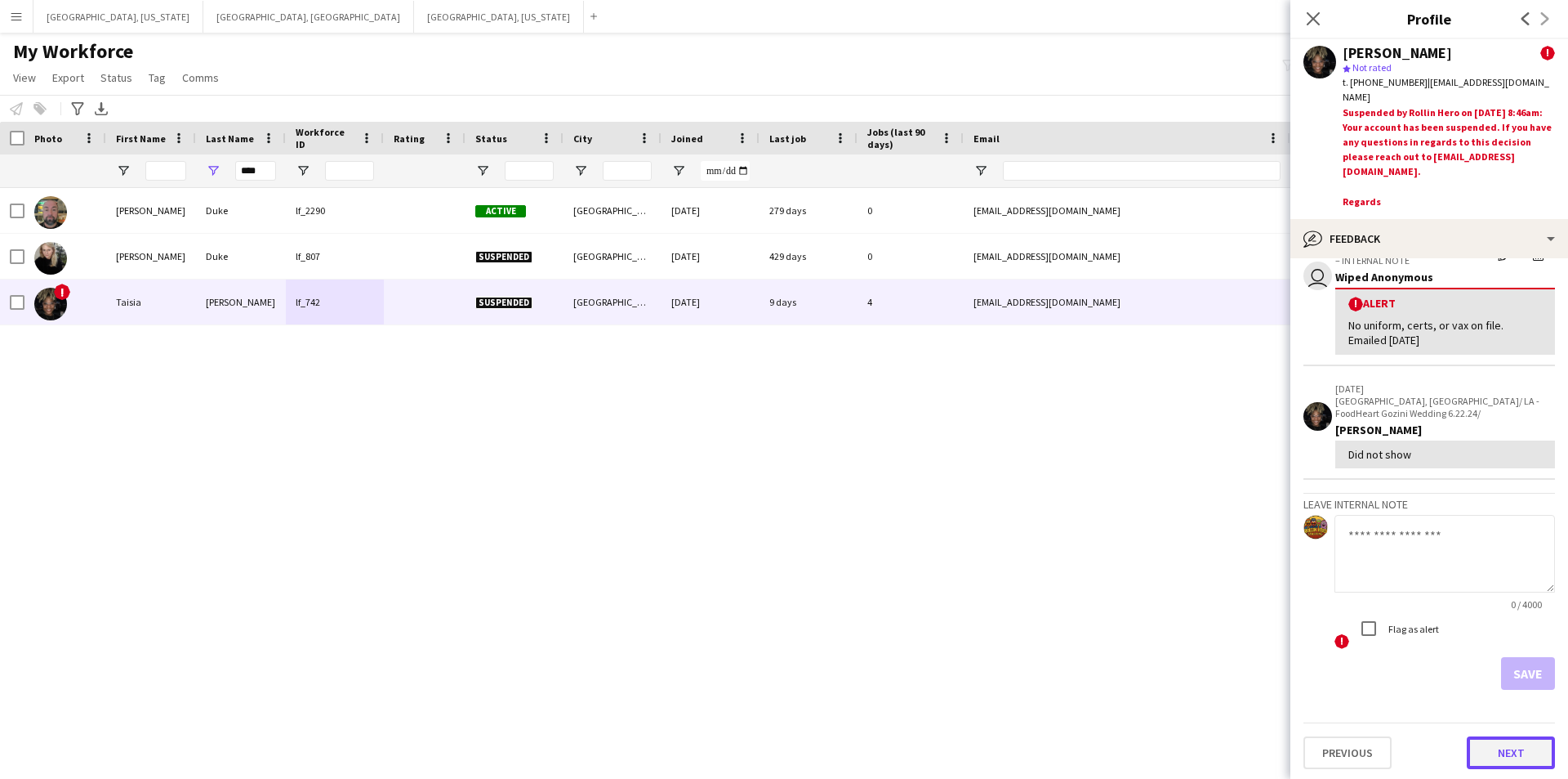
click at [1484, 744] on button "Next" at bounding box center [1510, 752] width 89 height 33
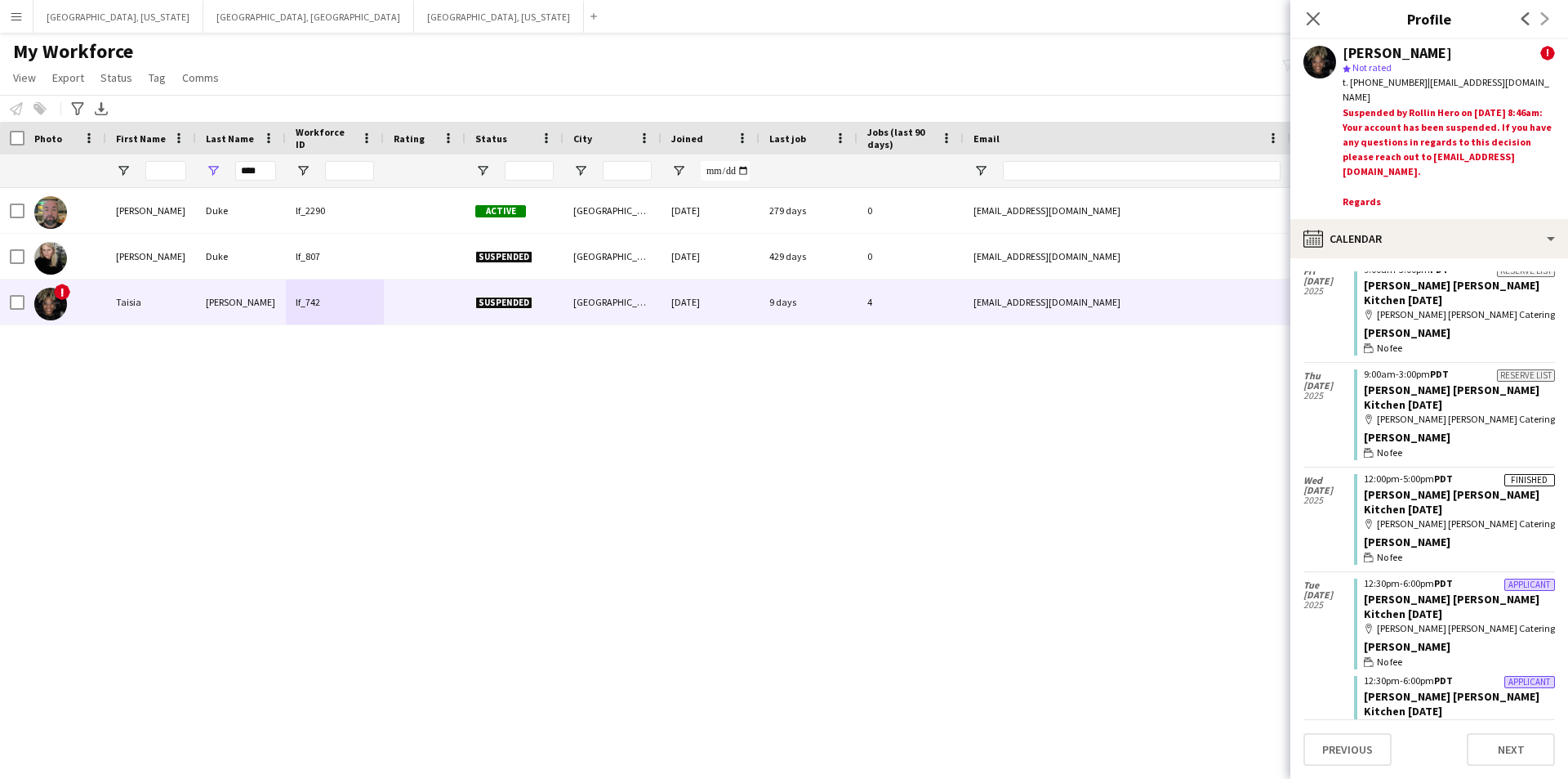
scroll to position [0, 0]
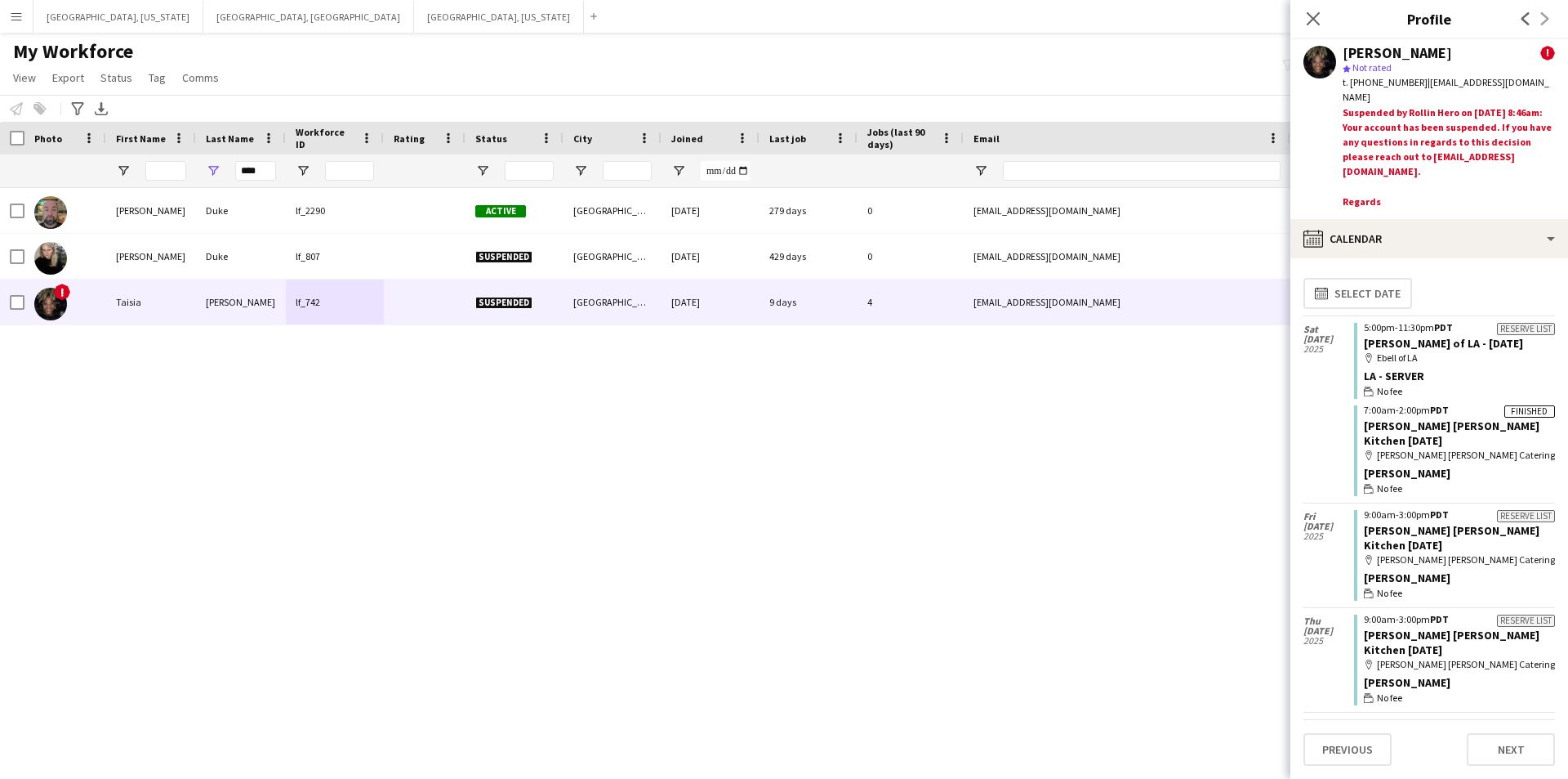
drag, startPoint x: 1317, startPoint y: 18, endPoint x: 1300, endPoint y: 17, distance: 17.0
click at [1316, 18] on icon "Close pop-in" at bounding box center [1313, 18] width 13 height 13
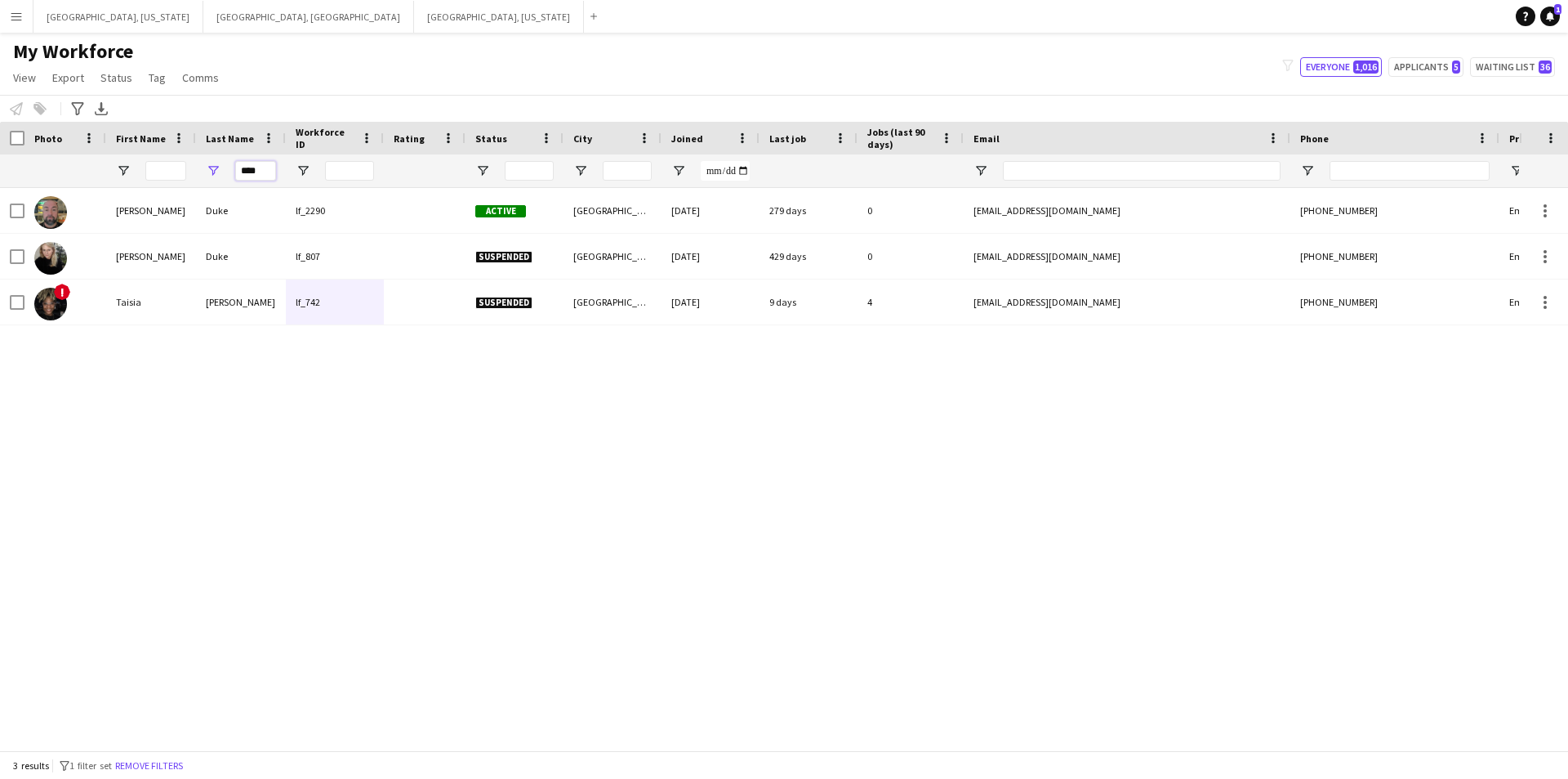
click at [248, 168] on input "****" at bounding box center [255, 171] width 41 height 20
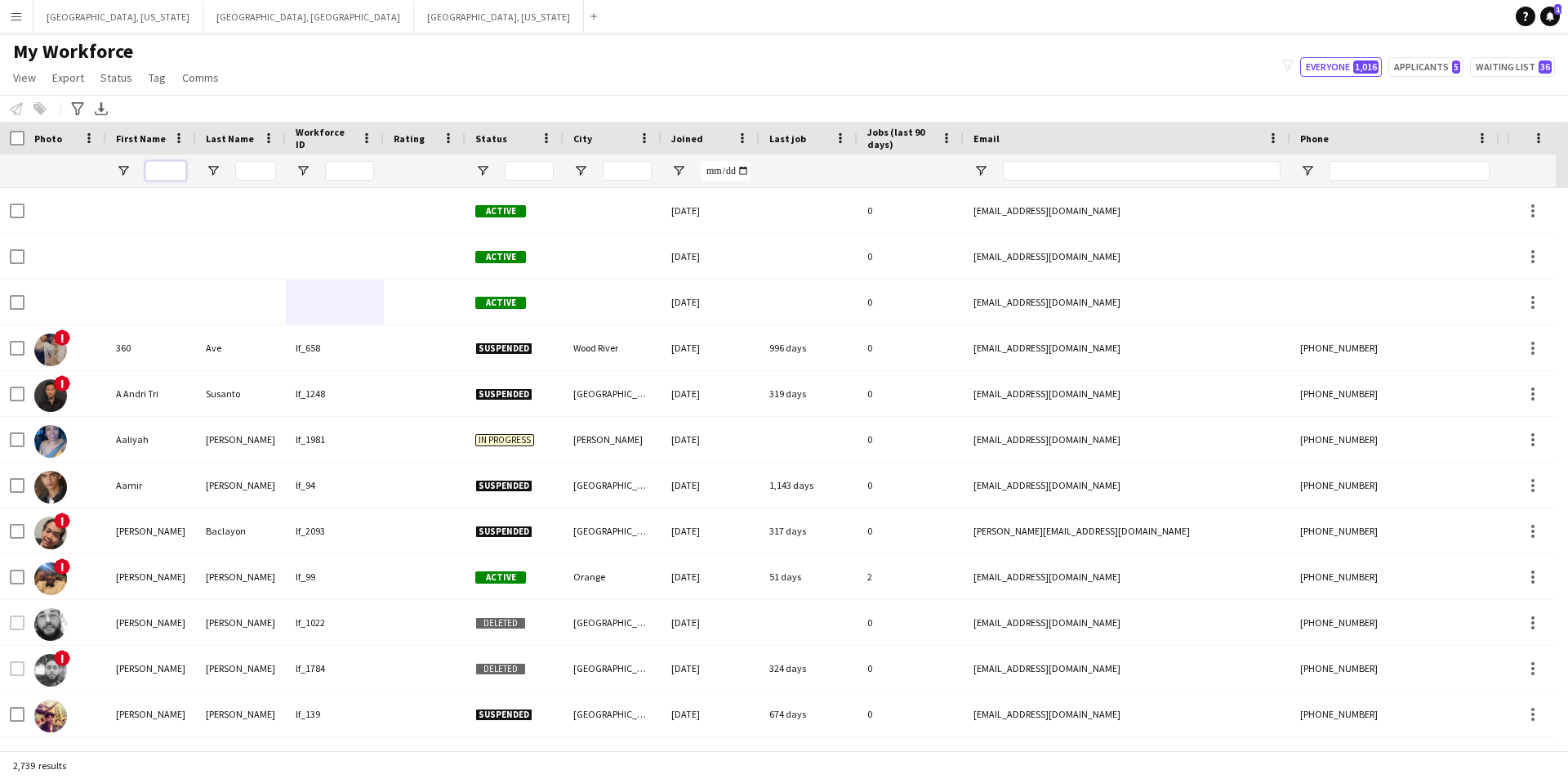
click at [173, 173] on input "First Name Filter Input" at bounding box center [165, 171] width 41 height 20
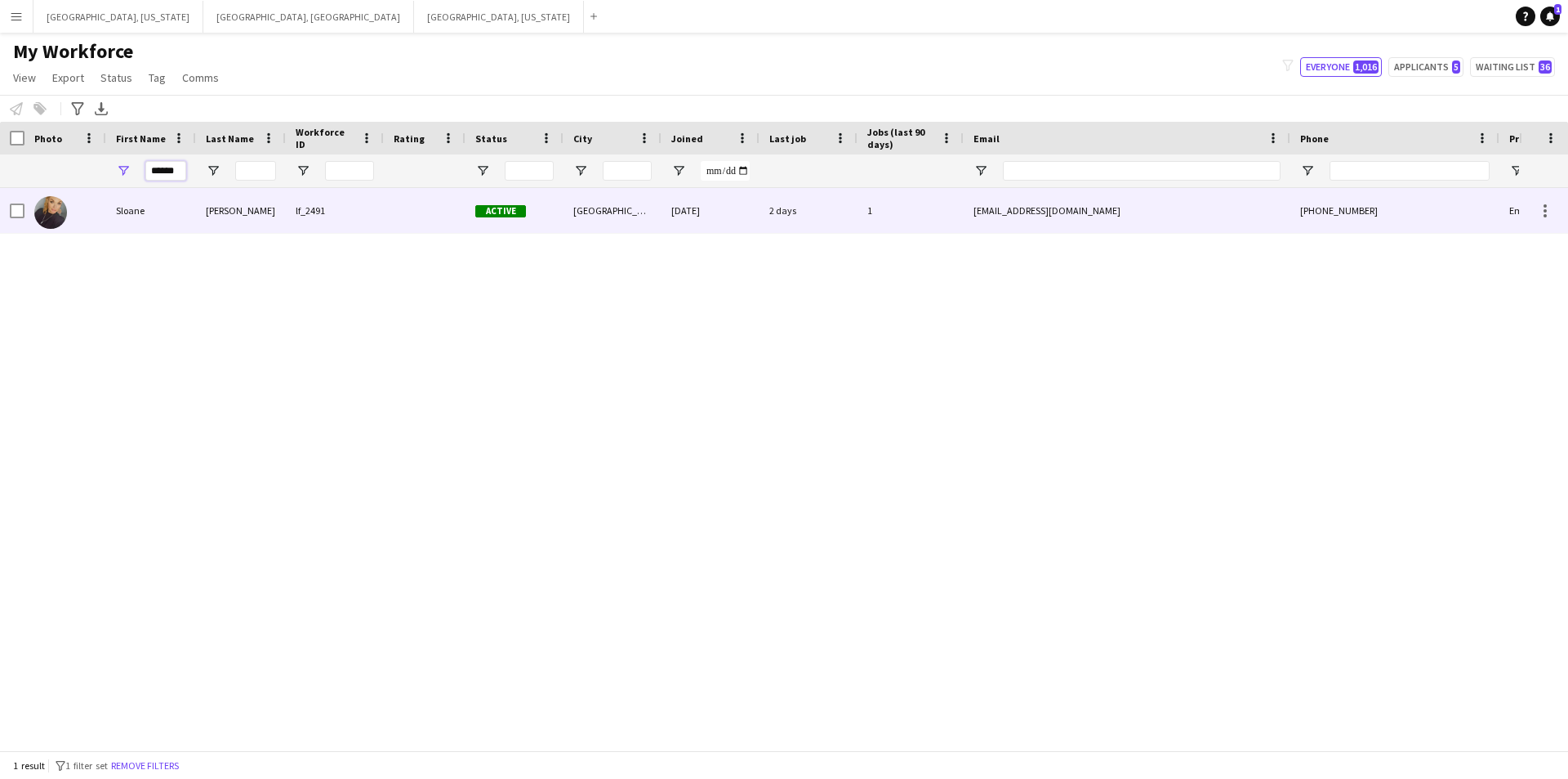
type input "******"
click at [207, 212] on div "[PERSON_NAME]" at bounding box center [241, 210] width 90 height 45
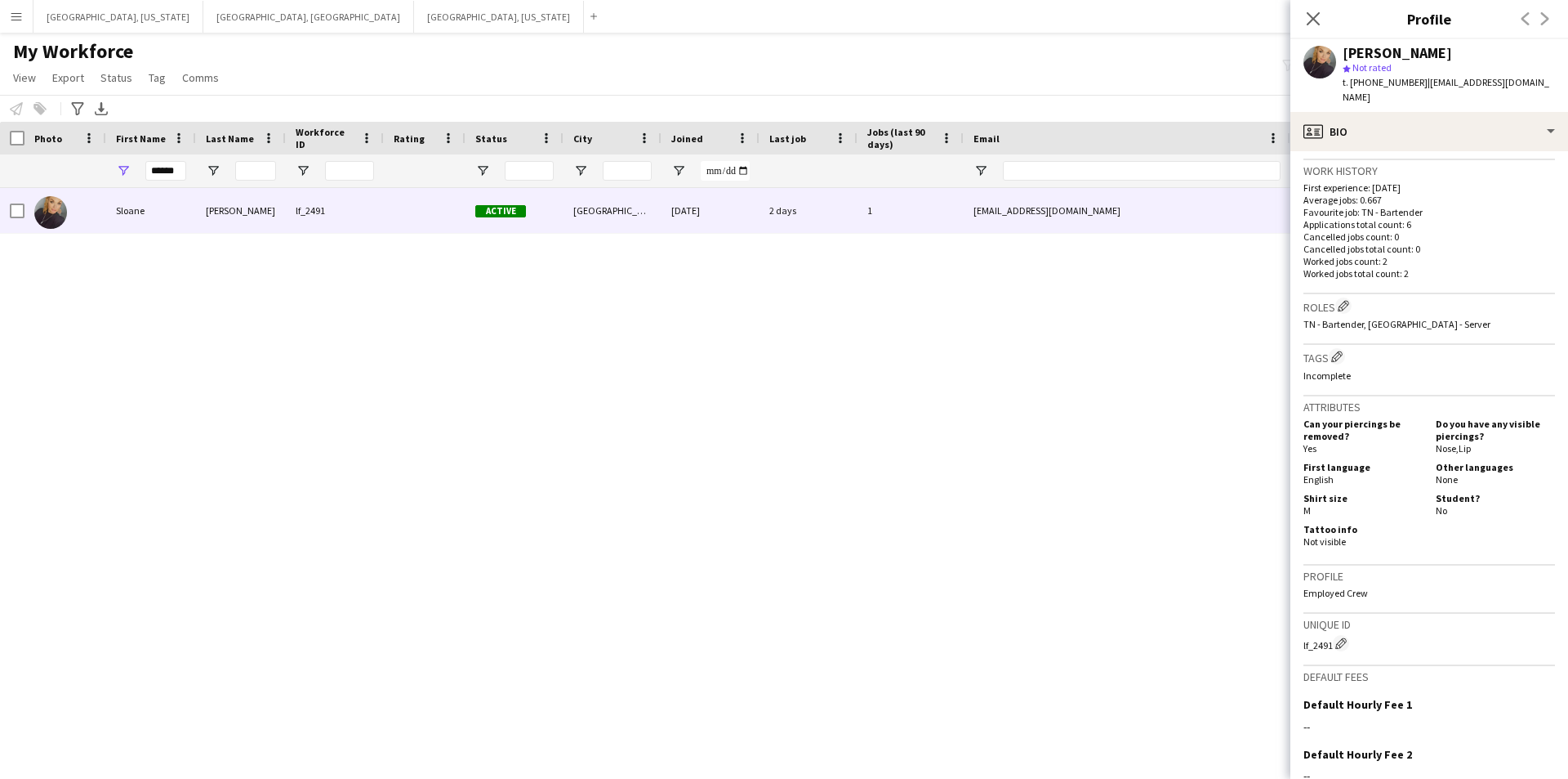
scroll to position [408, 0]
click at [1325, 634] on div "lf_2491 Edit crew unique ID" at bounding box center [1429, 642] width 252 height 16
click at [1303, 16] on app-icon "Close pop-in" at bounding box center [1314, 19] width 24 height 24
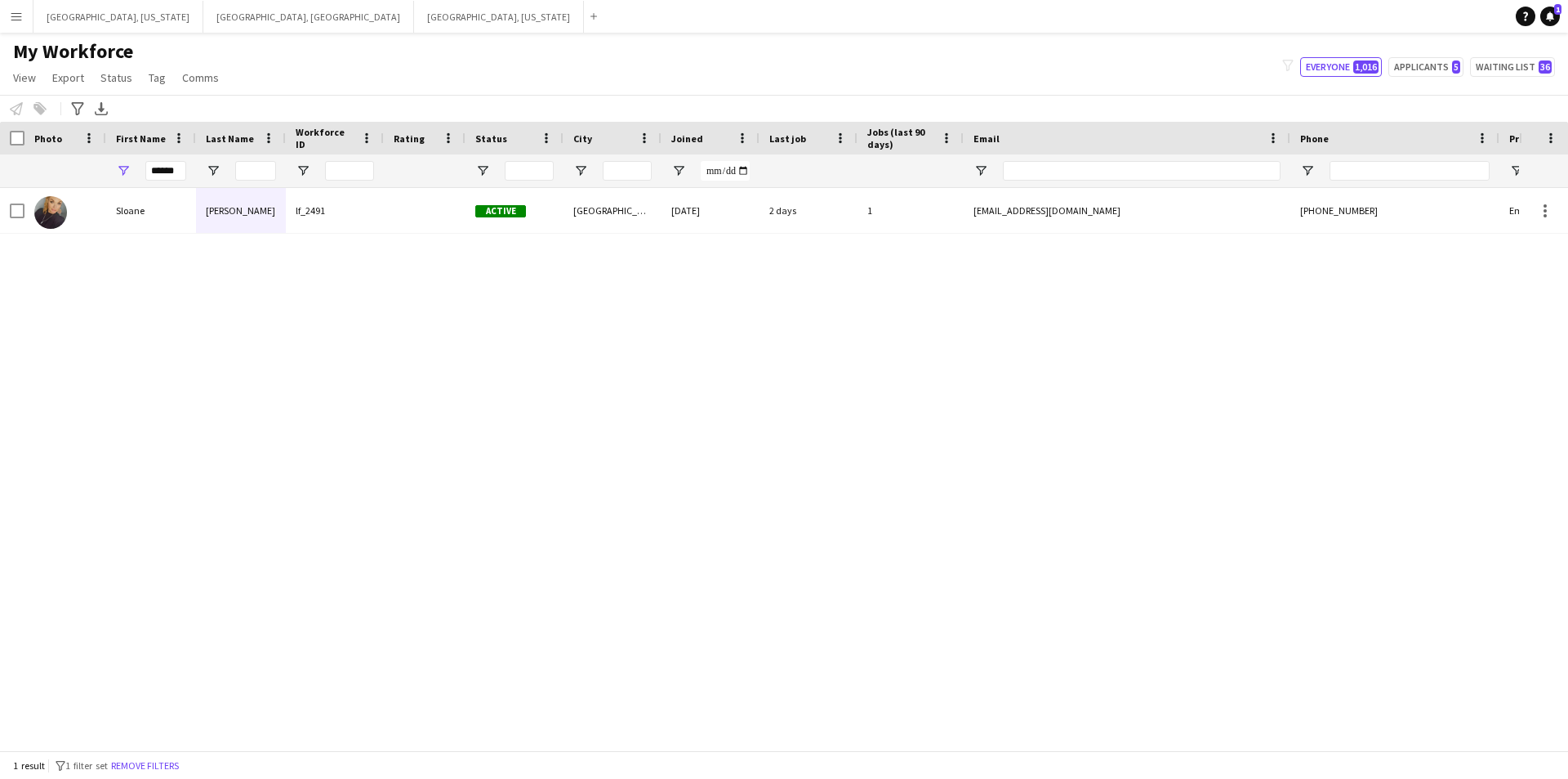
click at [0, 13] on button "Menu" at bounding box center [16, 16] width 33 height 33
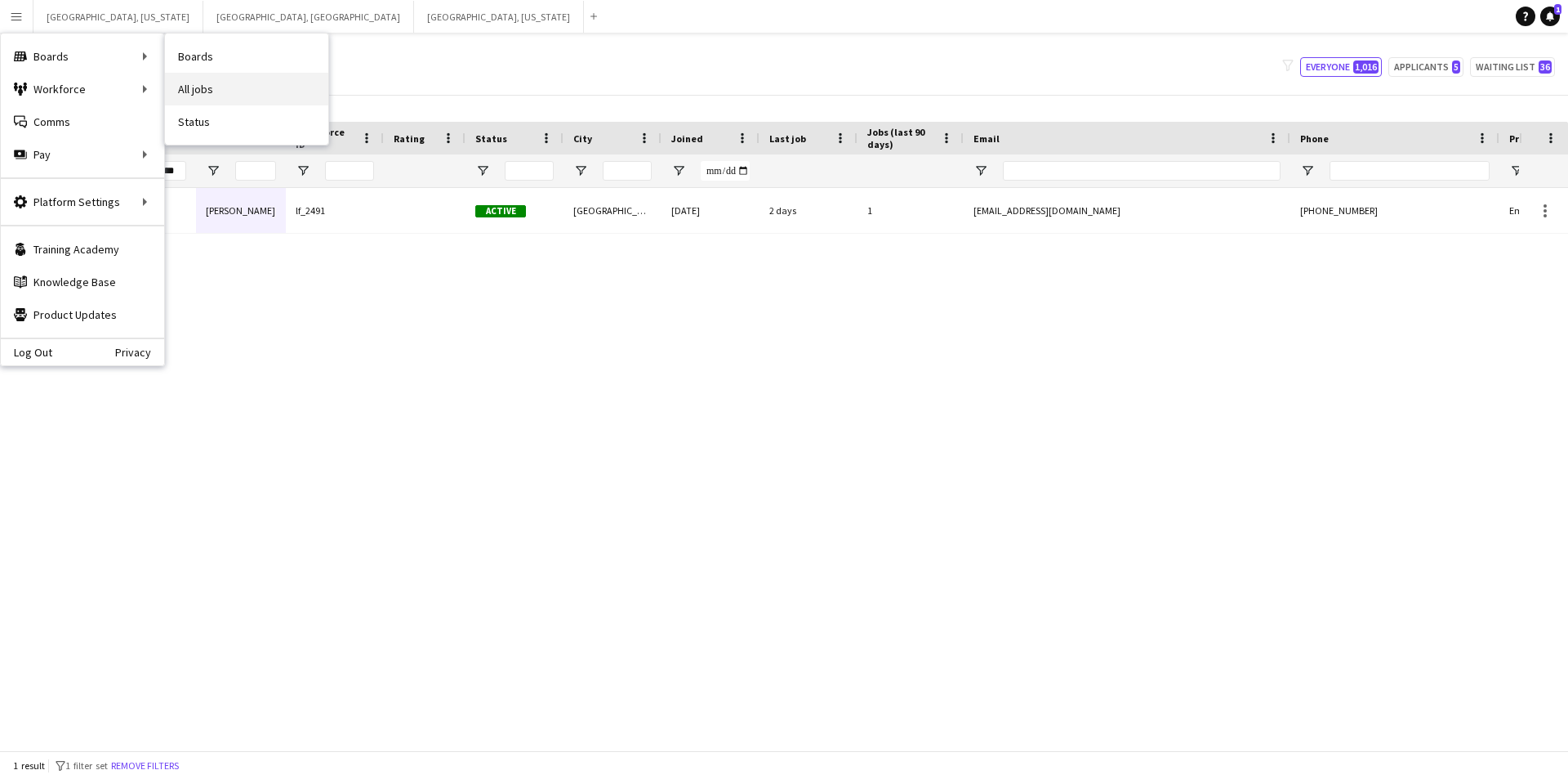
click at [198, 80] on link "All jobs" at bounding box center [247, 89] width 163 height 33
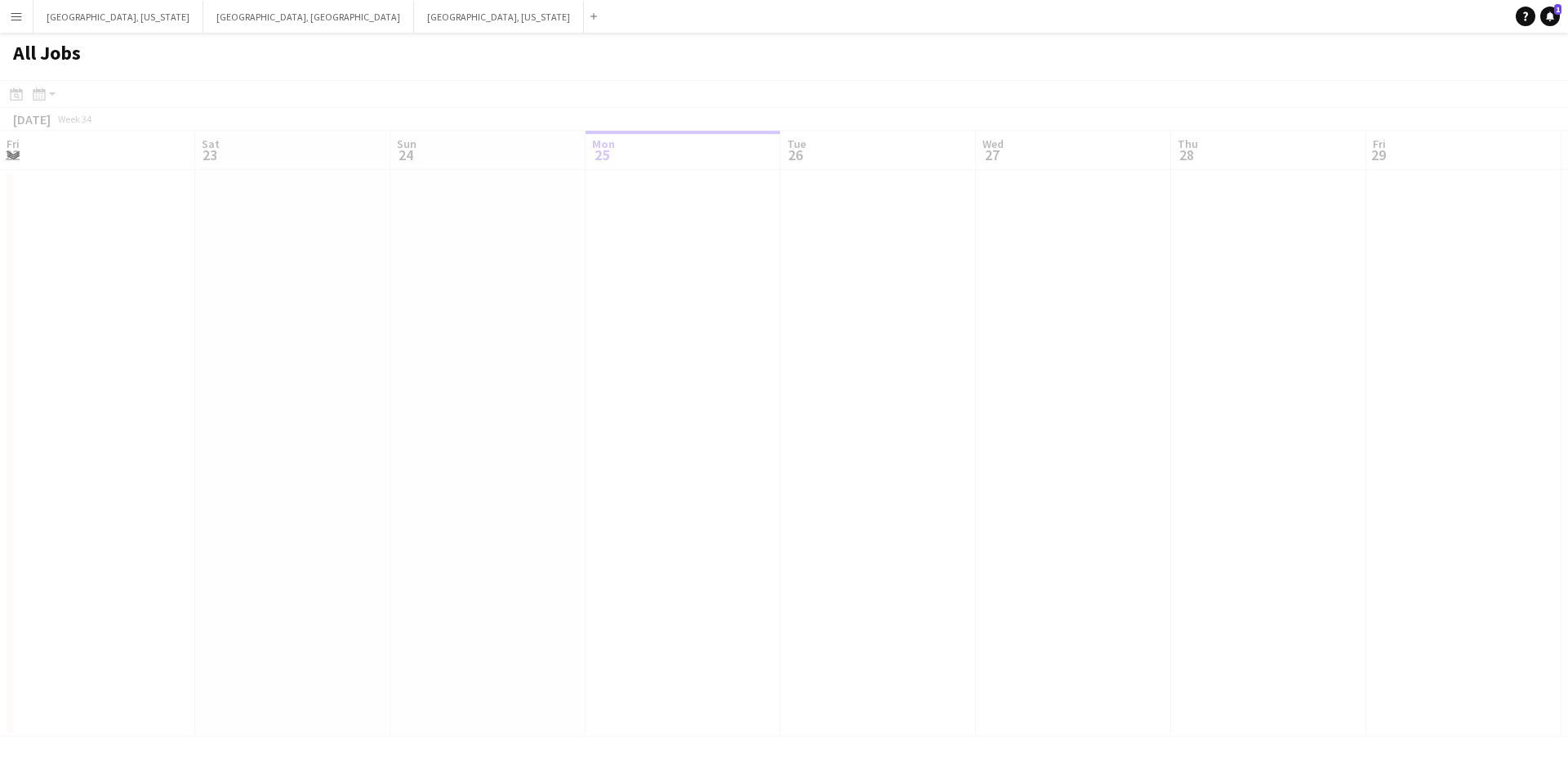
scroll to position [0, 390]
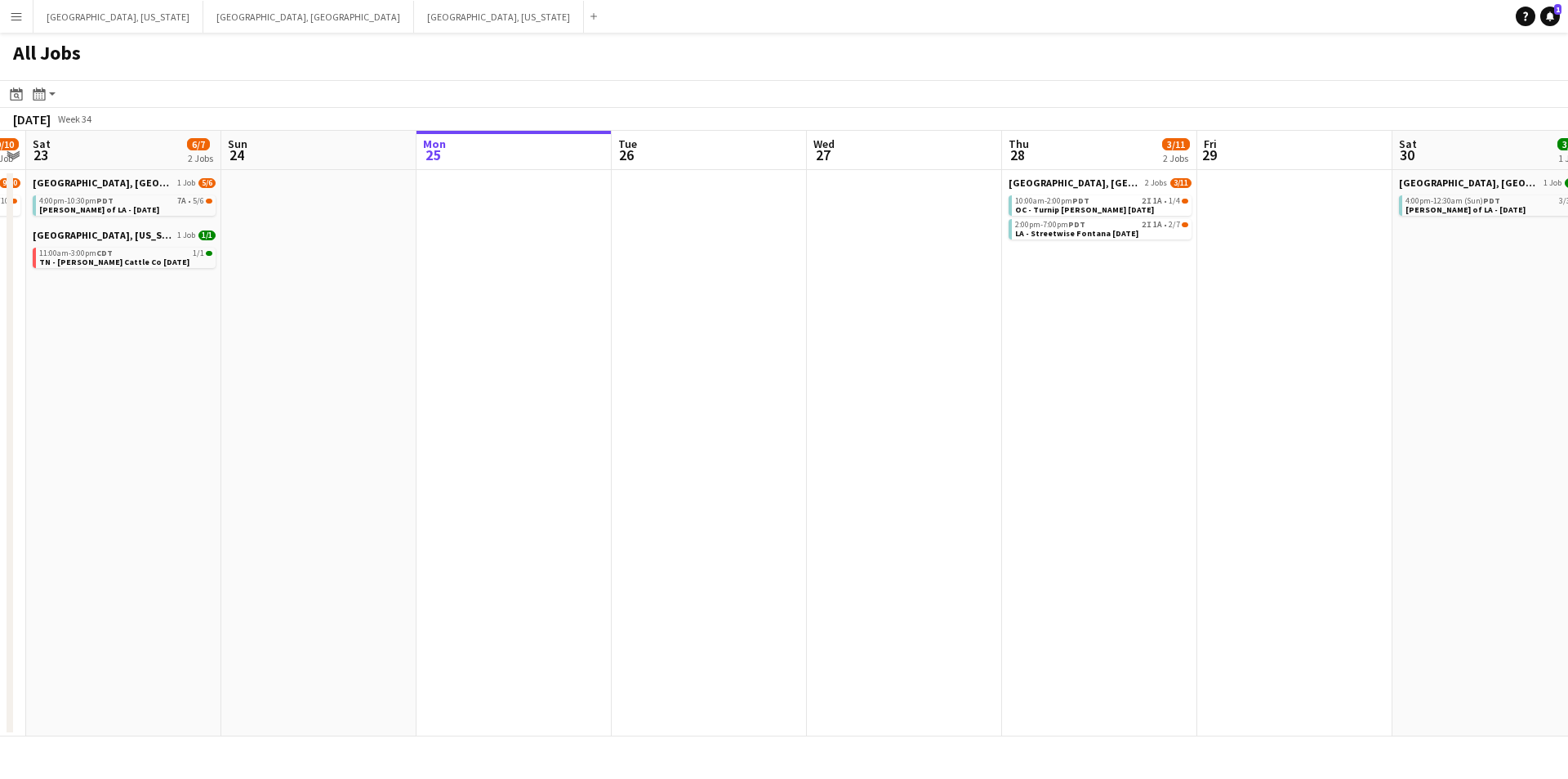
drag, startPoint x: 365, startPoint y: 417, endPoint x: 586, endPoint y: 418, distance: 221.0
click at [586, 418] on app-calendar-viewport "Thu 21 13/13 2 Jobs Fri 22 9/10 1 Job Sat 23 6/7 2 Jobs Sun 24 Mon 25 Tue 26 We…" at bounding box center [784, 433] width 1568 height 606
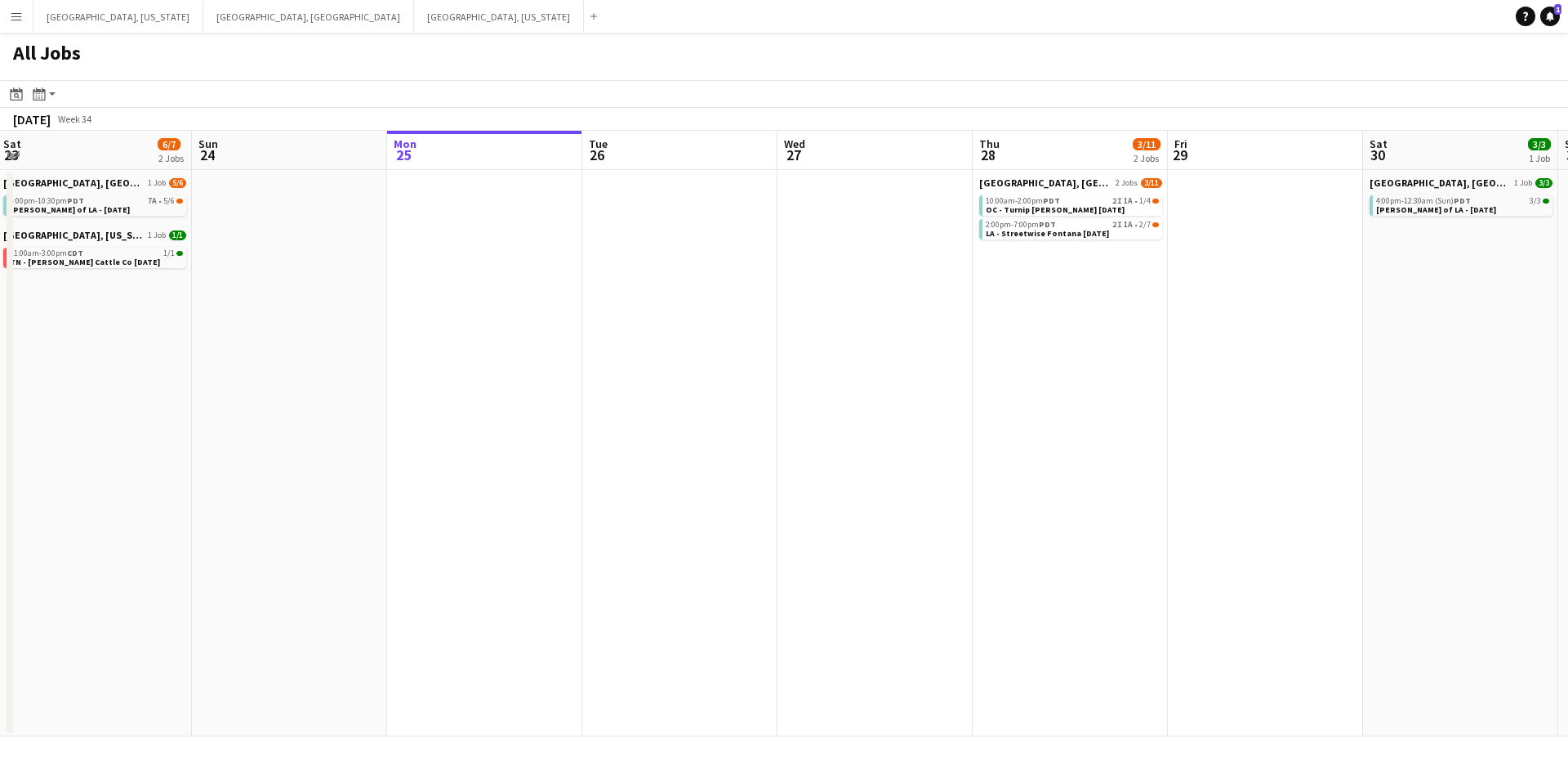
drag, startPoint x: 428, startPoint y: 436, endPoint x: 786, endPoint y: 428, distance: 358.1
click at [786, 428] on app-calendar-viewport "Thu 21 13/13 2 Jobs Fri 22 9/10 1 Job Sat 23 6/7 2 Jobs Sun 24 Mon 25 Tue 26 We…" at bounding box center [784, 433] width 1568 height 606
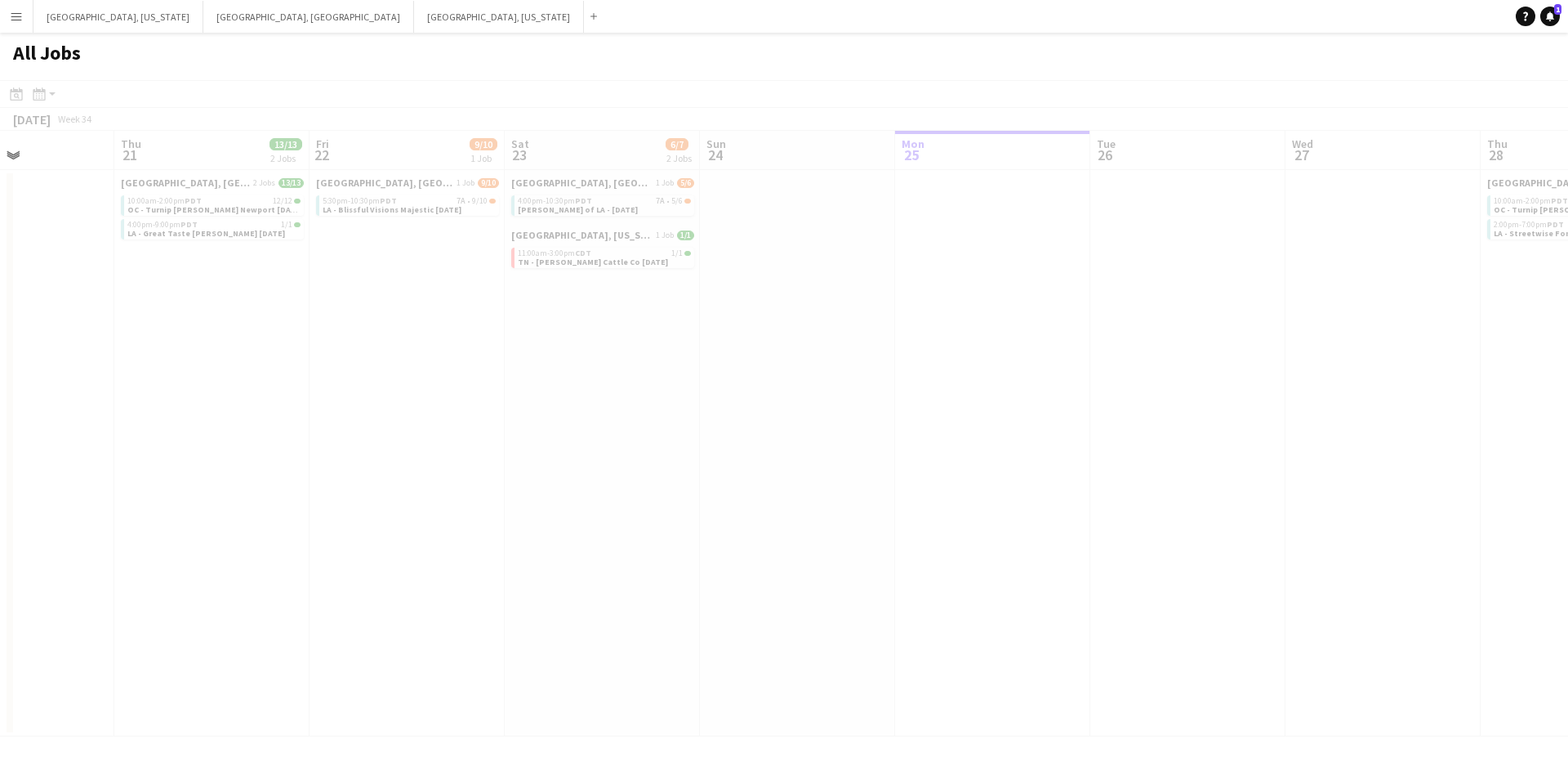
drag, startPoint x: 379, startPoint y: 465, endPoint x: 470, endPoint y: 456, distance: 91.4
click at [515, 455] on app-all-jobs "All Jobs Date picker [DATE] [DATE] [DATE] M [DATE] T [DATE] W [DATE] T [DATE] F…" at bounding box center [784, 385] width 1568 height 703
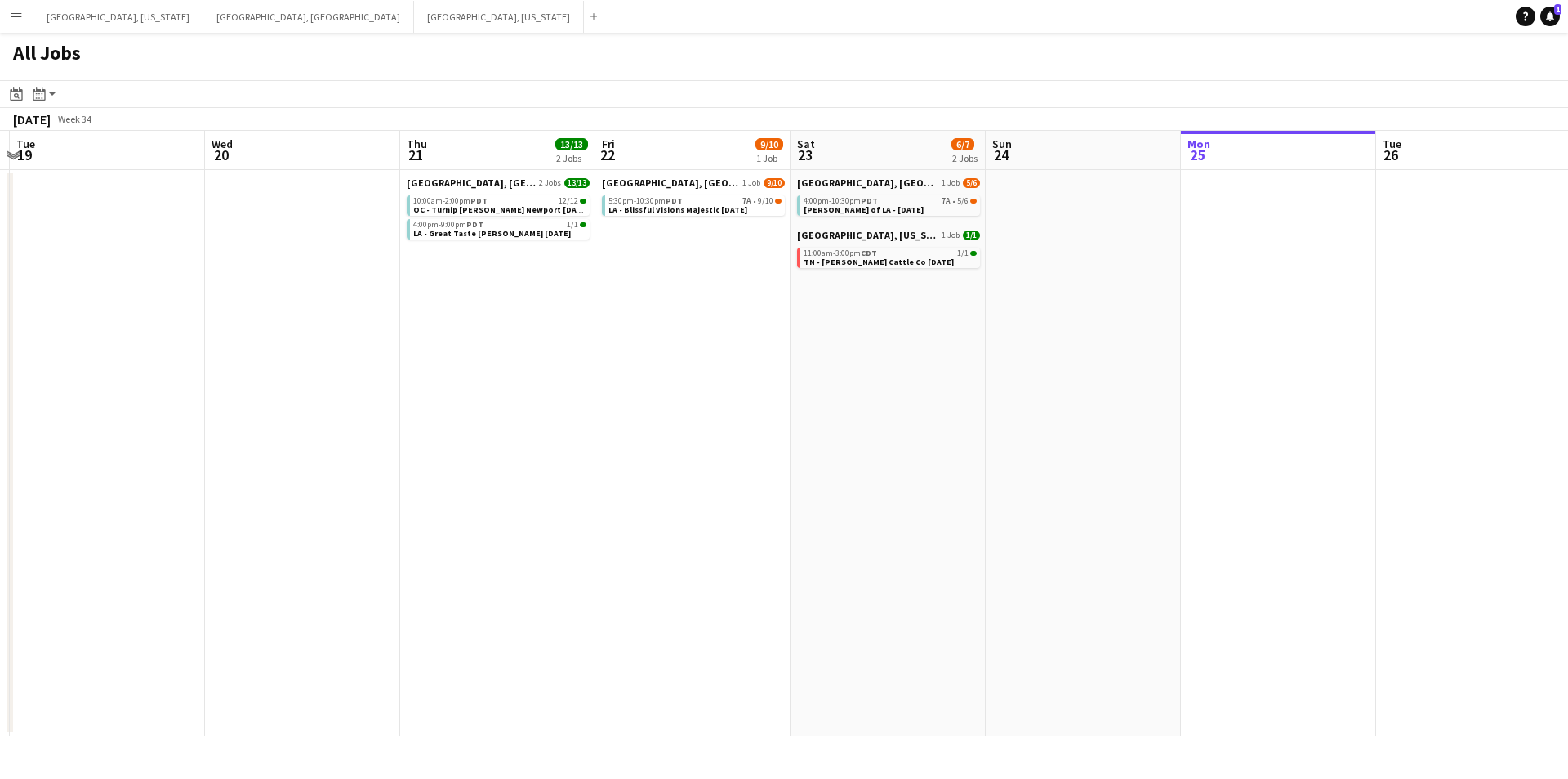
drag, startPoint x: 362, startPoint y: 452, endPoint x: 644, endPoint y: 450, distance: 282.0
click at [648, 451] on app-calendar-viewport "Sun 17 Mon 18 Tue 19 Wed 20 Thu 21 13/13 2 Jobs Fri 22 9/10 1 Job Sat 23 6/7 2 …" at bounding box center [784, 433] width 1568 height 606
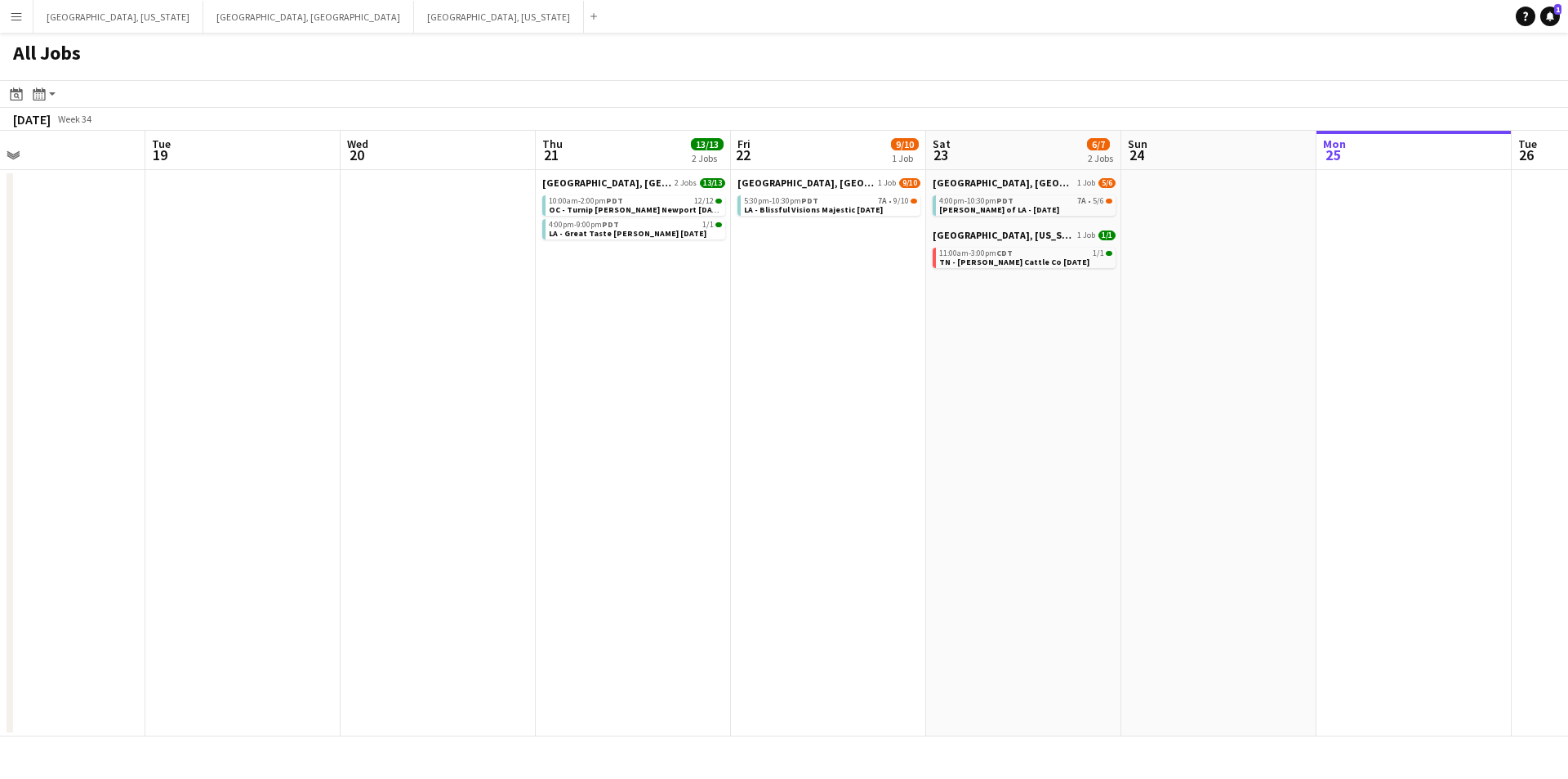
drag, startPoint x: 450, startPoint y: 447, endPoint x: 757, endPoint y: 441, distance: 307.1
click at [757, 441] on app-calendar-viewport "Sat 16 20/20 6 Jobs Sun 17 Mon 18 Tue 19 Wed 20 Thu 21 13/13 2 Jobs Fri 22 9/10…" at bounding box center [784, 433] width 1568 height 606
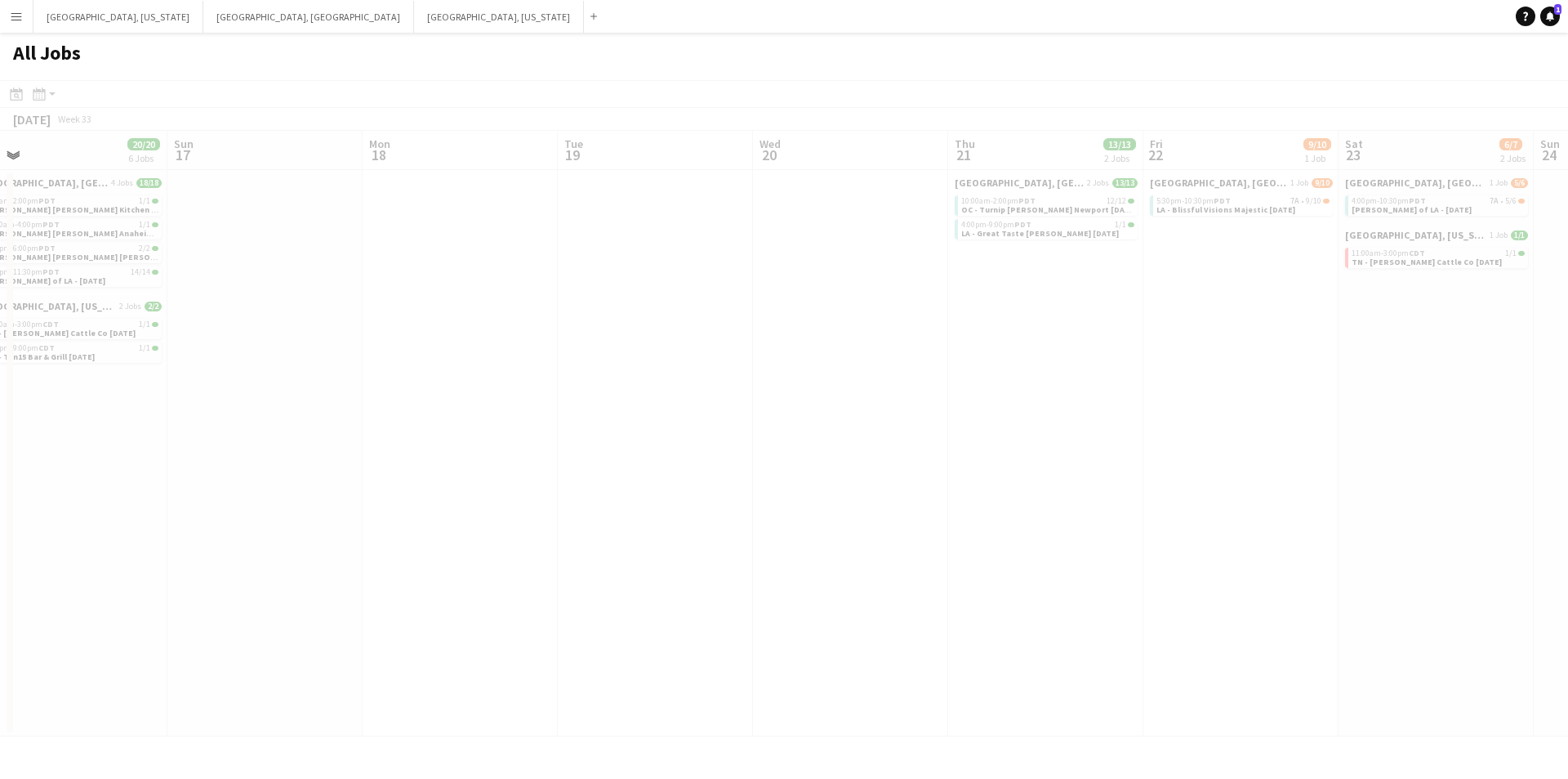
drag, startPoint x: 635, startPoint y: 435, endPoint x: 807, endPoint y: 434, distance: 172.0
click at [807, 434] on app-all-jobs "All Jobs Date picker [DATE] [DATE] [DATE] M [DATE] T [DATE] W [DATE] T [DATE] F…" at bounding box center [784, 385] width 1568 height 703
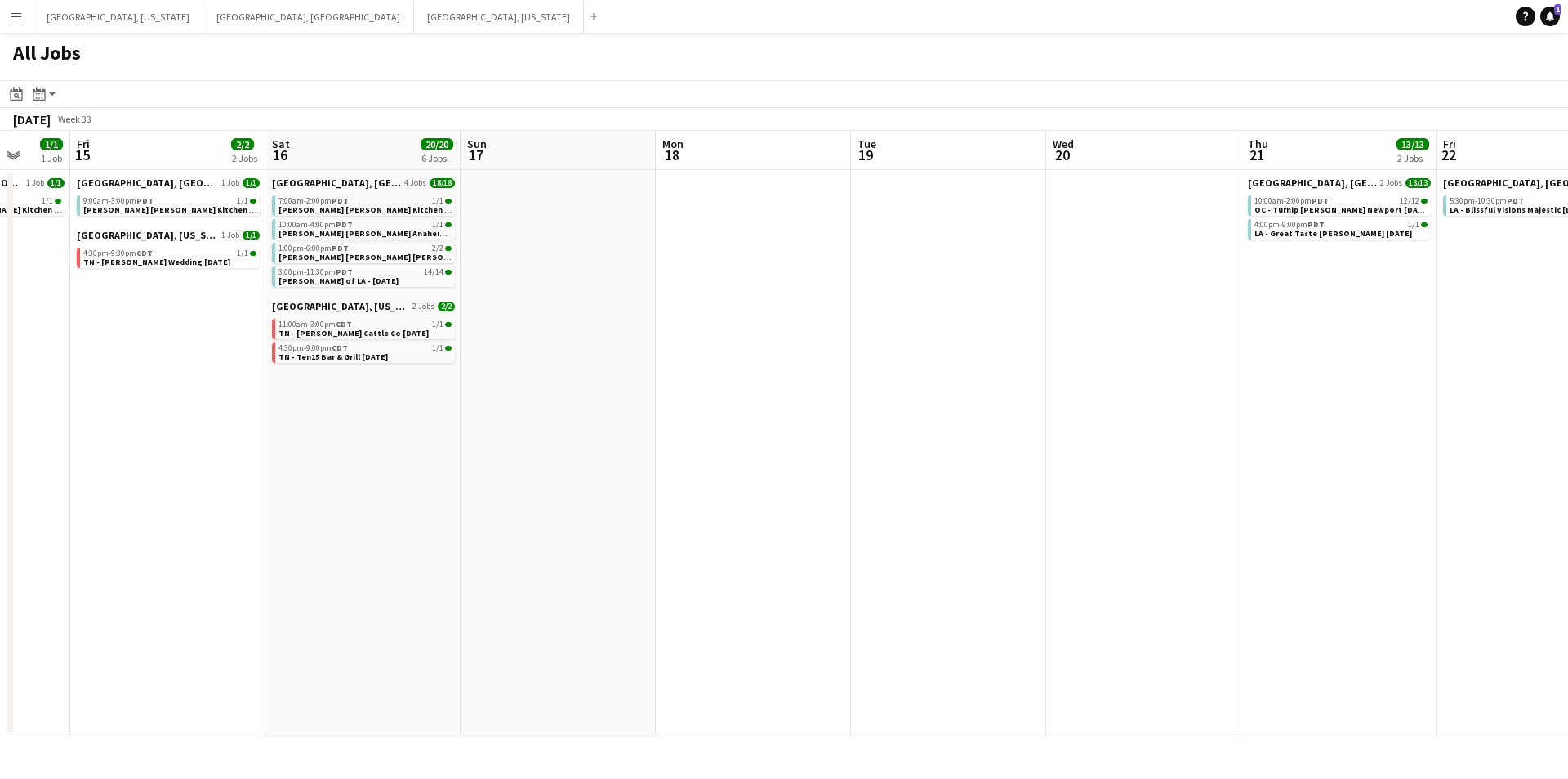
drag, startPoint x: 763, startPoint y: 433, endPoint x: 755, endPoint y: 434, distance: 8.1
click at [776, 433] on app-calendar-viewport "Tue 12 1/3 1 Job Wed 13 2/2 1 Job Thu 14 1/1 1 Job Fri 15 2/2 2 Jobs Sat 16 20/…" at bounding box center [784, 433] width 1568 height 606
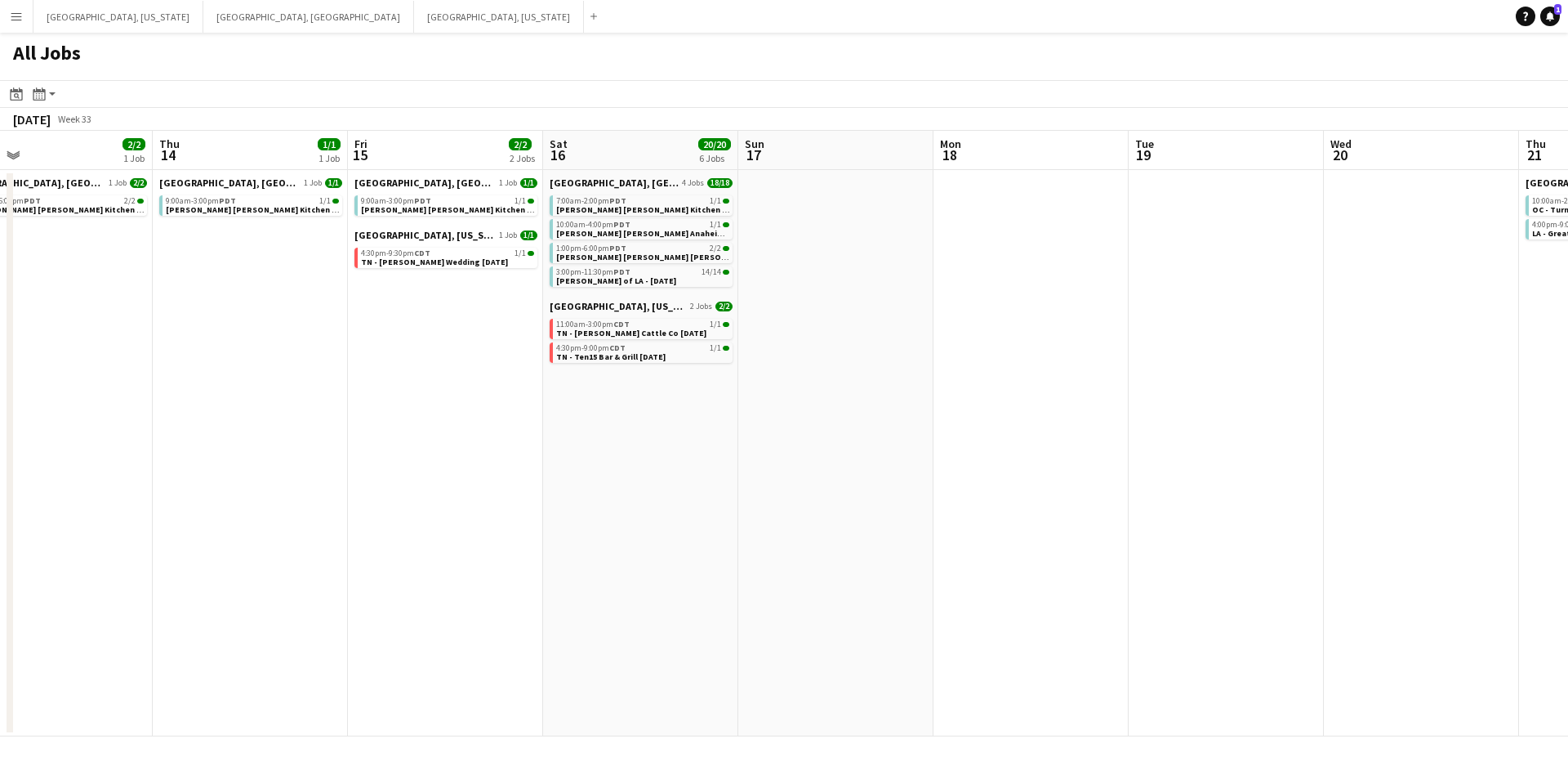
scroll to position [0, 408]
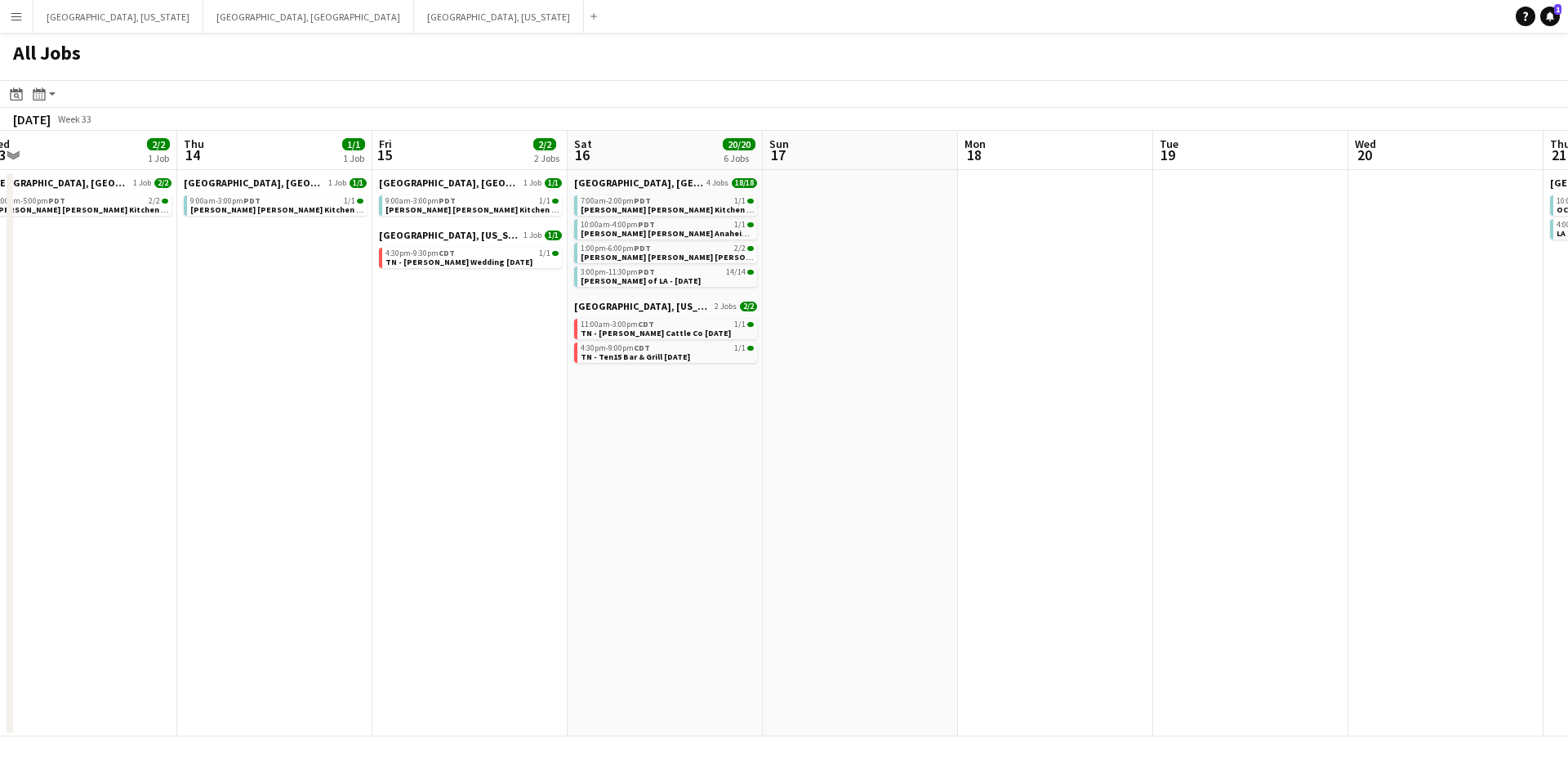
drag, startPoint x: 429, startPoint y: 448, endPoint x: 711, endPoint y: 429, distance: 282.6
click at [711, 429] on app-calendar-viewport "Mon 11 Tue 12 1/3 1 Job Wed 13 2/2 1 Job Thu 14 1/1 1 Job Fri 15 2/2 2 Jobs Sat…" at bounding box center [784, 433] width 1568 height 606
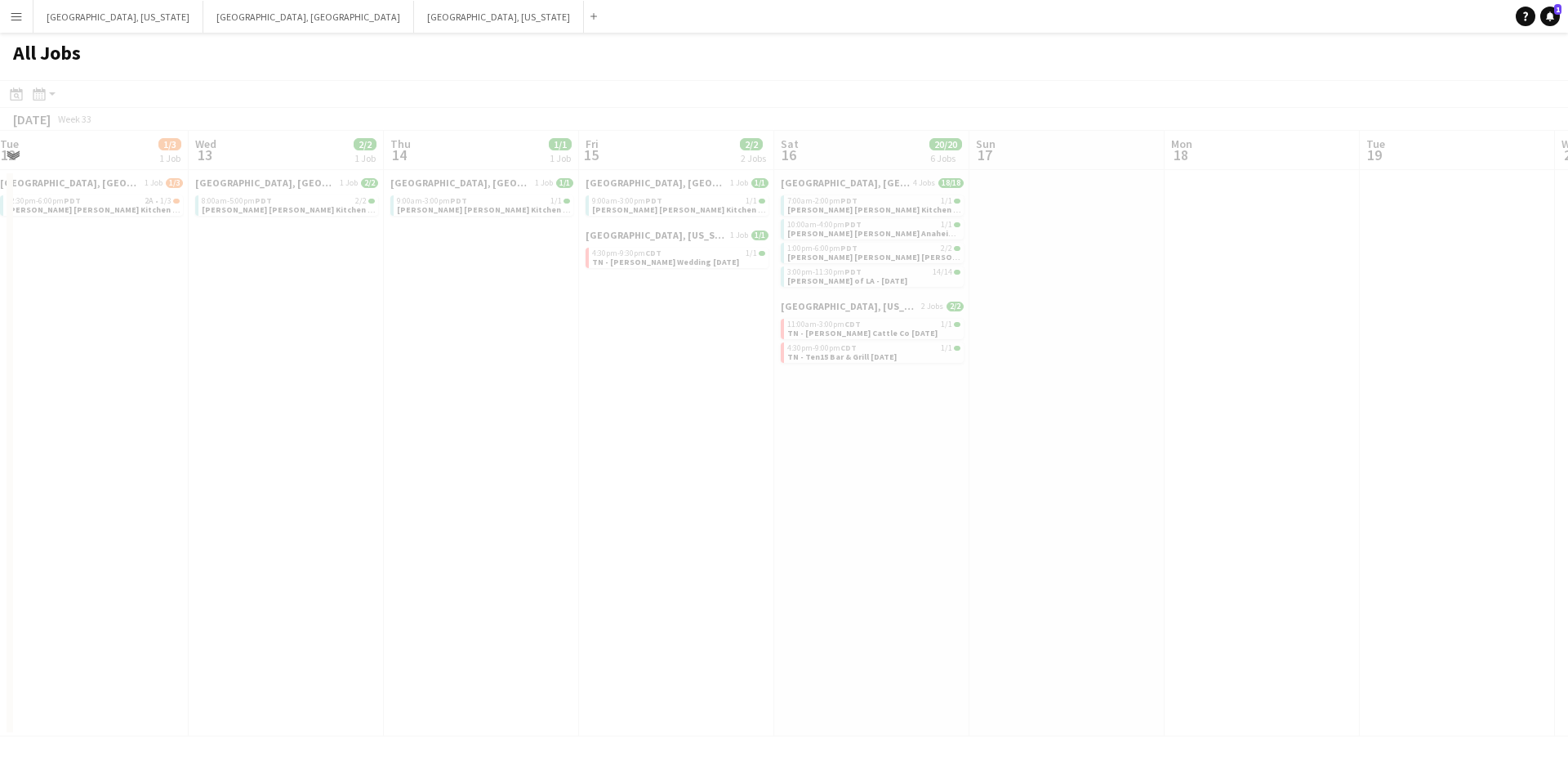
drag, startPoint x: 543, startPoint y: 435, endPoint x: 891, endPoint y: 423, distance: 348.2
click at [891, 423] on app-all-jobs "All Jobs Date picker [DATE] [DATE] [DATE] M [DATE] T [DATE] W [DATE] T [DATE] F…" at bounding box center [784, 385] width 1568 height 703
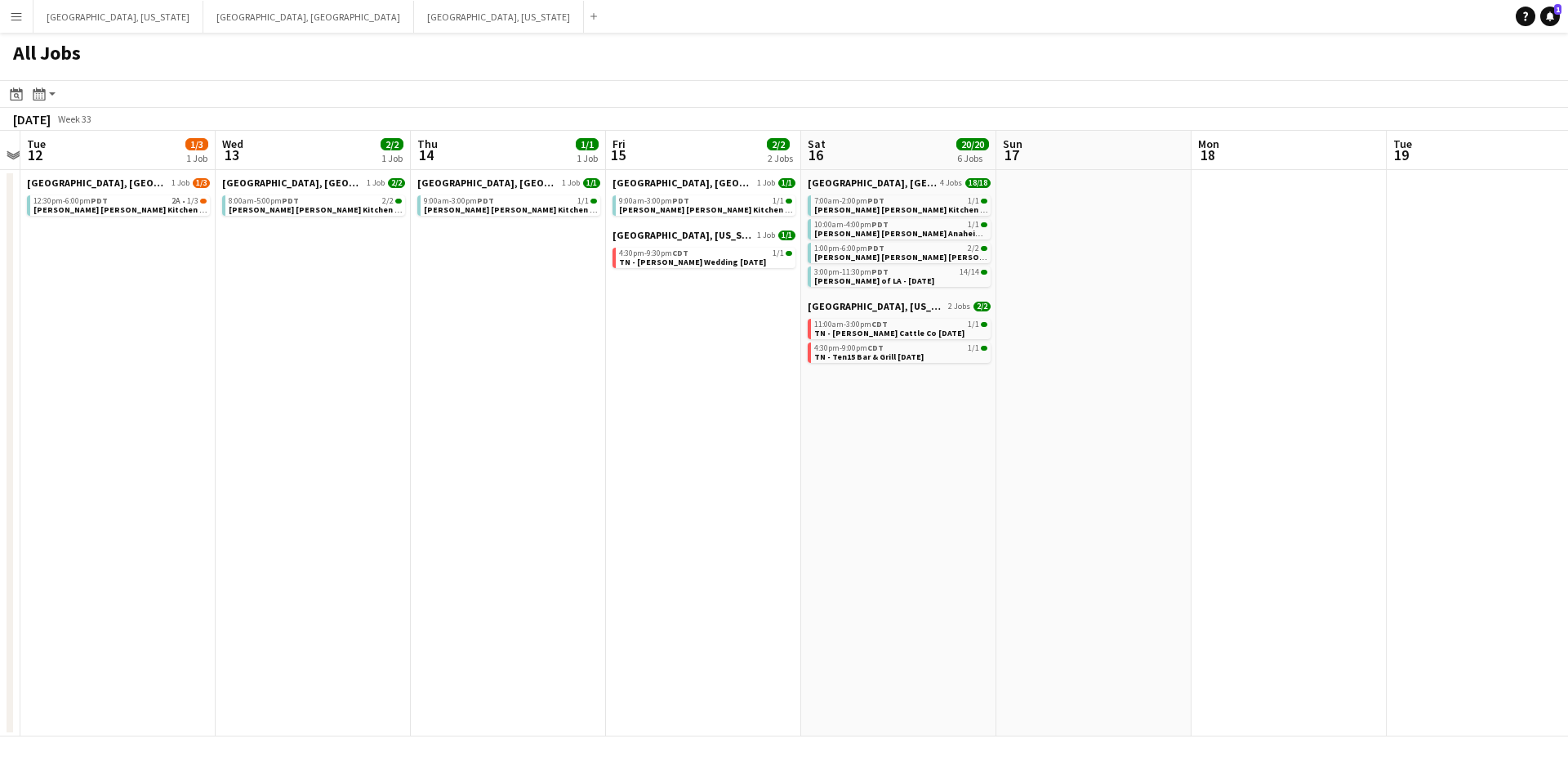
drag, startPoint x: 475, startPoint y: 425, endPoint x: 690, endPoint y: 425, distance: 215.0
click at [697, 425] on app-calendar-viewport "Sun 10 Mon 11 Tue 12 1/3 1 Job Wed 13 2/2 1 Job Thu 14 1/1 1 Job Fri 15 2/2 2 J…" at bounding box center [784, 433] width 1568 height 606
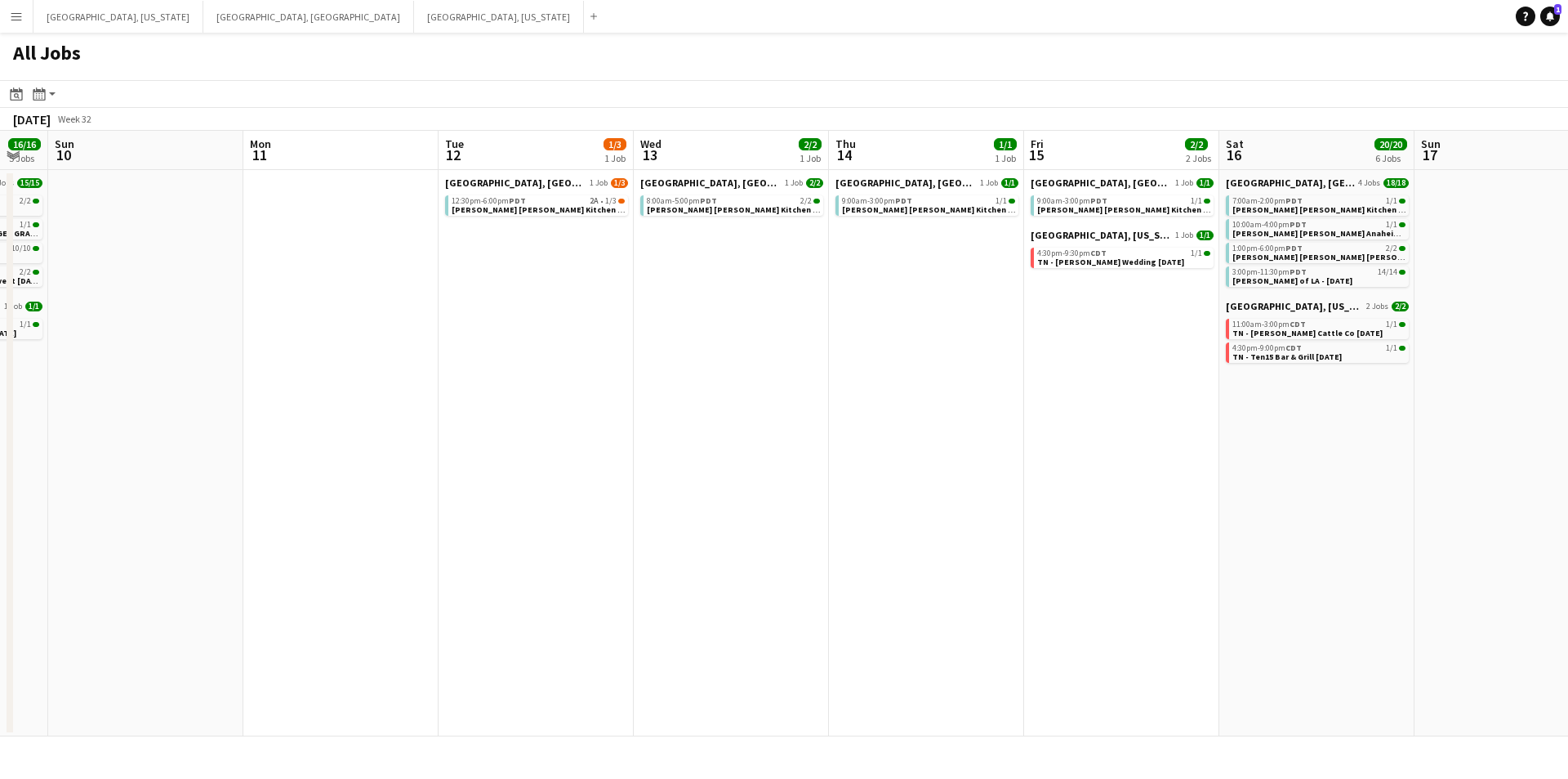
drag, startPoint x: 495, startPoint y: 425, endPoint x: 718, endPoint y: 425, distance: 223.0
click at [718, 425] on app-calendar-viewport "Fri 8 6/7 3 Jobs Sat 9 16/16 5 Jobs Sun 10 Mon 11 Tue 12 1/3 1 Job Wed 13 2/2 1…" at bounding box center [784, 433] width 1568 height 606
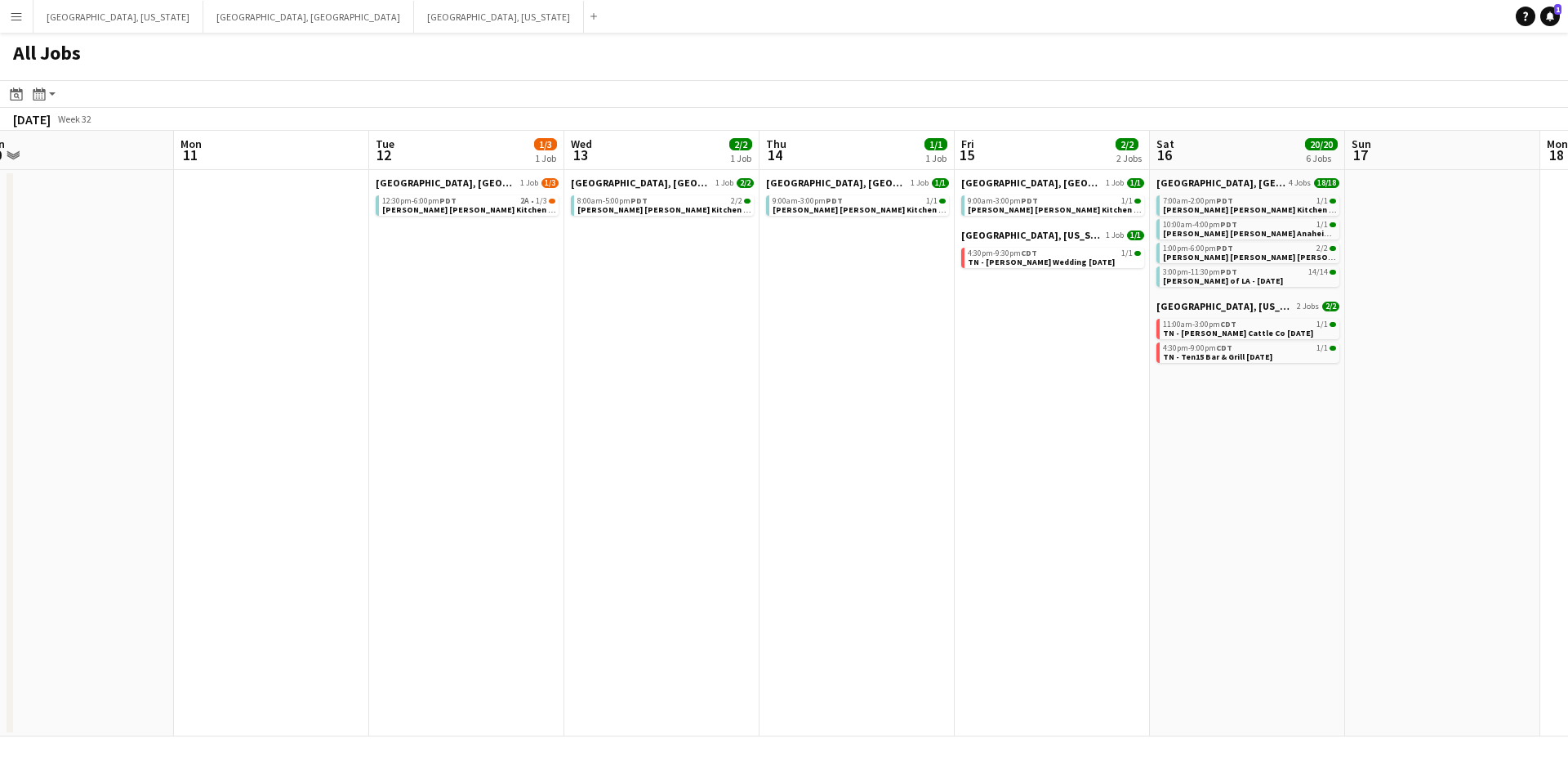
scroll to position [0, 370]
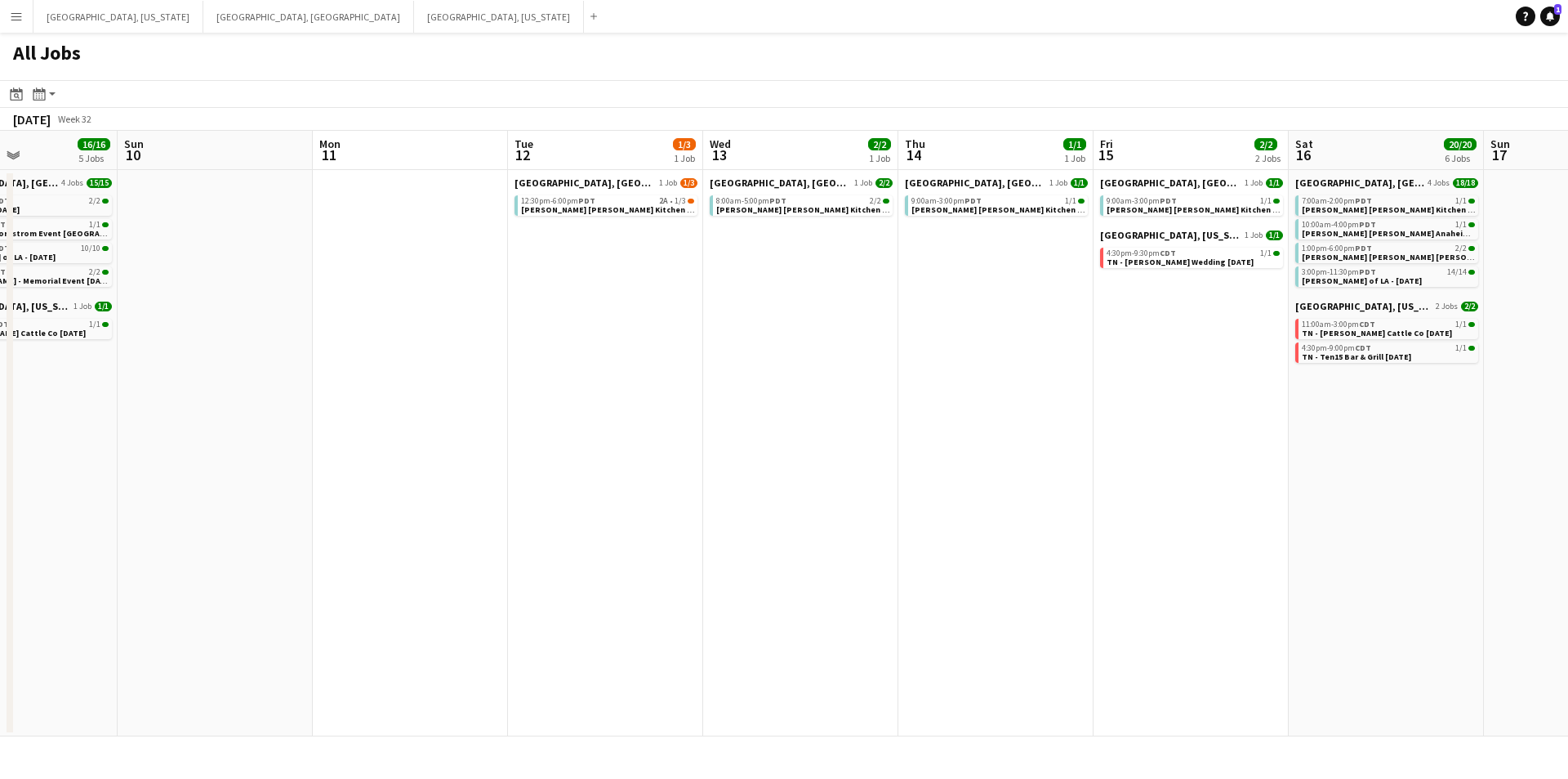
drag, startPoint x: 537, startPoint y: 428, endPoint x: 0, endPoint y: 451, distance: 537.5
click at [0, 451] on app-calendar-viewport "Thu 7 8/8 2 Jobs Fri 8 6/7 3 Jobs Sat 9 16/16 5 Jobs Sun 10 Mon 11 Tue 12 1/3 1…" at bounding box center [784, 433] width 1568 height 606
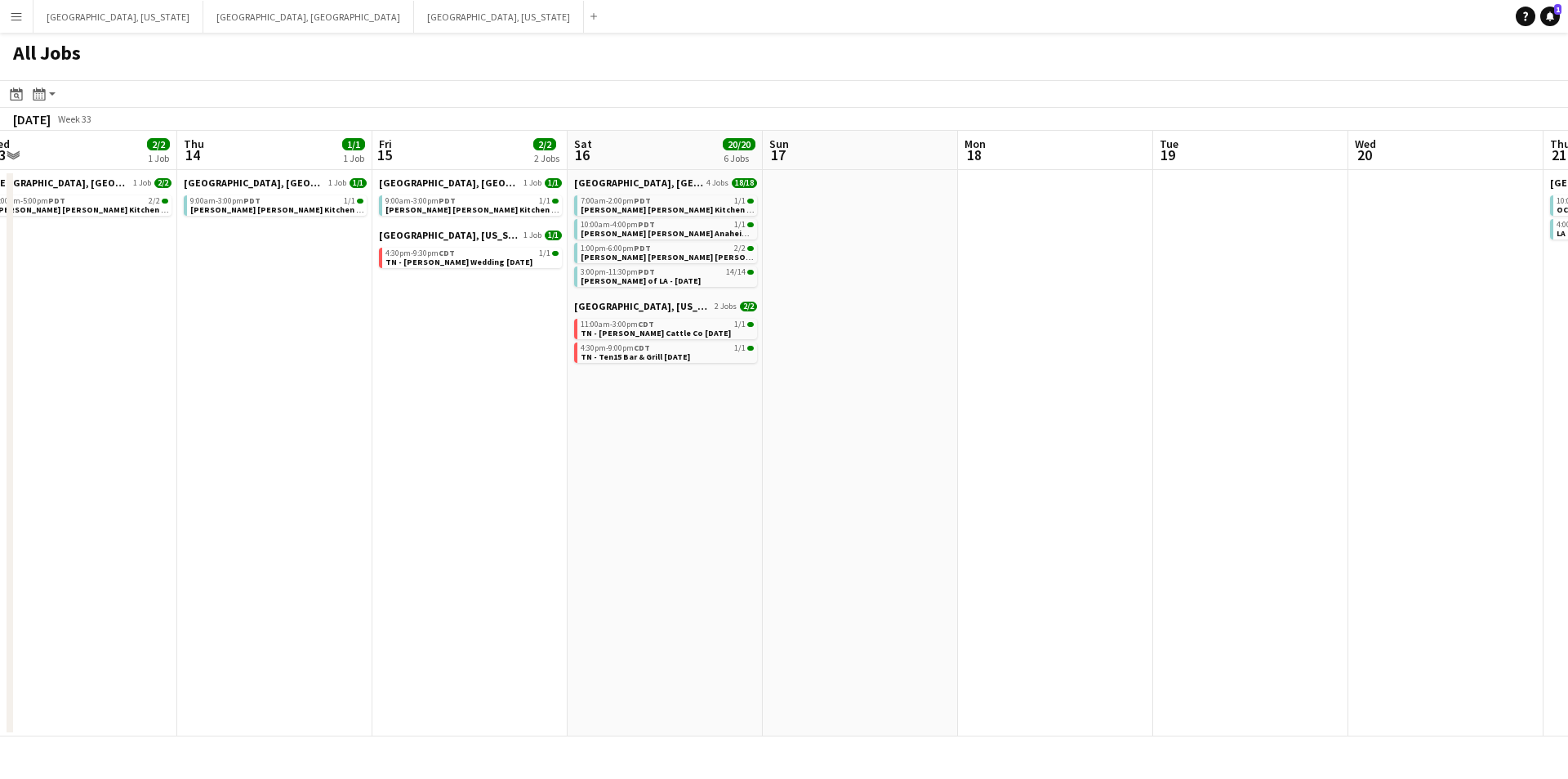
drag, startPoint x: 1130, startPoint y: 413, endPoint x: 500, endPoint y: 424, distance: 630.1
click at [503, 424] on app-calendar-viewport "Sun 10 Mon 11 Tue 12 1/3 1 Job Wed 13 2/2 1 Job Thu 14 1/1 1 Job Fri 15 2/2 2 J…" at bounding box center [784, 433] width 1568 height 606
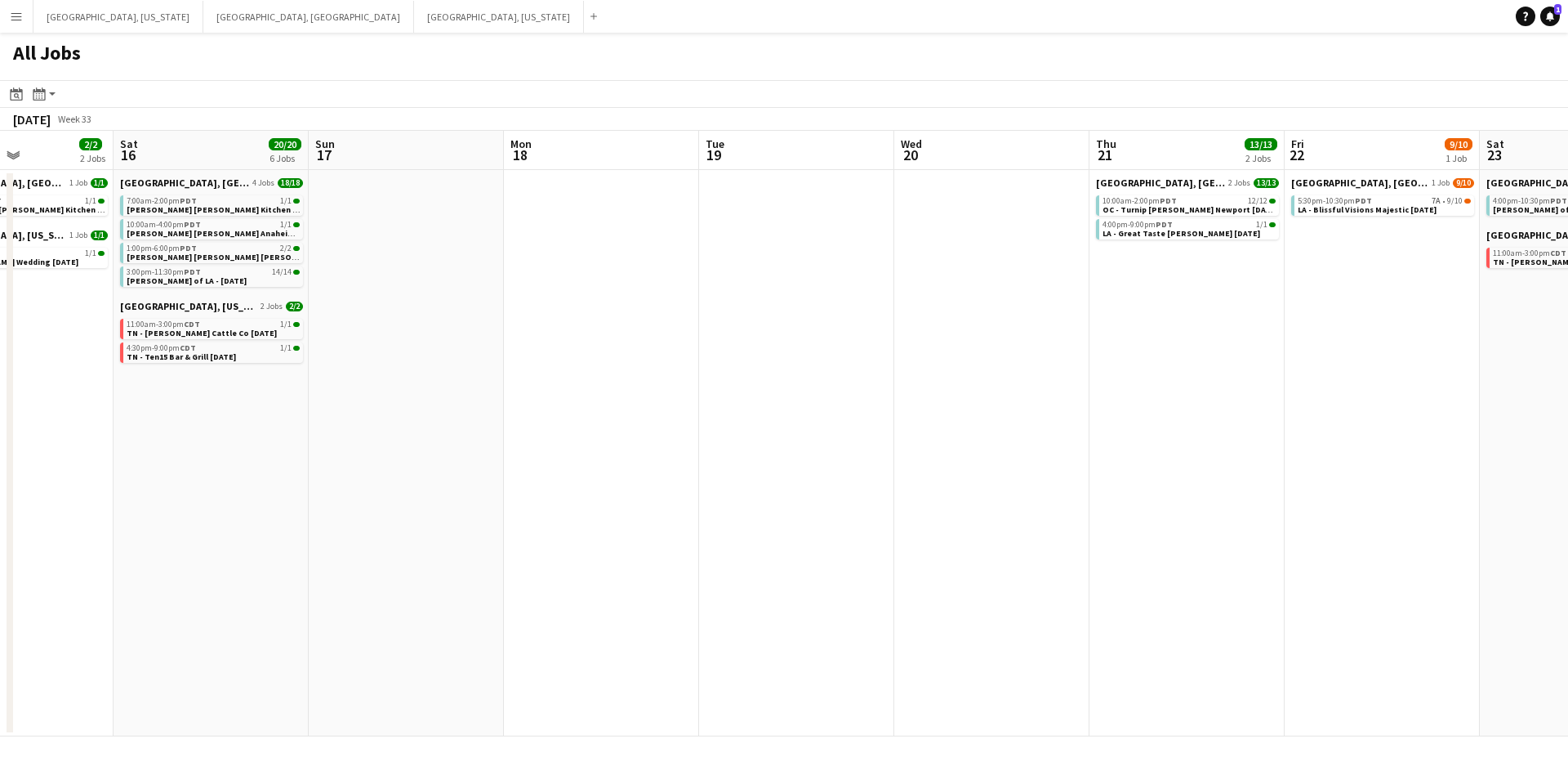
drag, startPoint x: 866, startPoint y: 420, endPoint x: 542, endPoint y: 420, distance: 324.0
click at [542, 420] on app-calendar-viewport "Tue 12 1/3 1 Job Wed 13 2/2 1 Job Thu 14 1/1 1 Job Fri 15 2/2 2 Jobs Sat 16 20/…" at bounding box center [784, 433] width 1568 height 606
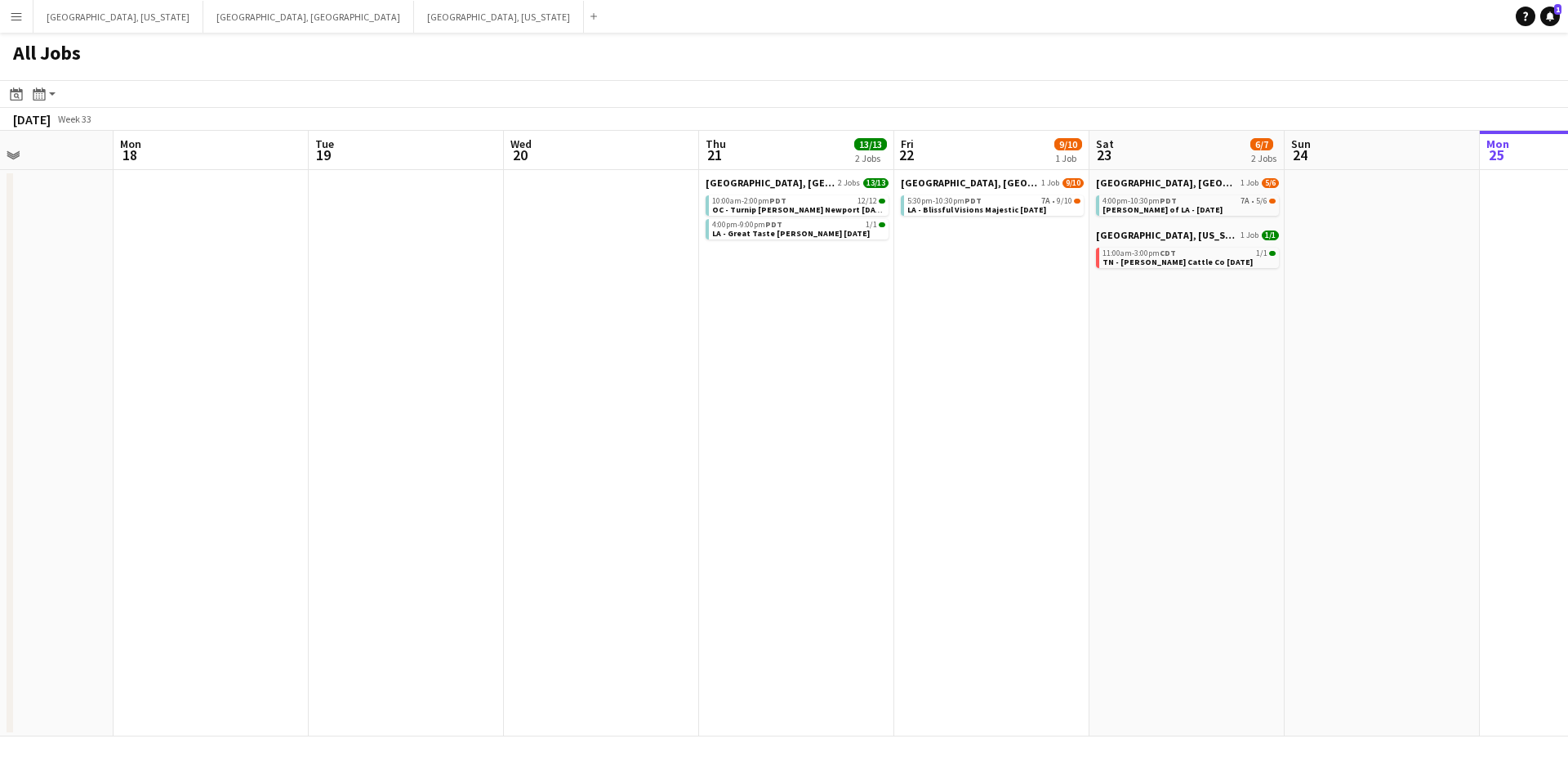
scroll to position [0, 707]
